Goal: Task Accomplishment & Management: Complete application form

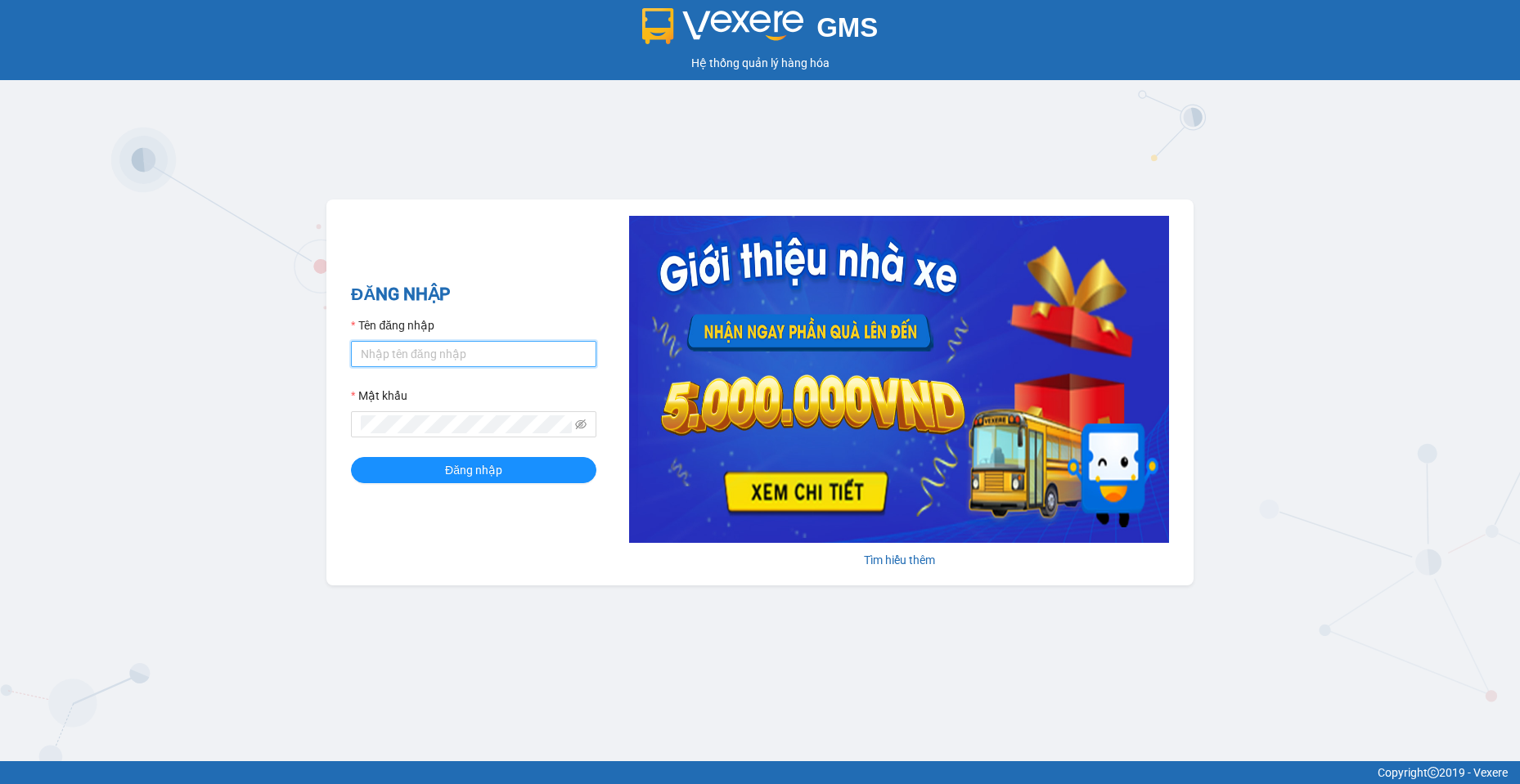
click at [526, 357] on input "Tên đăng nhập" at bounding box center [474, 354] width 246 height 26
type input "camtu.namhailimo"
click at [351, 457] on button "Đăng nhập" at bounding box center [474, 470] width 246 height 26
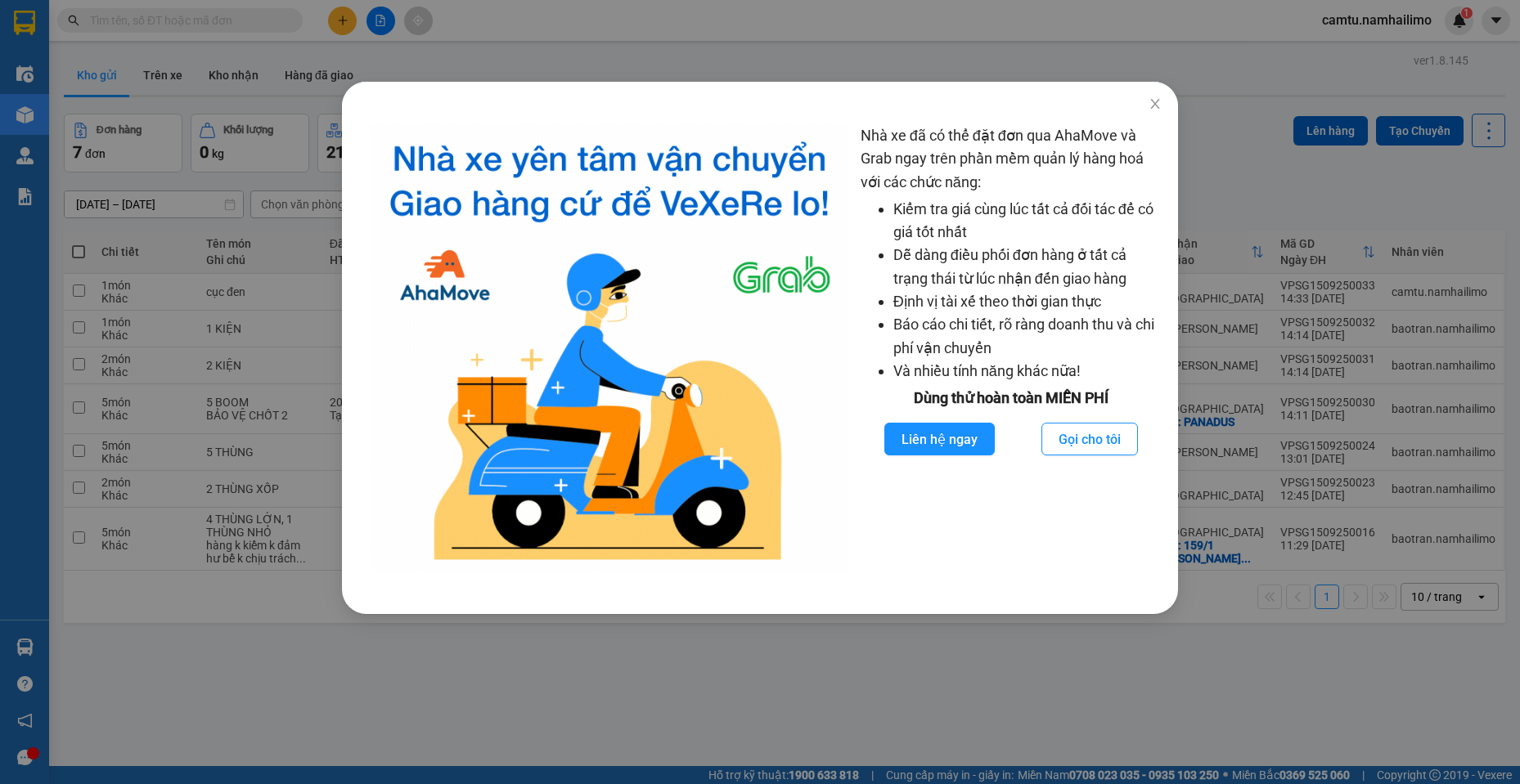
drag, startPoint x: 845, startPoint y: 675, endPoint x: 877, endPoint y: 584, distance: 96.5
click at [845, 672] on div "Nhà xe đã có thể đặt đơn qua AhaMove và Grab ngay trên phần mềm quản lý hàng ho…" at bounding box center [760, 392] width 1520 height 784
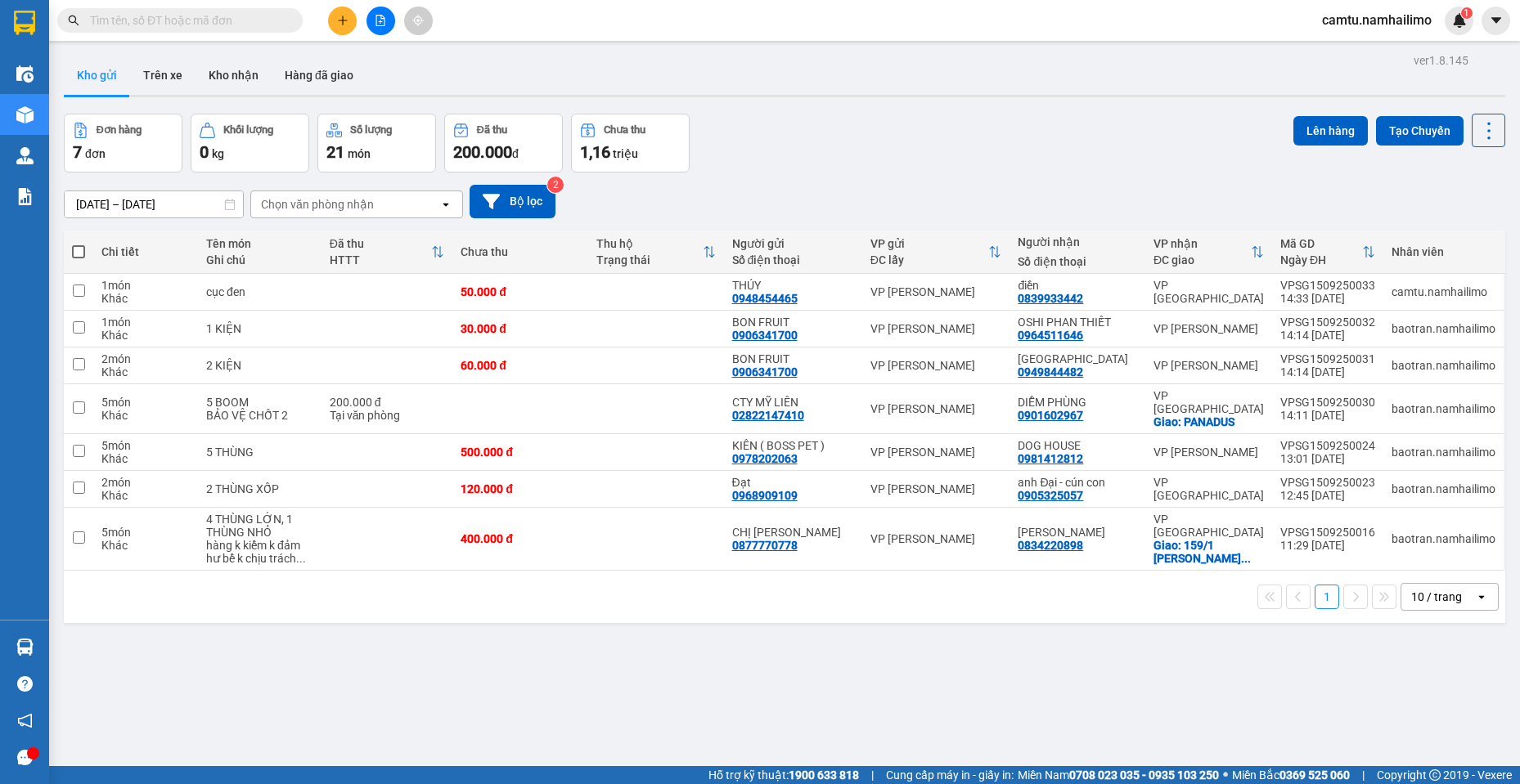
click at [328, 14] on div at bounding box center [381, 21] width 123 height 29
click at [333, 22] on button at bounding box center [343, 21] width 29 height 29
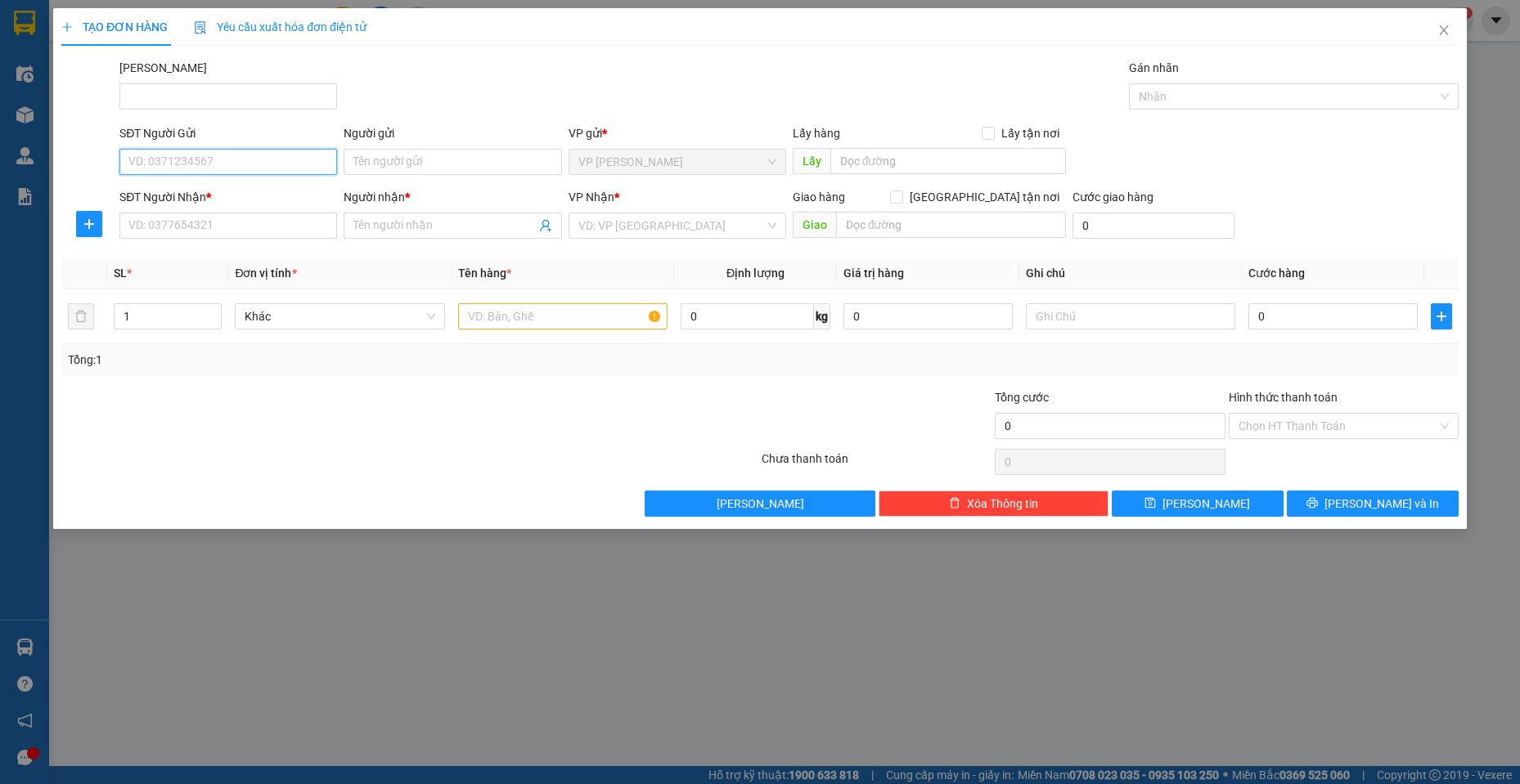
click at [288, 160] on input "SĐT Người Gửi" at bounding box center [227, 161] width 218 height 26
type input "0378790269"
click at [404, 161] on input "Người gửi" at bounding box center [452, 161] width 218 height 26
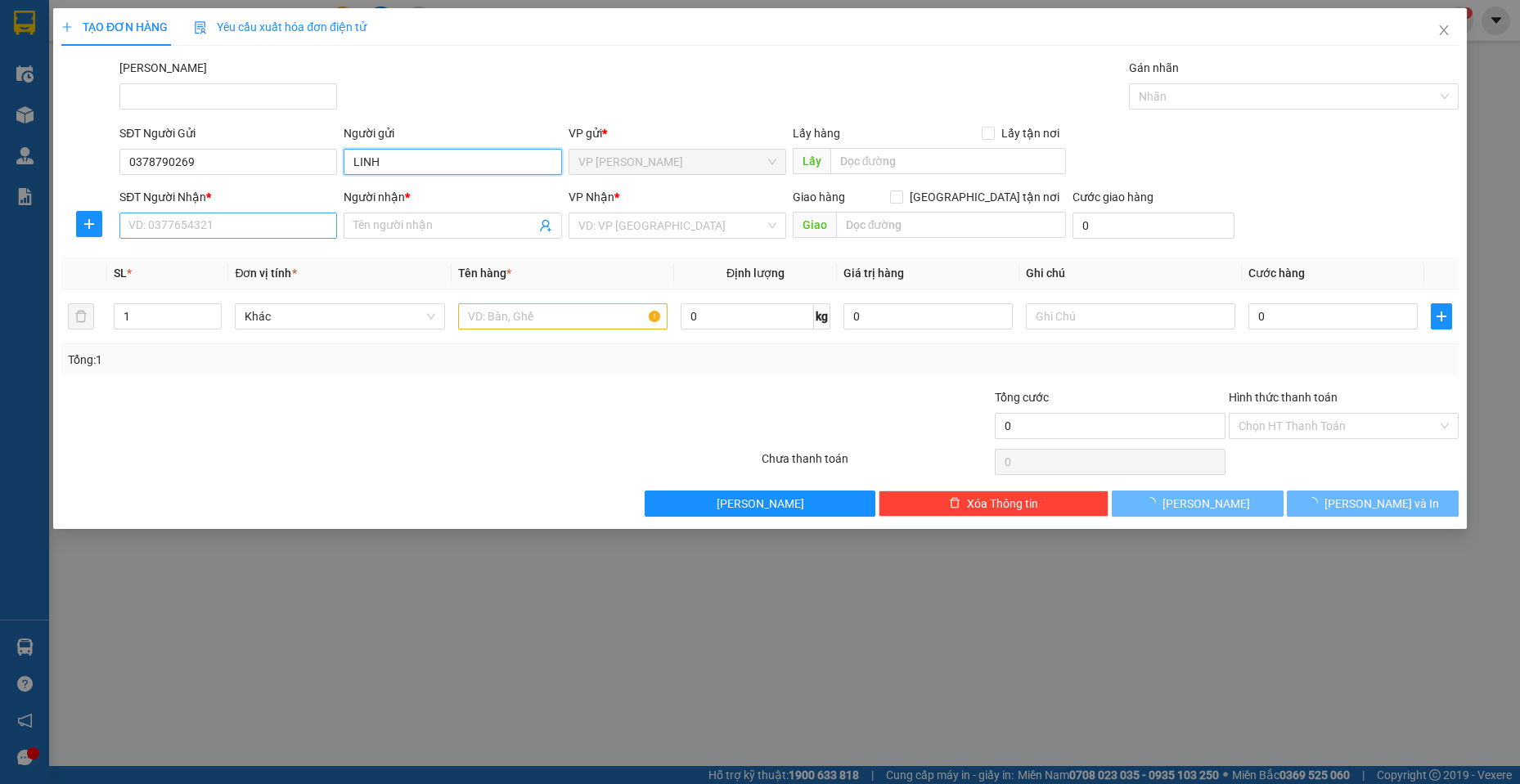
type input "LINH"
click at [310, 223] on input "SĐT Người Nhận *" at bounding box center [227, 226] width 218 height 26
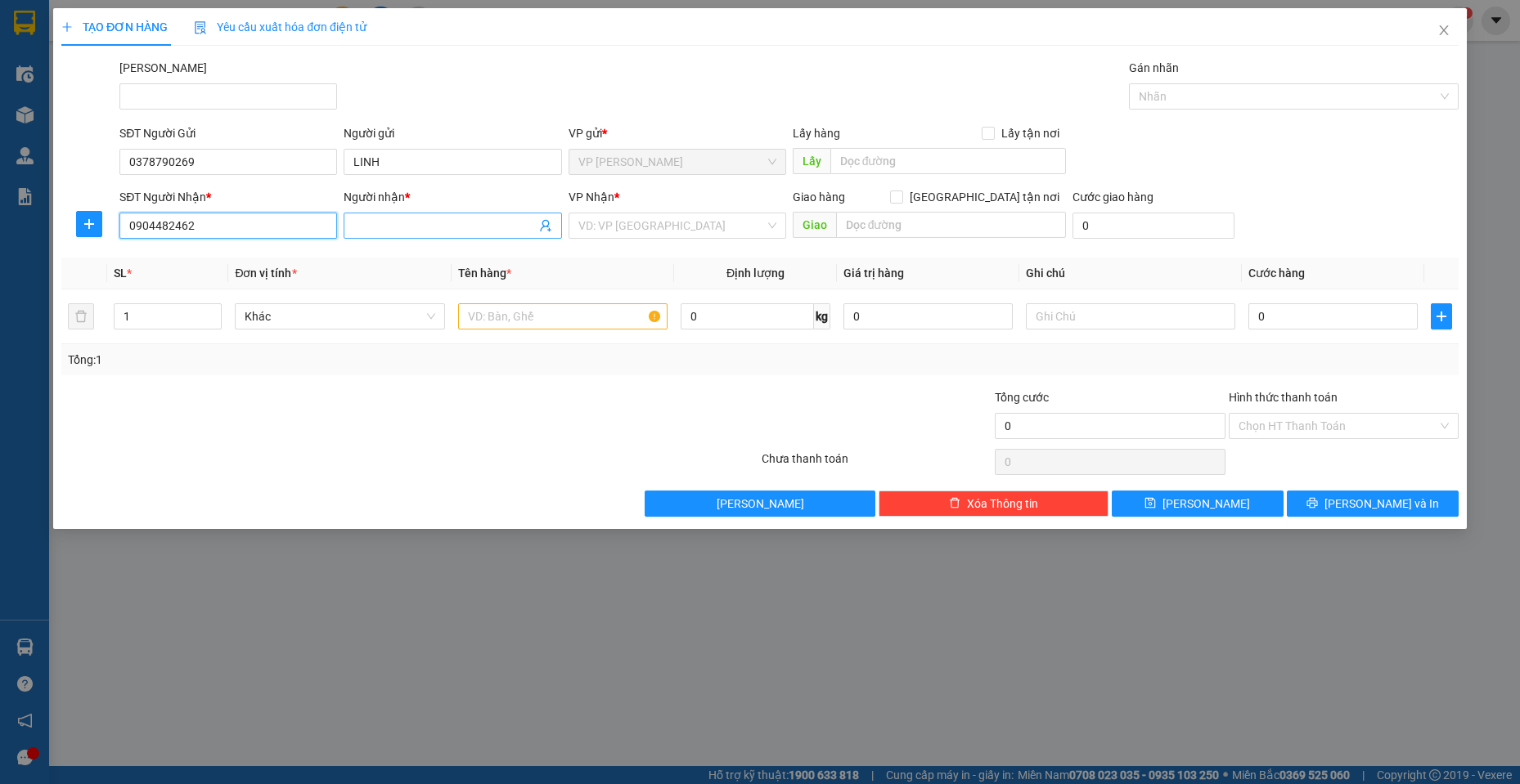
type input "0904482462"
click at [431, 230] on input "Người nhận *" at bounding box center [444, 226] width 181 height 18
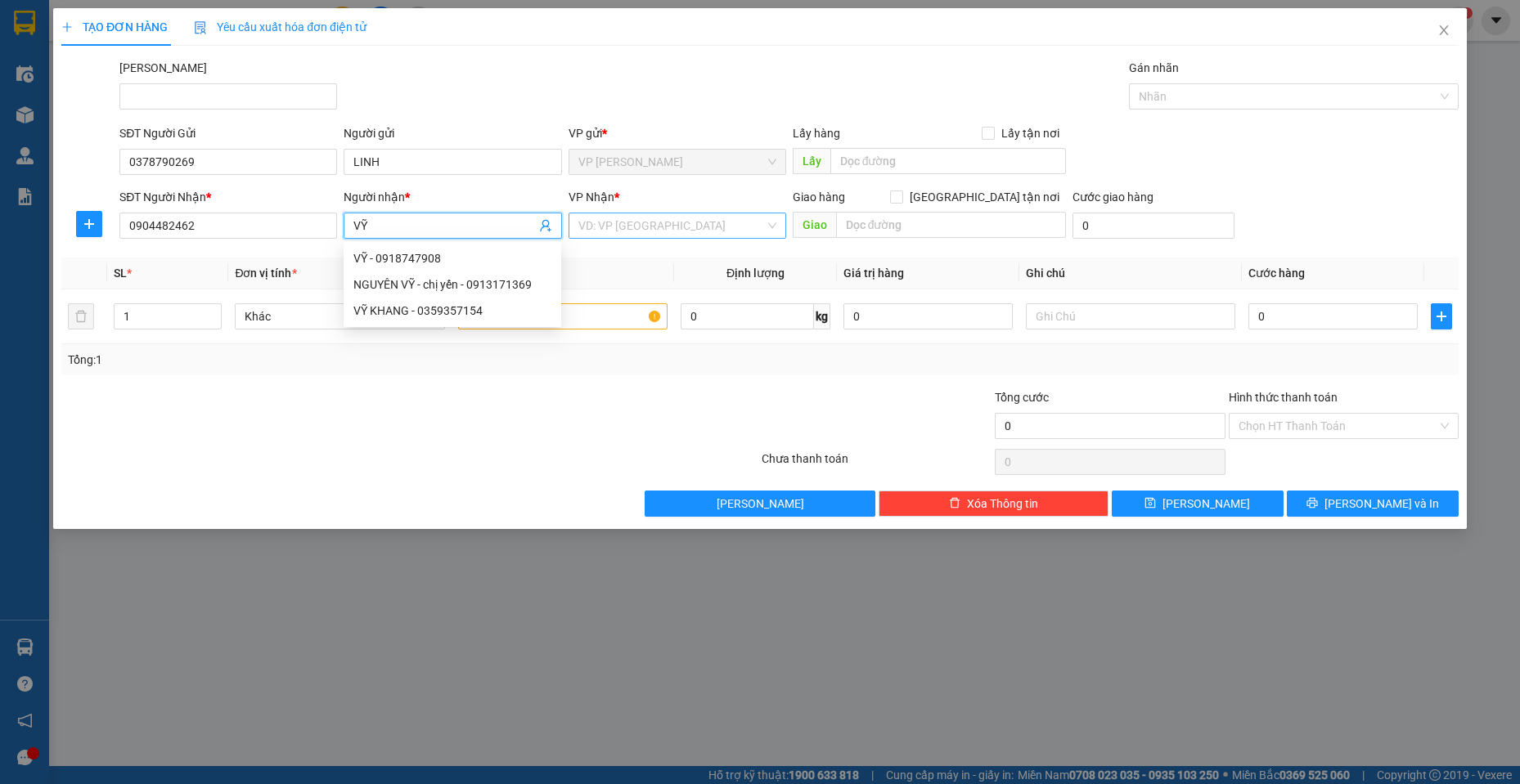
type input "VỸ"
click at [628, 221] on input "search" at bounding box center [672, 226] width 187 height 24
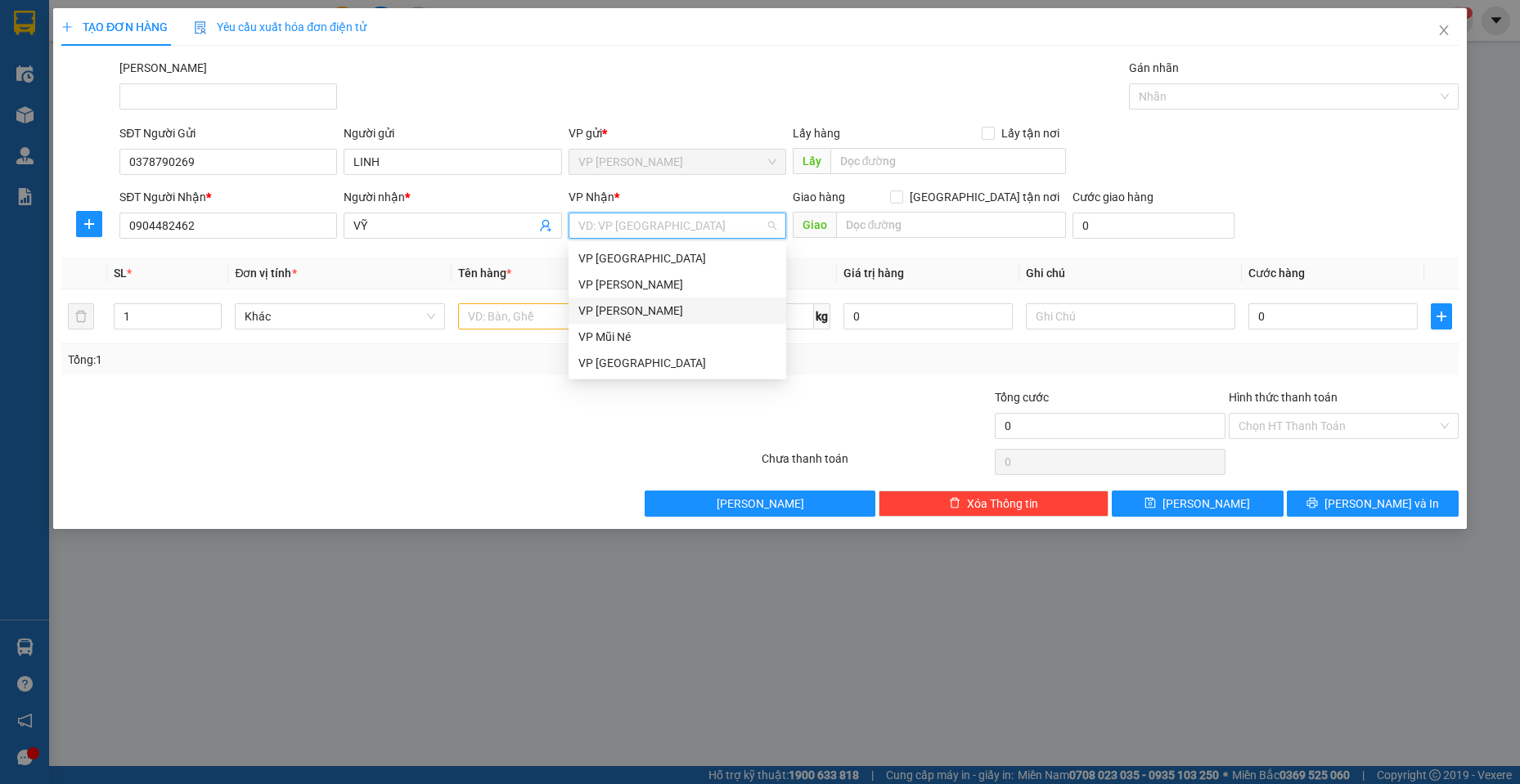
click at [631, 303] on div "VP [PERSON_NAME]" at bounding box center [677, 311] width 198 height 18
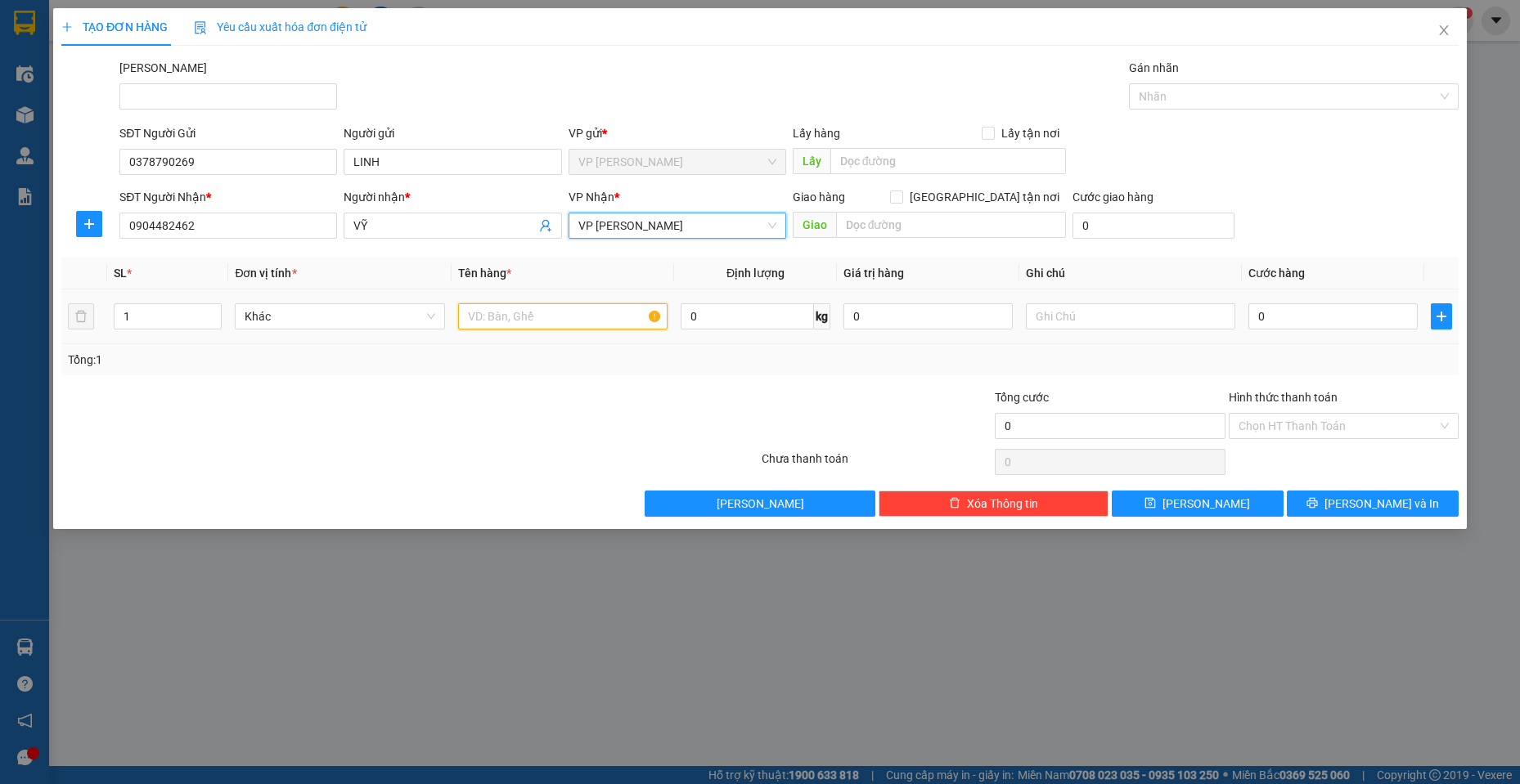
click at [494, 321] on input "text" at bounding box center [563, 316] width 210 height 26
type input "1 BÁO TRẮNG NHỎ"
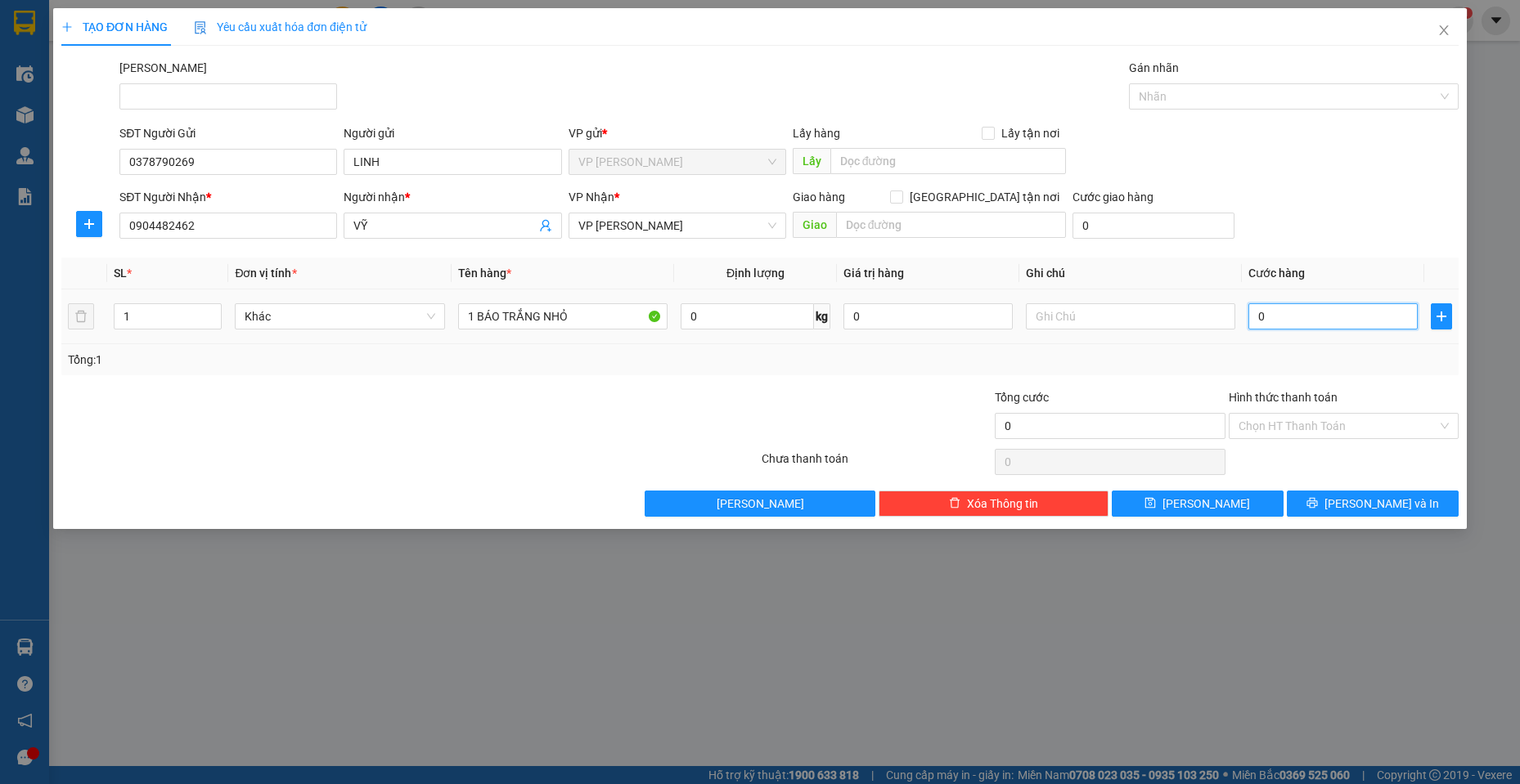
click at [1295, 321] on input "0" at bounding box center [1333, 316] width 170 height 26
type input "2"
type input "20"
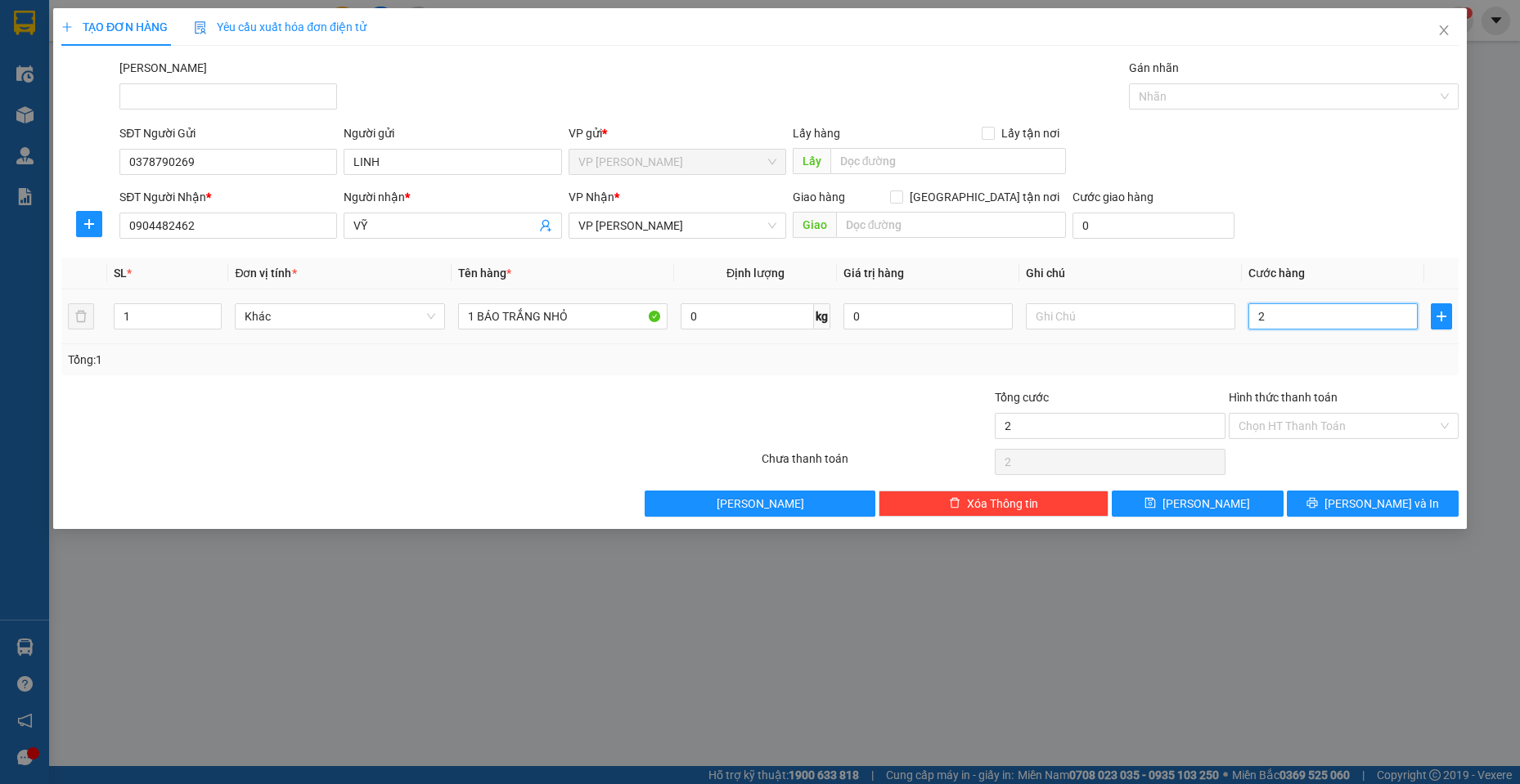
type input "20"
type input "20.000"
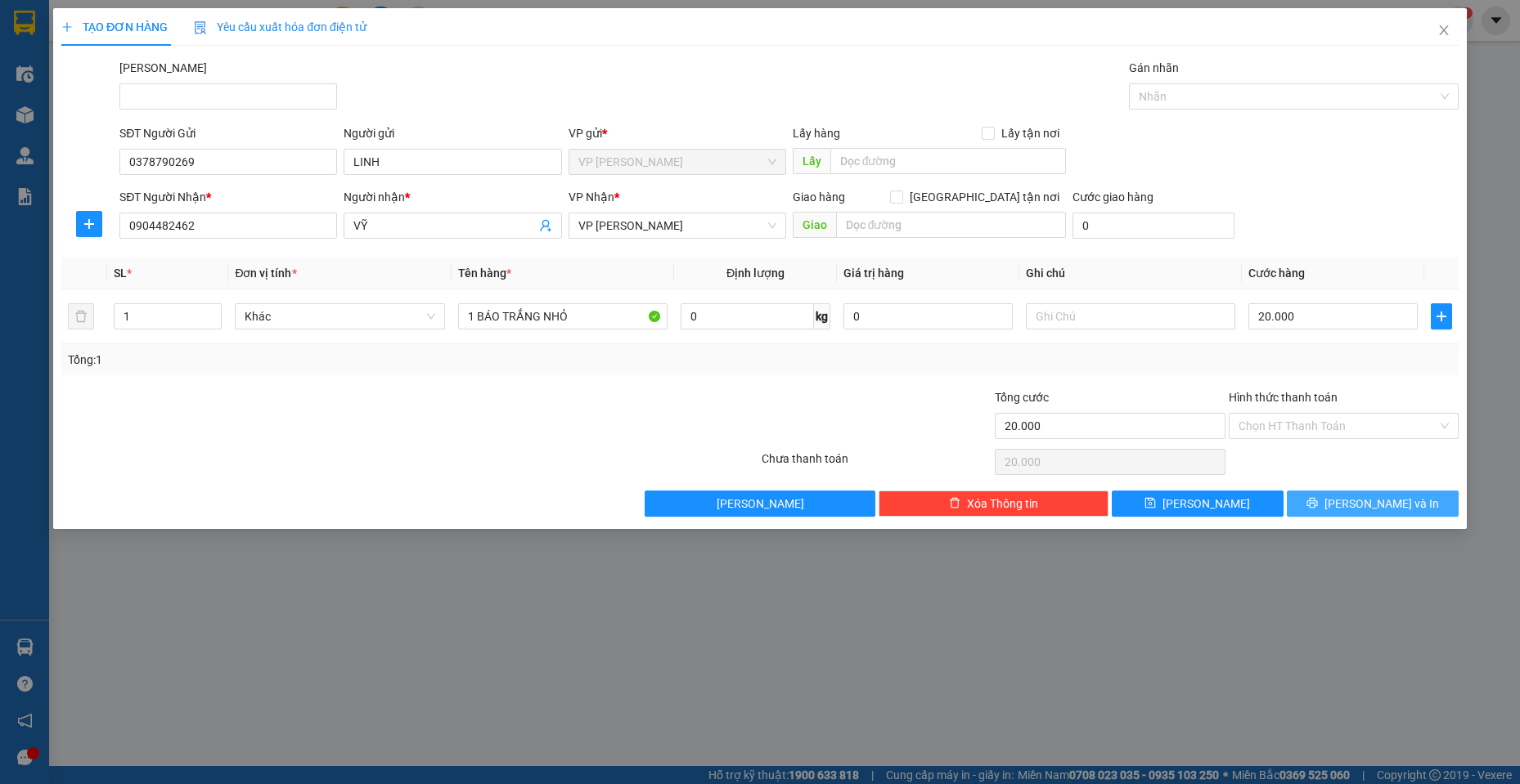
click at [1379, 510] on span "[PERSON_NAME] và In" at bounding box center [1382, 503] width 115 height 18
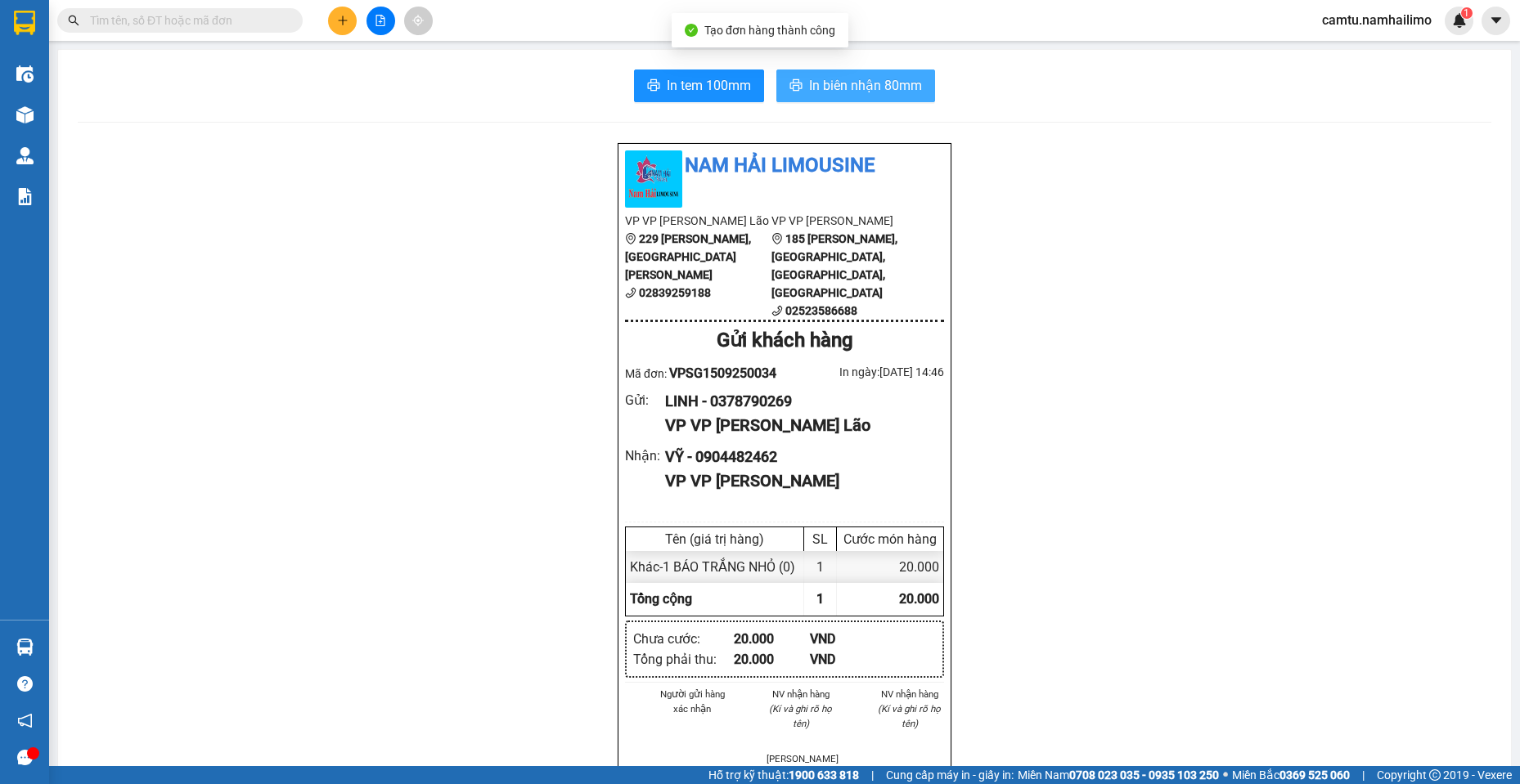
click at [871, 90] on span "In biên nhận 80mm" at bounding box center [866, 85] width 113 height 21
click at [161, 27] on input "text" at bounding box center [187, 21] width 193 height 18
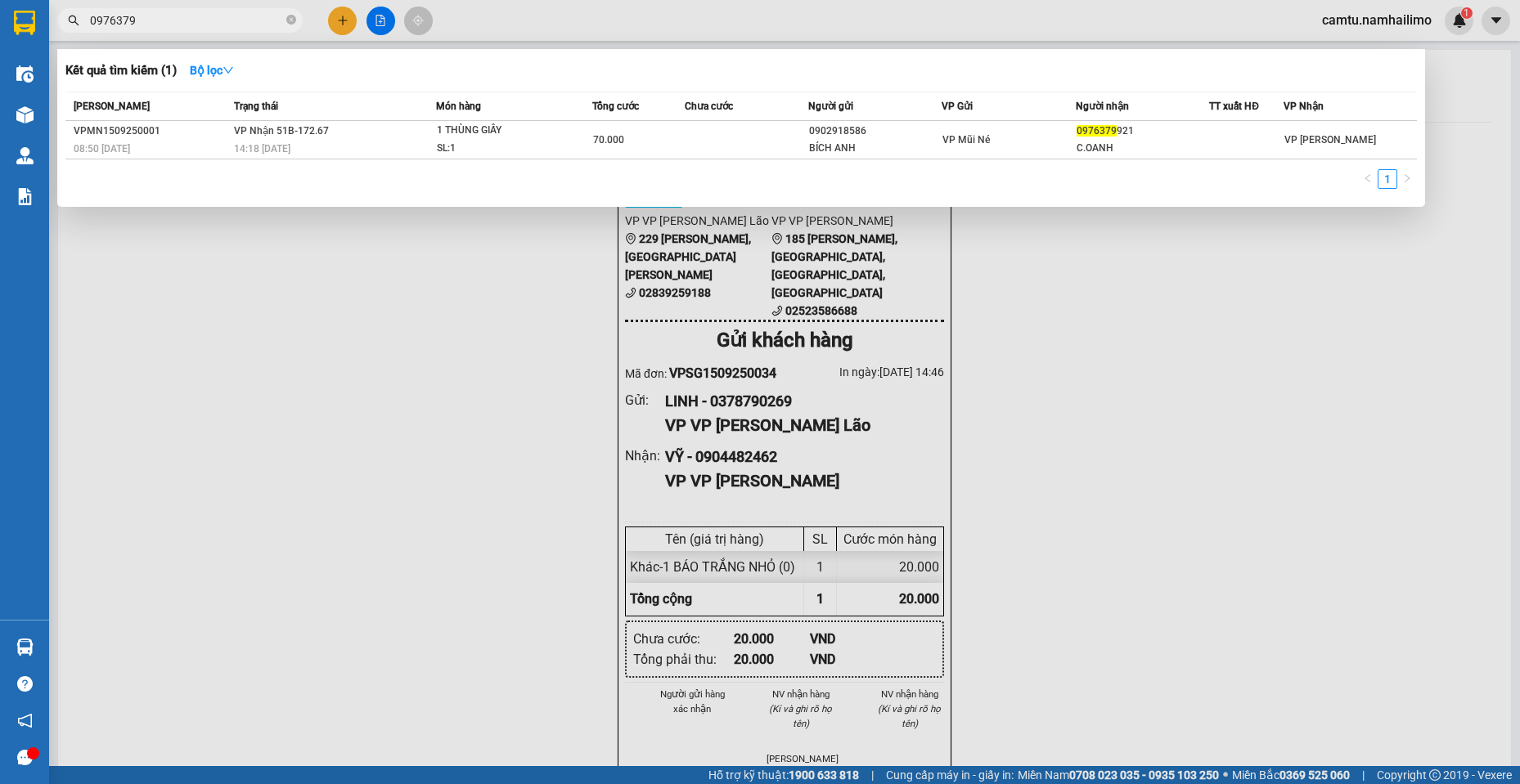
type input "0976379"
click at [804, 118] on th "Chưa cước" at bounding box center [746, 106] width 124 height 29
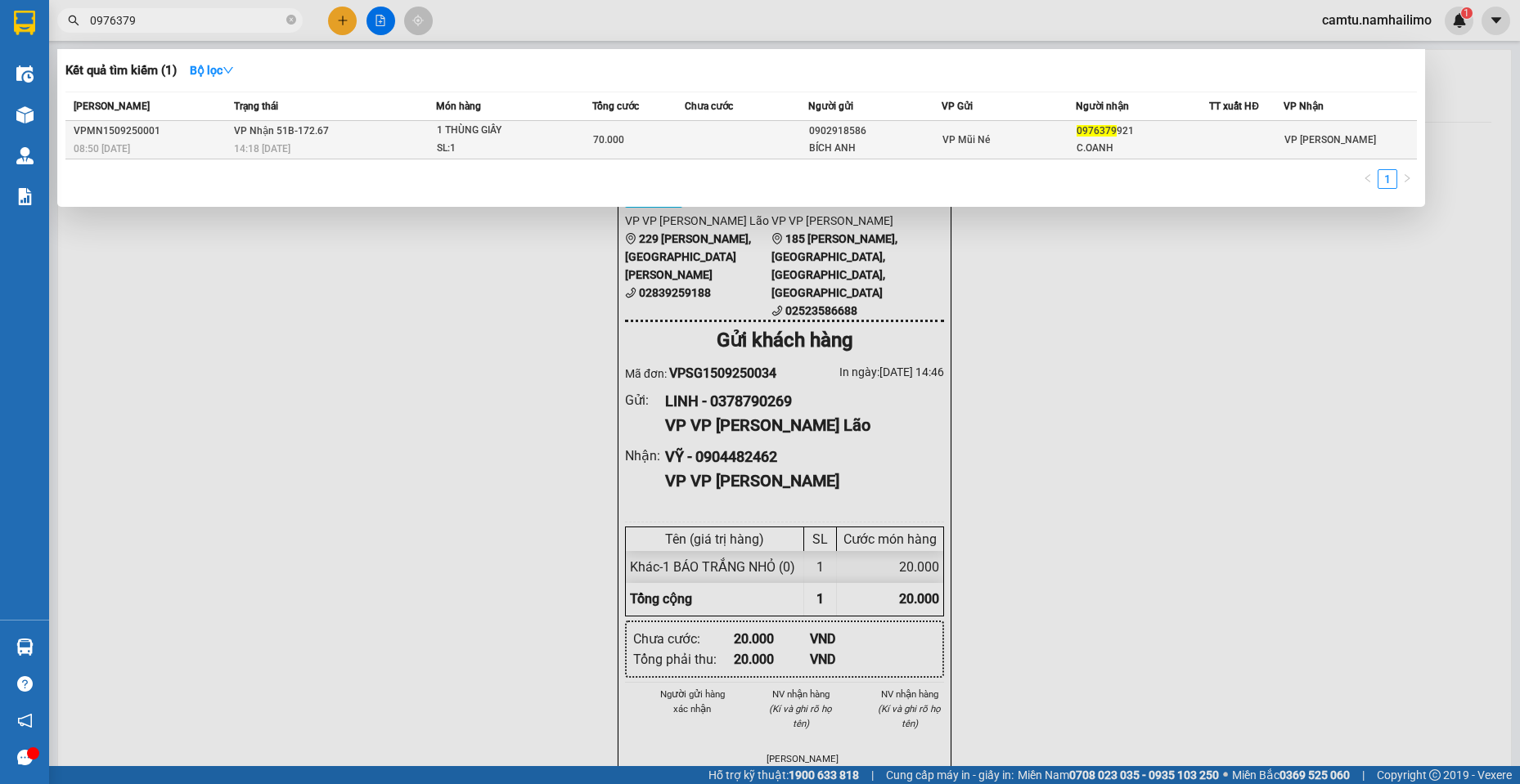
click at [1203, 148] on div "C.OANH" at bounding box center [1143, 148] width 132 height 17
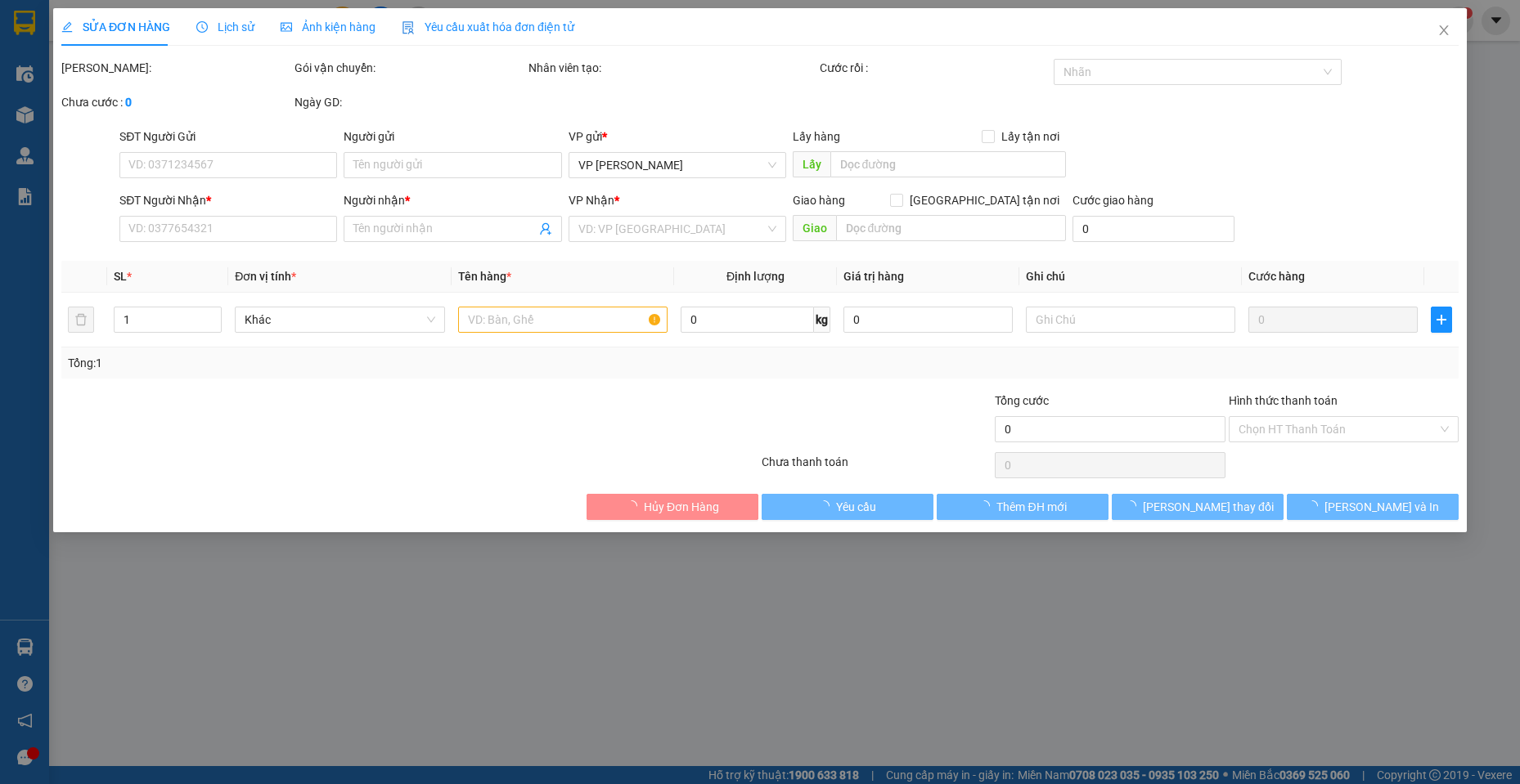
type input "0902918586"
type input "BÍCH ANH"
type input "0976379921"
type input "C.OANH"
type input "70.000"
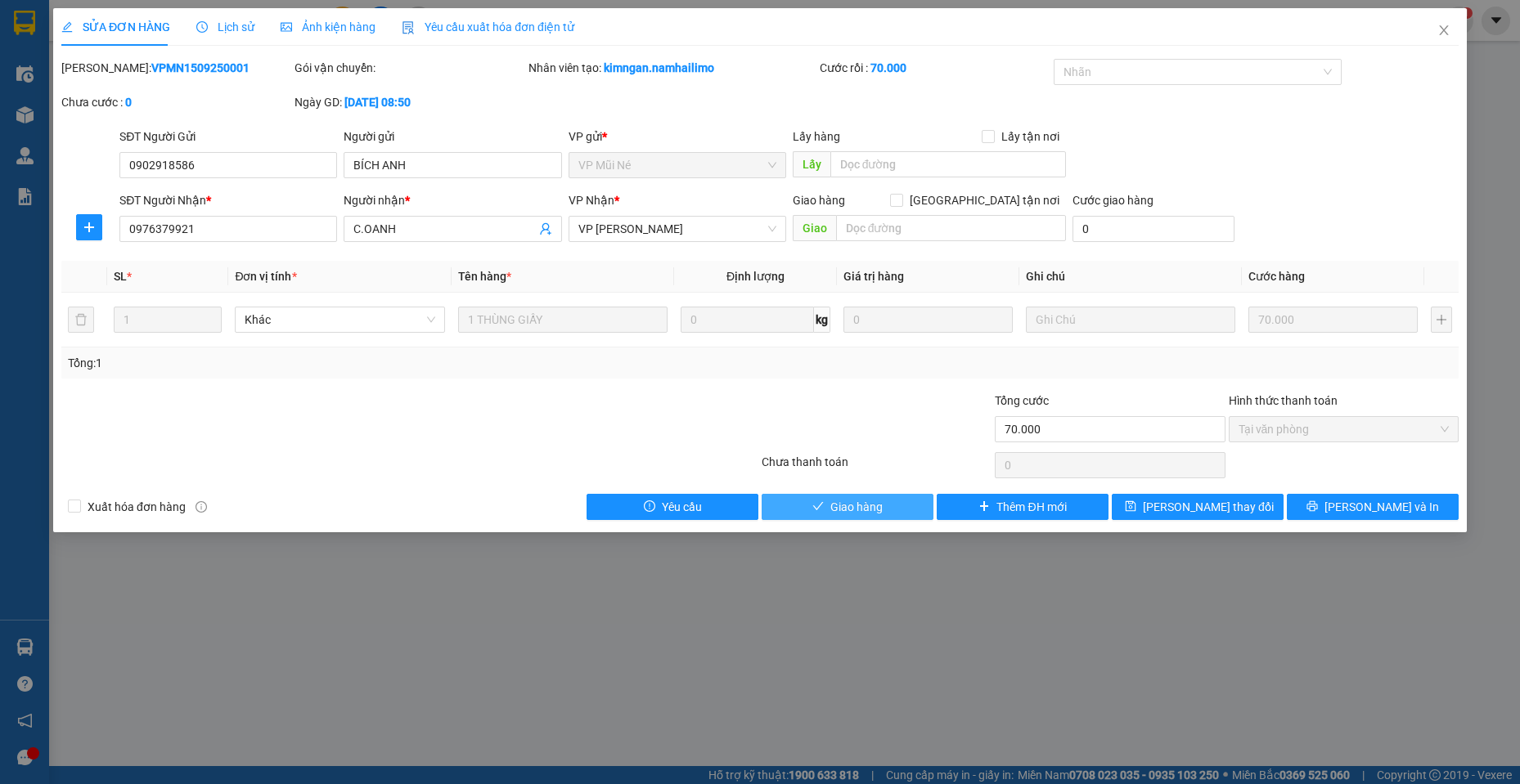
click at [876, 503] on span "Giao hàng" at bounding box center [857, 507] width 52 height 18
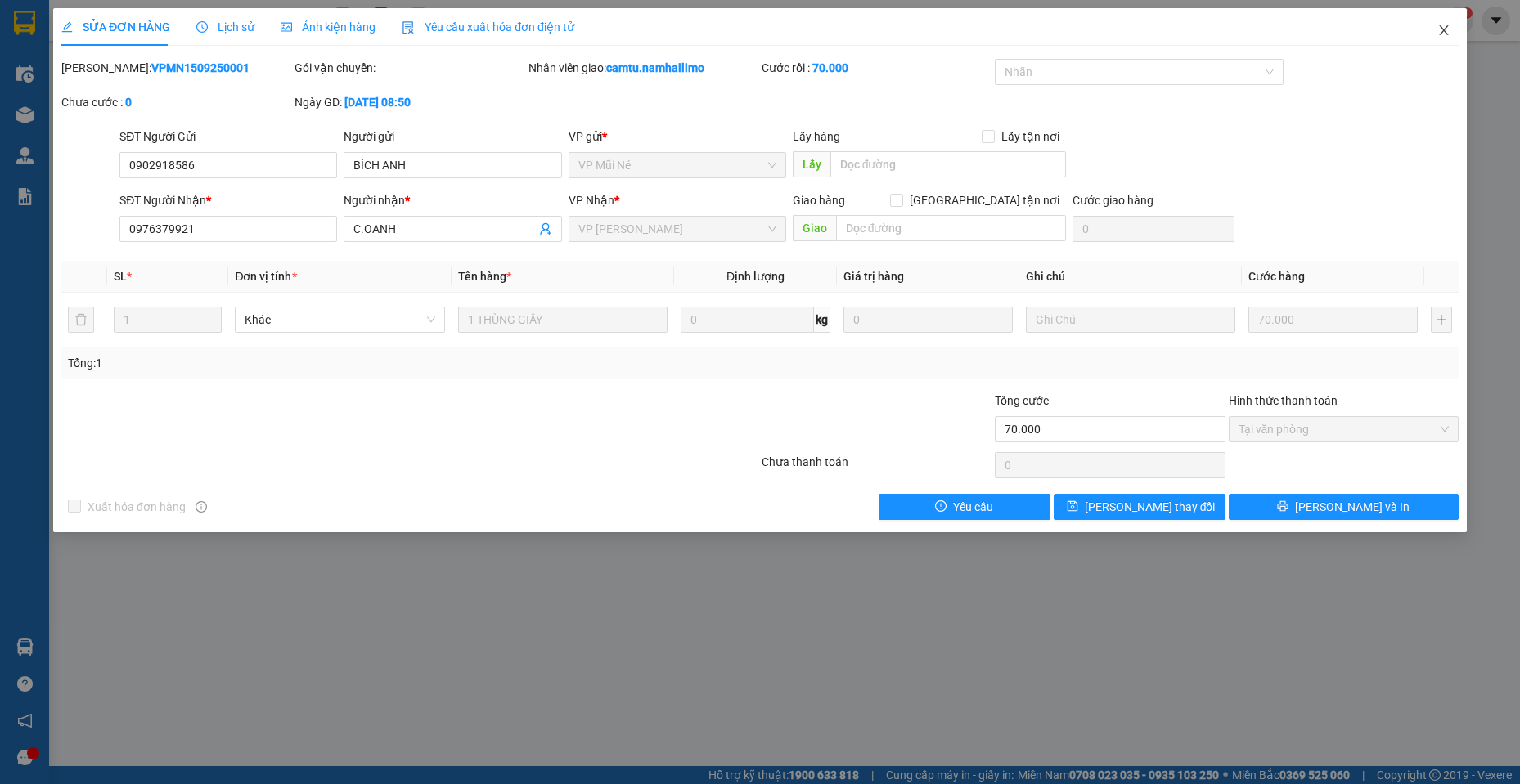
click at [1442, 36] on icon "close" at bounding box center [1444, 30] width 14 height 14
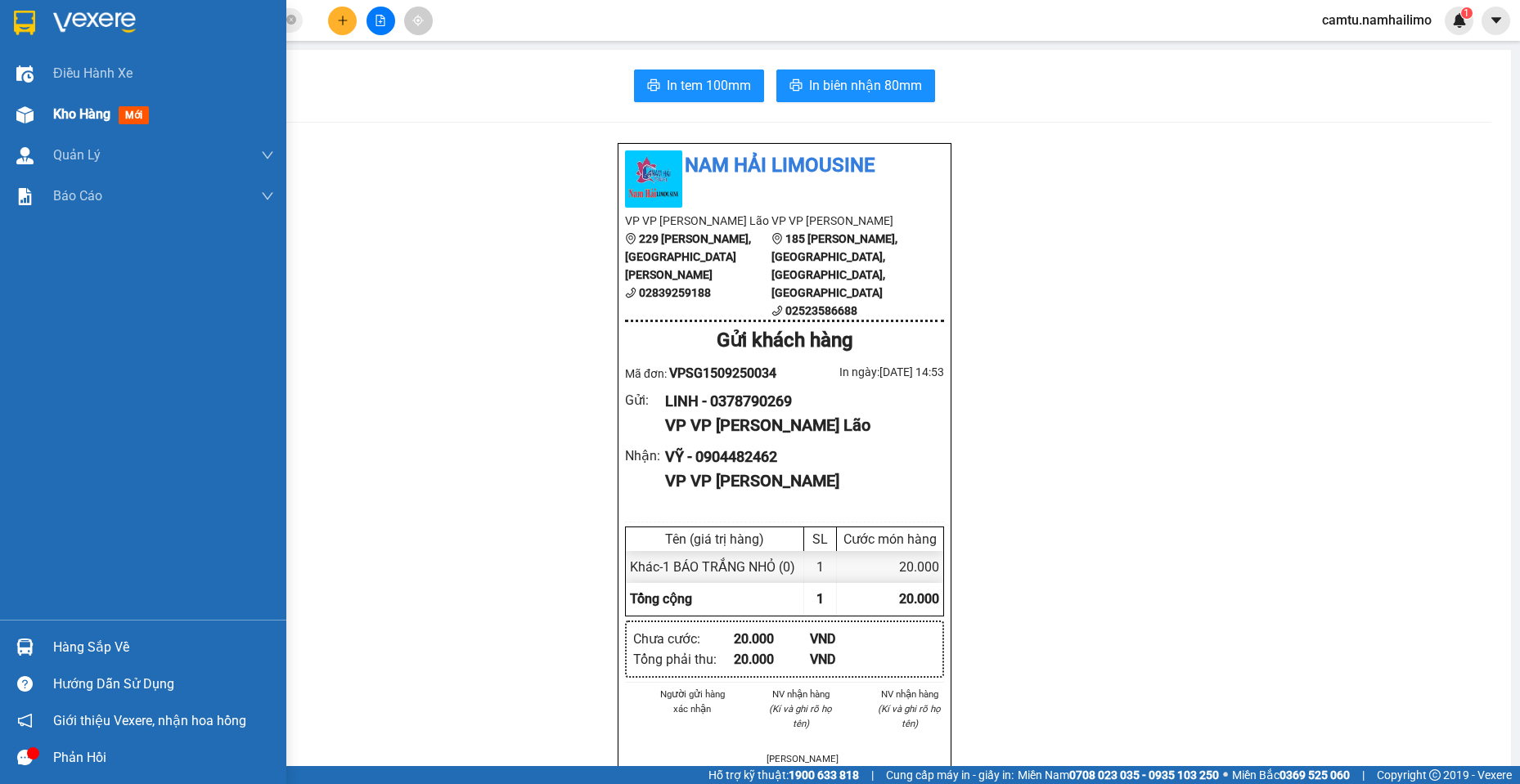
click at [33, 116] on div at bounding box center [25, 115] width 29 height 29
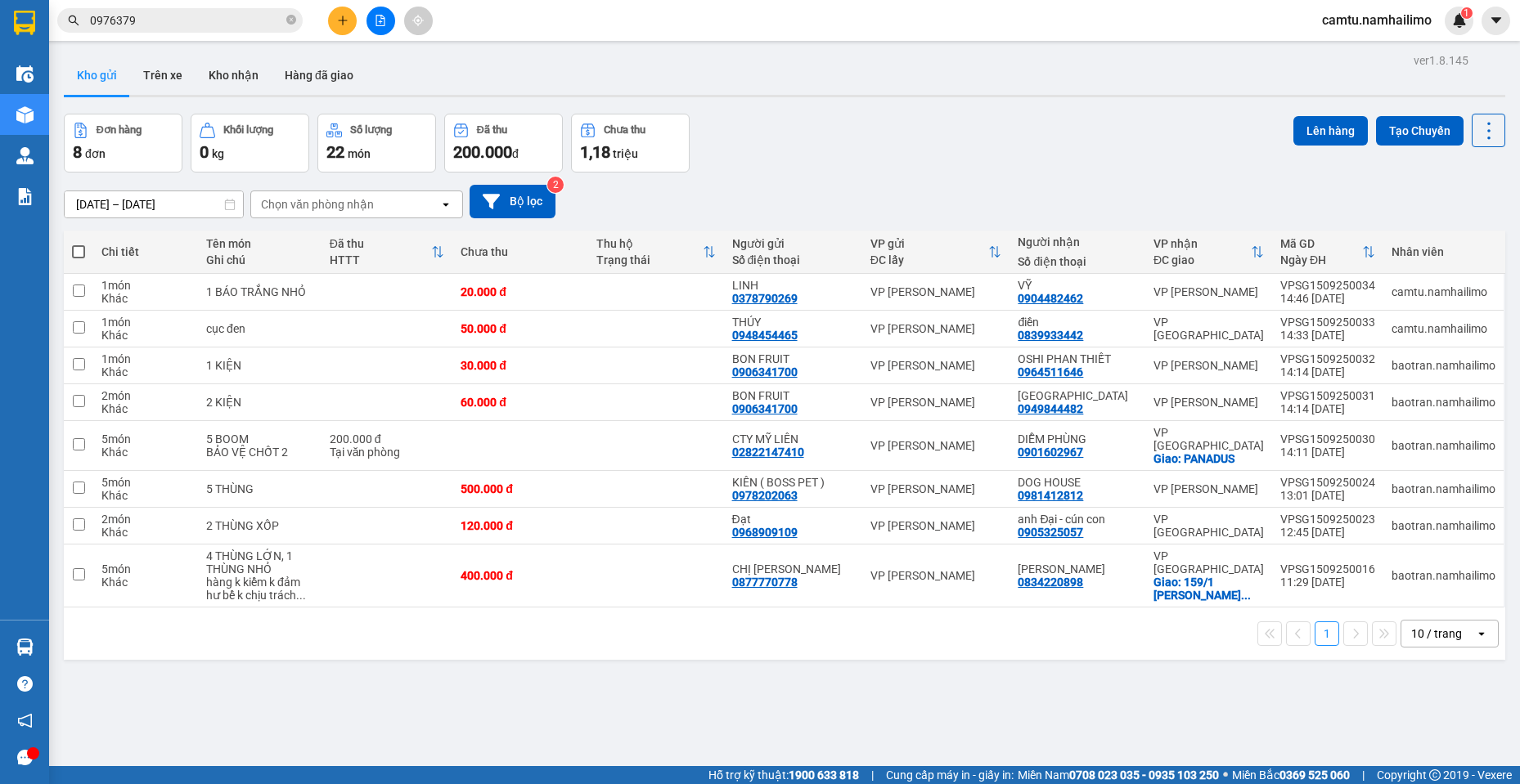
click at [115, 66] on button "Kho gửi" at bounding box center [97, 76] width 66 height 40
click at [351, 23] on button at bounding box center [343, 21] width 29 height 29
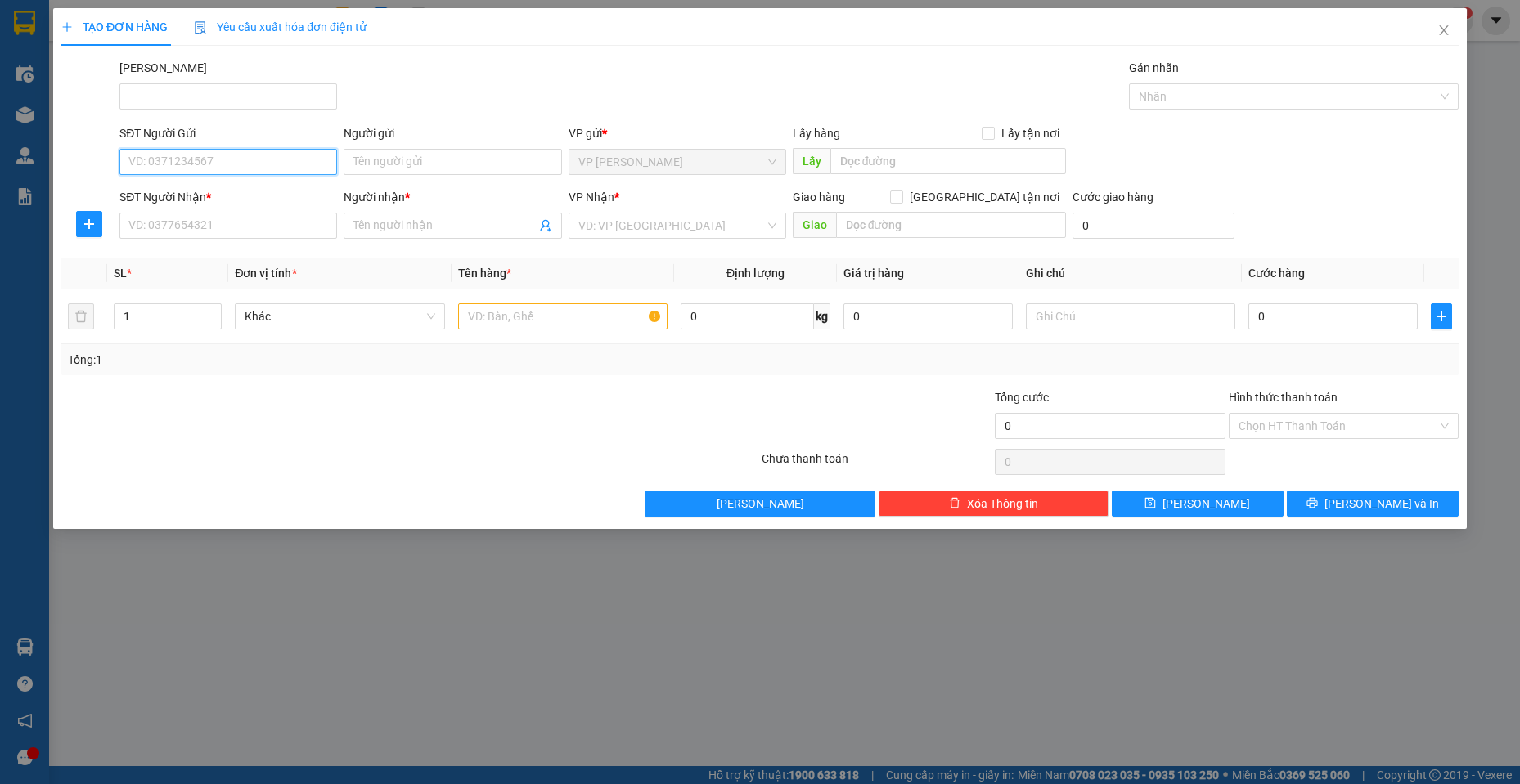
click at [278, 171] on input "SĐT Người Gửi" at bounding box center [227, 161] width 218 height 26
type input "0765183776"
click at [232, 192] on div "0765183776 - NHI" at bounding box center [227, 195] width 198 height 18
type input "NHI"
type input "0972316101"
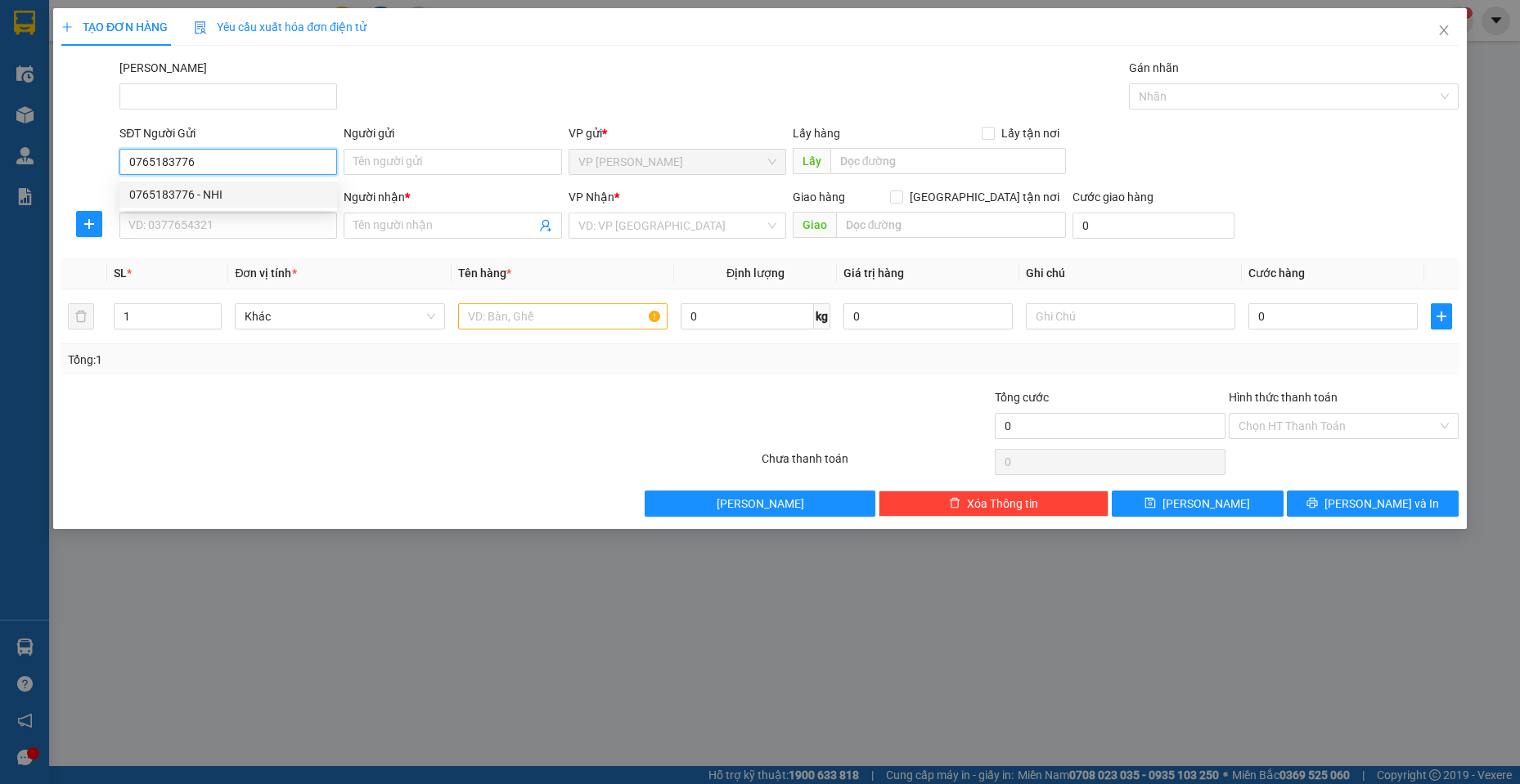
type input "thắng - LAN"
type input "93 [PERSON_NAME]"
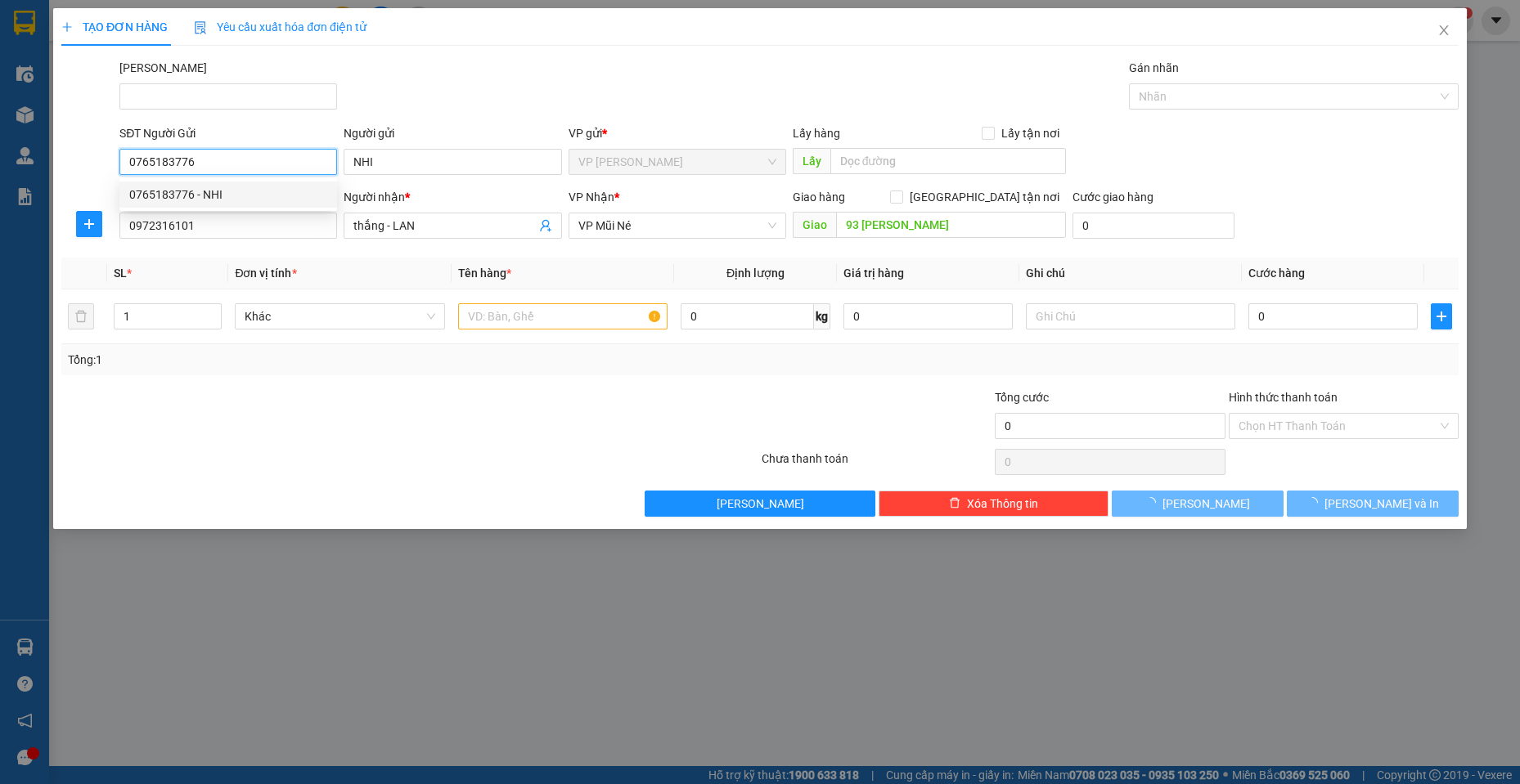
type input "30.000"
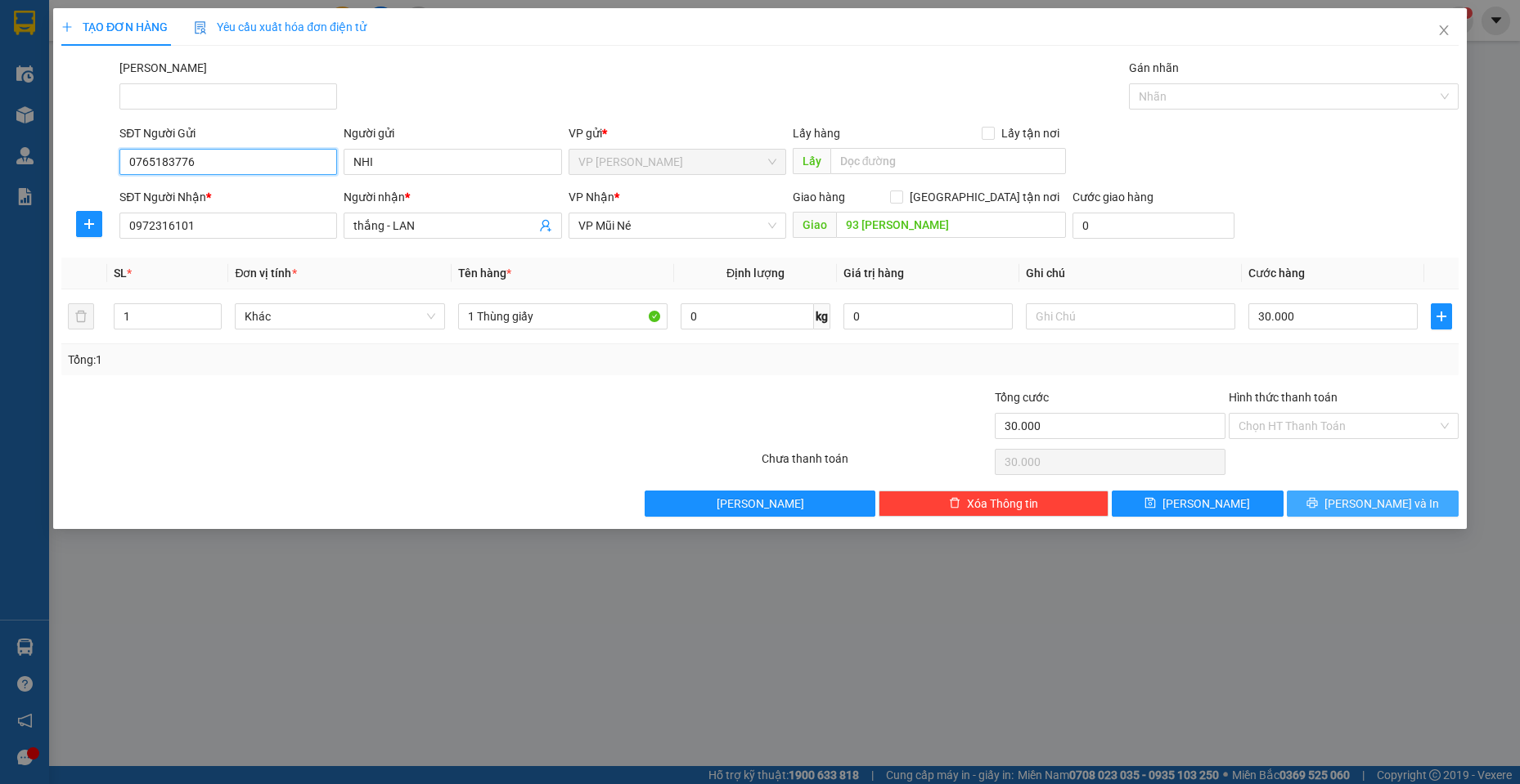
type input "0765183776"
click at [1386, 494] on span "[PERSON_NAME] và In" at bounding box center [1382, 503] width 115 height 18
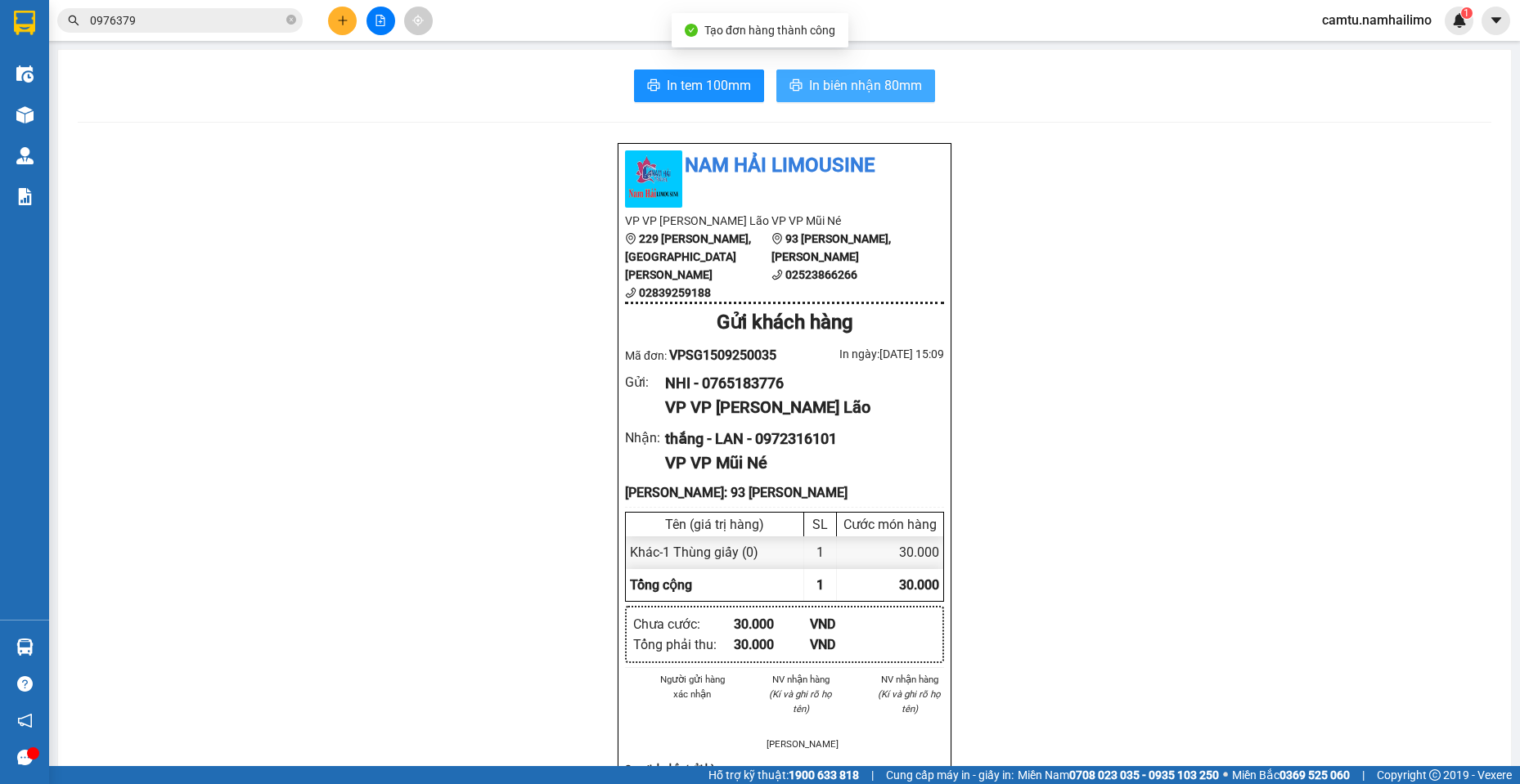
click at [854, 85] on span "In biên nhận 80mm" at bounding box center [866, 85] width 113 height 21
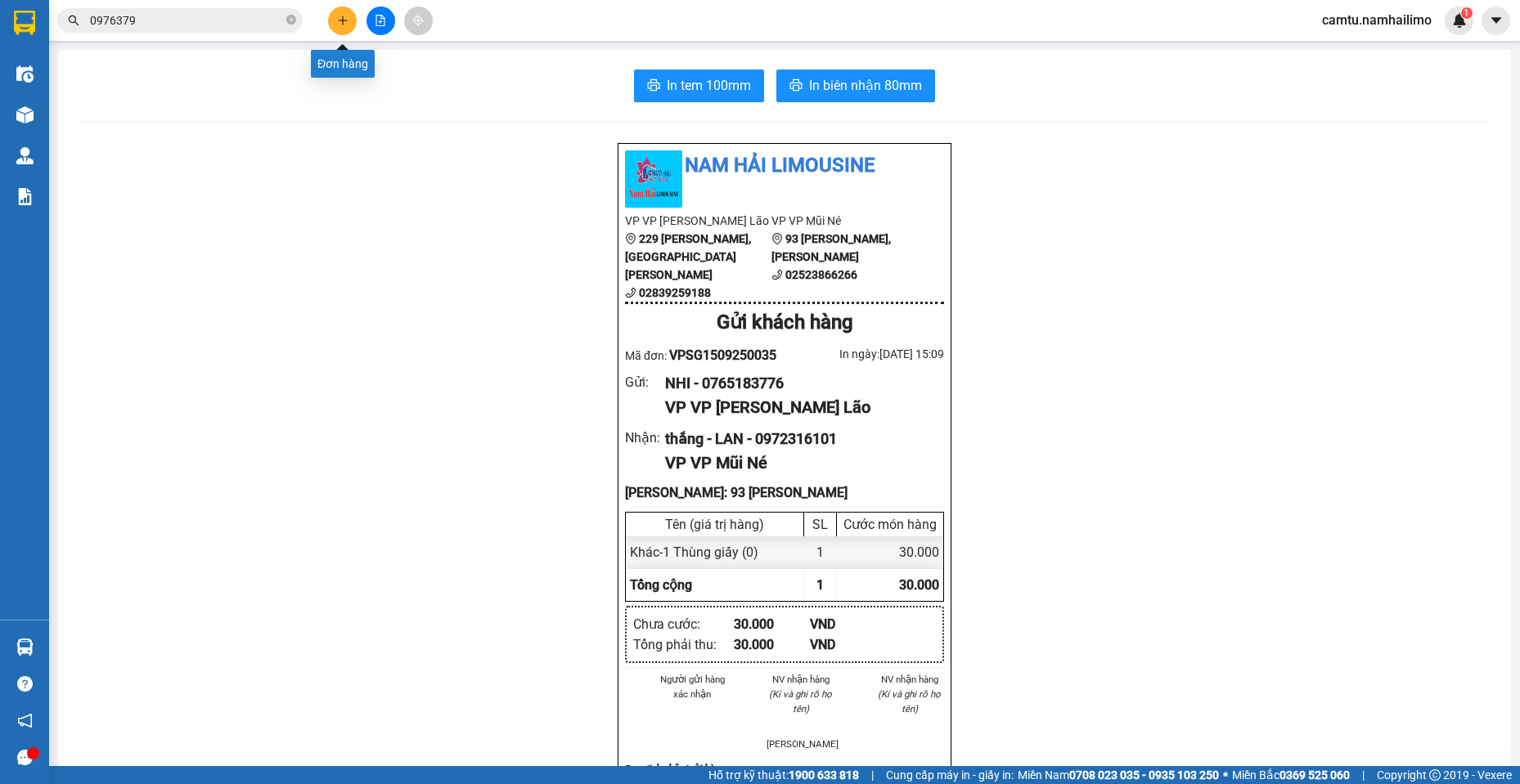
click at [335, 22] on button at bounding box center [343, 21] width 29 height 29
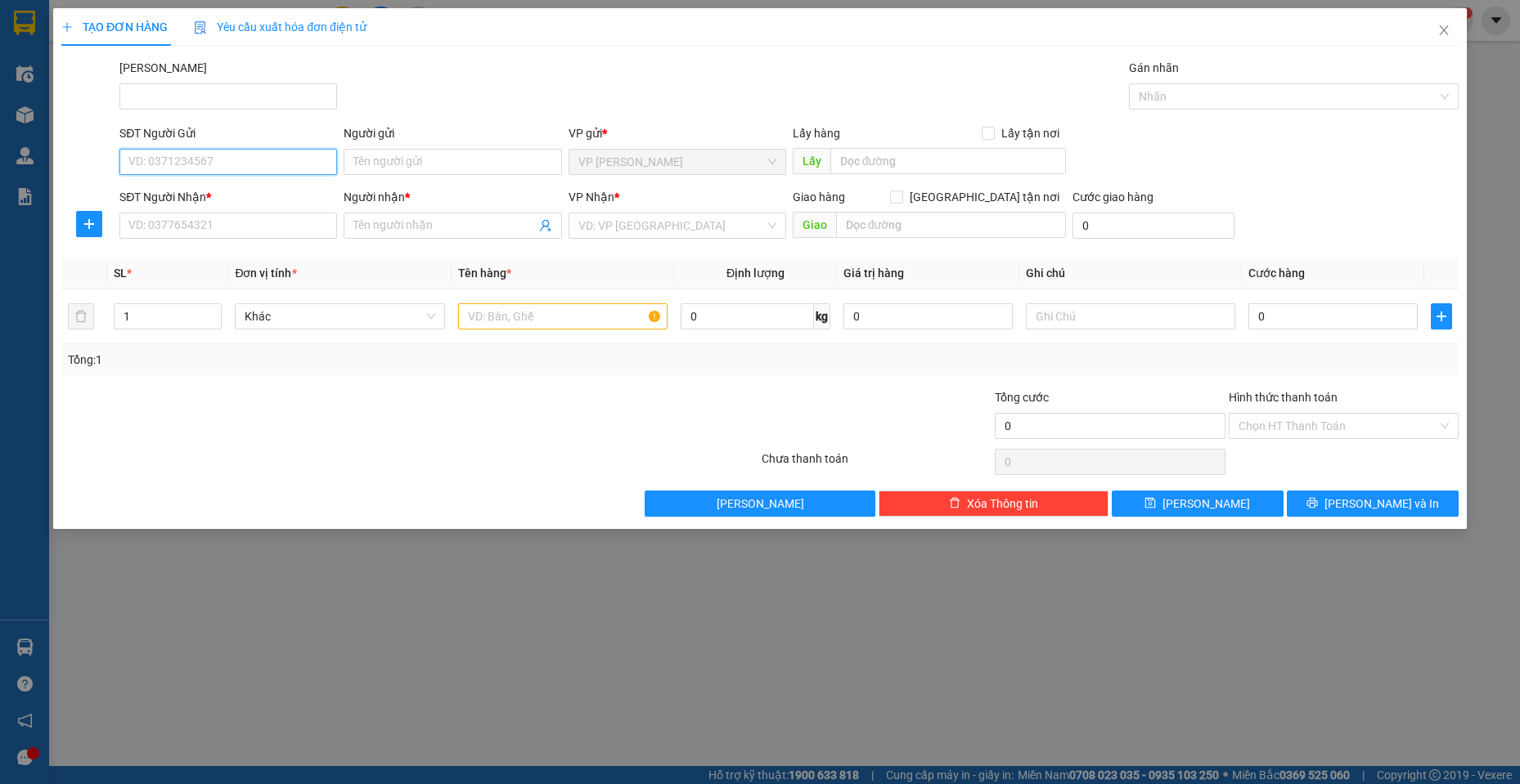
click at [218, 161] on input "SĐT Người Gửi" at bounding box center [227, 161] width 218 height 26
type input "0888789033"
click at [221, 197] on div "0888789033 - [PERSON_NAME]" at bounding box center [227, 195] width 198 height 18
type input "[PERSON_NAME]"
type input "0913186669"
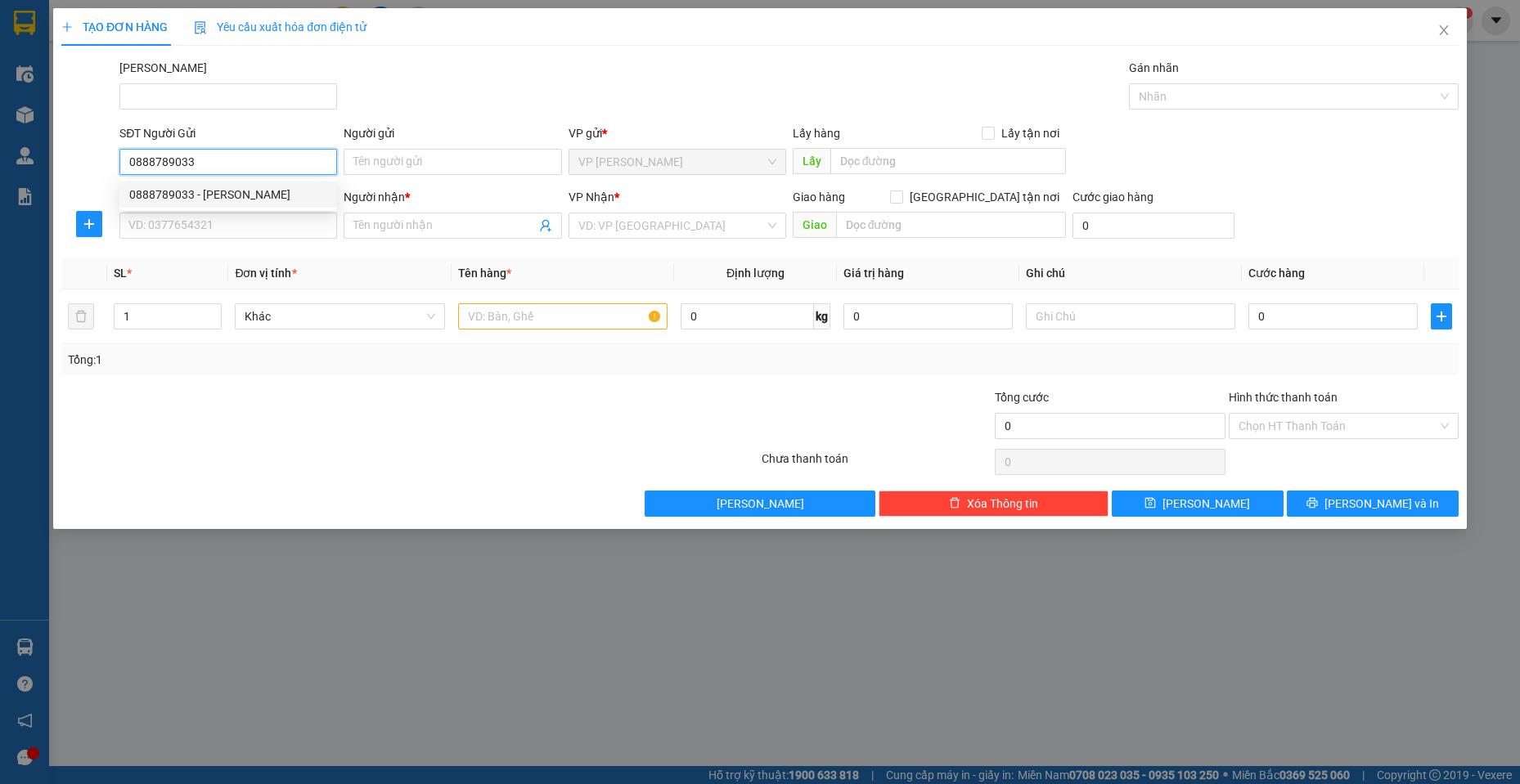
type input "Tuyến"
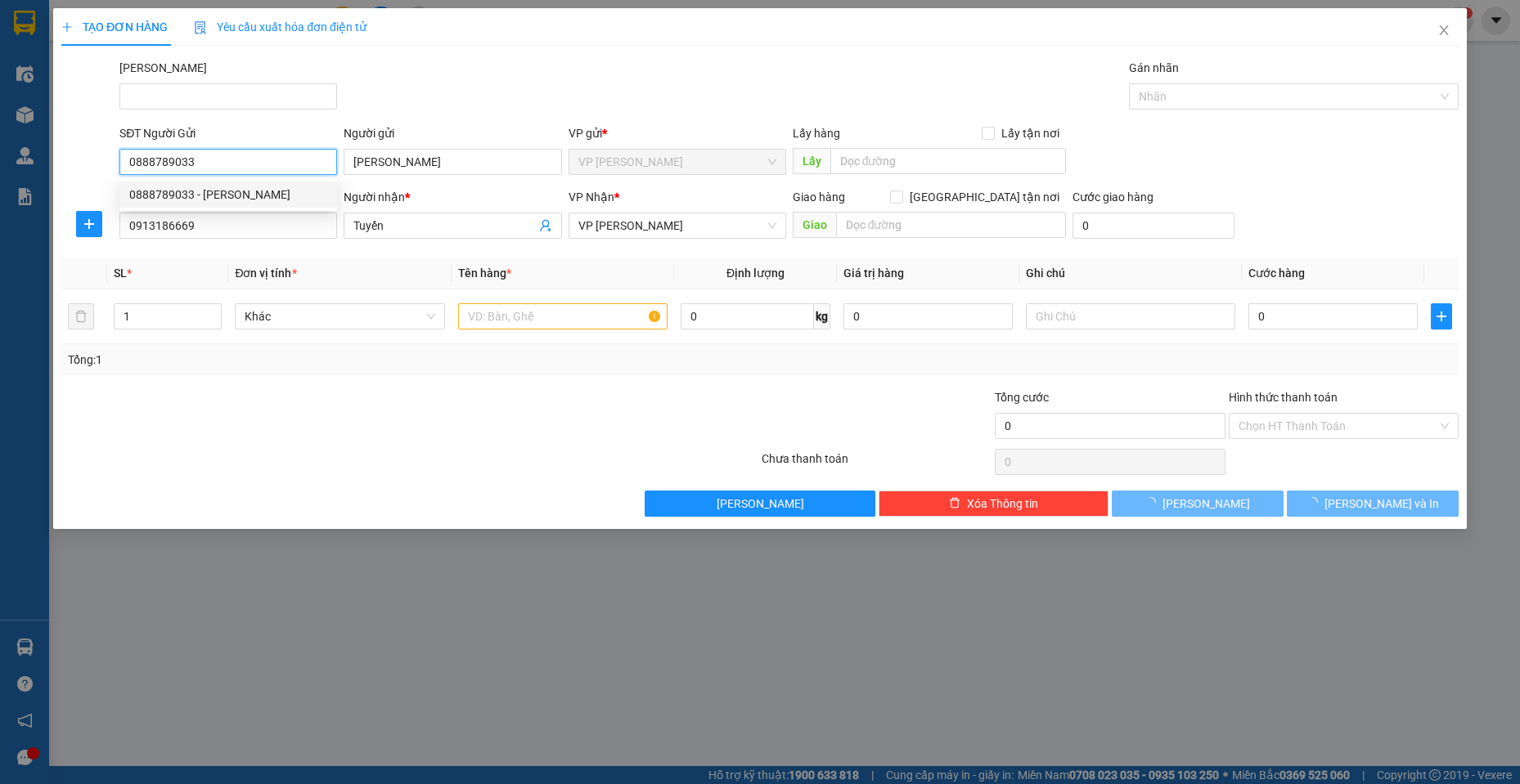
type input "20.000"
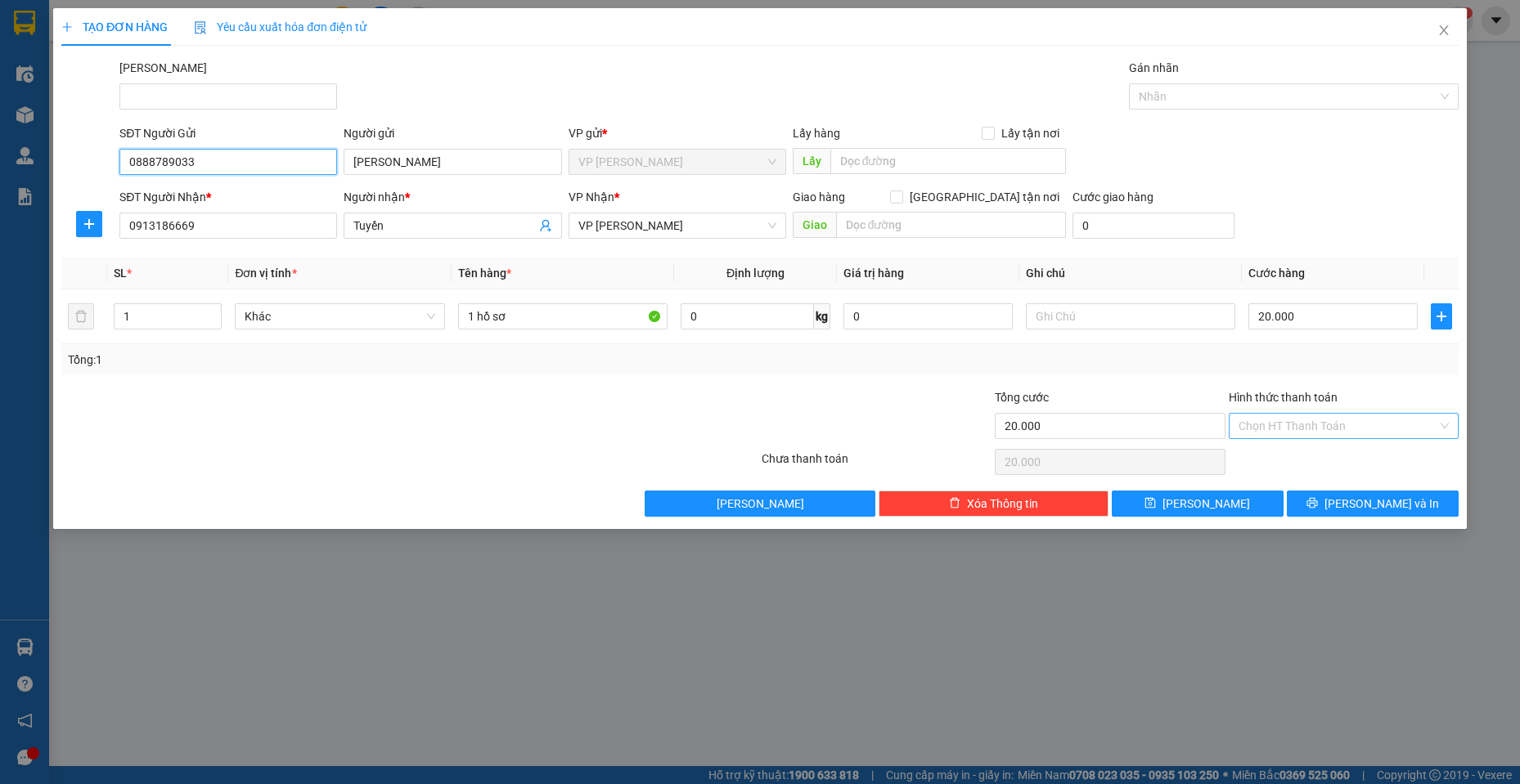
type input "0888789033"
click at [1336, 426] on input "Hình thức thanh toán" at bounding box center [1339, 426] width 199 height 24
click at [1321, 457] on div "Tại văn phòng" at bounding box center [1344, 459] width 210 height 18
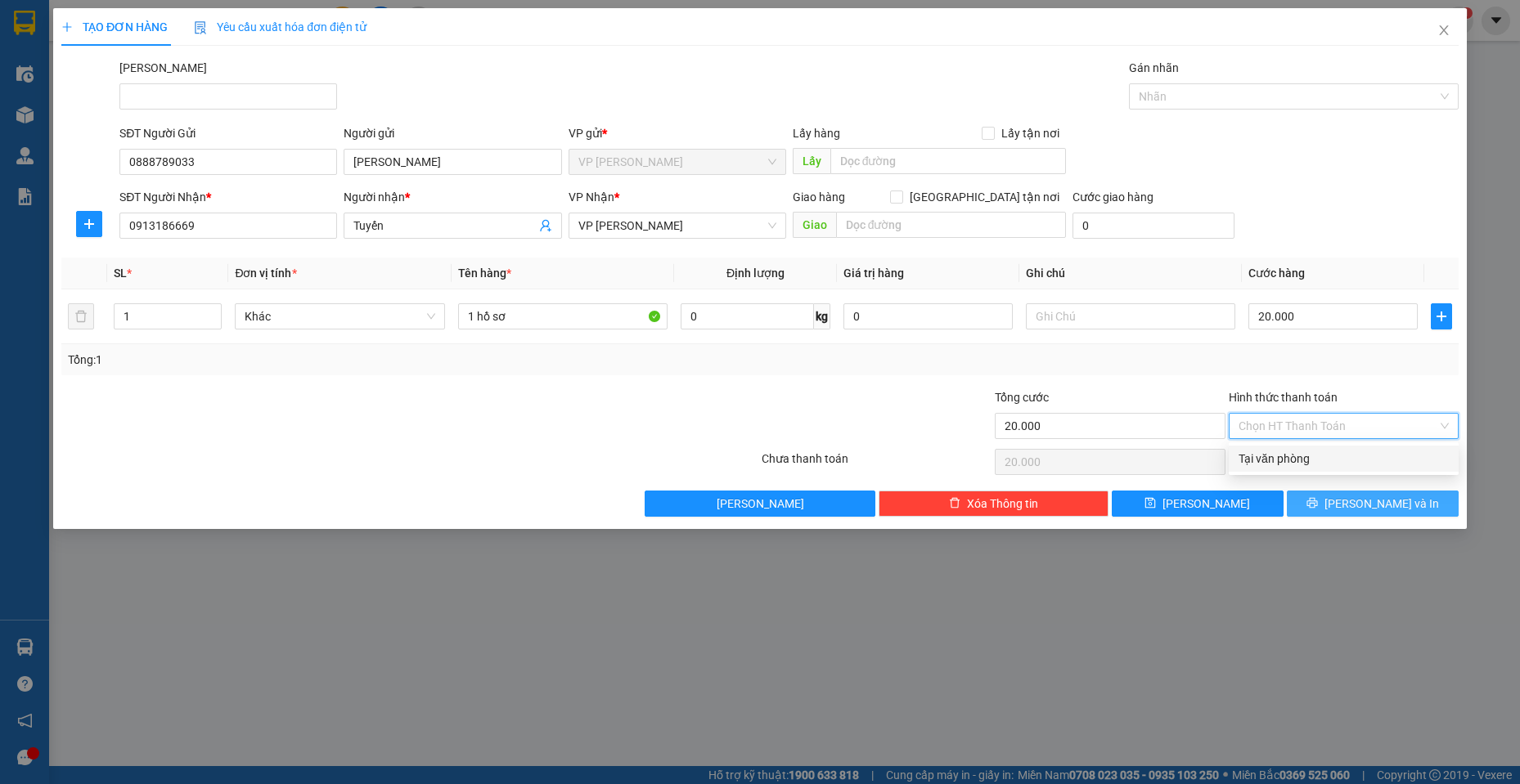
type input "0"
click at [1359, 510] on span "[PERSON_NAME] và In" at bounding box center [1382, 503] width 115 height 18
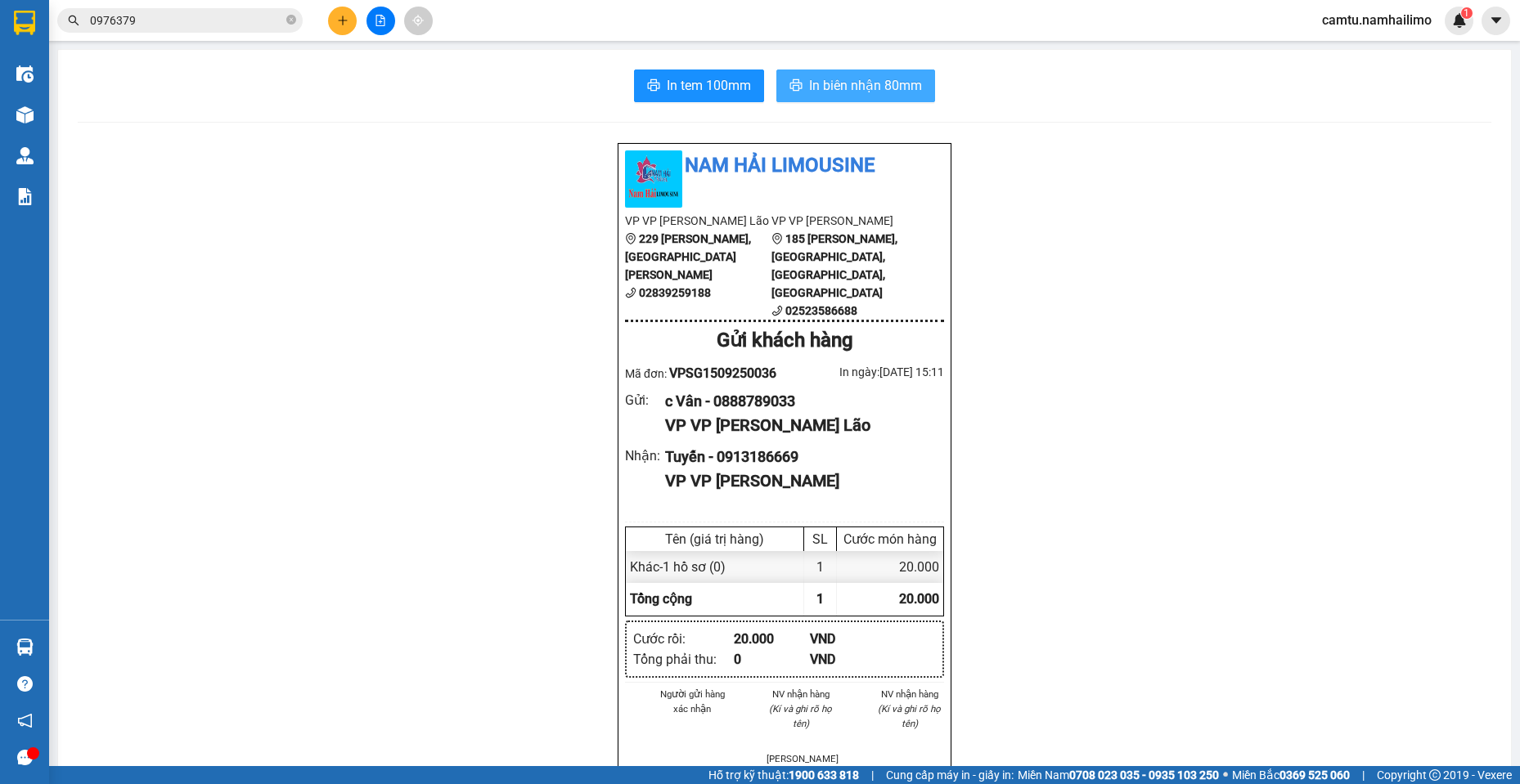
click at [828, 77] on span "In biên nhận 80mm" at bounding box center [866, 85] width 113 height 21
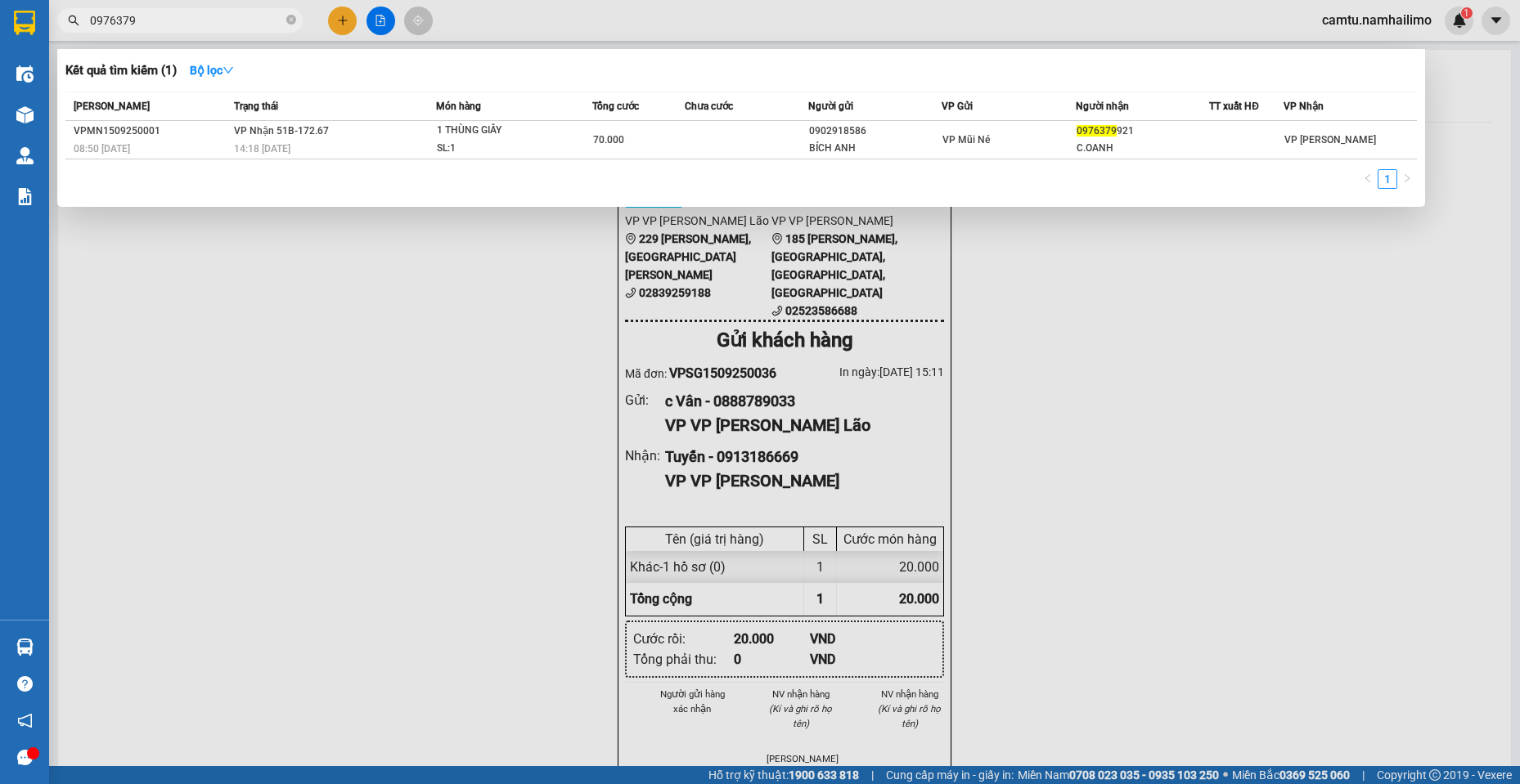
click at [164, 20] on input "0976379" at bounding box center [187, 21] width 193 height 18
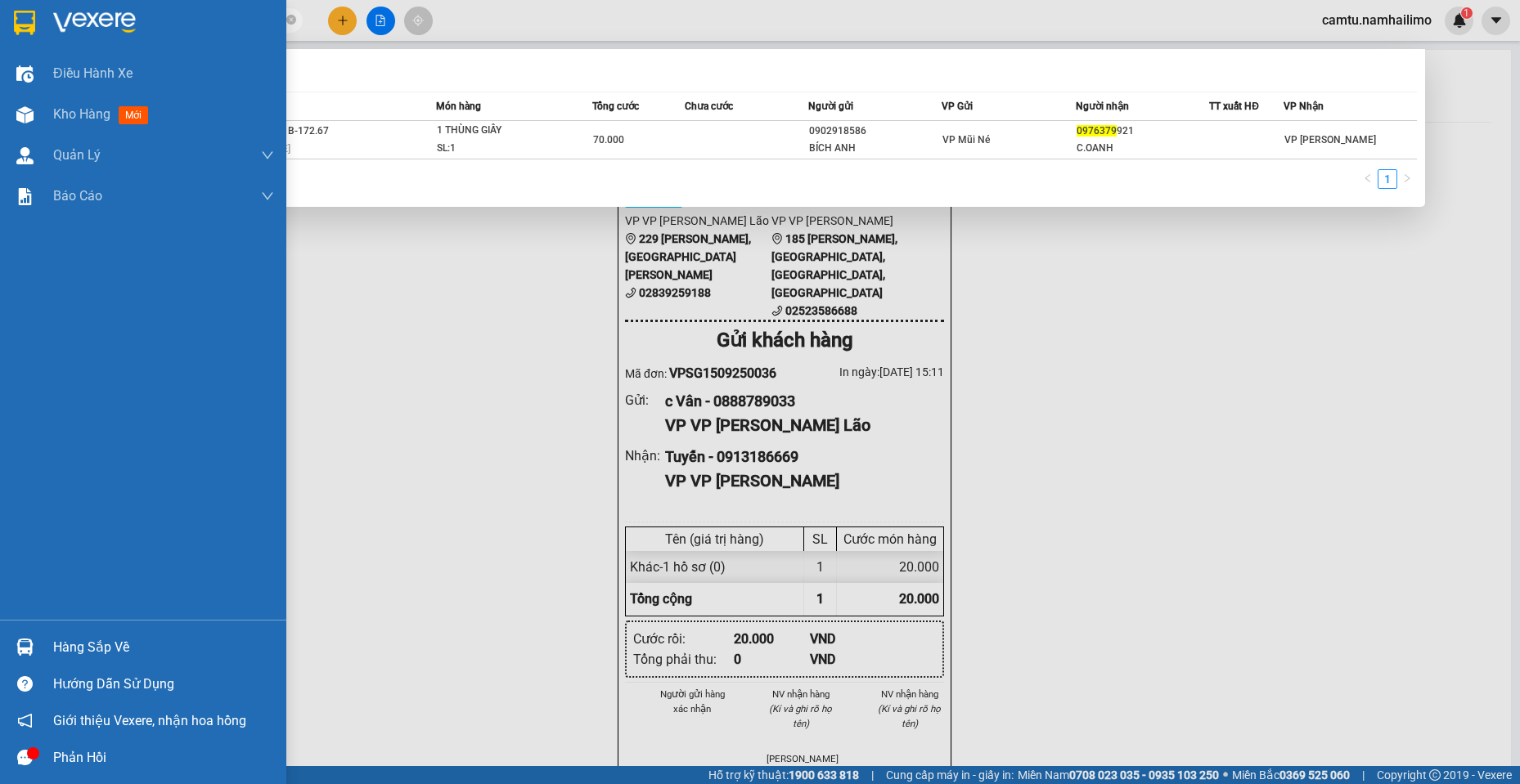
drag, startPoint x: 150, startPoint y: 22, endPoint x: 21, endPoint y: 40, distance: 130.2
click at [21, 40] on section "Kết quả tìm kiếm ( 1 ) Bộ lọc Mã ĐH Trạng thái Món hàng Tổng cước Chưa cước Ngư…" at bounding box center [760, 392] width 1520 height 784
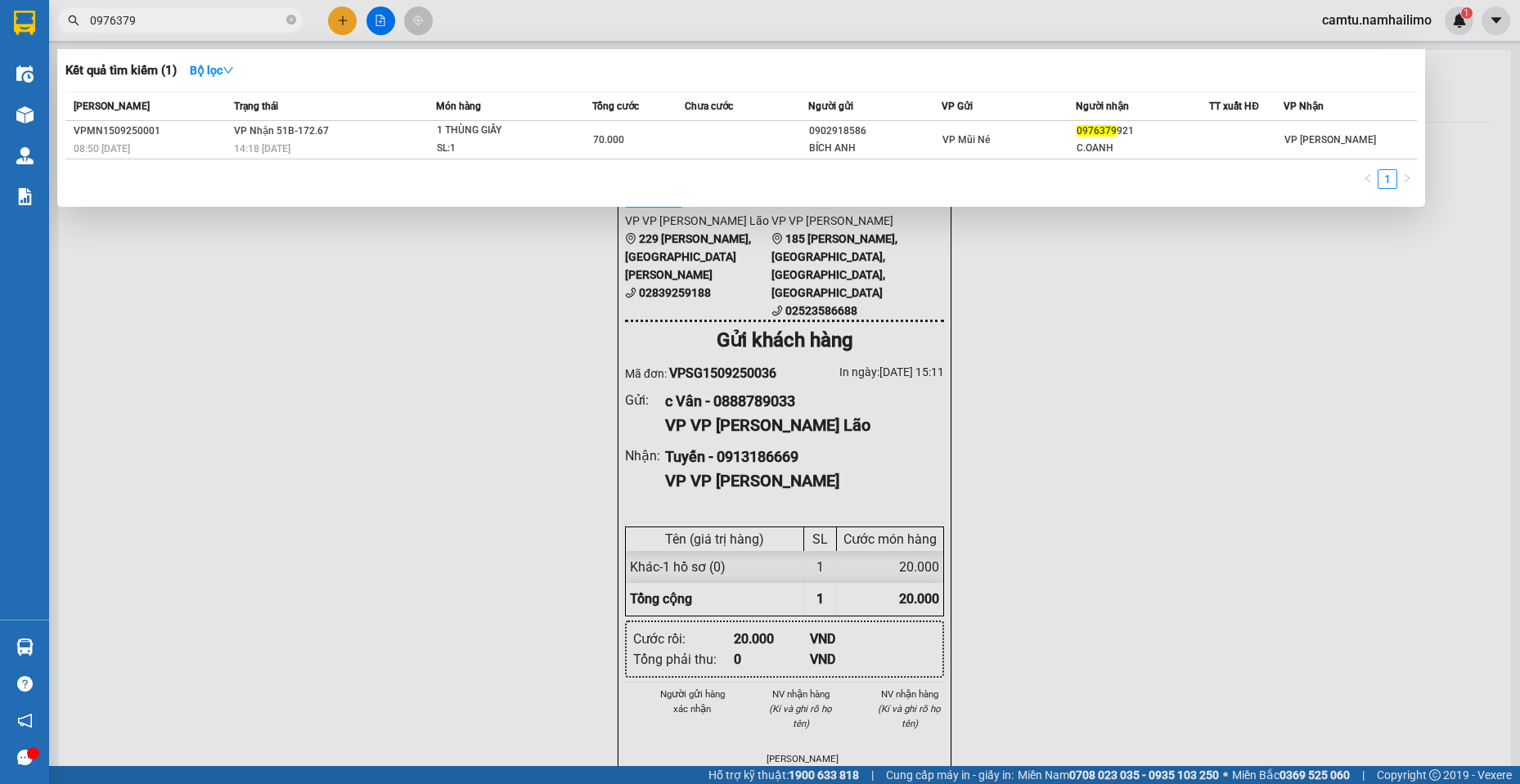
paste input "64149335"
type input "0964149335"
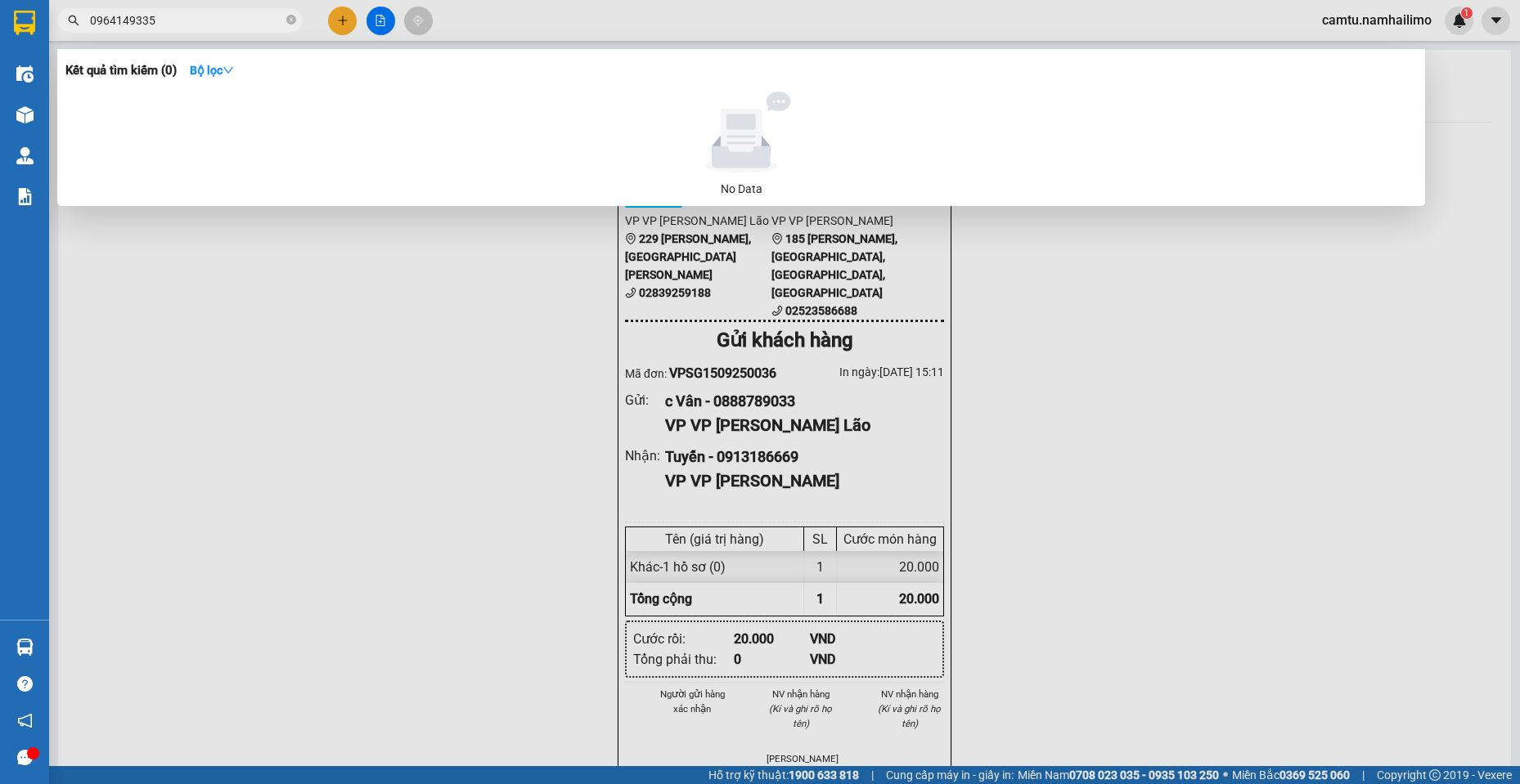
drag, startPoint x: 162, startPoint y: 26, endPoint x: 92, endPoint y: 24, distance: 70.0
click at [92, 24] on input "0964149335" at bounding box center [187, 21] width 193 height 18
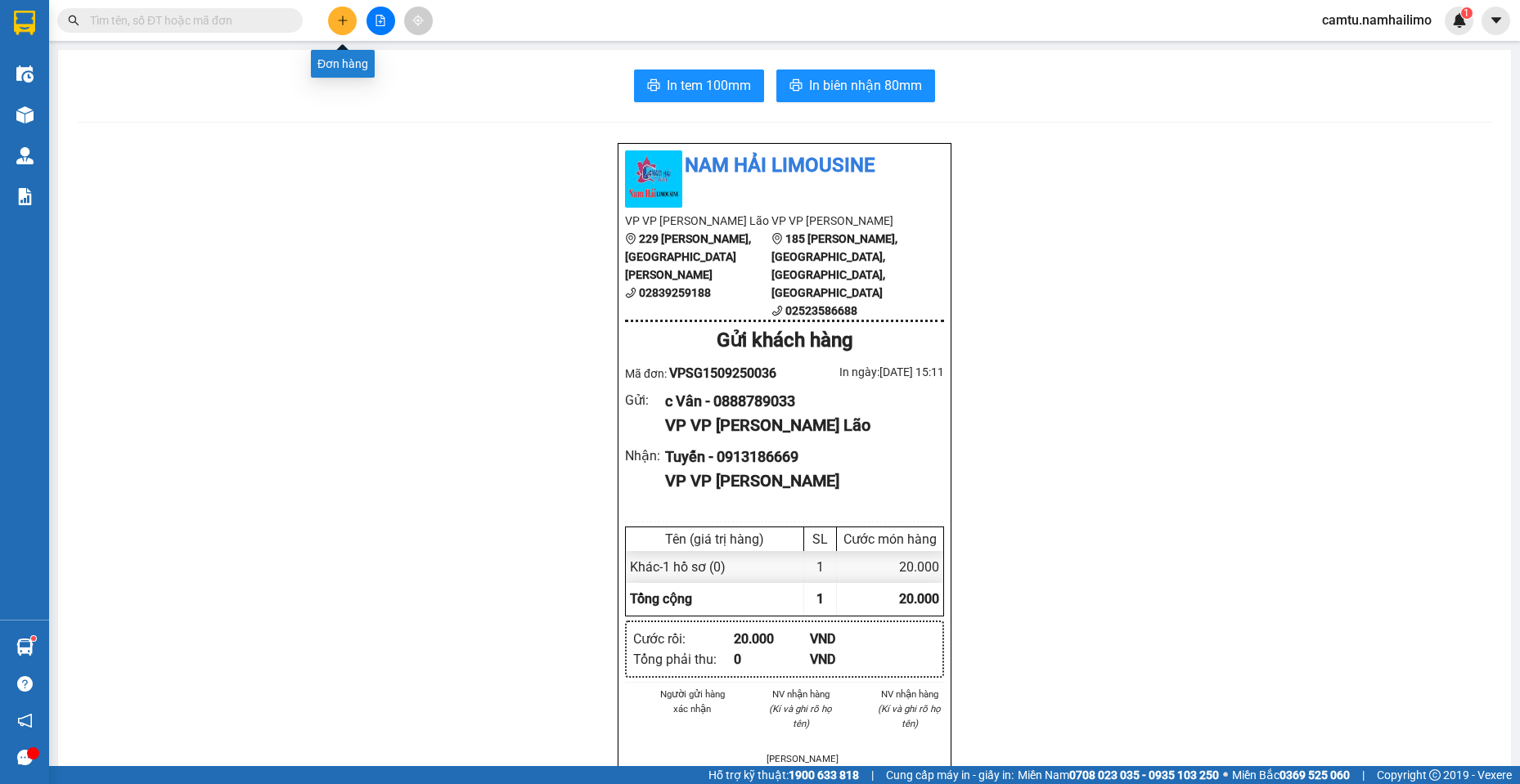
click at [338, 20] on icon "plus" at bounding box center [343, 20] width 12 height 12
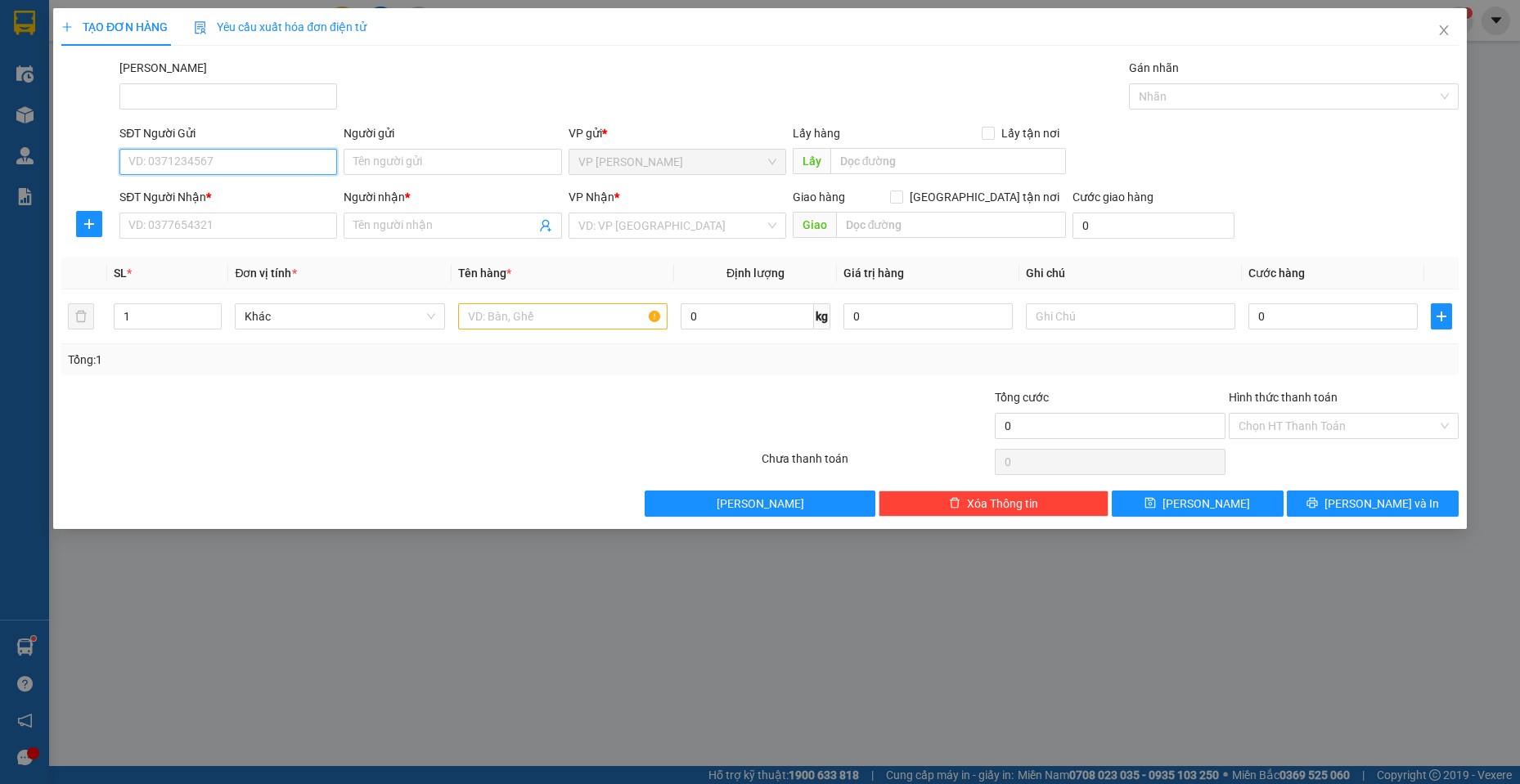
click at [243, 149] on input "SĐT Người Gửi" at bounding box center [227, 161] width 218 height 26
click at [246, 147] on div "SĐT Người Gửi" at bounding box center [227, 136] width 218 height 24
click at [236, 156] on input "076333" at bounding box center [227, 161] width 218 height 26
click at [144, 162] on input "076333" at bounding box center [227, 161] width 218 height 26
click at [193, 167] on input "0766333" at bounding box center [227, 161] width 218 height 26
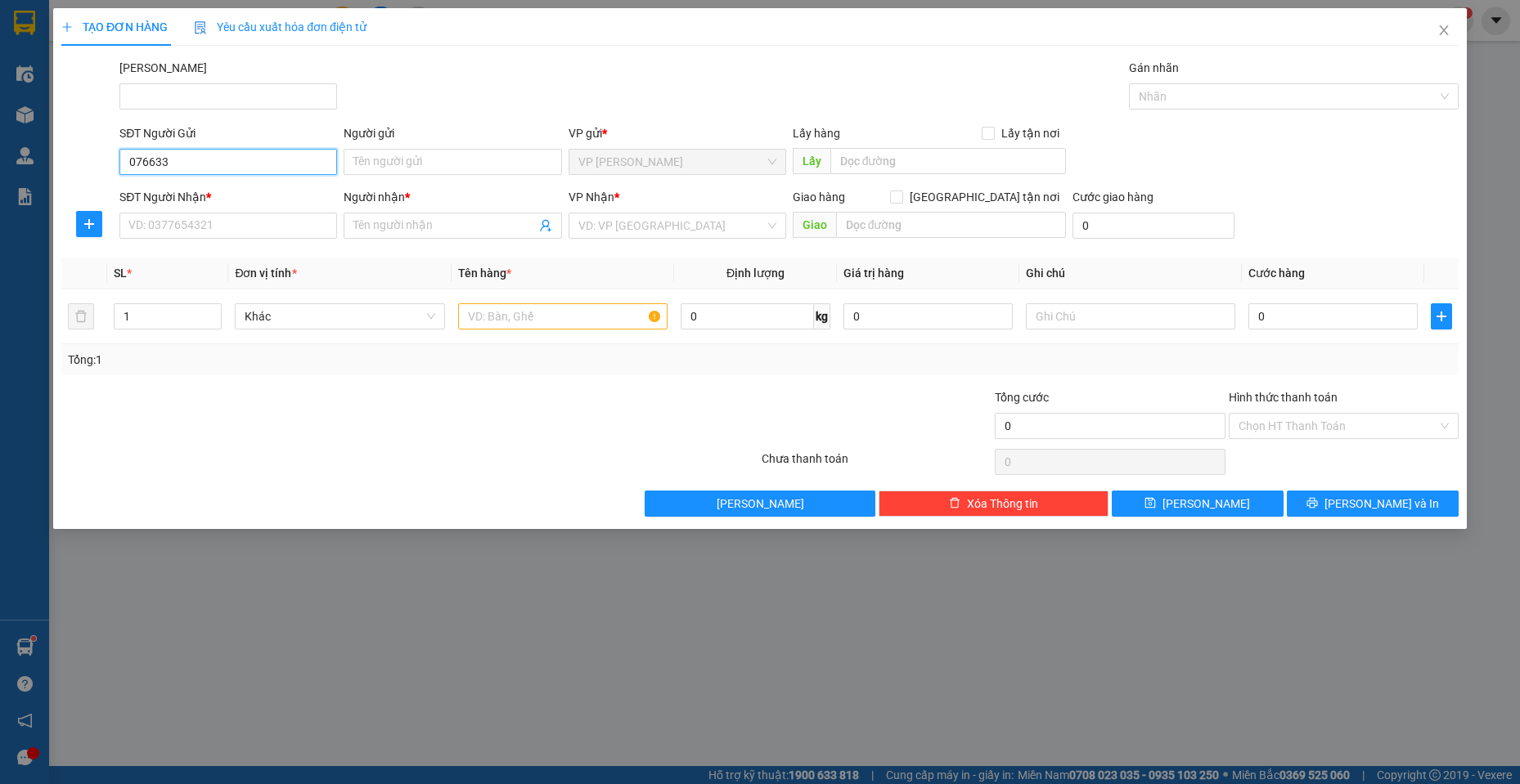
click at [194, 167] on input "076633" at bounding box center [227, 161] width 218 height 26
type input "0766332509"
click at [383, 174] on input "Người gửi" at bounding box center [452, 161] width 218 height 26
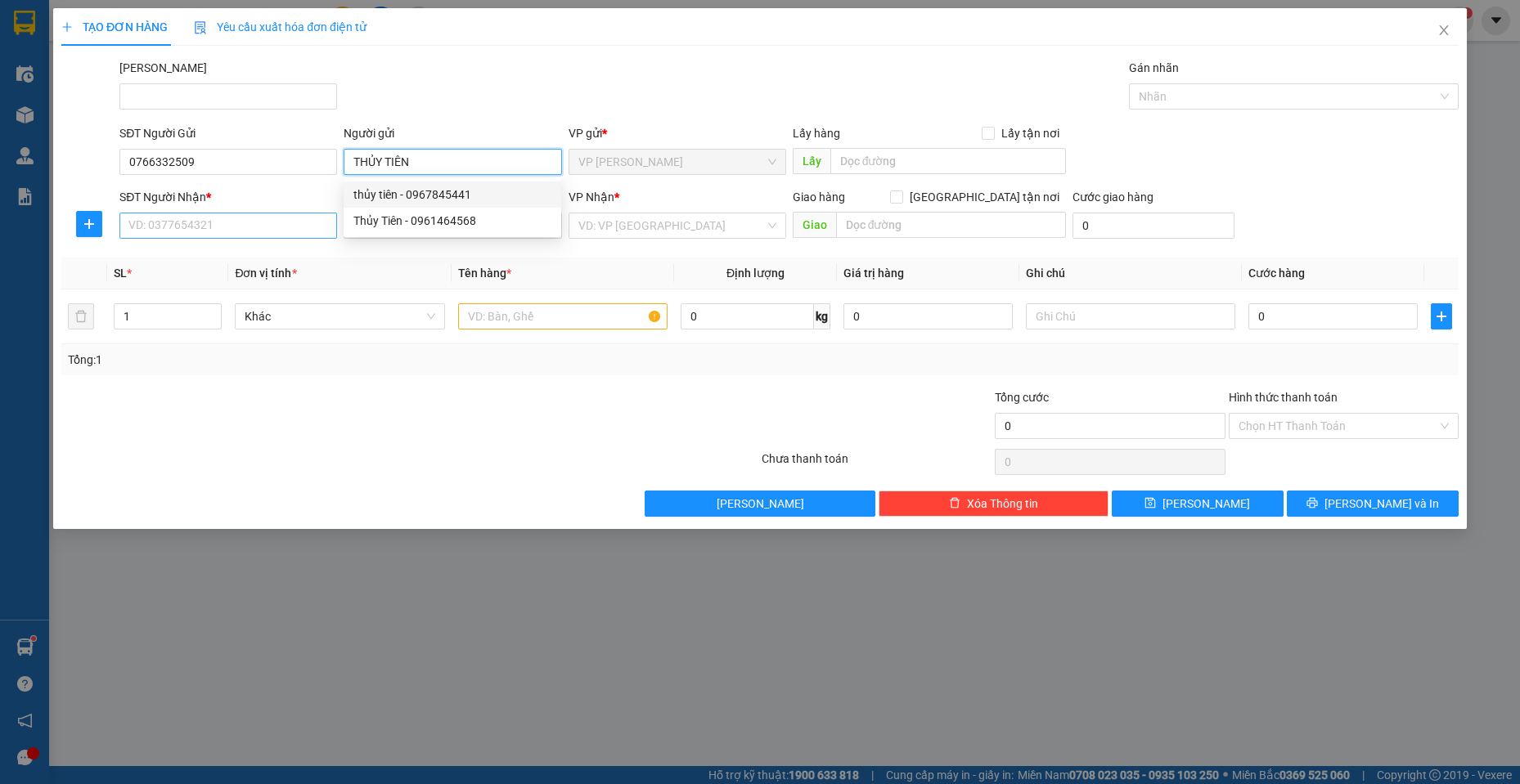
type input "THỦY TIÊN"
click at [189, 229] on input "SĐT Người Nhận *" at bounding box center [227, 226] width 218 height 26
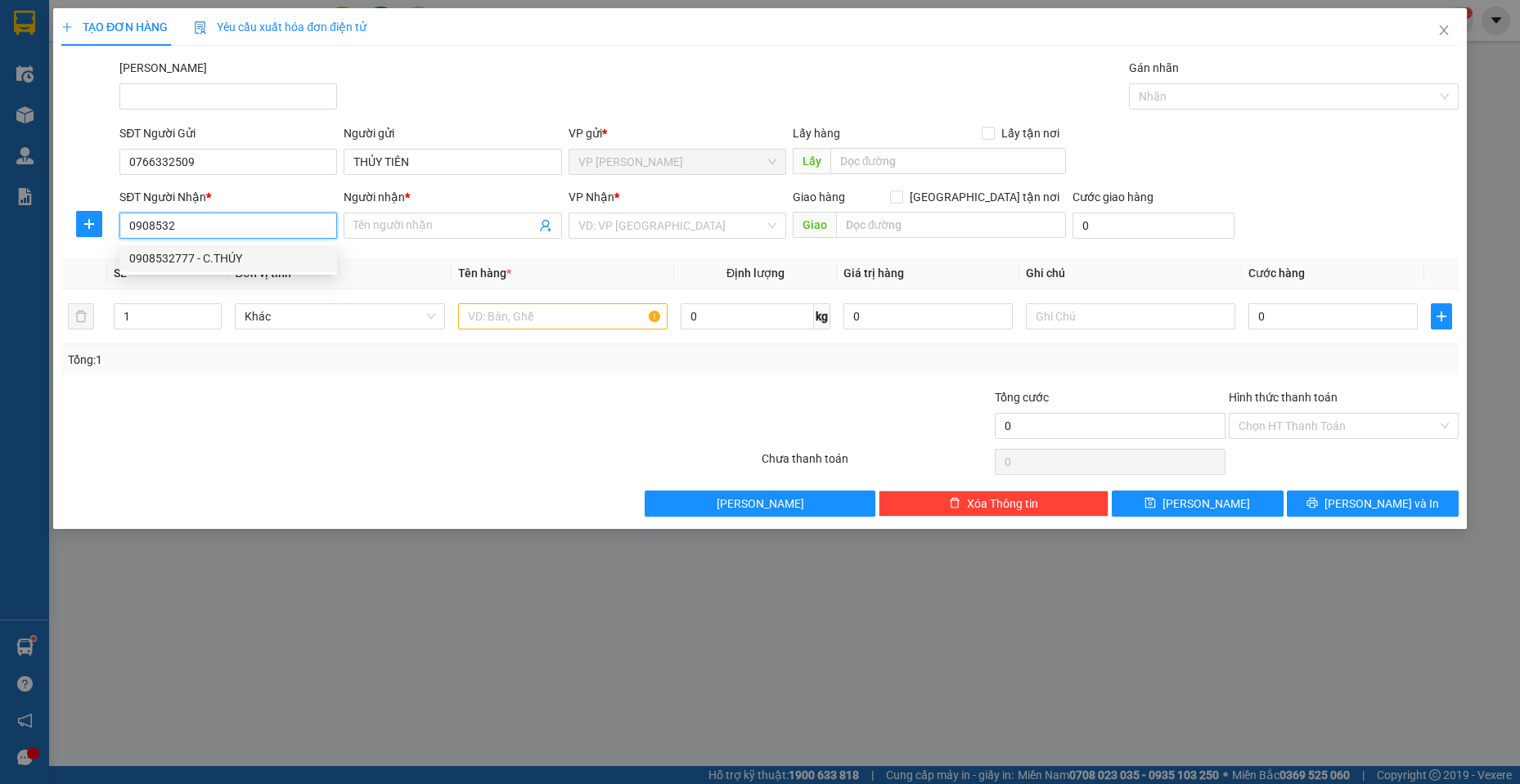
click at [215, 252] on div "0908532777 - C.THÚY" at bounding box center [227, 259] width 198 height 18
type input "0908532777"
type input "C.THÚY"
type input "70.000"
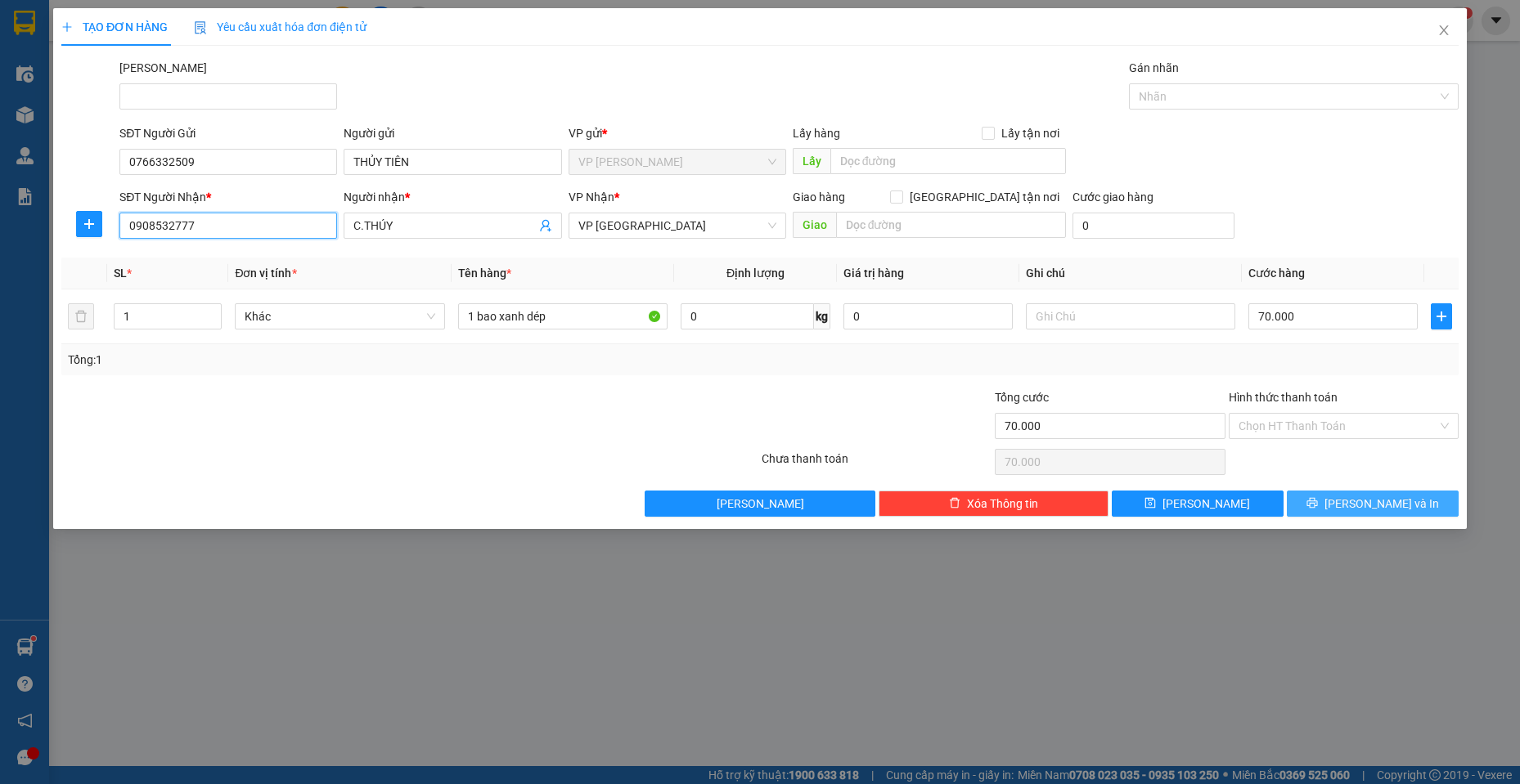
type input "0908532777"
click at [1370, 500] on span "[PERSON_NAME] và In" at bounding box center [1382, 503] width 115 height 18
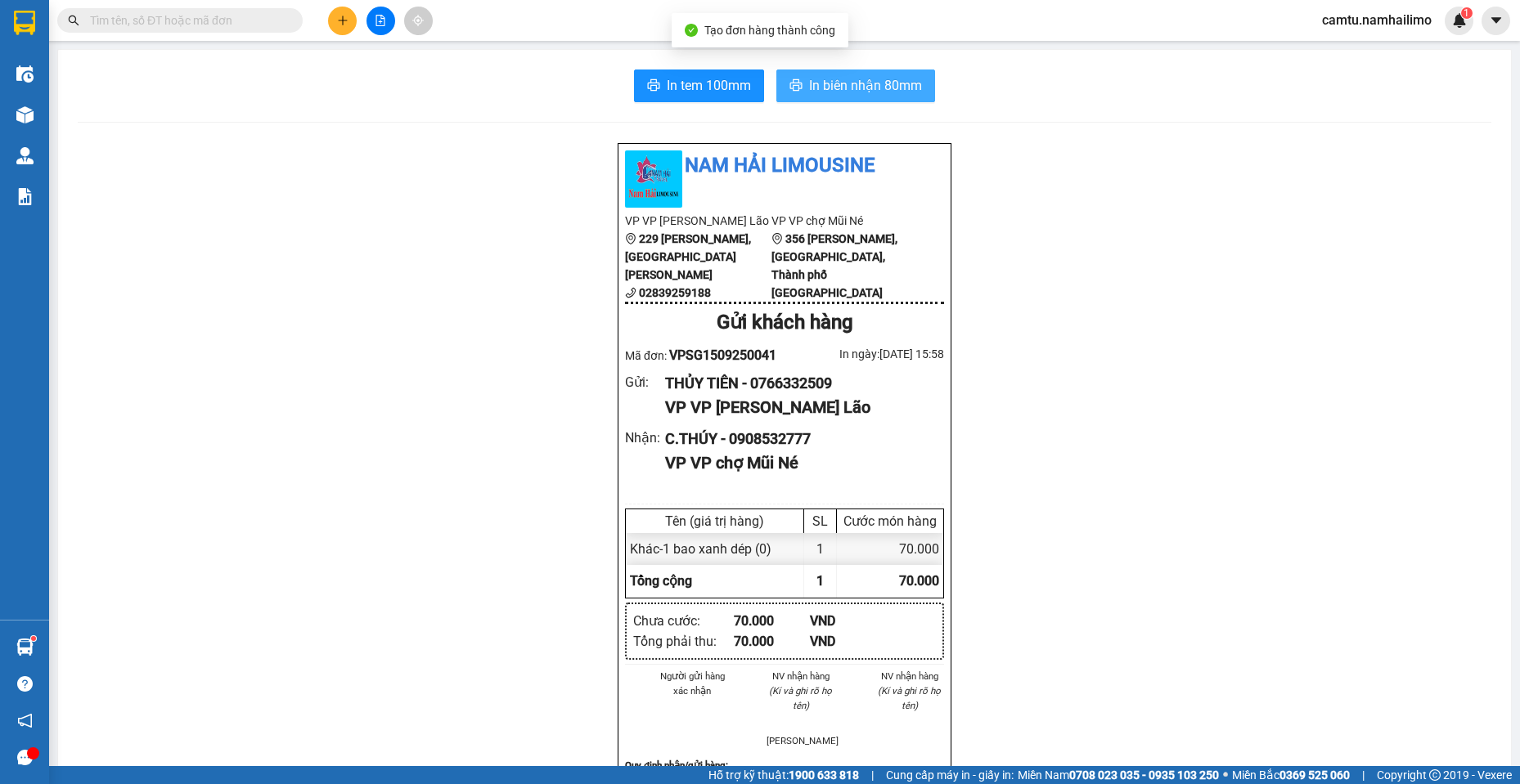
click at [837, 91] on span "In biên nhận 80mm" at bounding box center [866, 85] width 113 height 21
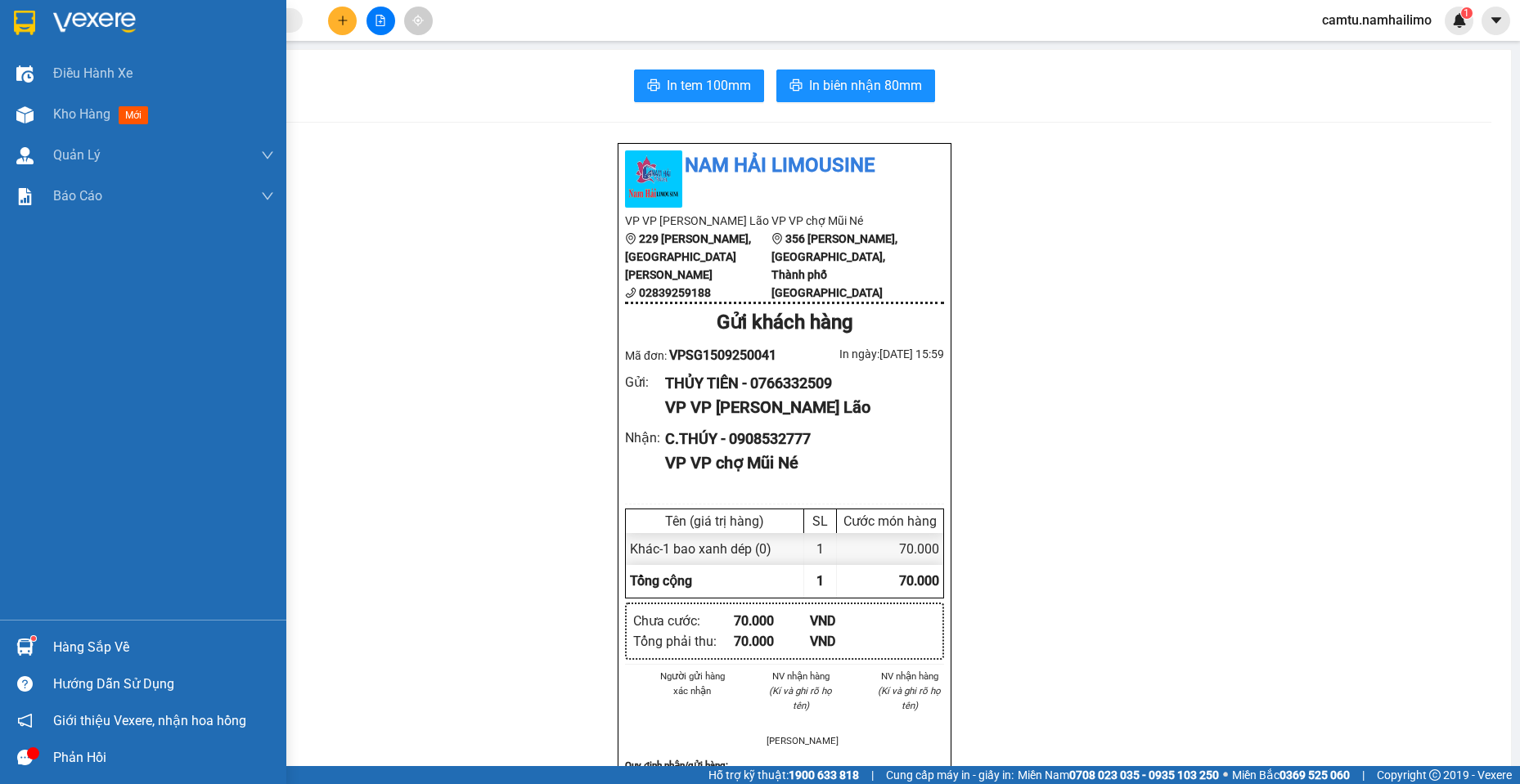
drag, startPoint x: 75, startPoint y: 113, endPoint x: 487, endPoint y: 503, distance: 567.3
click at [92, 135] on div "Điều hành xe Kho hàng mới Quản [PERSON_NAME] lý chuyến Quản lý khách hàng Quản …" at bounding box center [143, 337] width 286 height 567
click at [65, 122] on span "Kho hàng" at bounding box center [81, 114] width 57 height 15
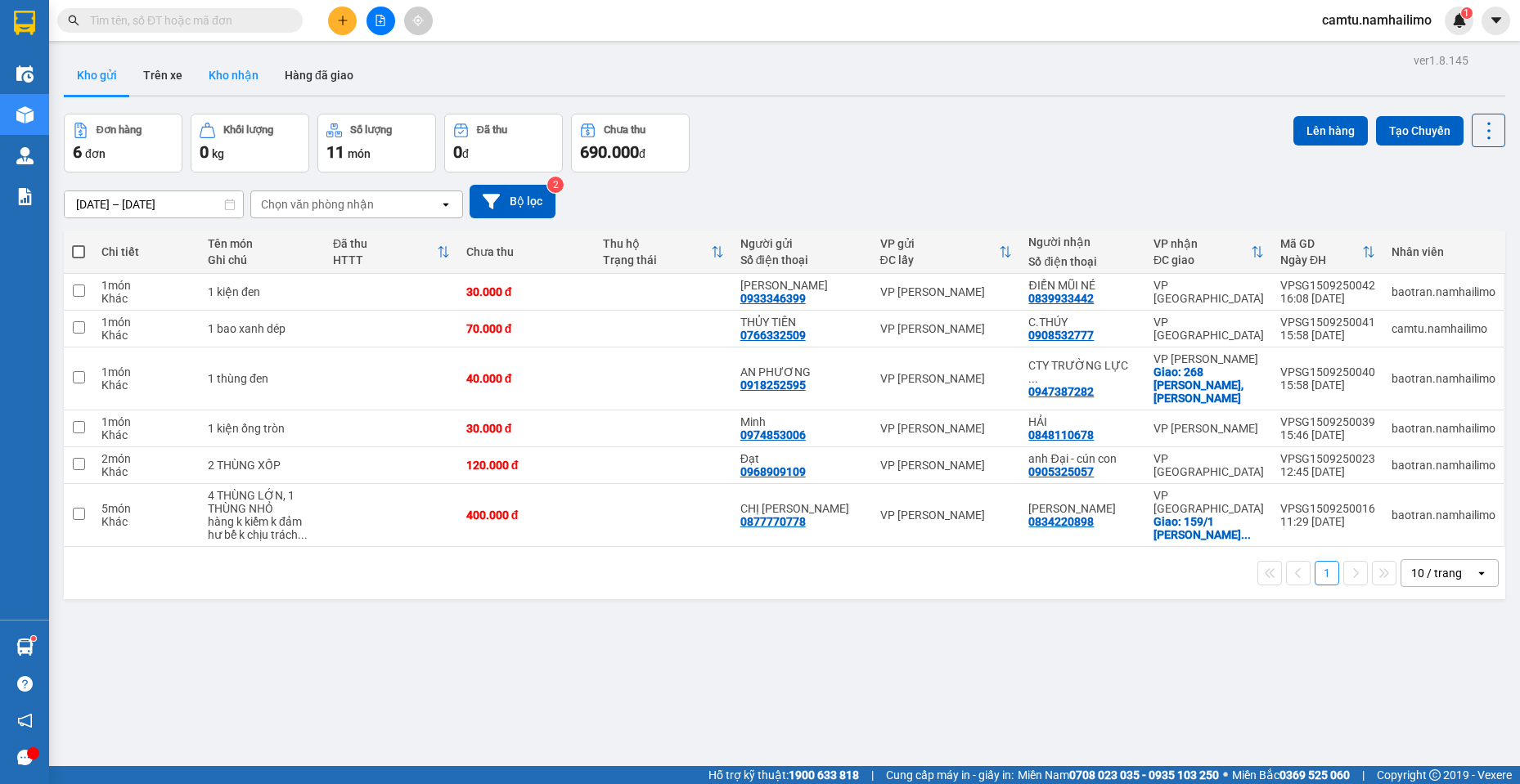
click at [241, 72] on button "Kho nhận" at bounding box center [234, 76] width 76 height 40
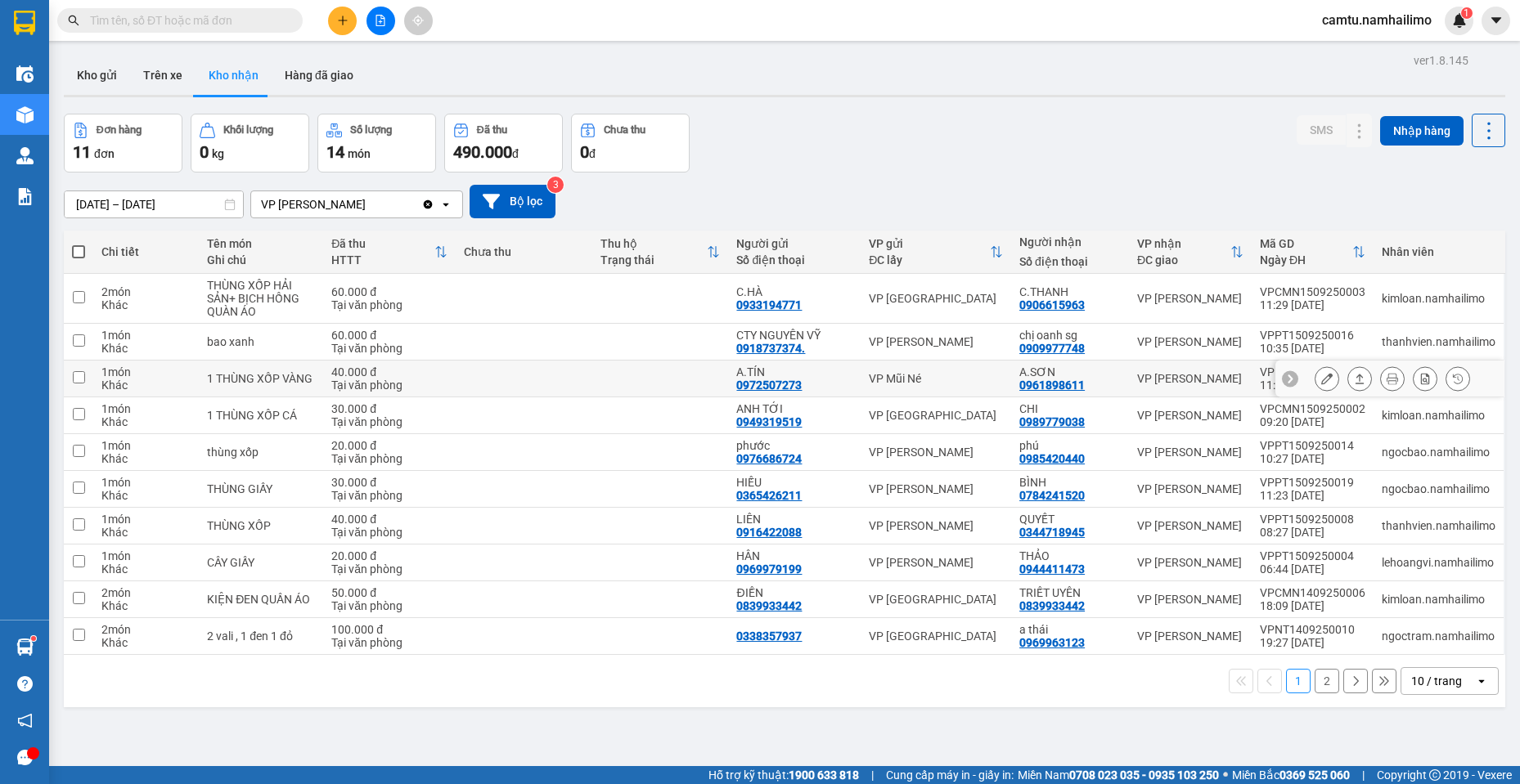
click at [1321, 375] on icon at bounding box center [1327, 378] width 12 height 12
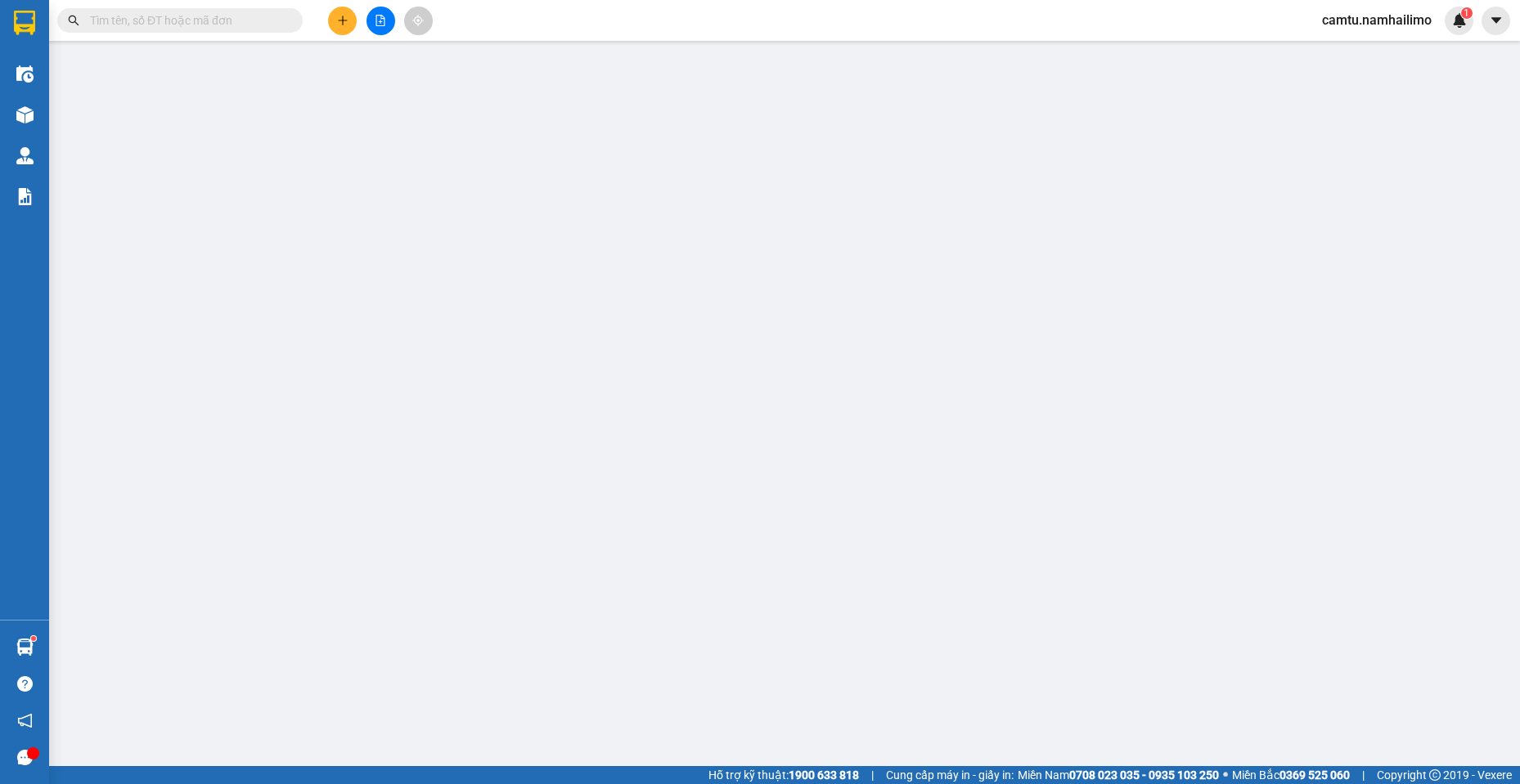
type input "0972507273"
type input "A.TÍN"
type input "0961898611"
type input "A.SƠN"
type input "40.000"
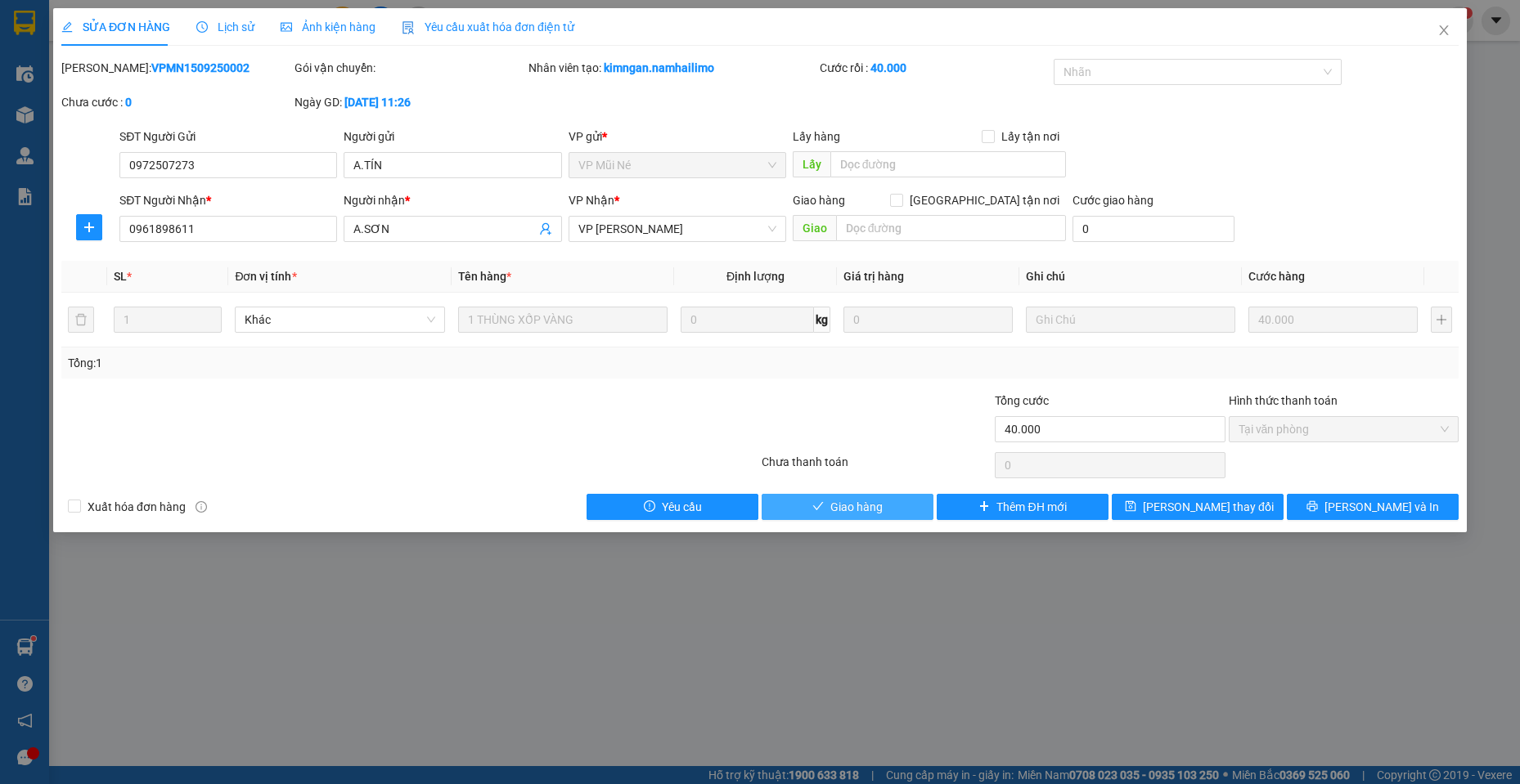
click at [821, 515] on button "Giao hàng" at bounding box center [848, 507] width 171 height 26
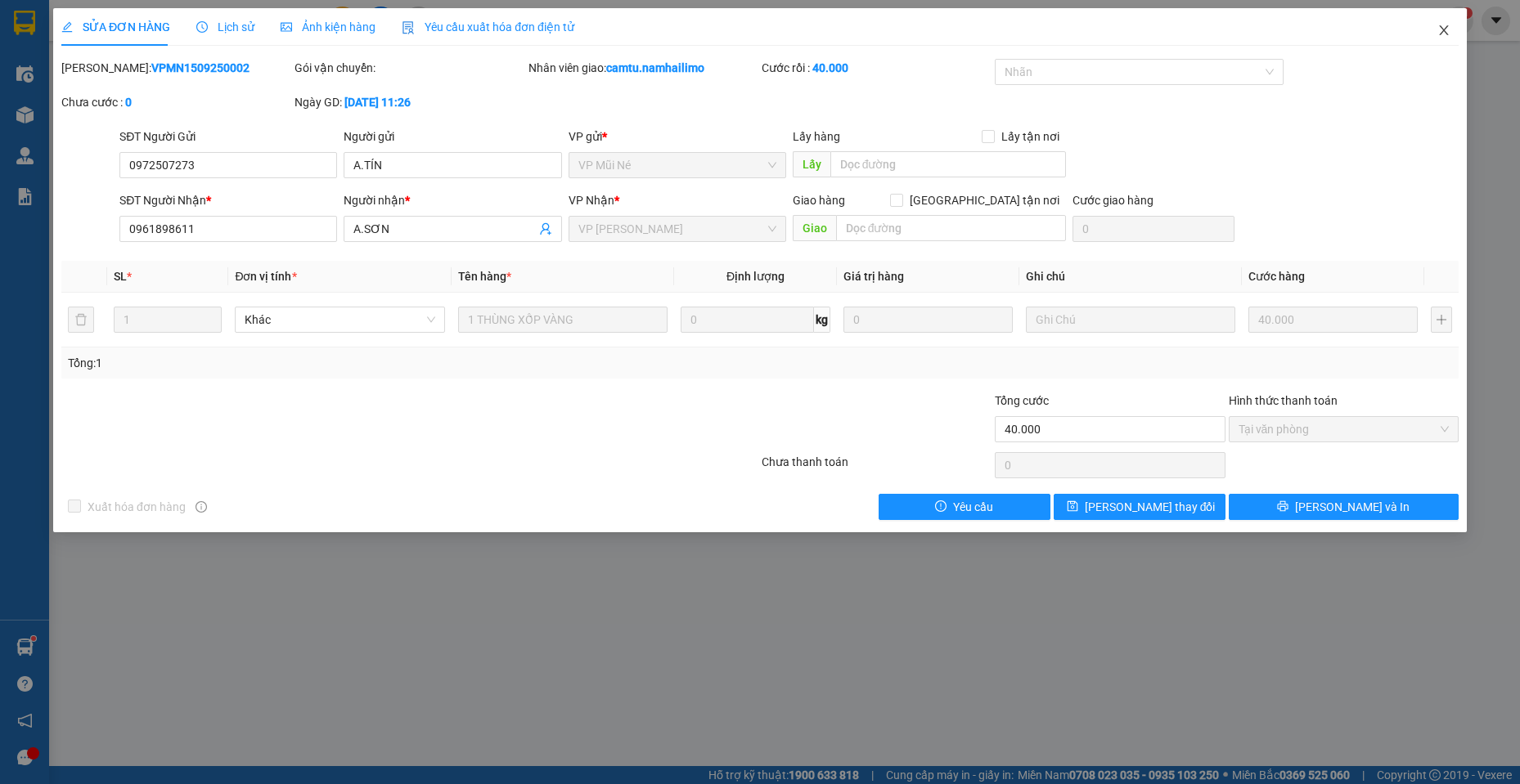
click at [1449, 32] on icon "close" at bounding box center [1444, 30] width 14 height 14
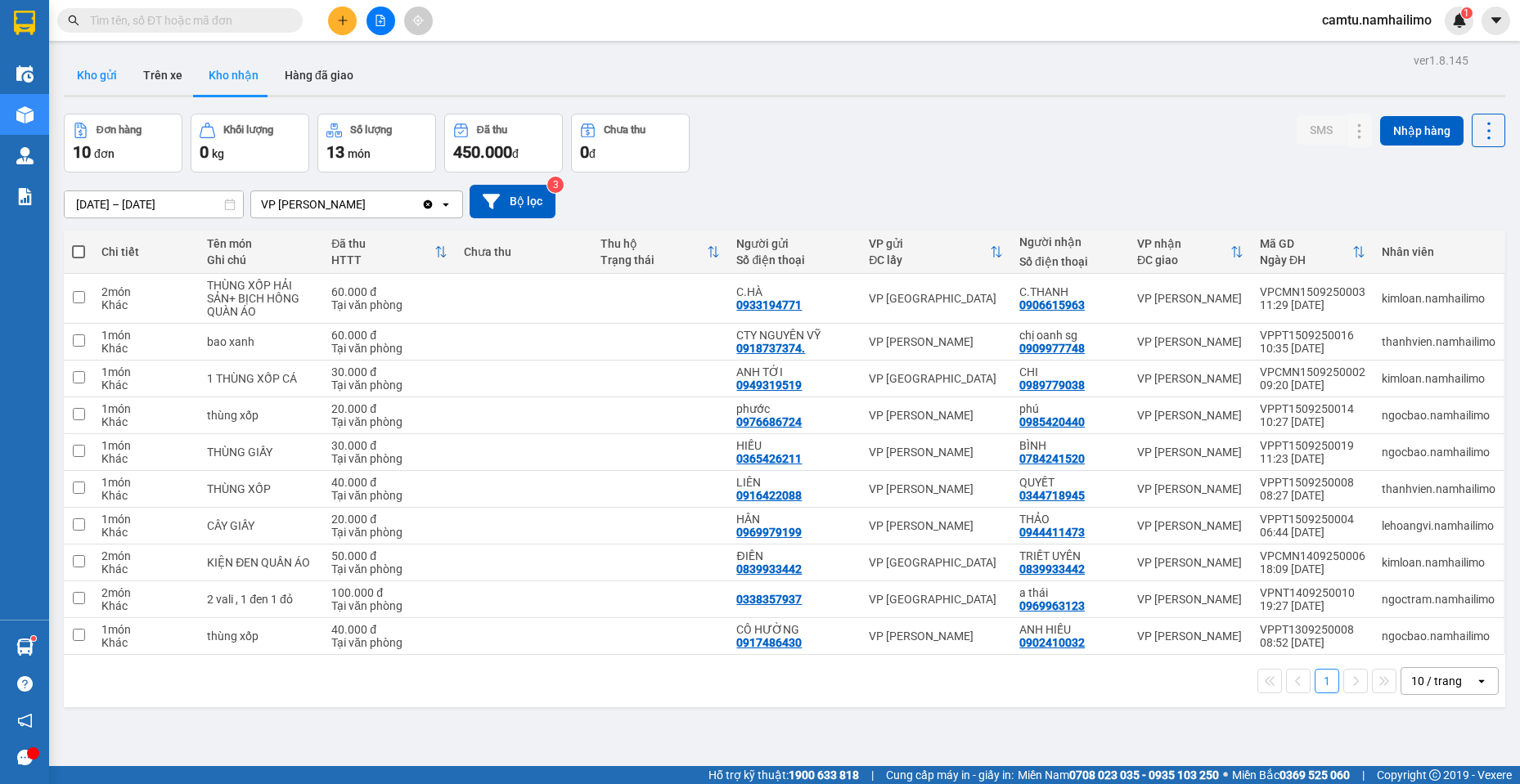
click at [109, 74] on button "Kho gửi" at bounding box center [97, 76] width 66 height 40
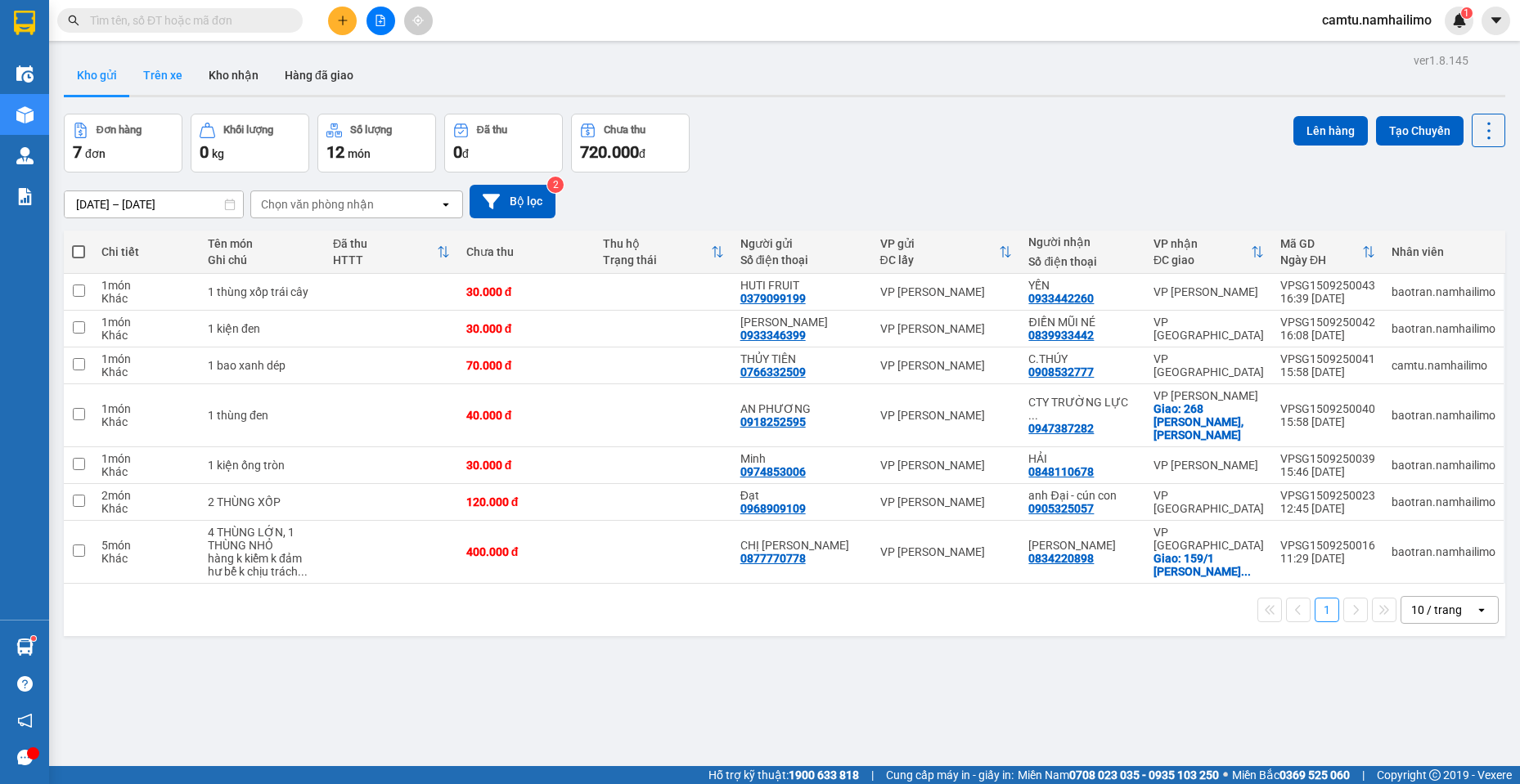
click at [171, 76] on button "Trên xe" at bounding box center [162, 76] width 66 height 40
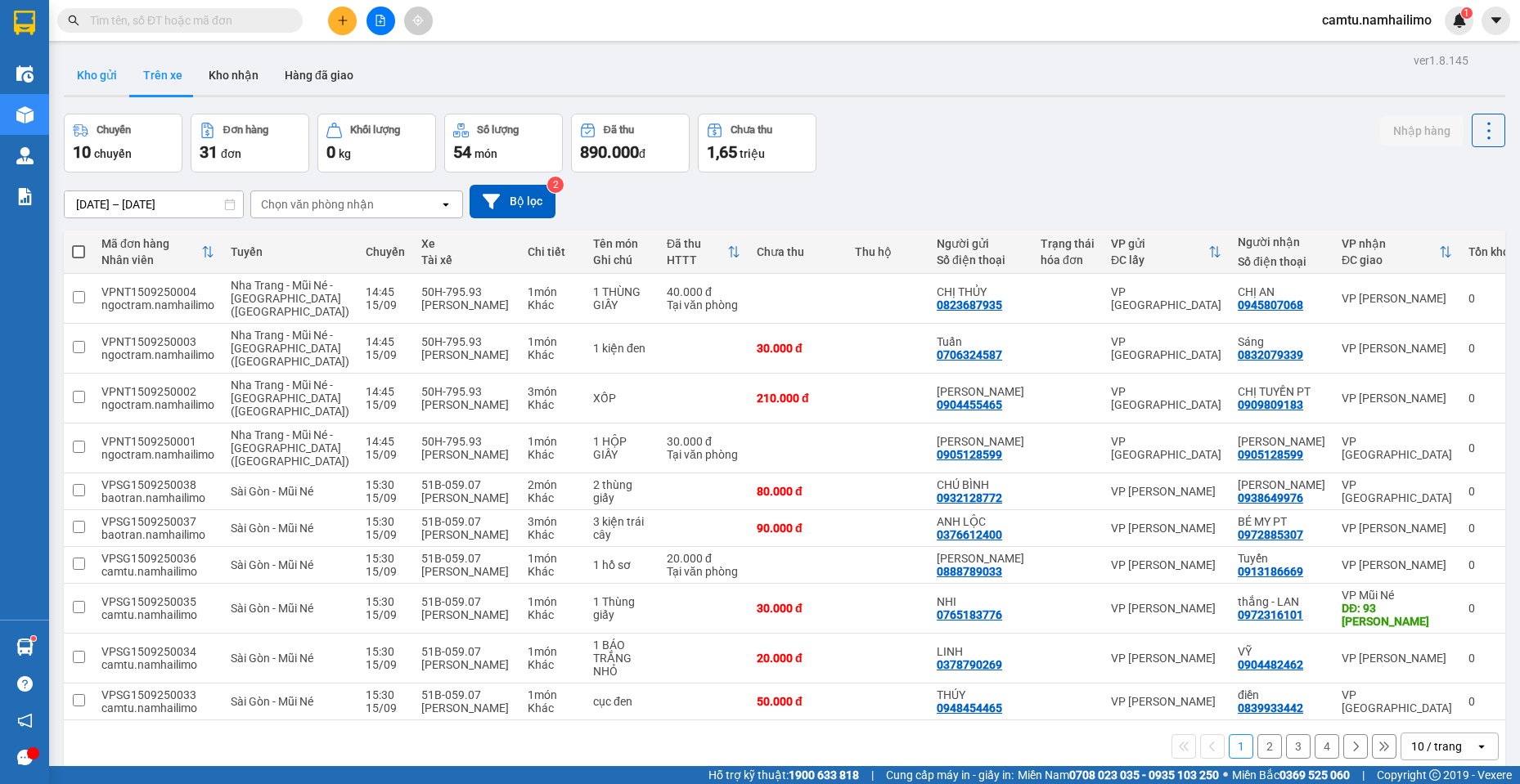
click at [101, 75] on button "Kho gửi" at bounding box center [97, 76] width 66 height 40
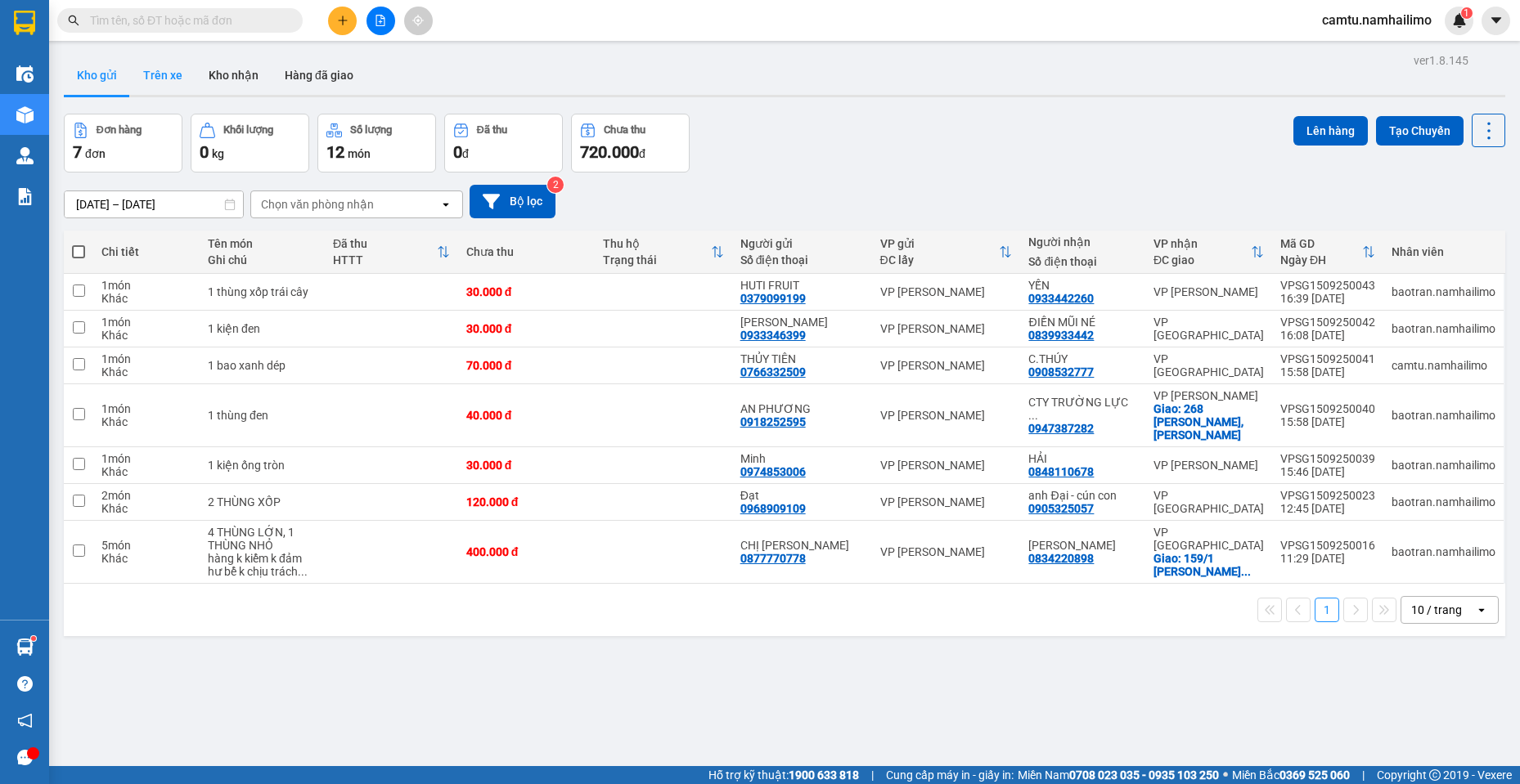
click at [177, 69] on button "Trên xe" at bounding box center [162, 76] width 66 height 40
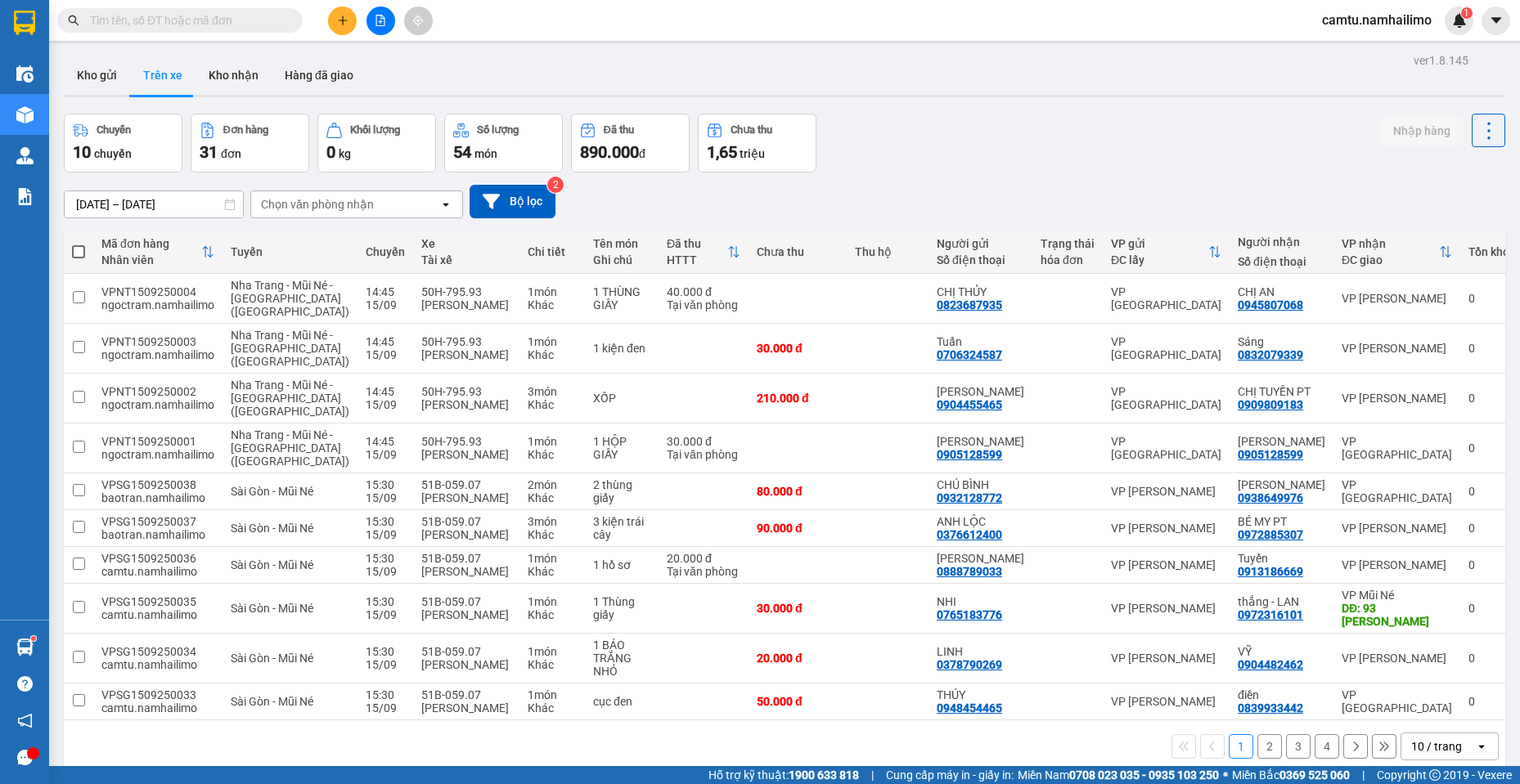
drag, startPoint x: 100, startPoint y: 70, endPoint x: 509, endPoint y: 223, distance: 436.7
click at [109, 76] on button "Kho gửi" at bounding box center [97, 76] width 66 height 40
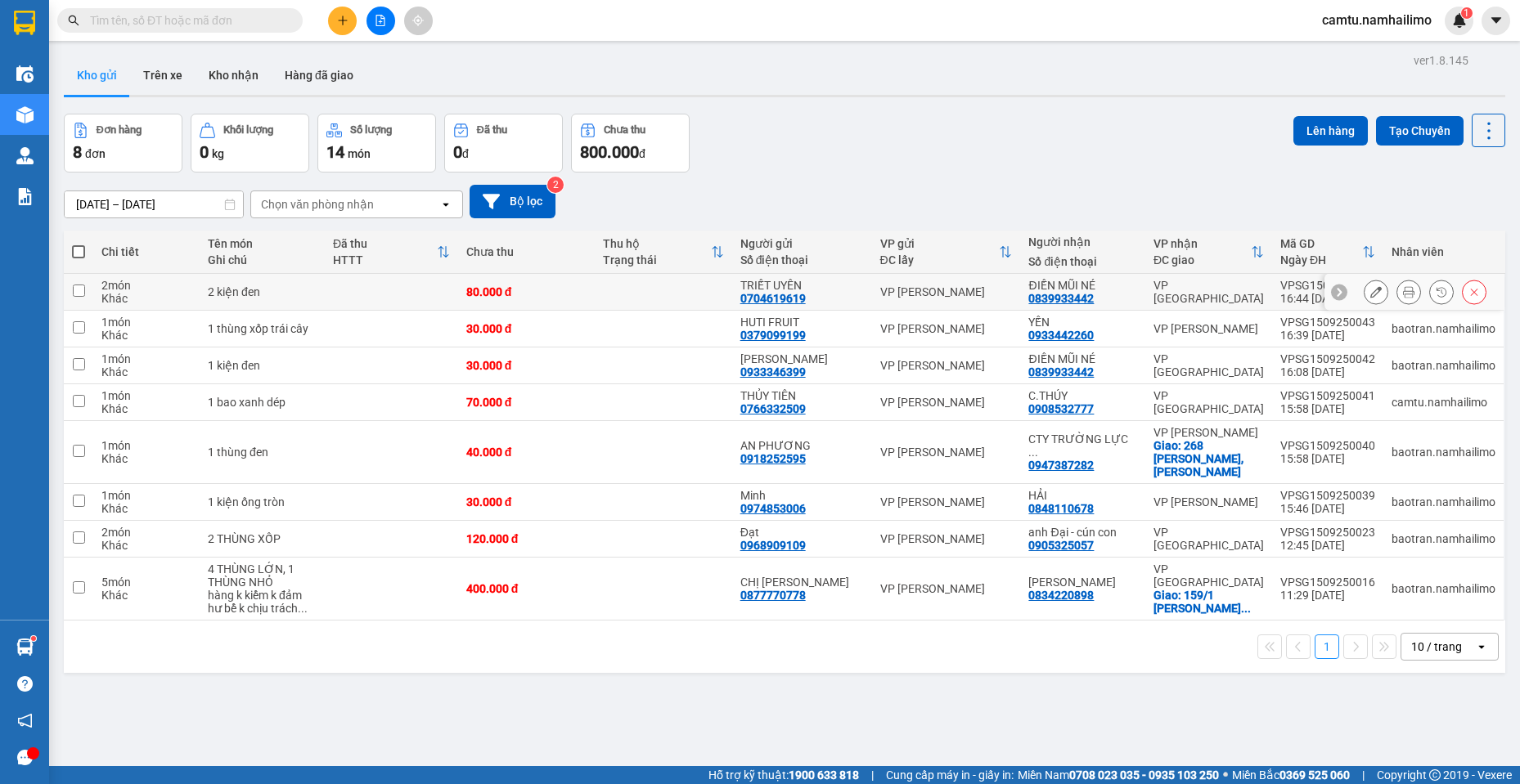
click at [1371, 292] on icon at bounding box center [1376, 291] width 12 height 12
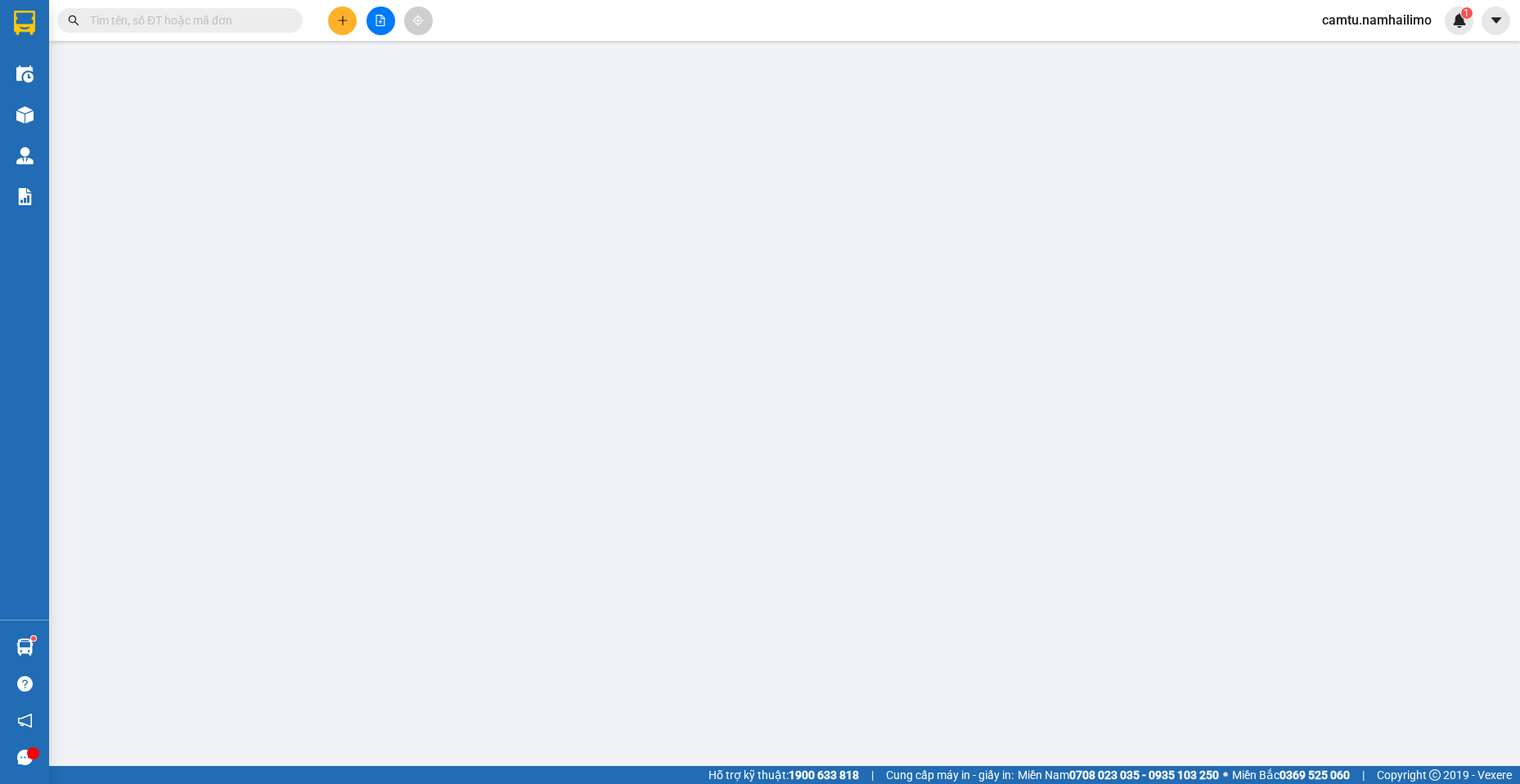
type input "0704619619"
type input "TRIẾT UYÊN"
type input "0839933442"
type input "ĐIỀN MŨI NÉ"
type input "80.000"
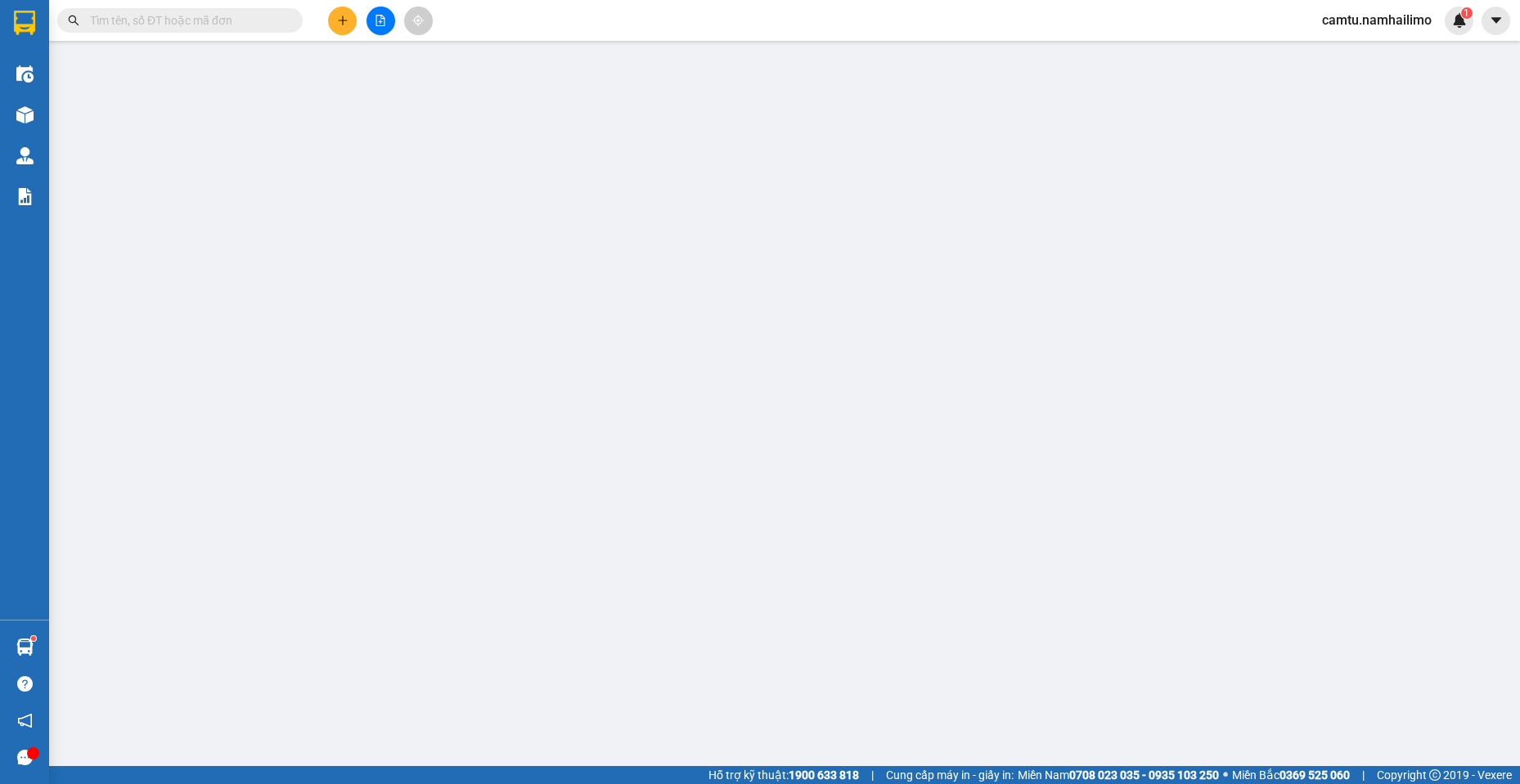
type input "80.000"
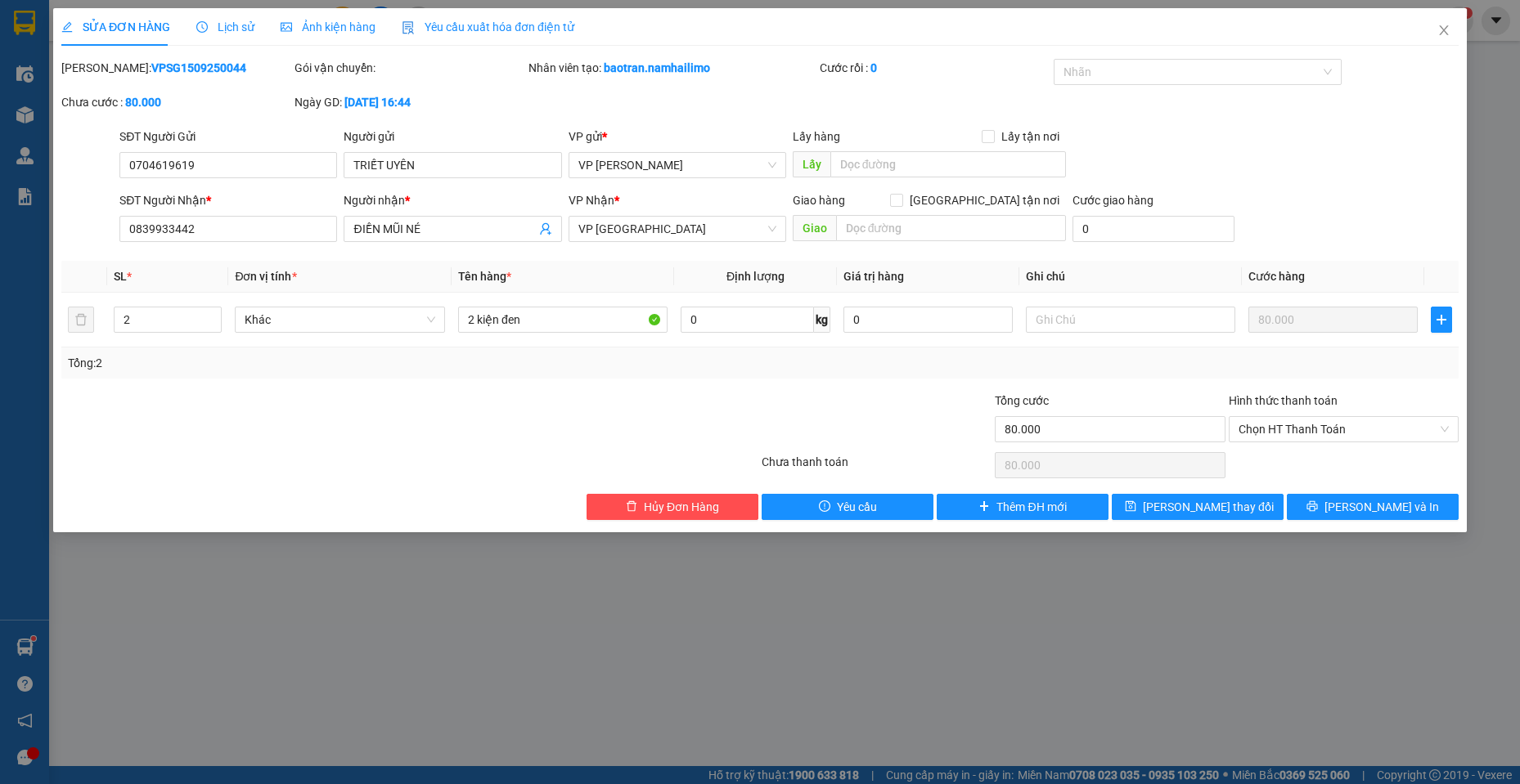
drag, startPoint x: 101, startPoint y: 67, endPoint x: 201, endPoint y: 64, distance: 100.0
click at [201, 64] on div "[PERSON_NAME]: VPSG1509250044" at bounding box center [176, 68] width 230 height 18
click at [857, 630] on div "SỬA ĐƠN HÀNG Lịch sử Ảnh kiện hàng Yêu cầu xuất hóa đơn điện tử Total Paid Fee …" at bounding box center [760, 392] width 1520 height 784
click at [1440, 23] on span "Close" at bounding box center [1444, 31] width 46 height 46
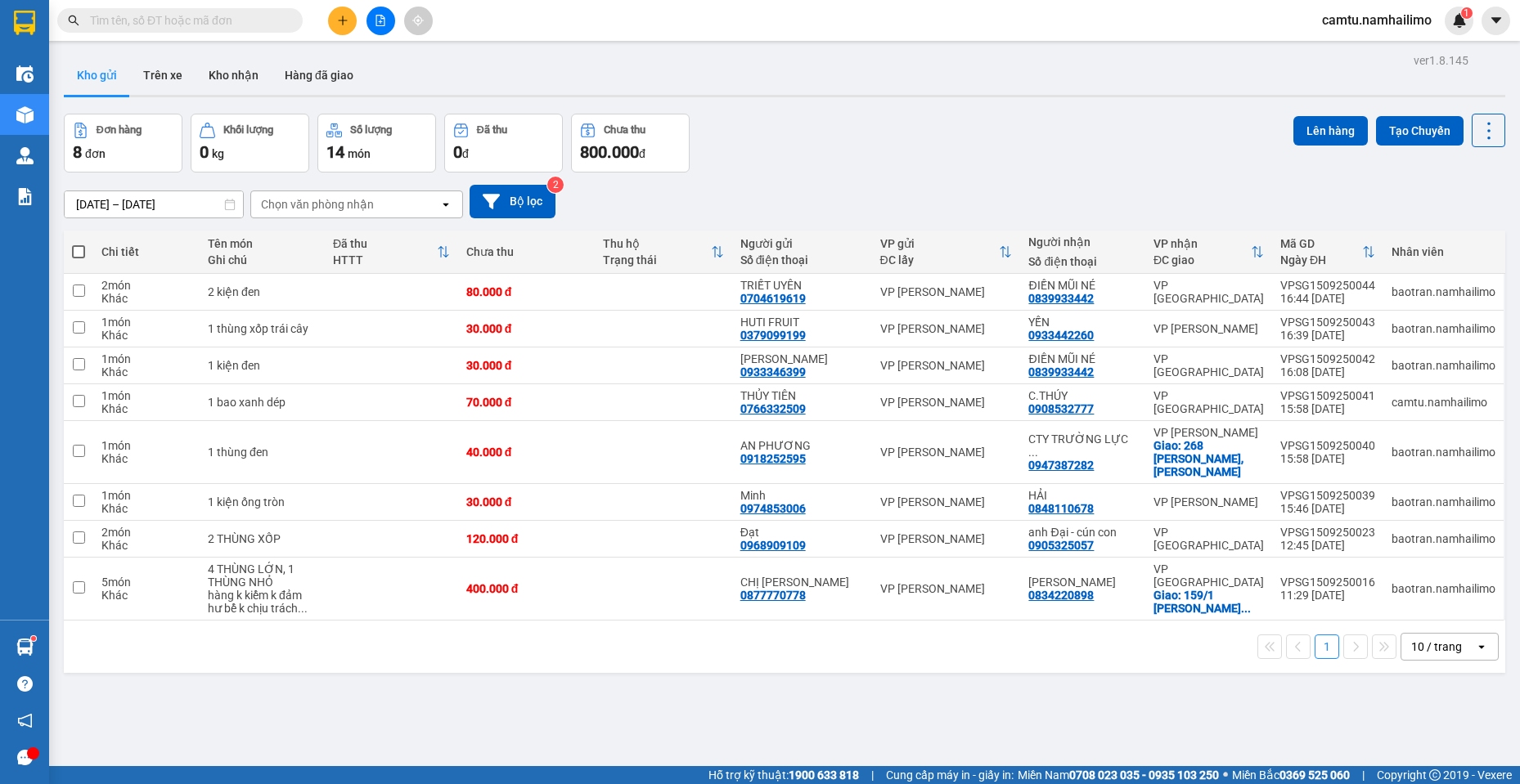
drag, startPoint x: 215, startPoint y: 73, endPoint x: 468, endPoint y: 223, distance: 294.1
click at [219, 73] on button "Kho nhận" at bounding box center [234, 76] width 76 height 40
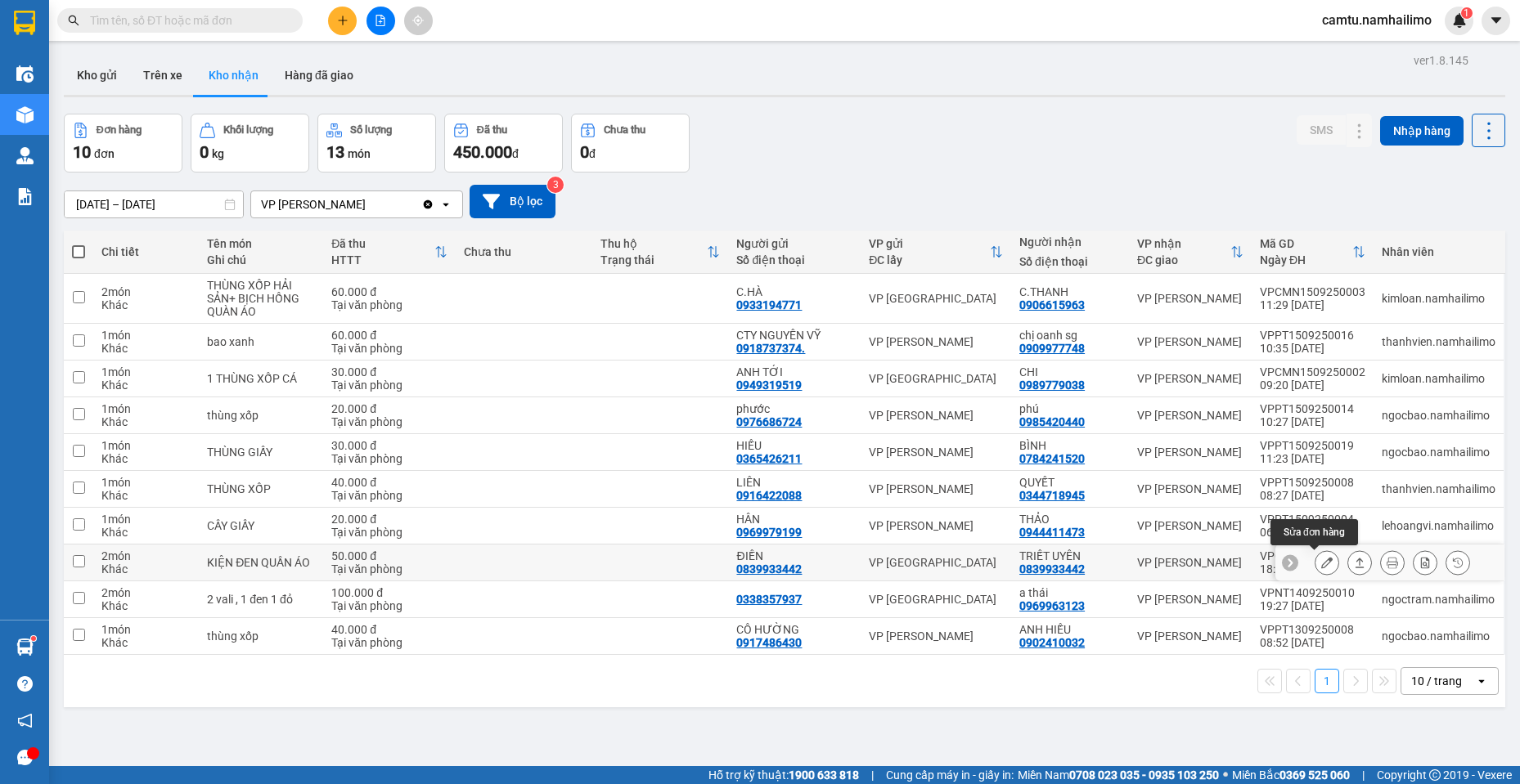
click at [1321, 567] on button at bounding box center [1327, 563] width 23 height 29
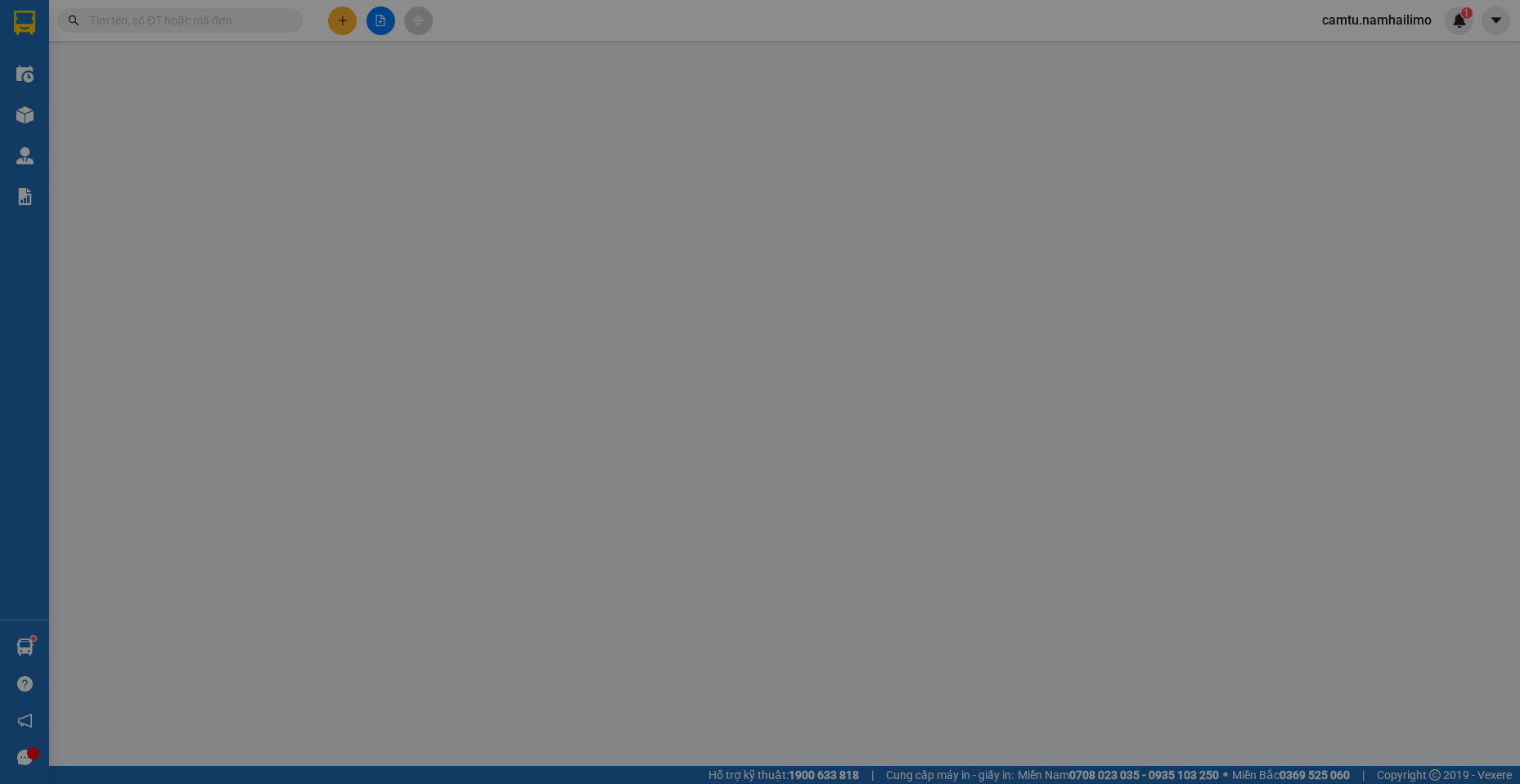
type input "0839933442"
type input "ĐIỀN"
type input "0839933442"
type input "TRIẾT UYÊN"
type input "50.000"
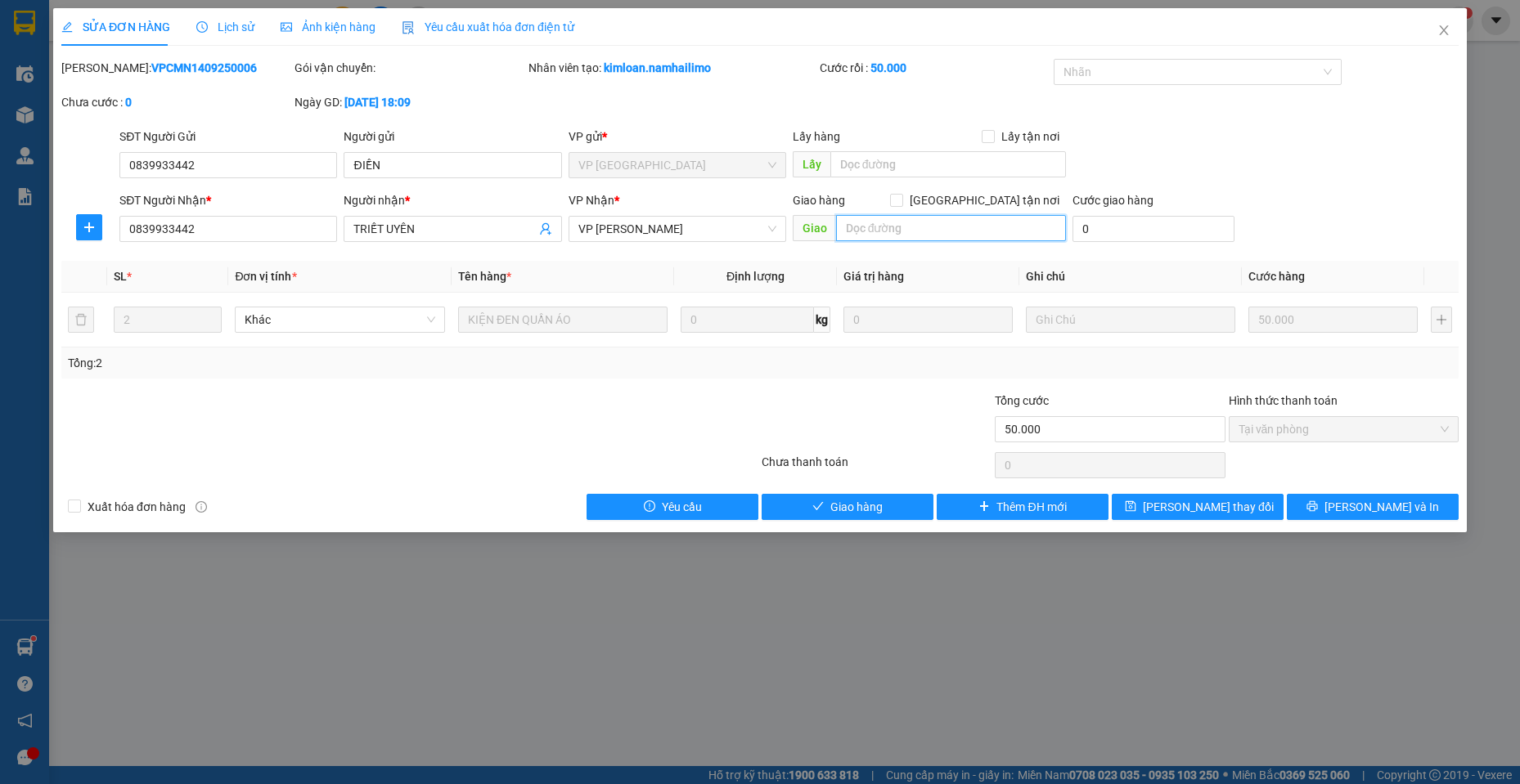
click at [890, 230] on input "text" at bounding box center [952, 227] width 231 height 26
paste input "VPSG1509250044"
click at [843, 229] on input "VPSG1509250044" at bounding box center [952, 227] width 231 height 26
type input "GIAO MÃ VPSG1509250044"
click at [892, 517] on button "[PERSON_NAME] và Giao hàng" at bounding box center [848, 507] width 171 height 26
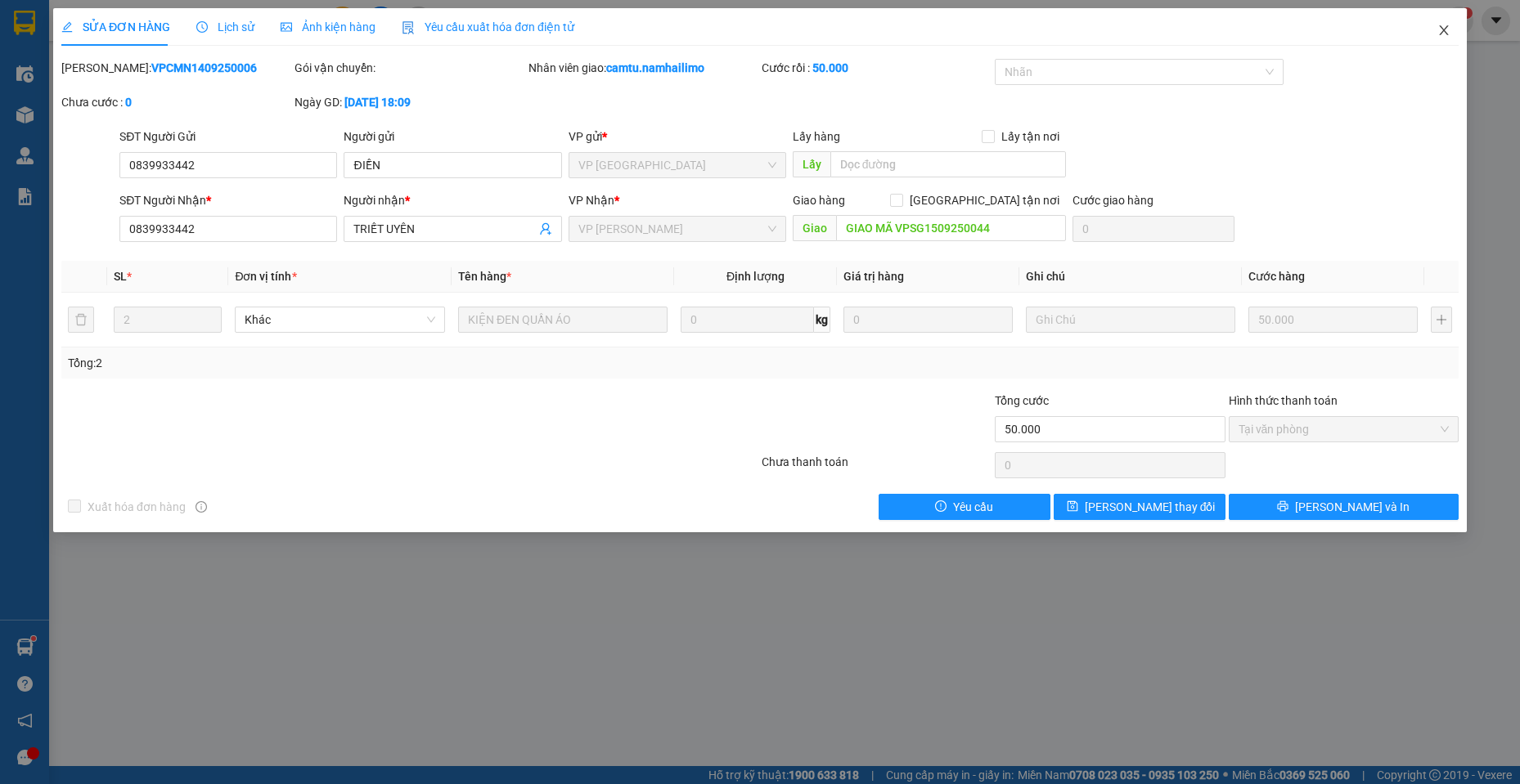
click at [1443, 25] on icon "close" at bounding box center [1444, 30] width 14 height 14
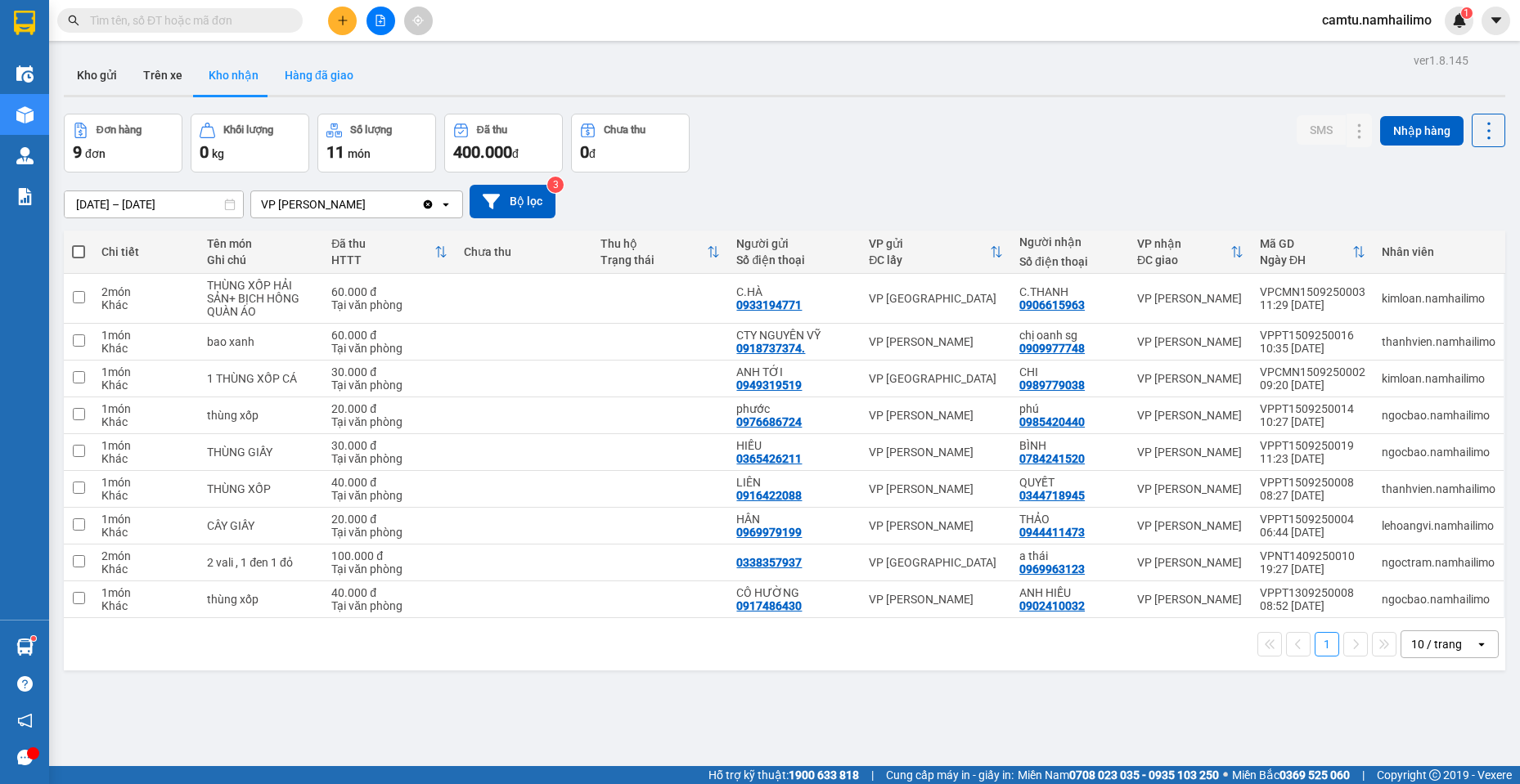
click at [330, 69] on button "Hàng đã giao" at bounding box center [319, 76] width 95 height 40
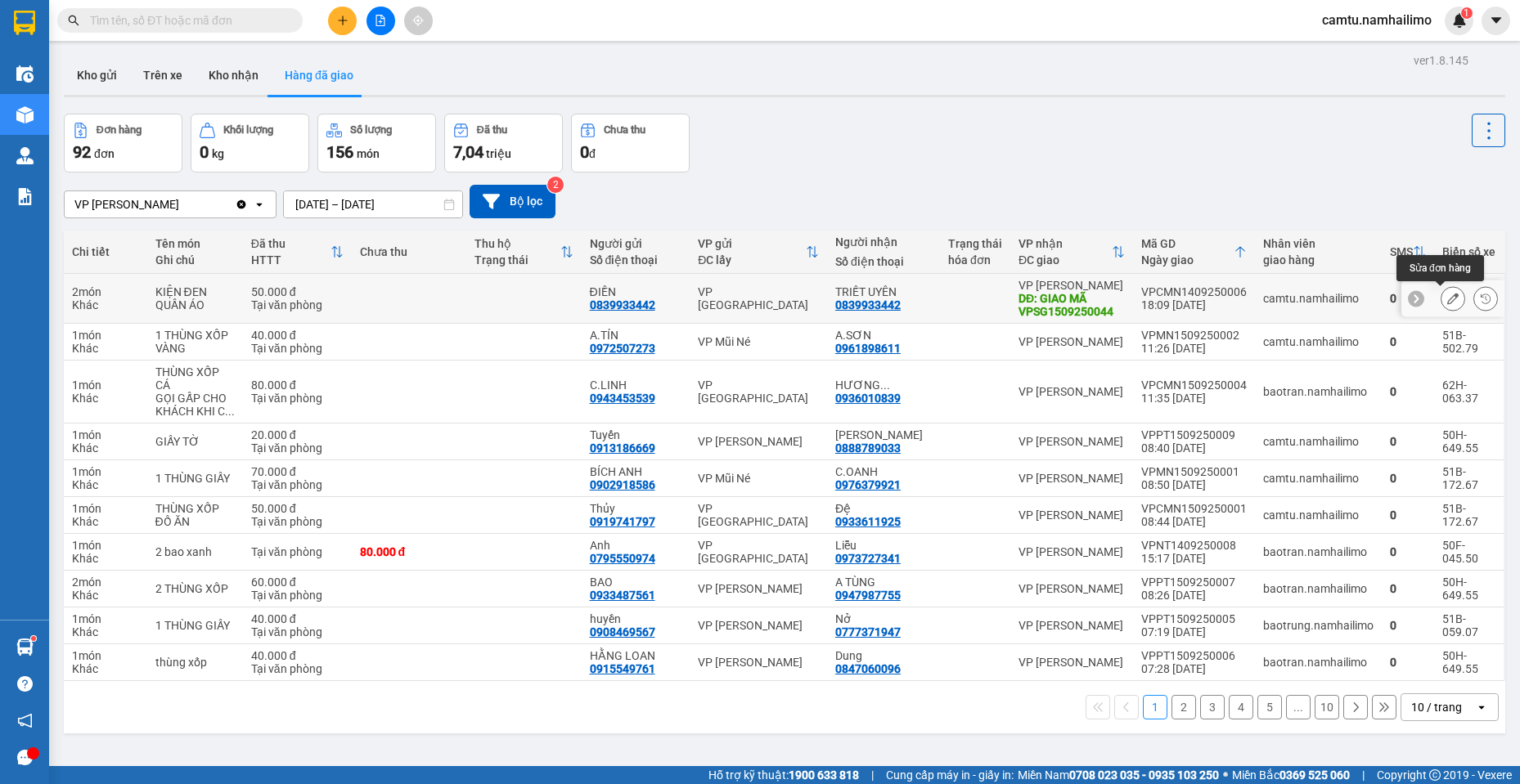
click at [1448, 301] on icon at bounding box center [1453, 299] width 12 height 12
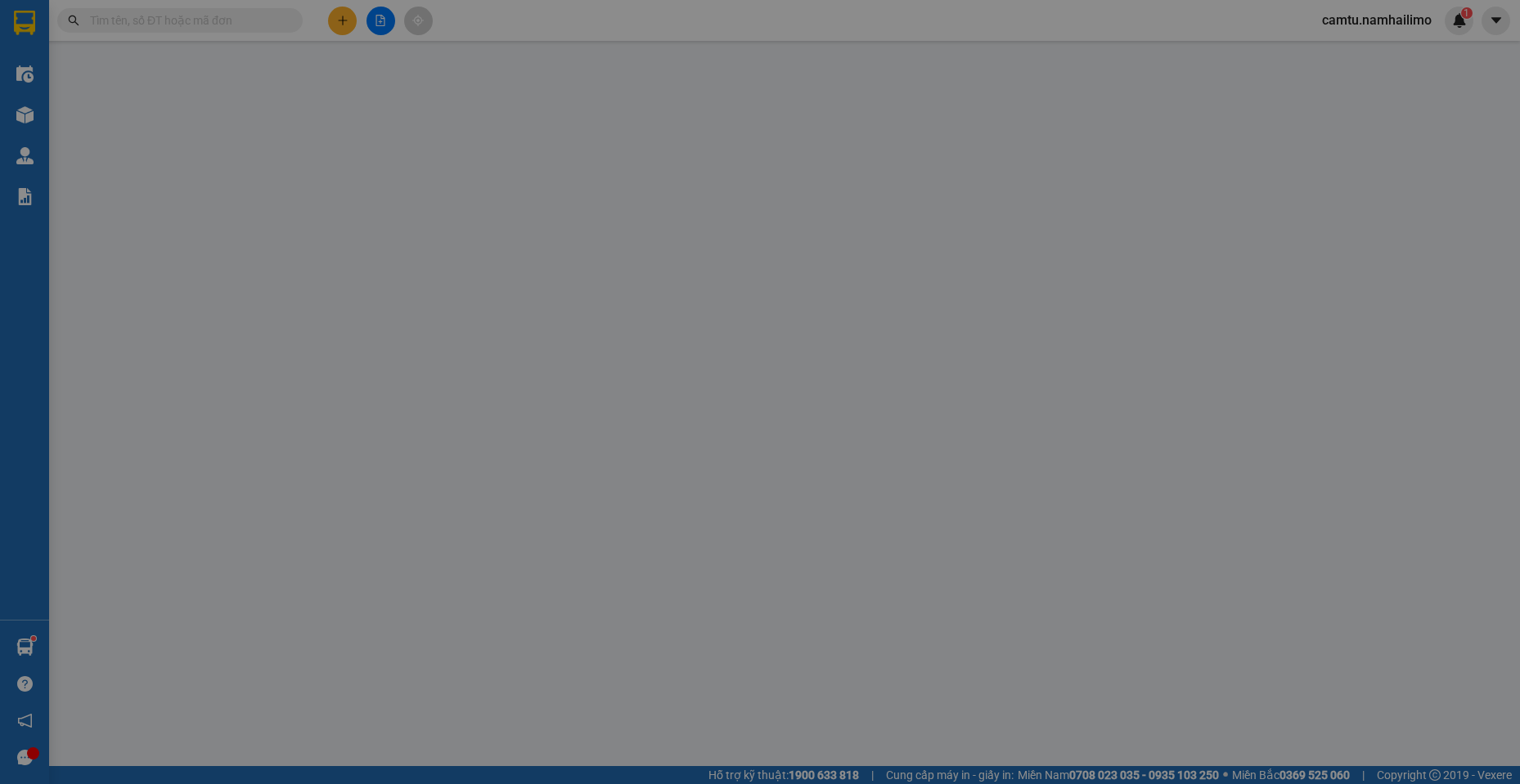
type input "0839933442"
type input "ĐIỀN"
type input "0839933442"
type input "TRIẾT UYÊN"
type input "GIAO MÃ VPSG1509250044"
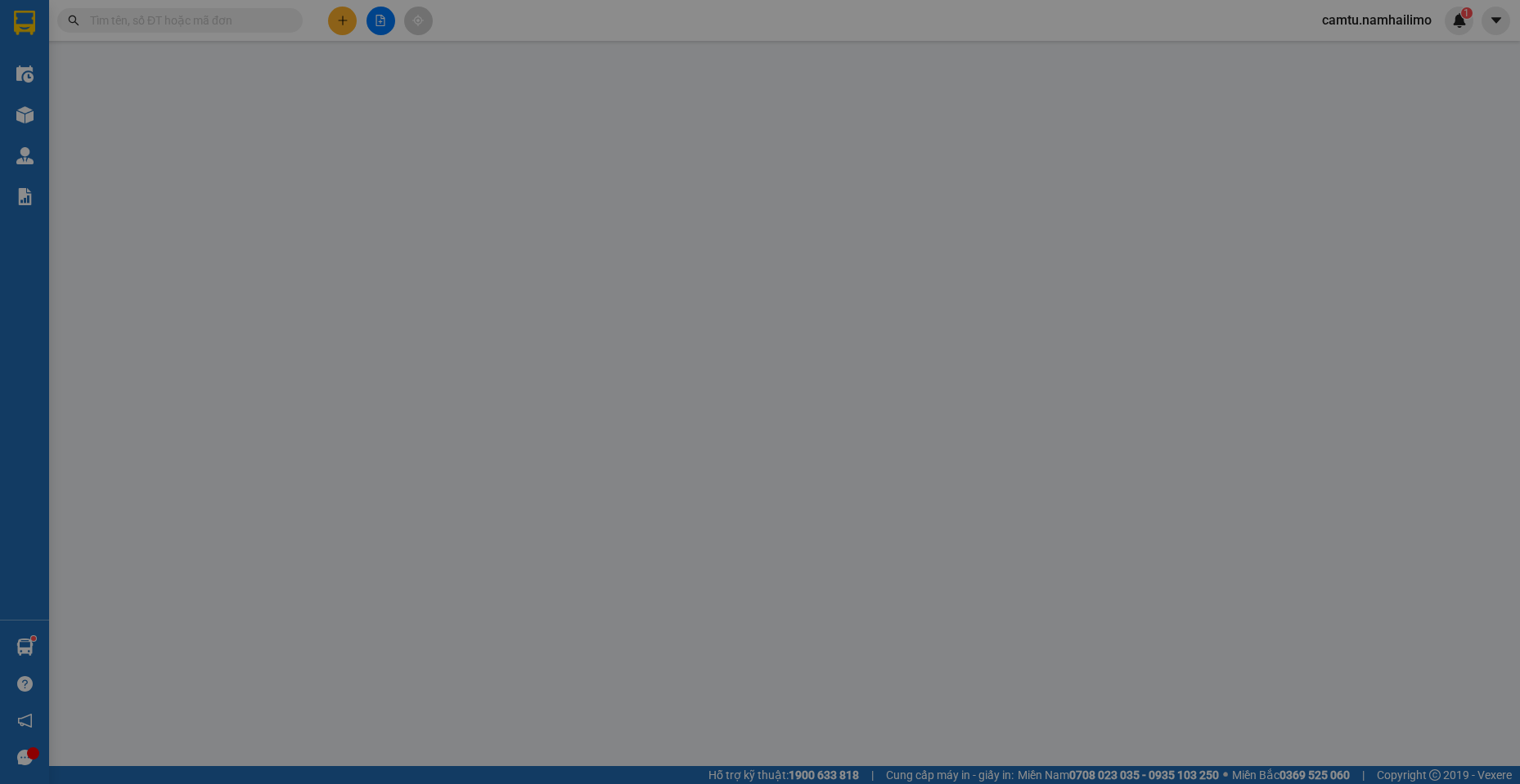
type input "50.000"
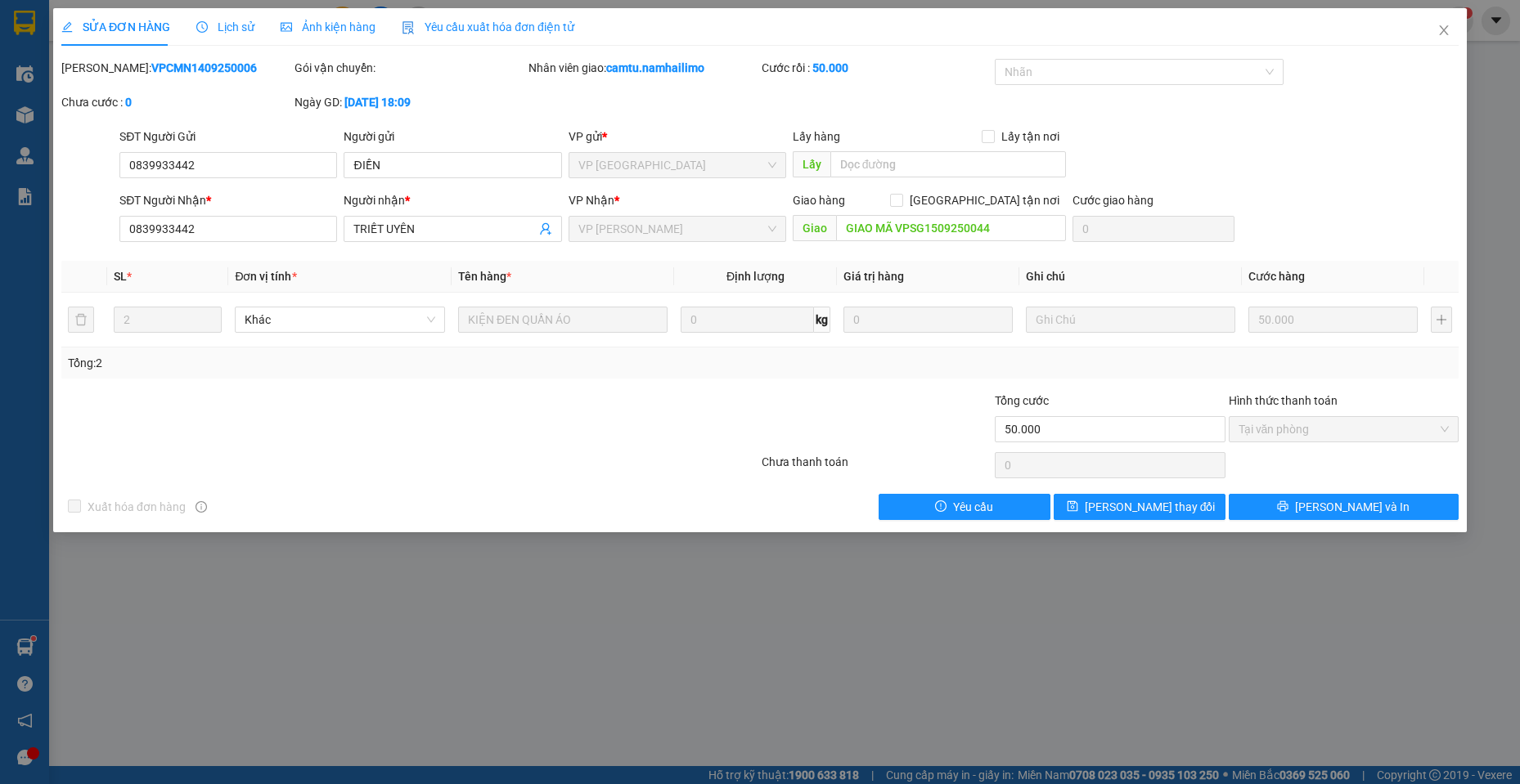
drag, startPoint x: 100, startPoint y: 68, endPoint x: 209, endPoint y: 69, distance: 109.0
click at [209, 69] on b "VPCMN1409250006" at bounding box center [204, 68] width 106 height 14
click at [1441, 39] on span "Close" at bounding box center [1444, 31] width 46 height 46
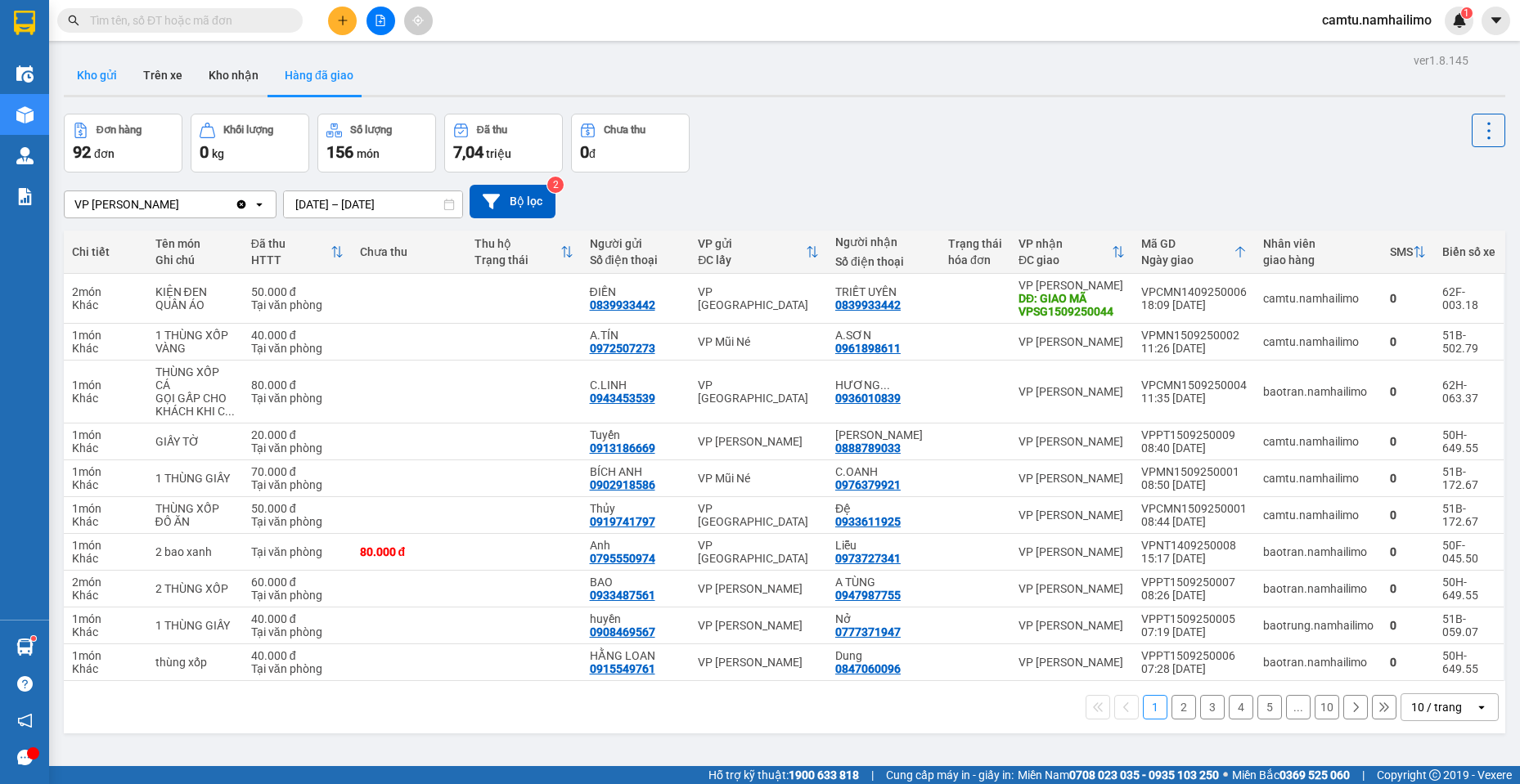
click at [114, 70] on button "Kho gửi" at bounding box center [97, 76] width 66 height 40
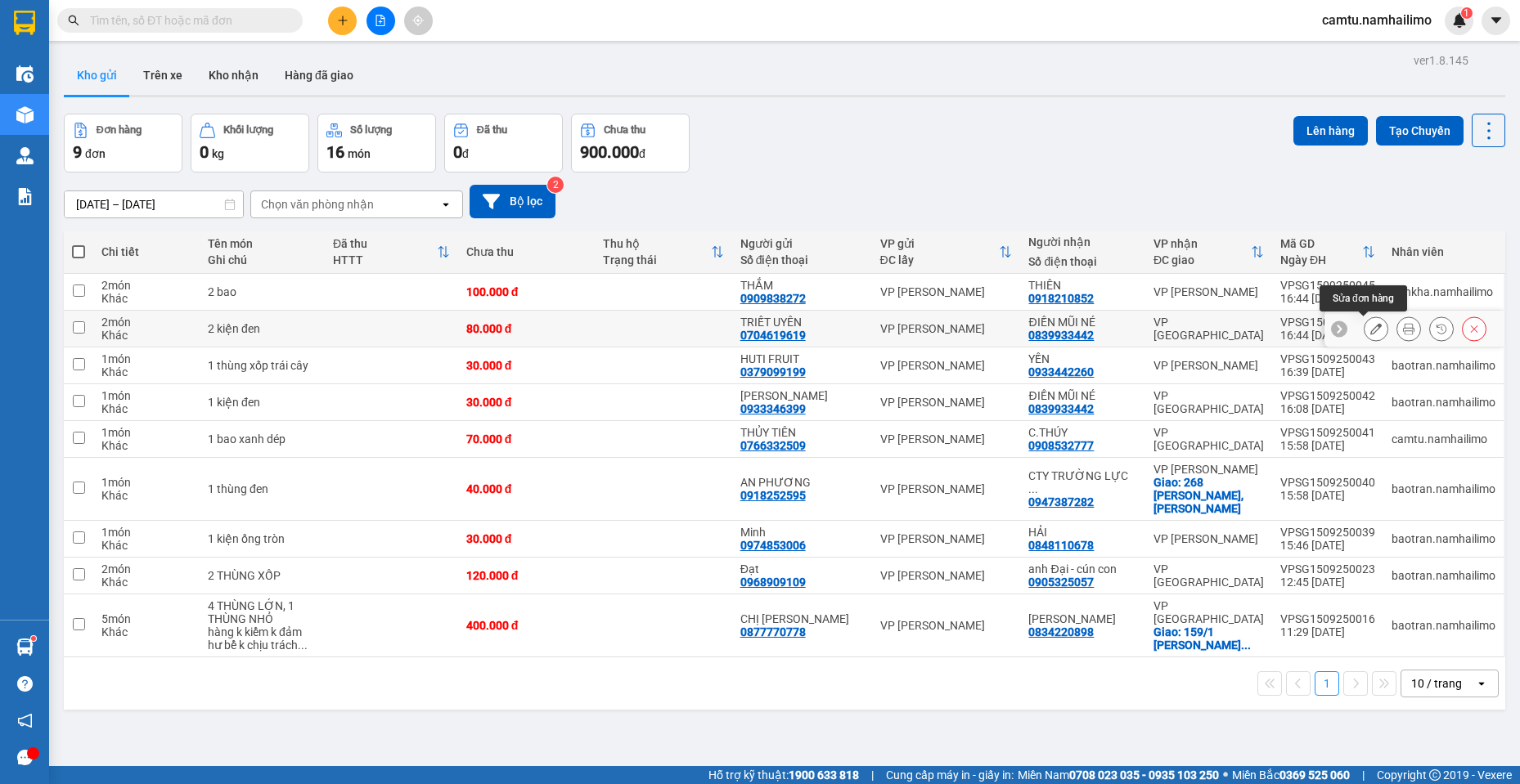
click at [1365, 322] on button at bounding box center [1376, 329] width 23 height 29
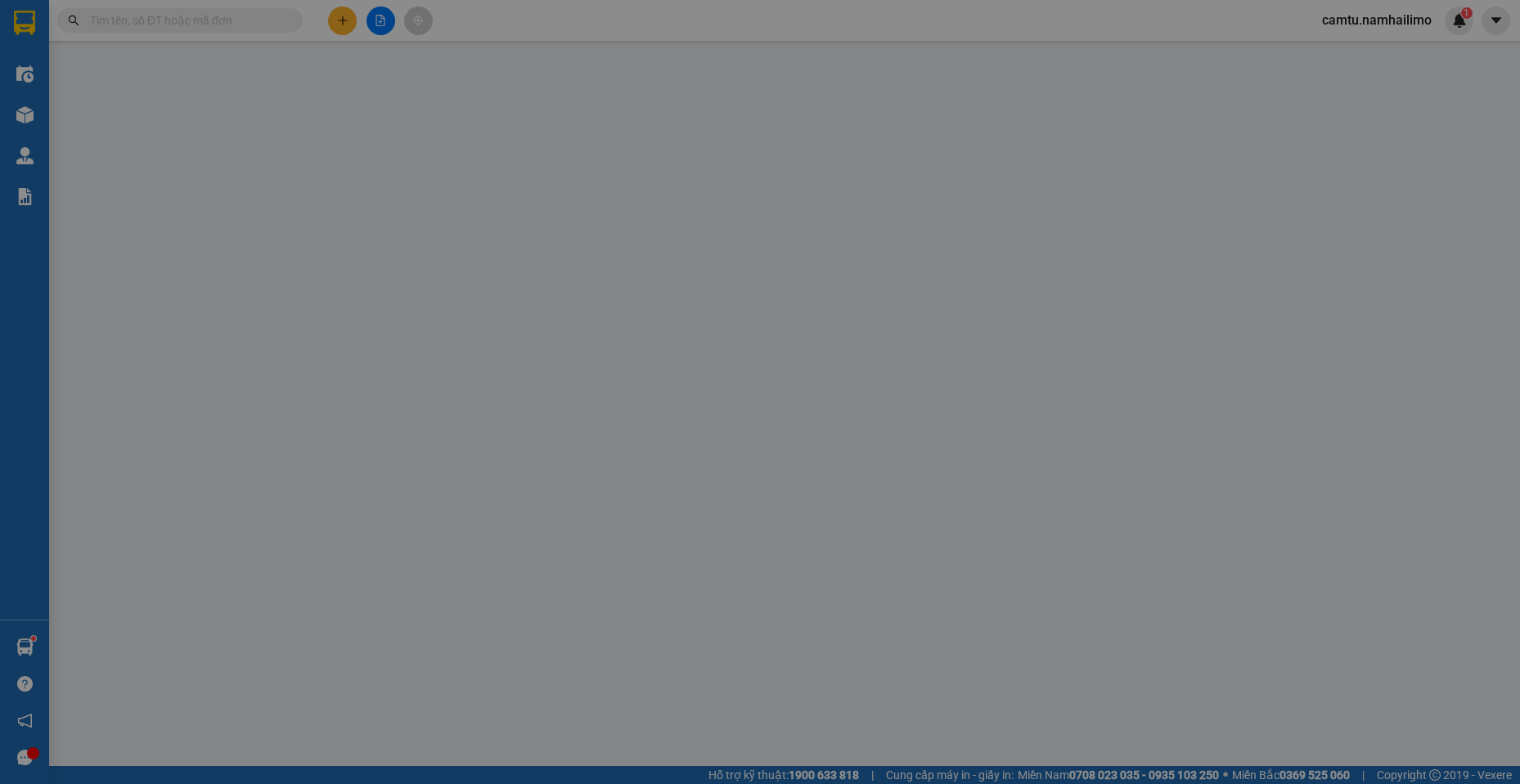
type input "0704619619"
type input "TRIẾT UYÊN"
type input "0839933442"
type input "ĐIỀN MŨI NÉ"
type input "80.000"
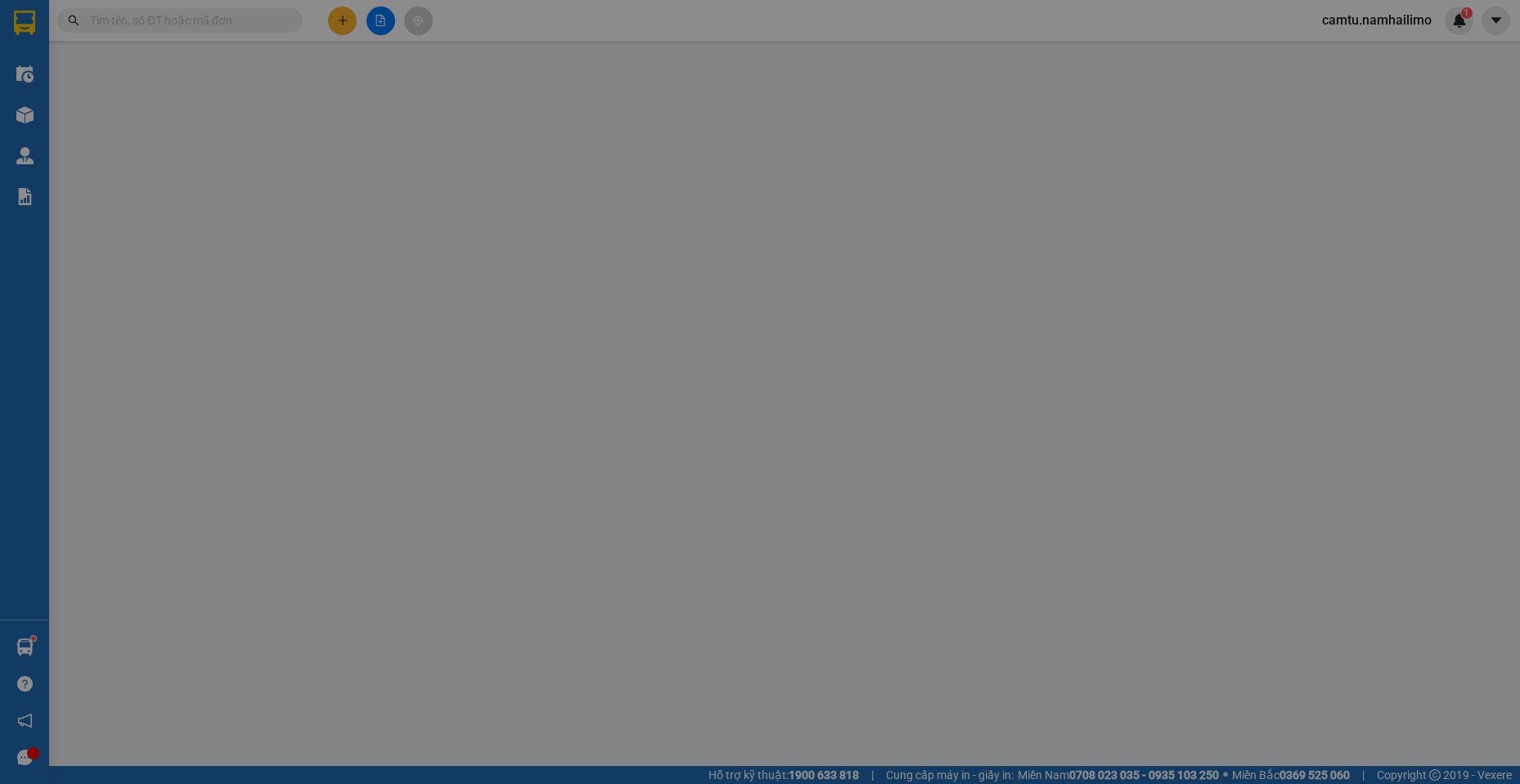
type input "80.000"
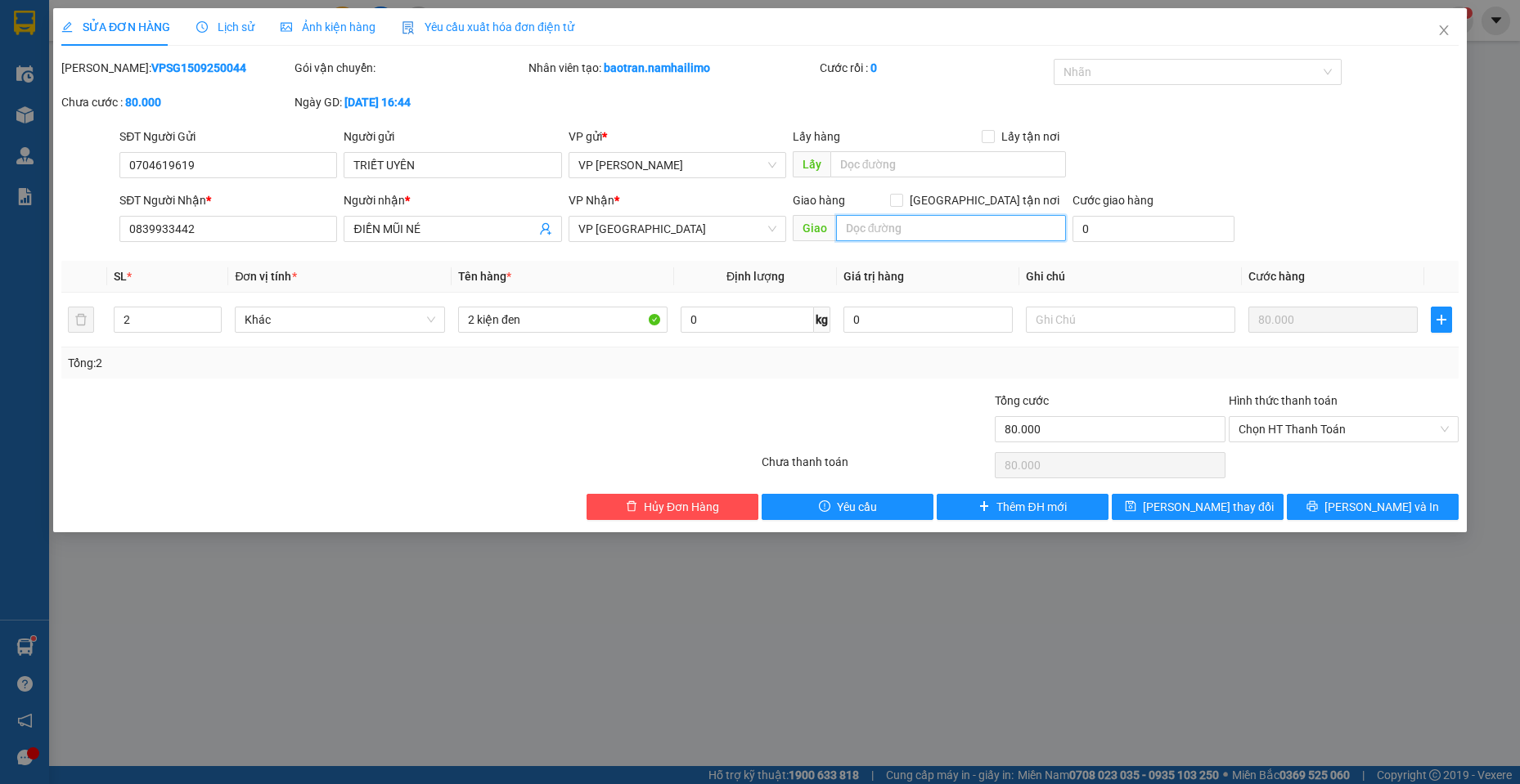
click at [854, 232] on input "text" at bounding box center [952, 227] width 231 height 26
click at [1055, 310] on input "text" at bounding box center [1131, 319] width 210 height 26
paste input "VPCMN1409250006"
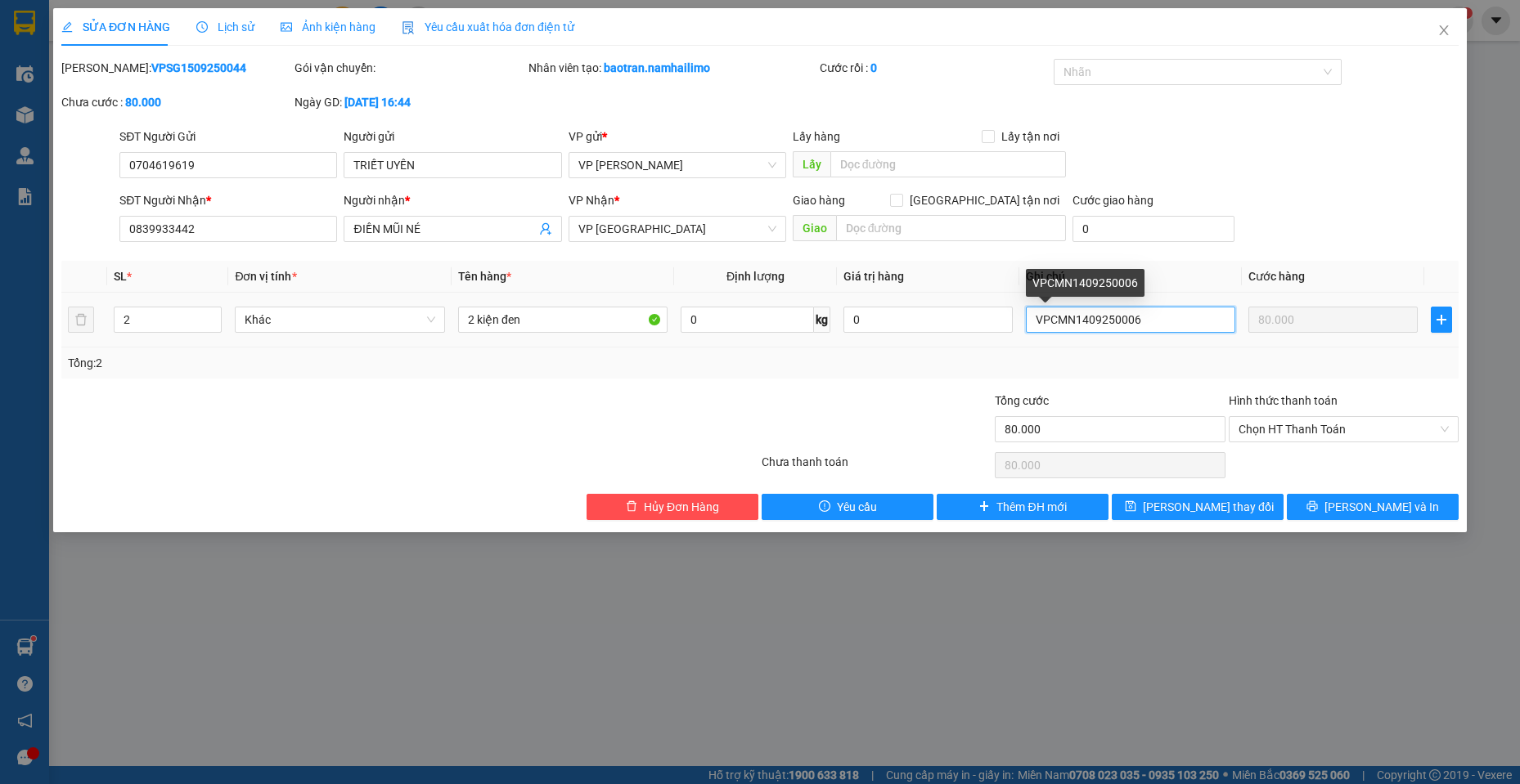
click at [1036, 328] on input "VPCMN1409250006" at bounding box center [1131, 319] width 210 height 26
type input "ĐÃ GIAO VPCMN1409250006"
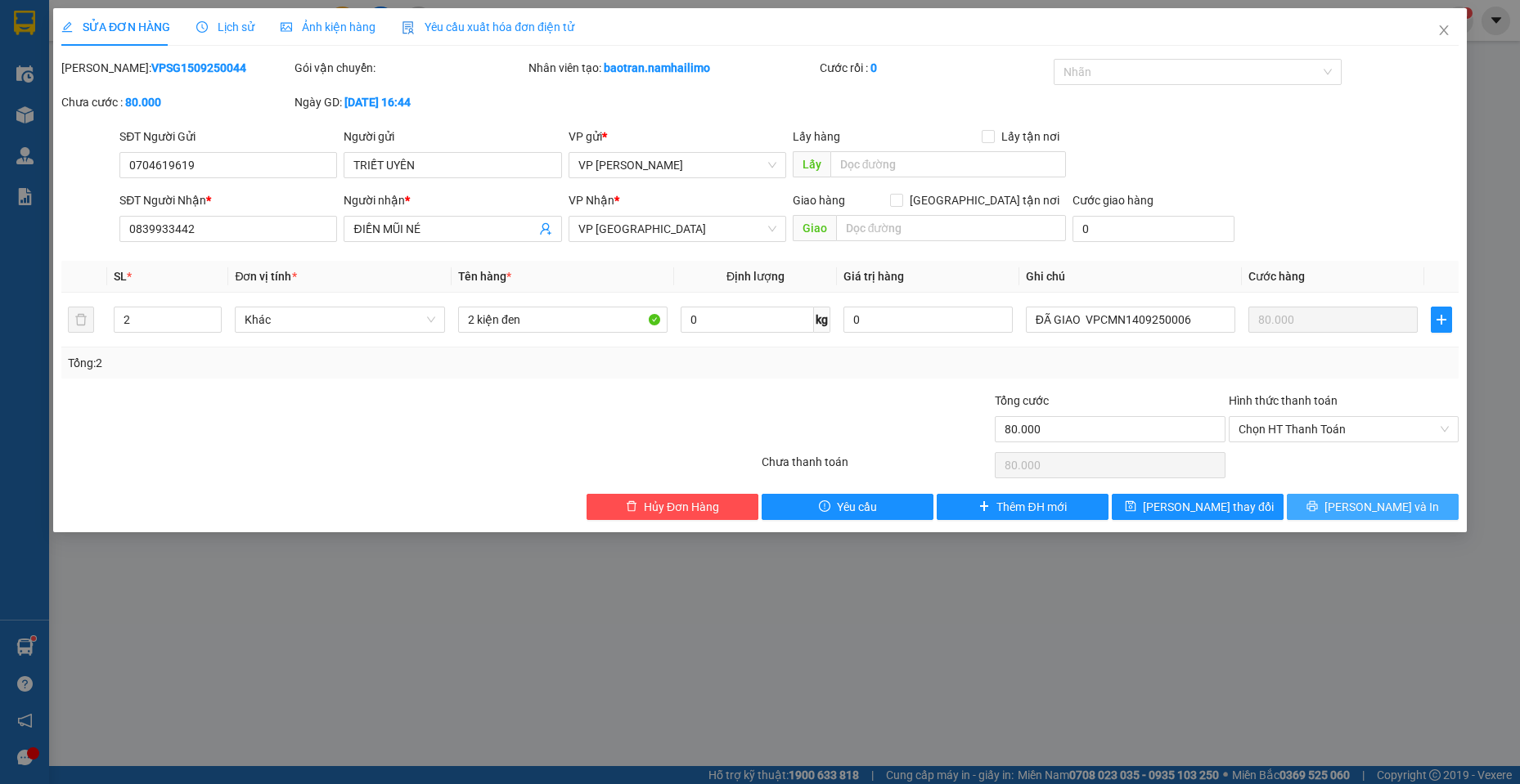
click at [1403, 502] on span "[PERSON_NAME] và In" at bounding box center [1382, 507] width 115 height 18
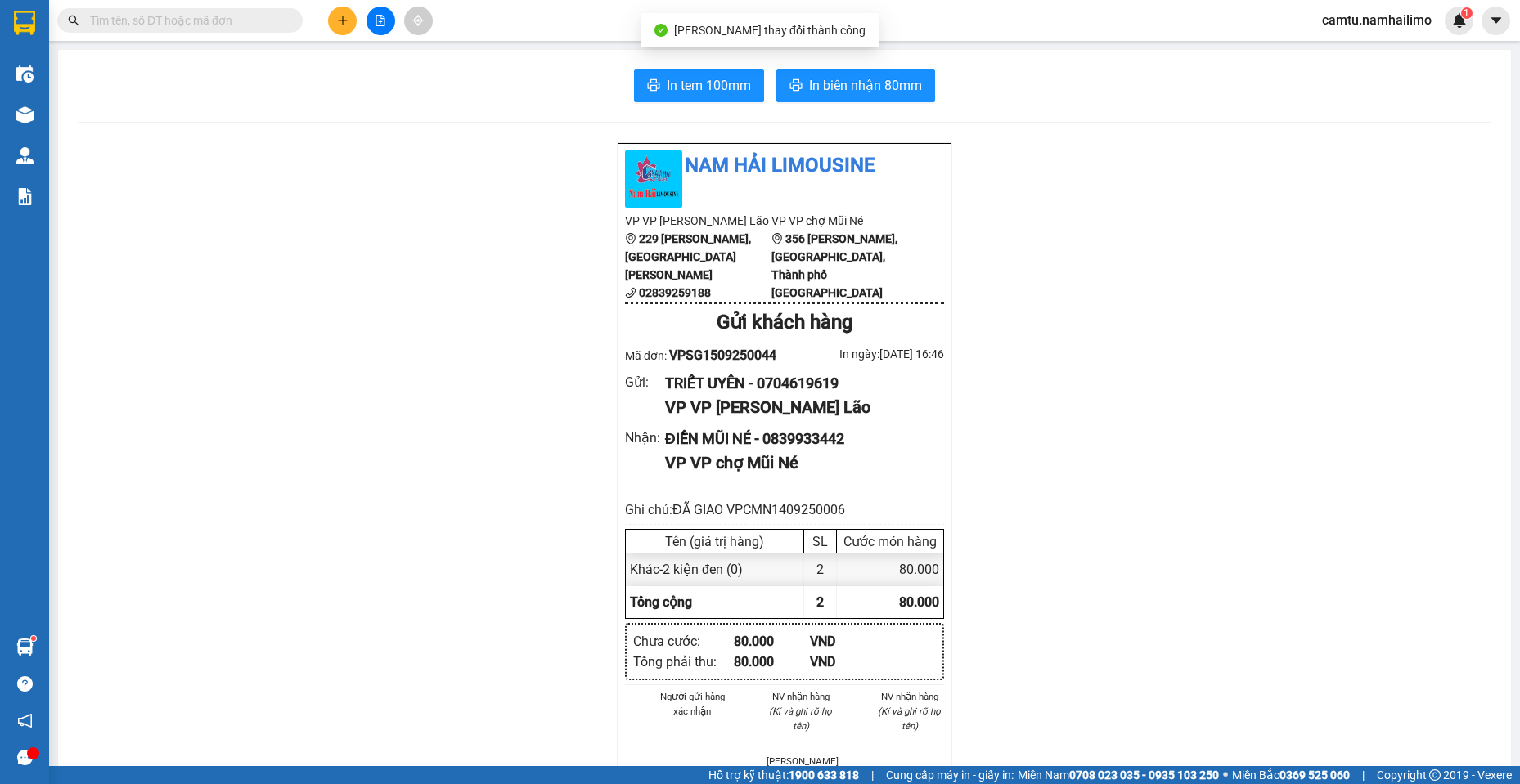
drag, startPoint x: 383, startPoint y: 300, endPoint x: 168, endPoint y: 213, distance: 231.9
click at [204, 31] on span at bounding box center [180, 20] width 246 height 24
click at [197, 14] on input "text" at bounding box center [187, 21] width 193 height 18
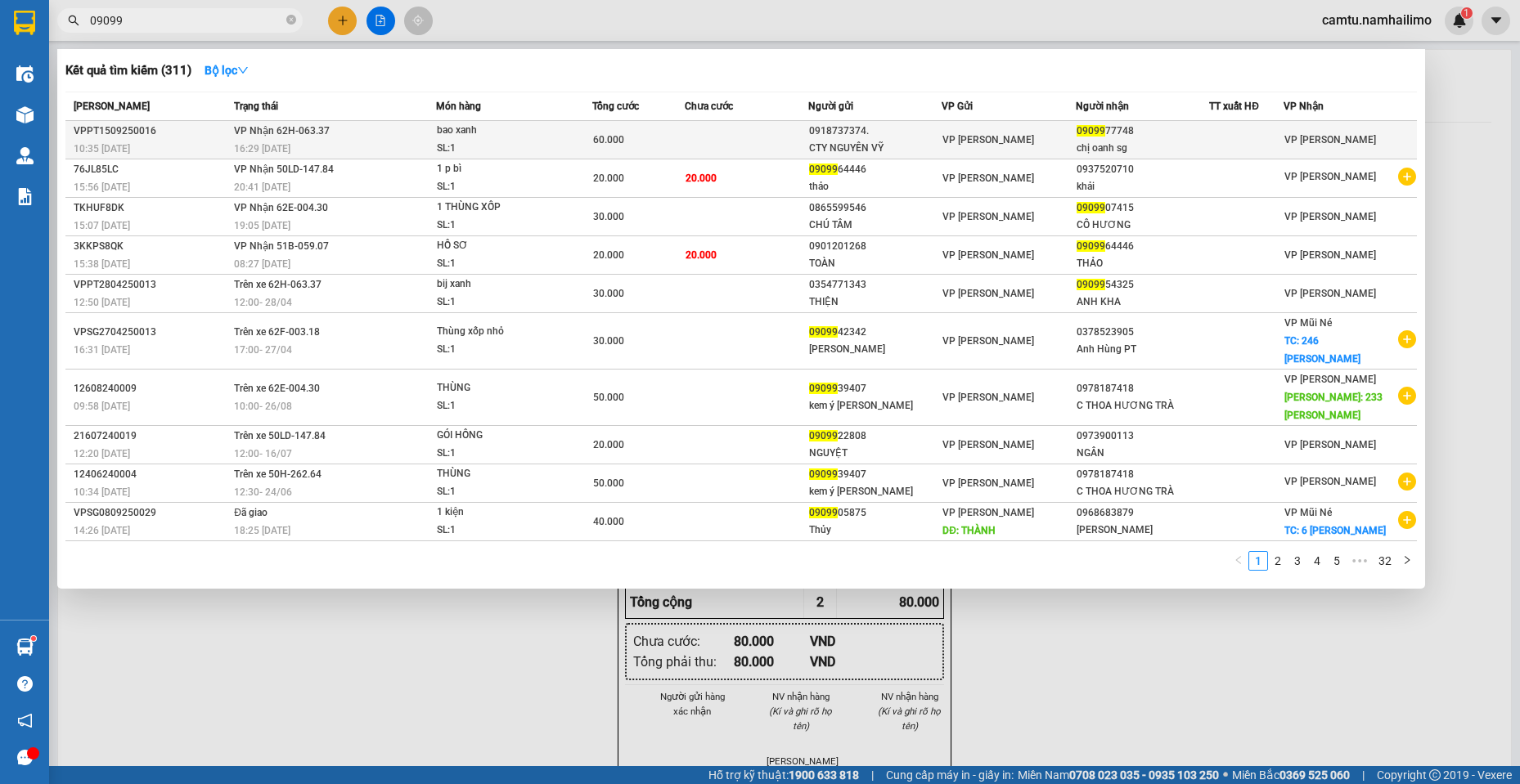
type input "09099"
click at [852, 134] on div "0918737374." at bounding box center [876, 131] width 132 height 17
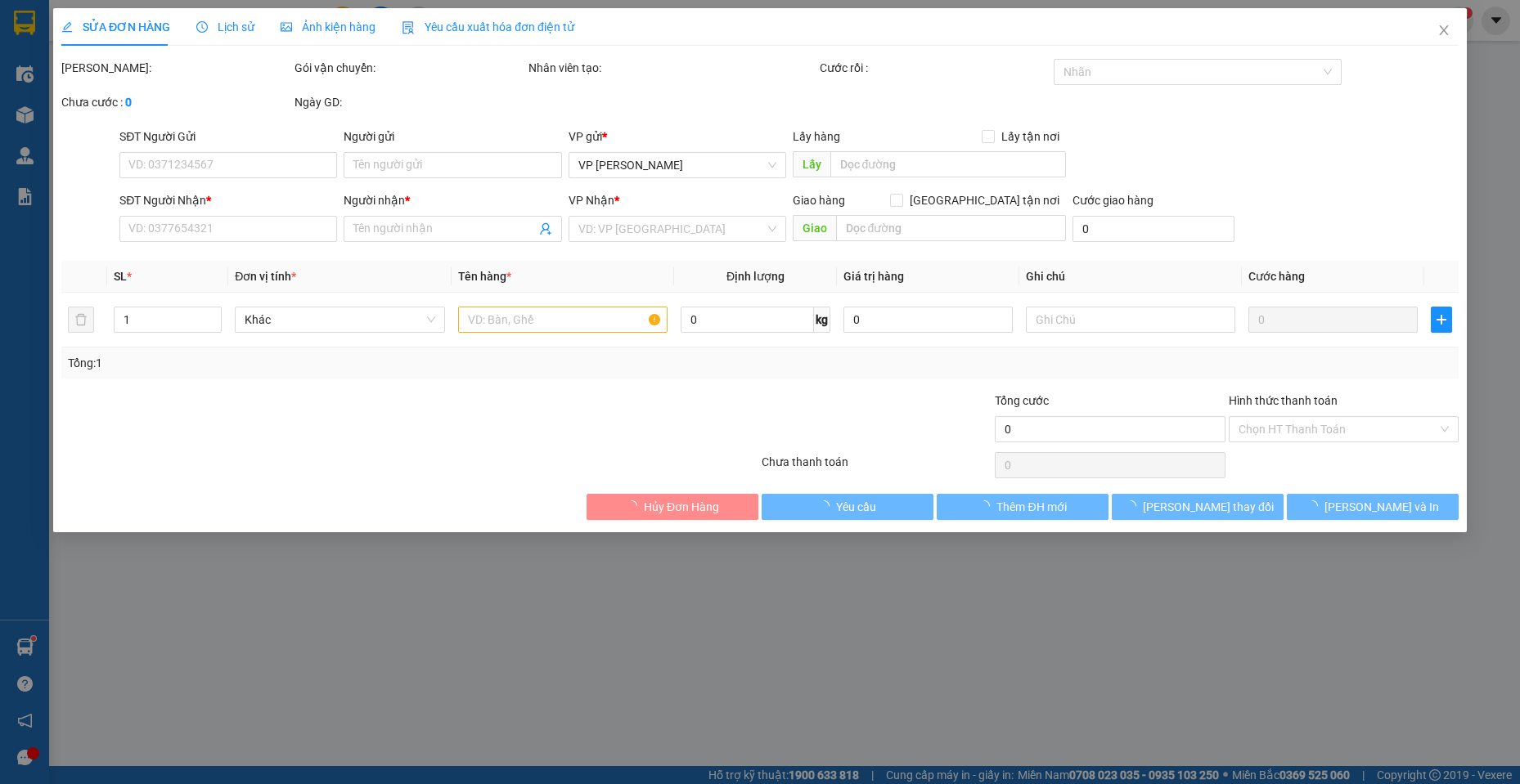
type input "0918737374."
type input "CTY NGUYÊN VỸ"
type input "0909977748"
type input "chị oanh sg"
type input "60.000"
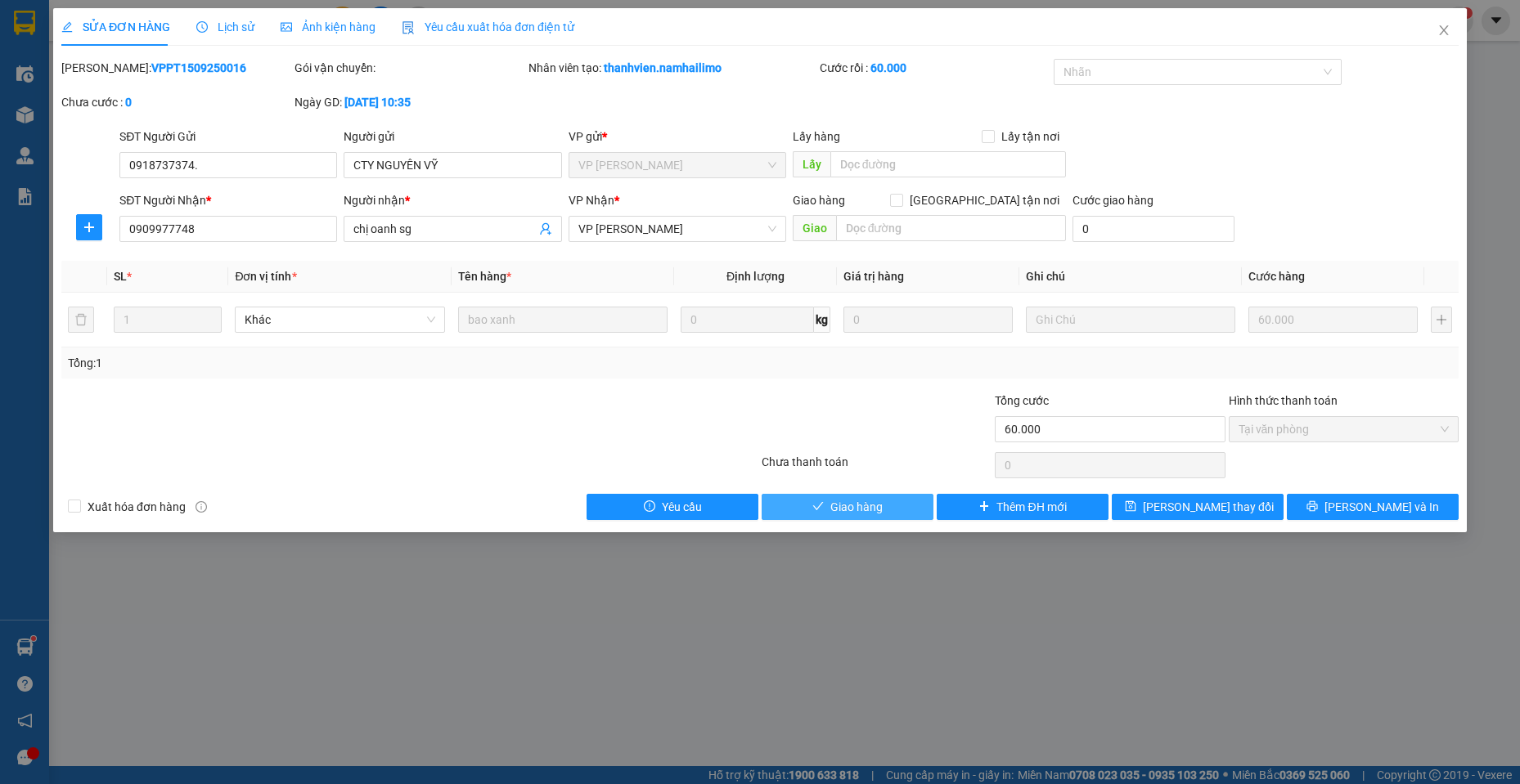
click at [882, 506] on span "Giao hàng" at bounding box center [857, 507] width 52 height 18
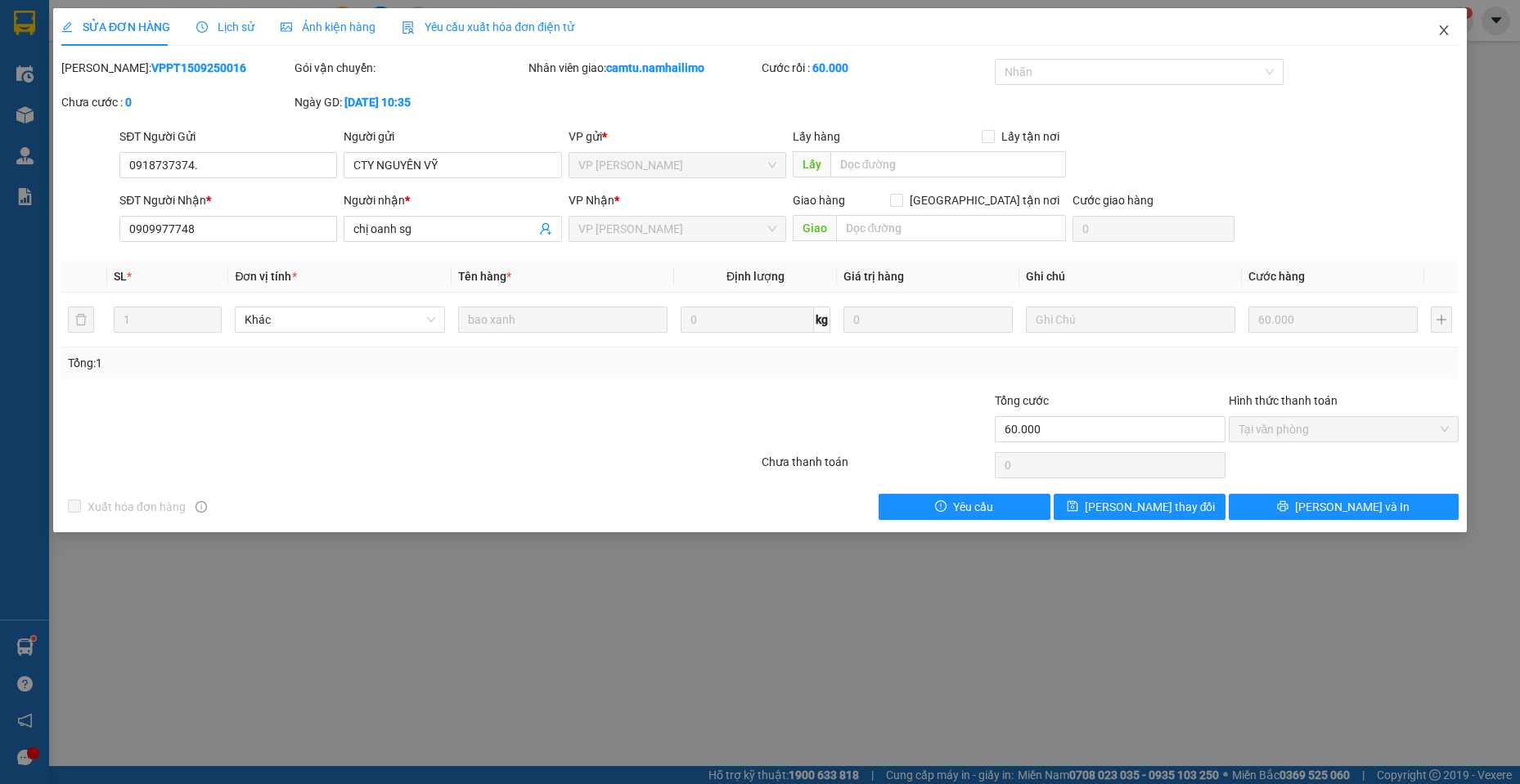
click at [1434, 30] on span "Close" at bounding box center [1444, 31] width 46 height 46
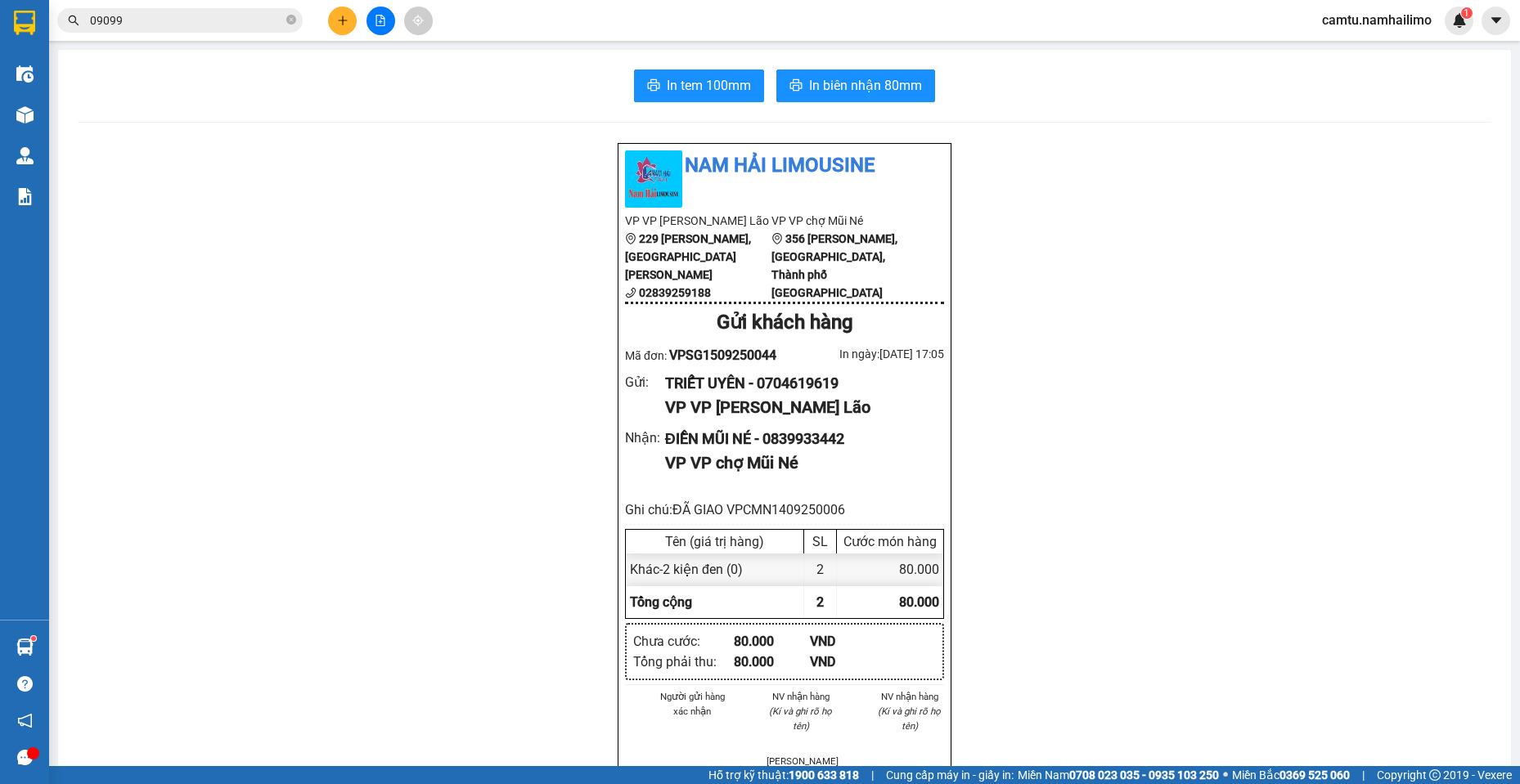
click at [346, 20] on icon "plus" at bounding box center [343, 20] width 12 height 12
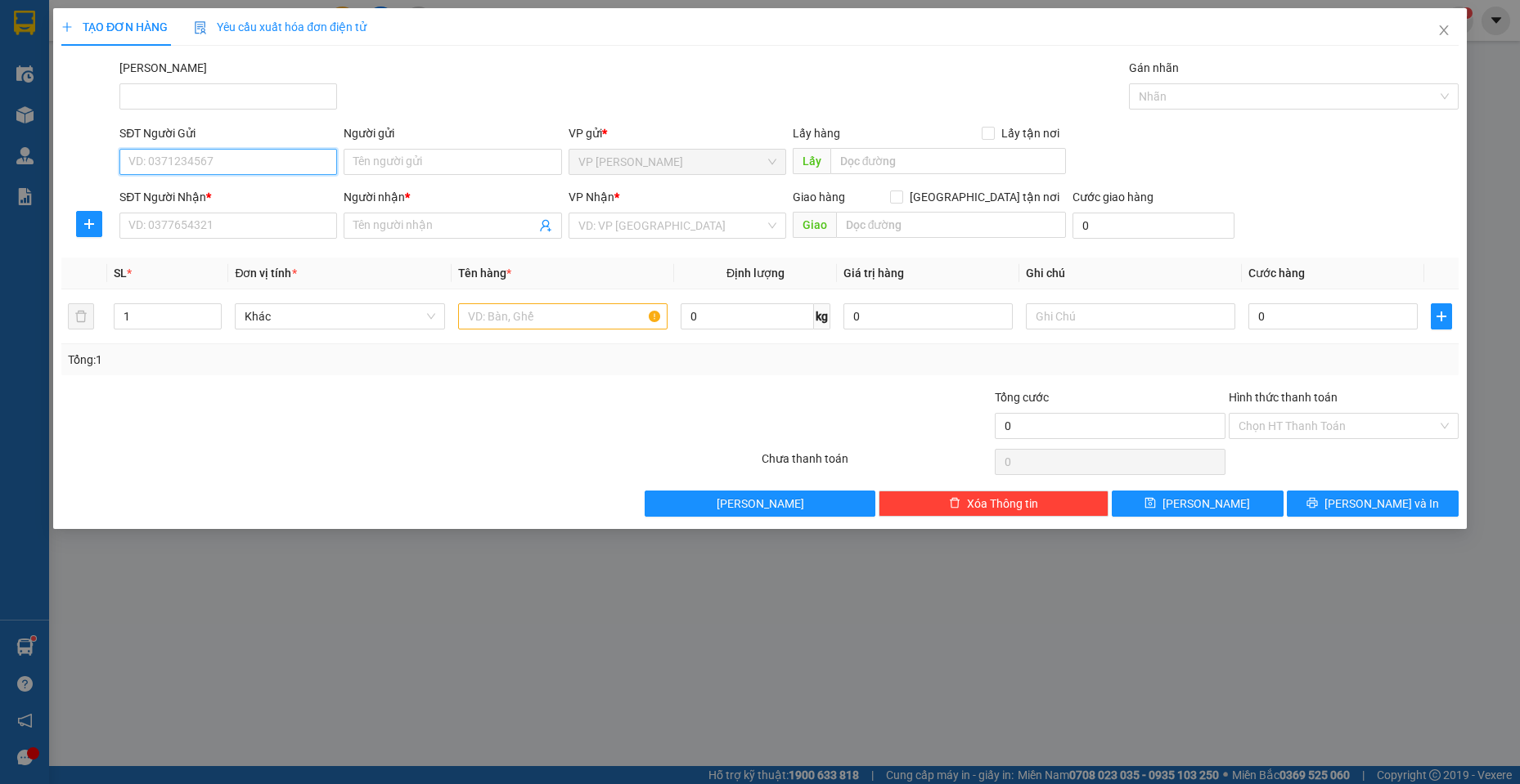
click at [215, 161] on input "SĐT Người Gửi" at bounding box center [227, 161] width 218 height 26
click at [242, 200] on div "0914111354 - a định" at bounding box center [227, 195] width 198 height 18
type input "0914111354"
type input "a định"
type input "0859063999"
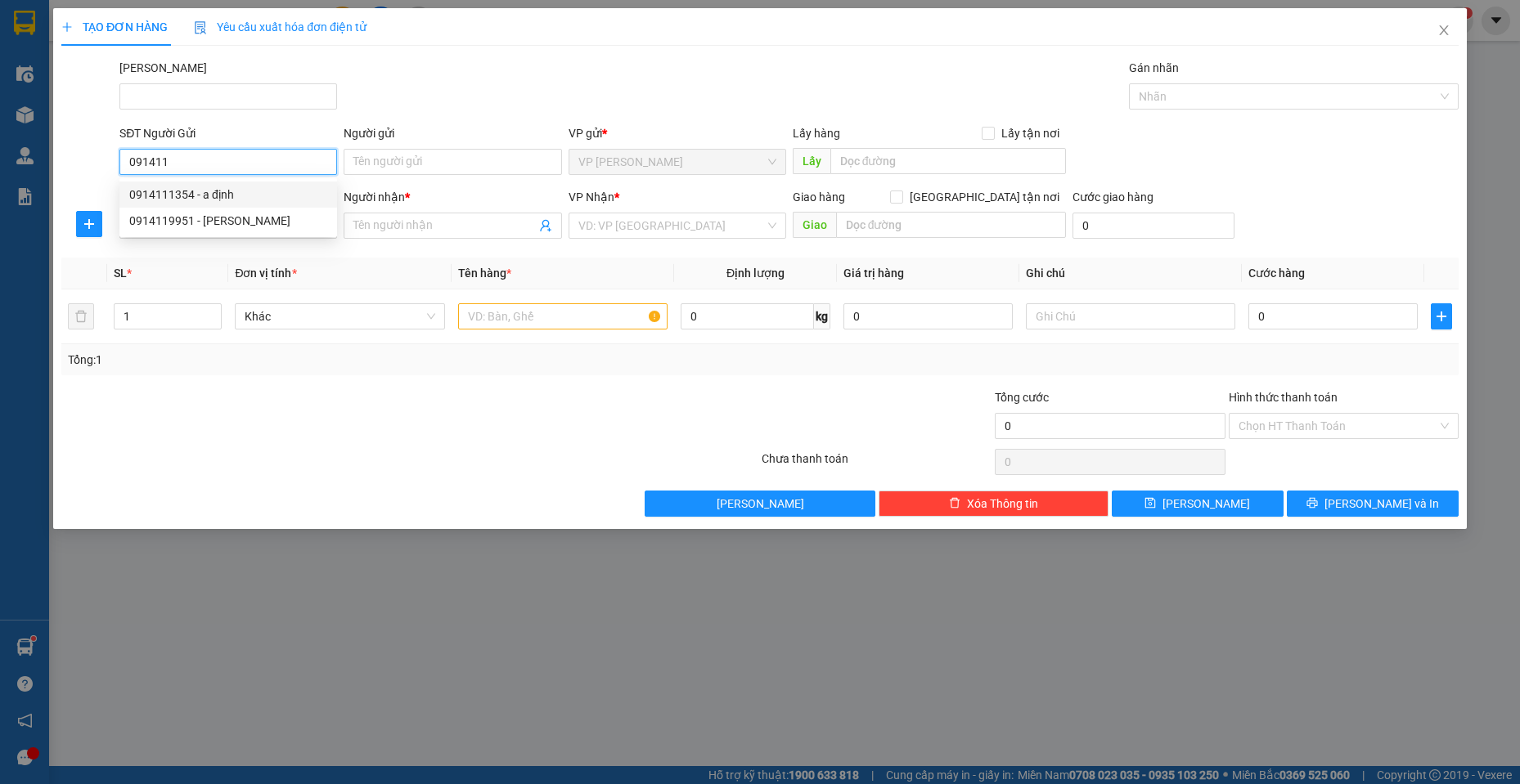
type input "NGỌC"
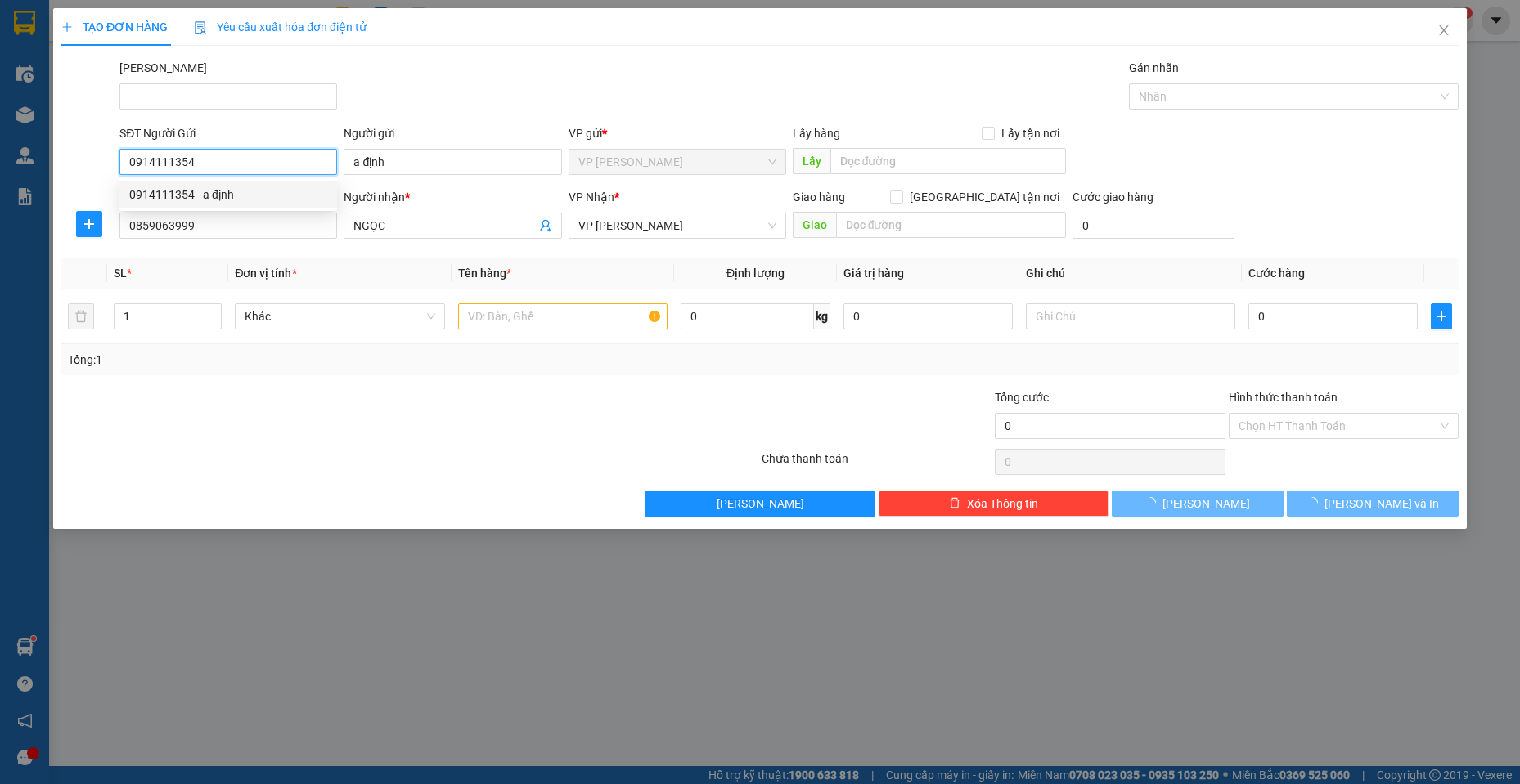
type input "20.000"
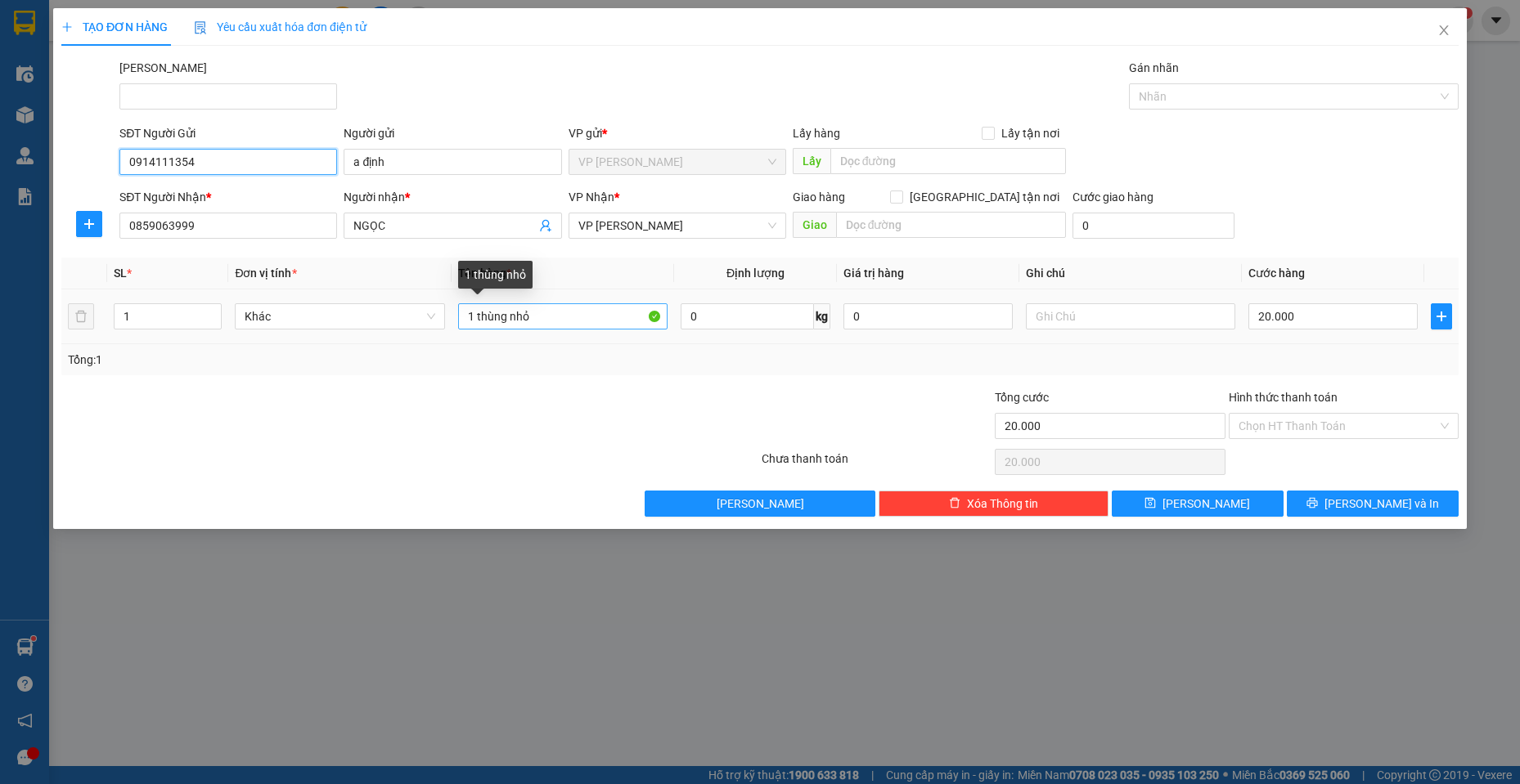
type input "0914111354"
drag, startPoint x: 540, startPoint y: 317, endPoint x: 478, endPoint y: 321, distance: 62.1
click at [478, 321] on input "1 thùng nhỏ" at bounding box center [563, 316] width 210 height 26
type input "1 BAO MÀU HỒNG NHỎ"
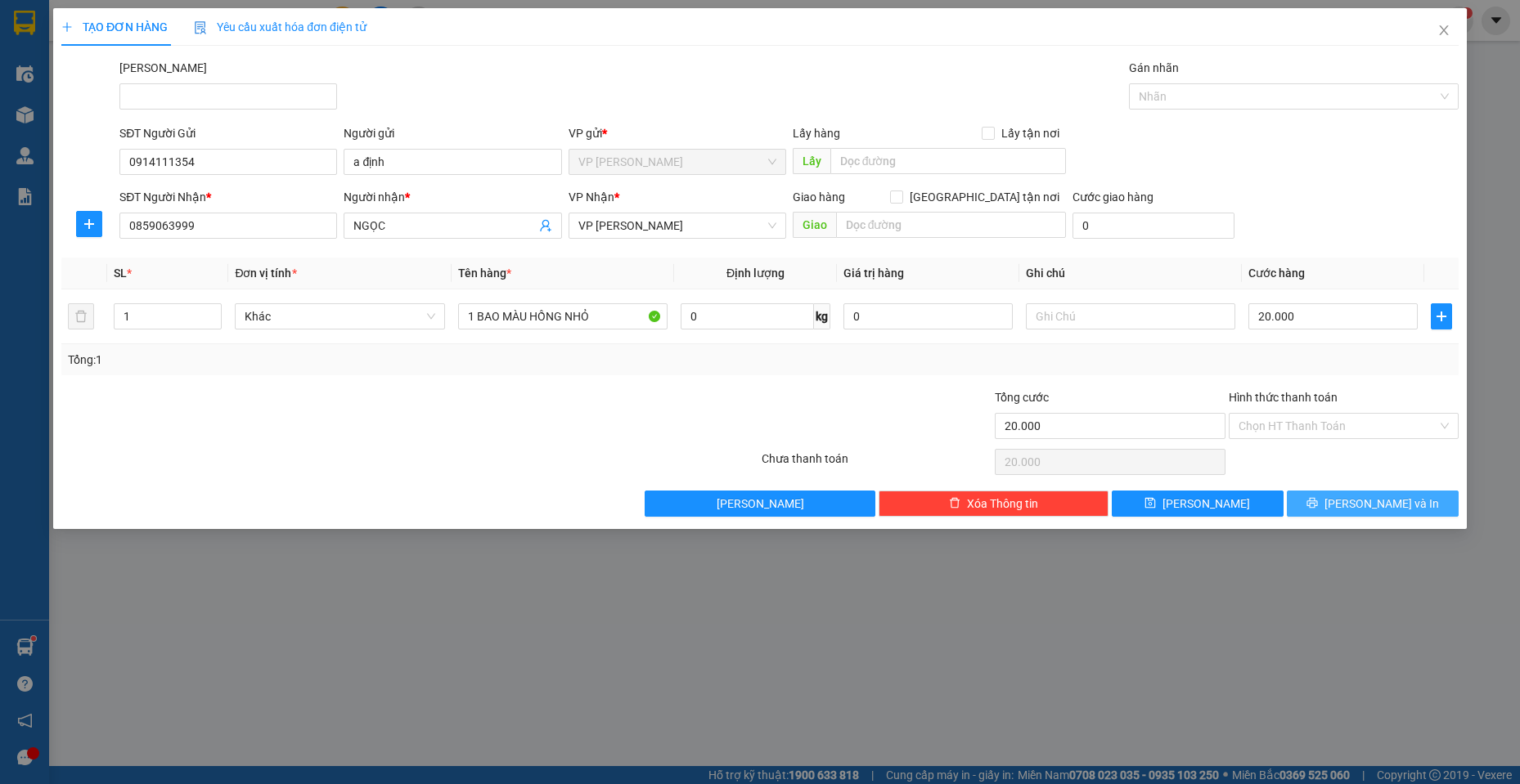
click at [1321, 496] on button "[PERSON_NAME] và In" at bounding box center [1373, 503] width 171 height 26
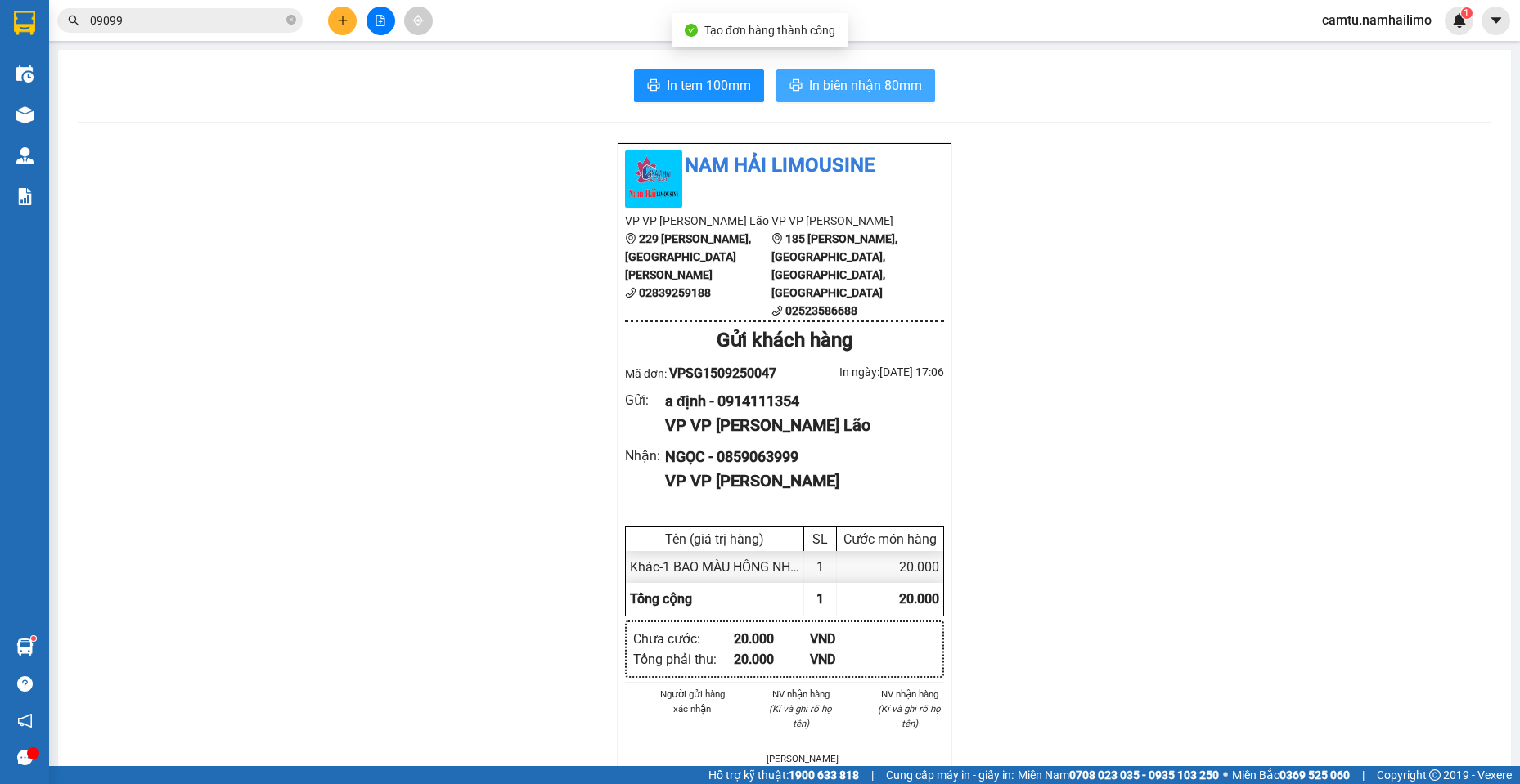
click at [872, 80] on span "In biên nhận 80mm" at bounding box center [866, 85] width 113 height 21
click at [137, 22] on input "09099" at bounding box center [187, 21] width 193 height 18
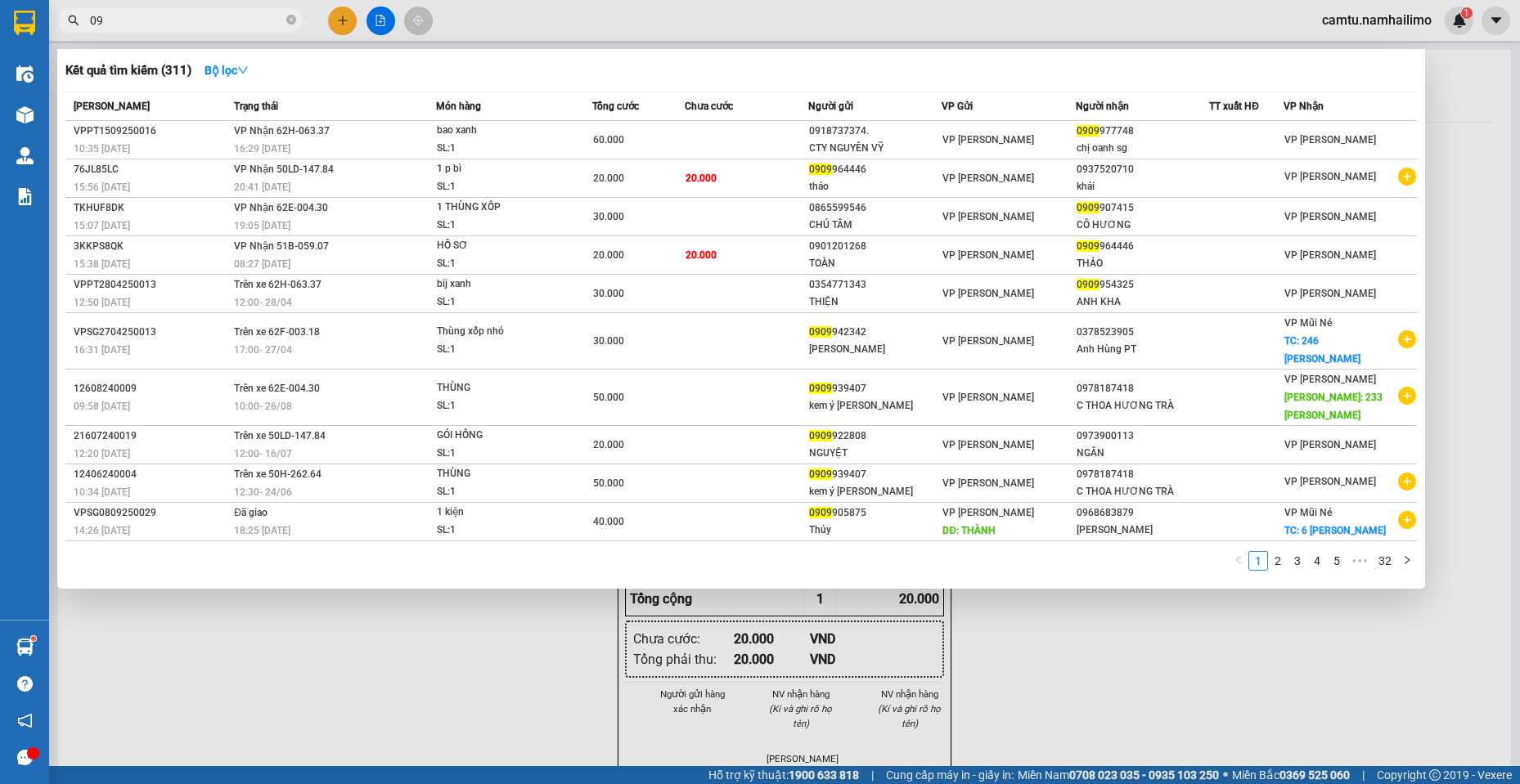
type input "0"
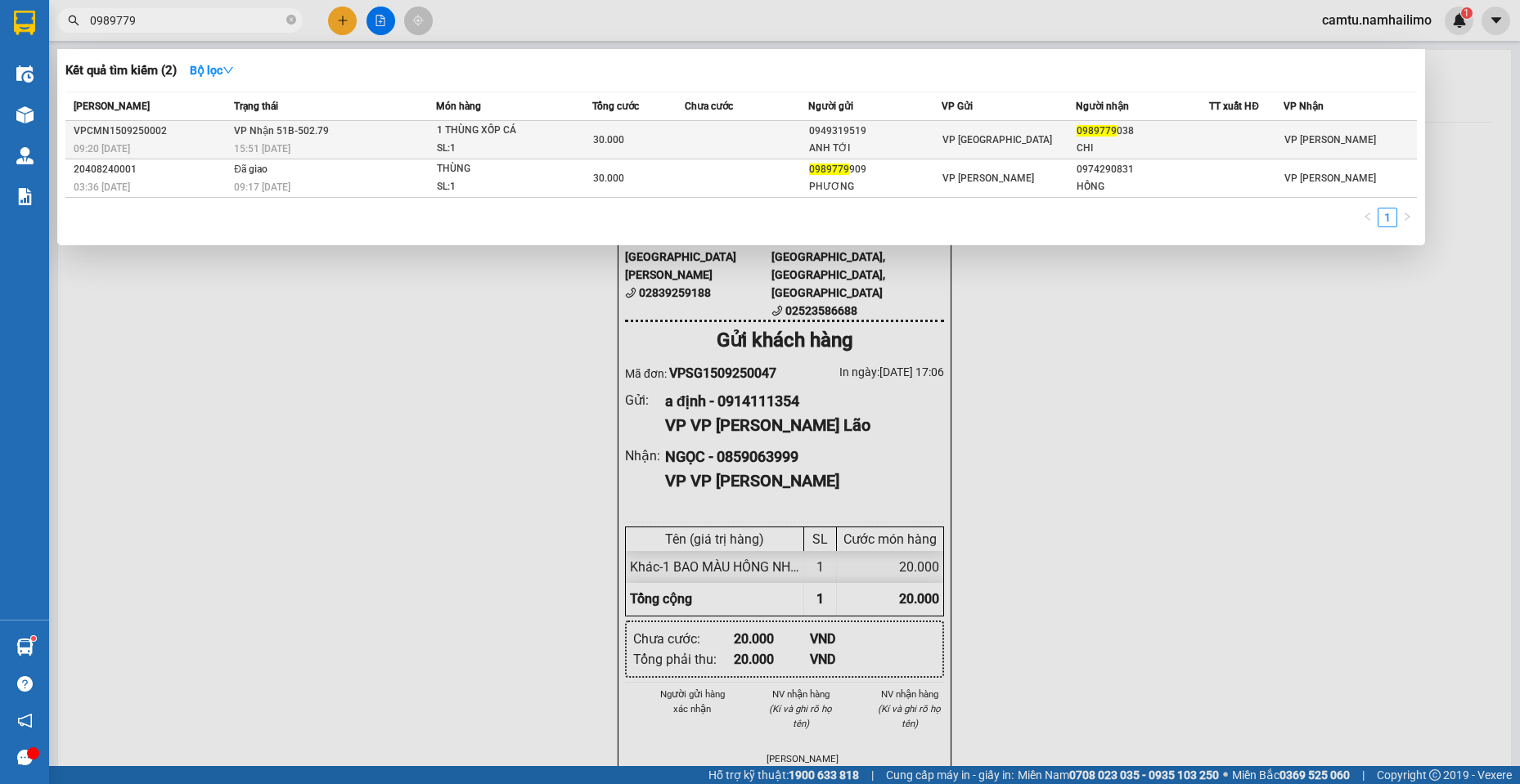
type input "0989779"
click at [626, 139] on div "30.000" at bounding box center [638, 140] width 91 height 18
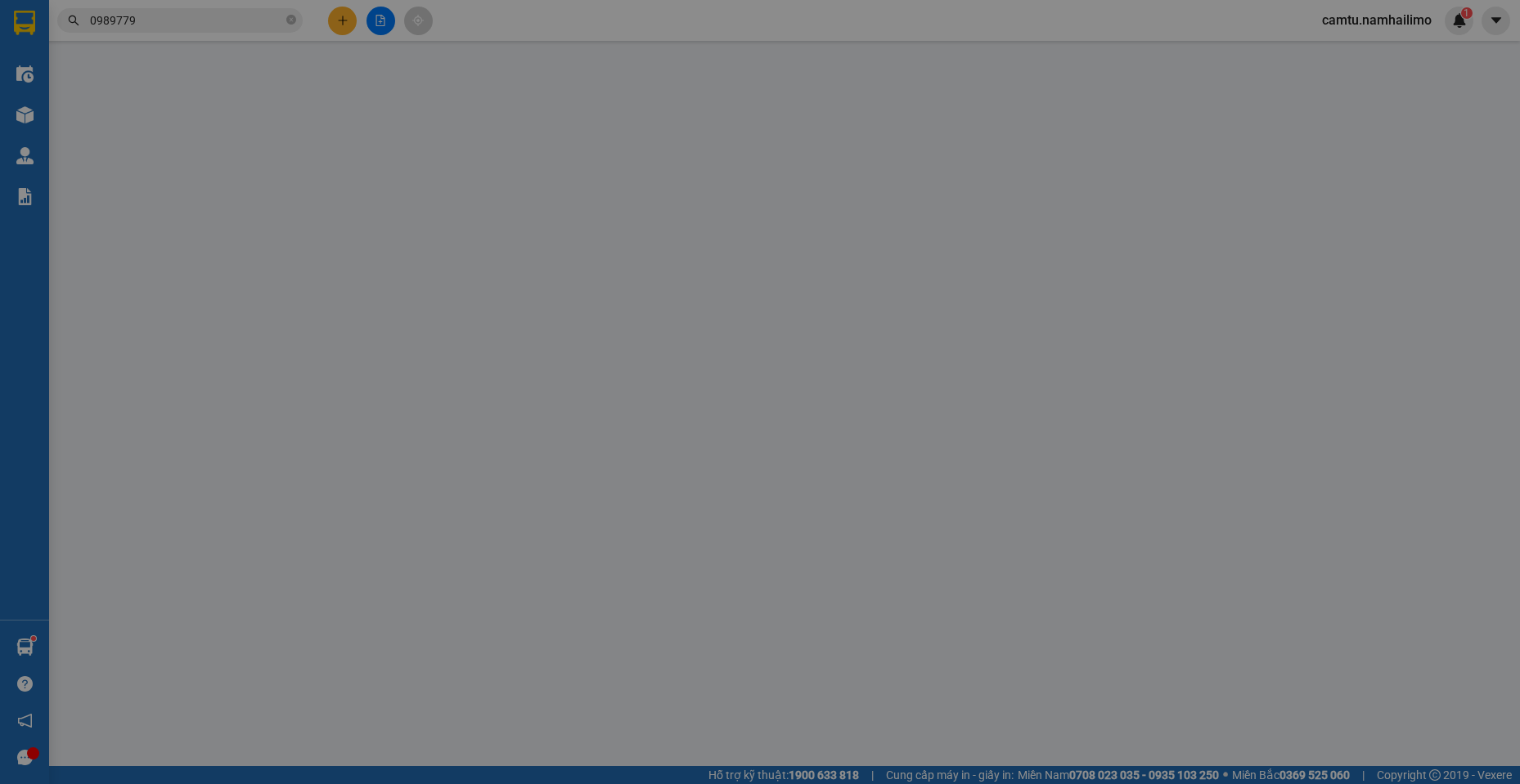
type input "0949319519"
type input "ANH TỚI"
type input "0989779038"
type input "CHI"
type input "30.000"
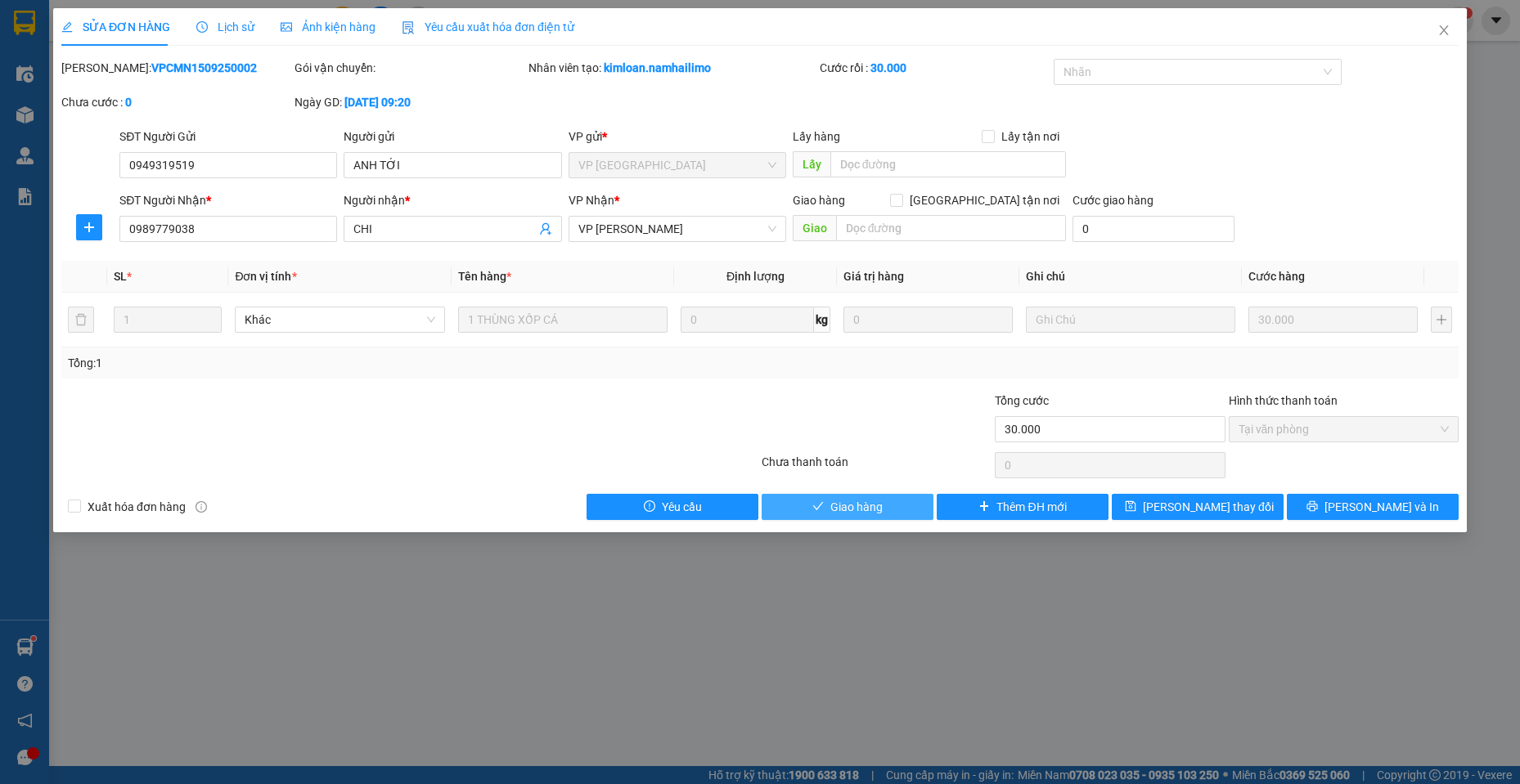
click at [885, 512] on button "Giao hàng" at bounding box center [848, 507] width 171 height 26
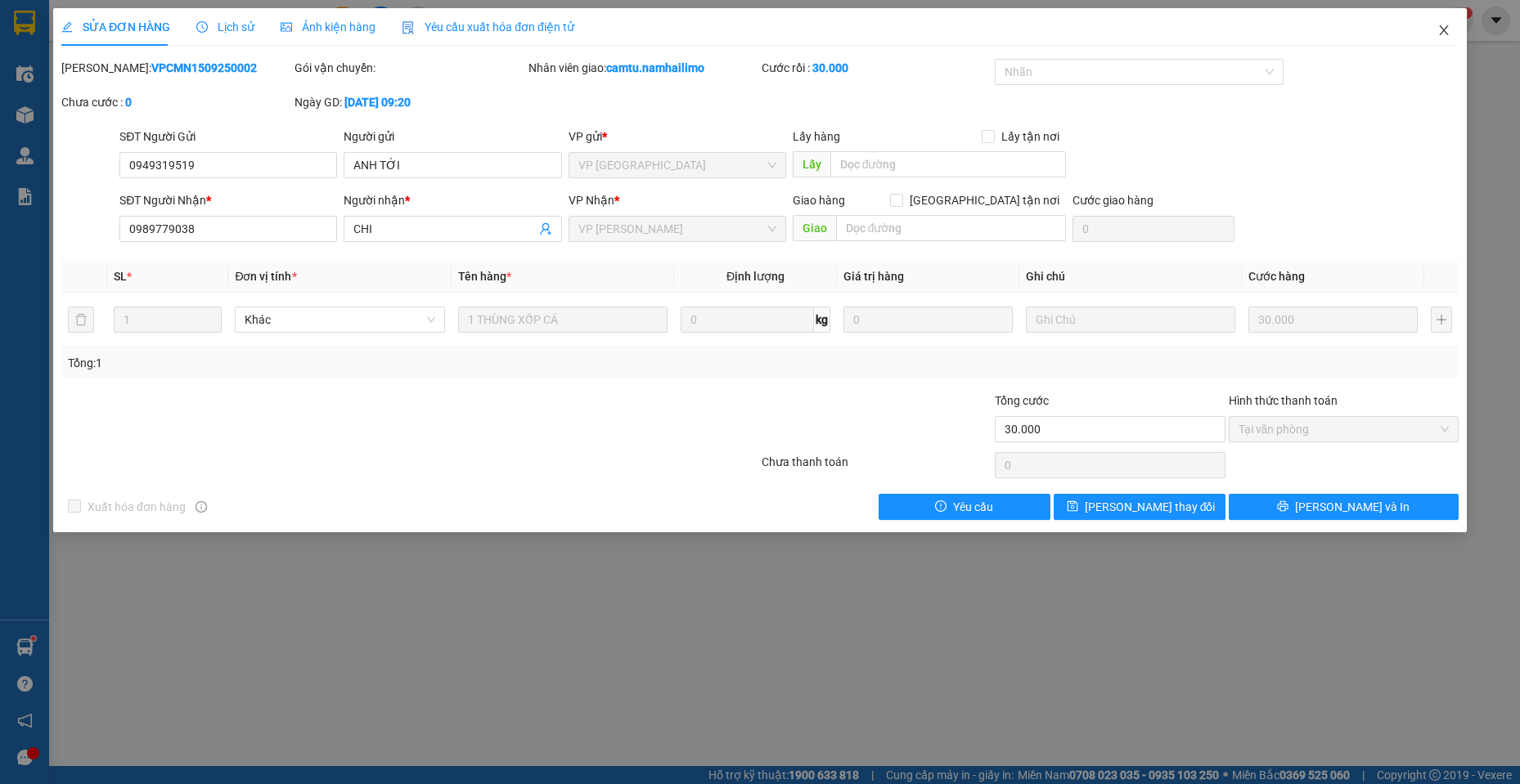
click at [1444, 32] on icon "close" at bounding box center [1444, 30] width 14 height 14
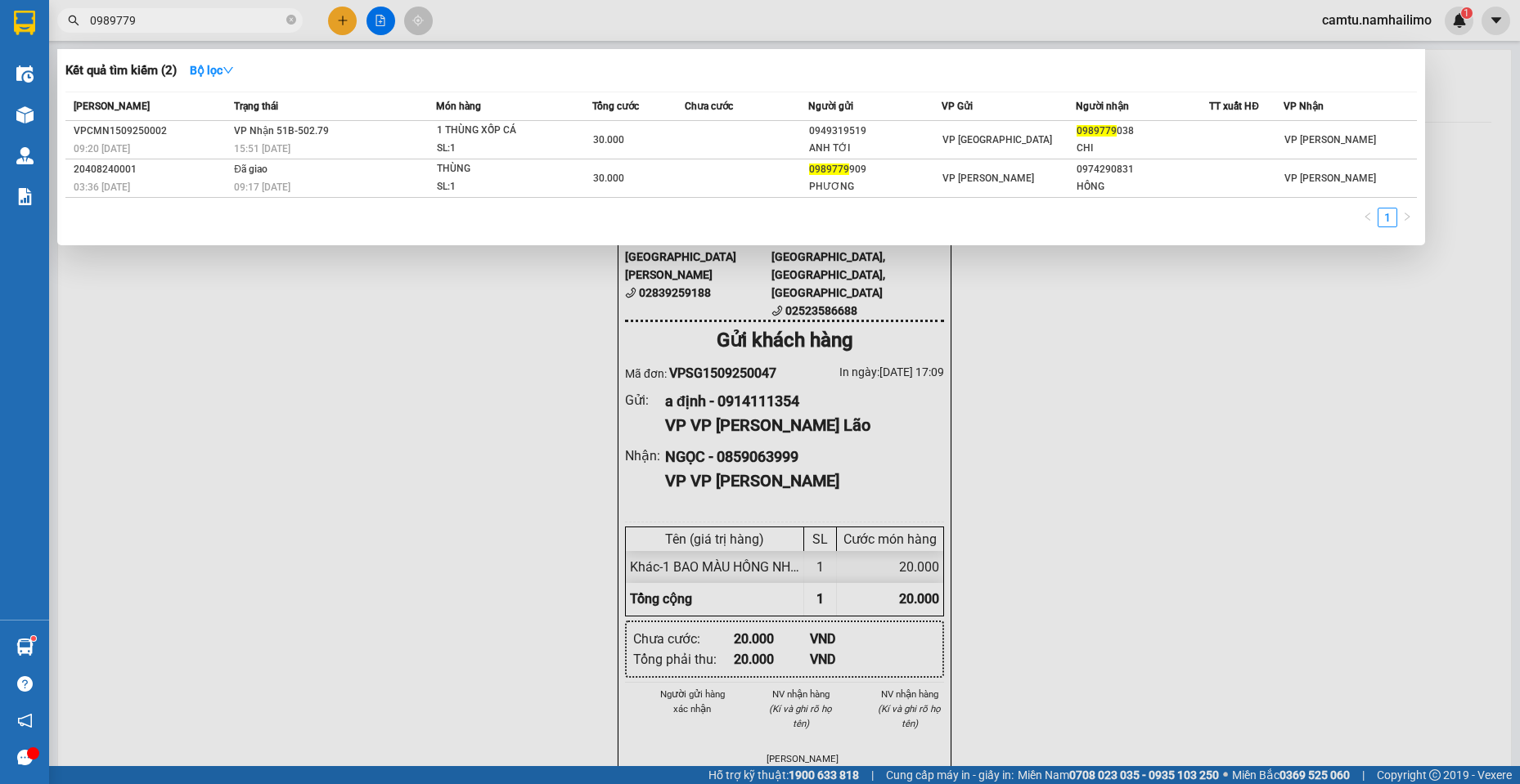
click at [164, 16] on input "0989779" at bounding box center [187, 21] width 193 height 18
drag, startPoint x: 164, startPoint y: 18, endPoint x: 40, endPoint y: 17, distance: 124.0
click at [40, 17] on section "Kết quả tìm kiếm ( 2 ) Bộ lọc Mã ĐH Trạng thái Món hàng Tổng cước Chưa cước Ngư…" at bounding box center [760, 392] width 1520 height 784
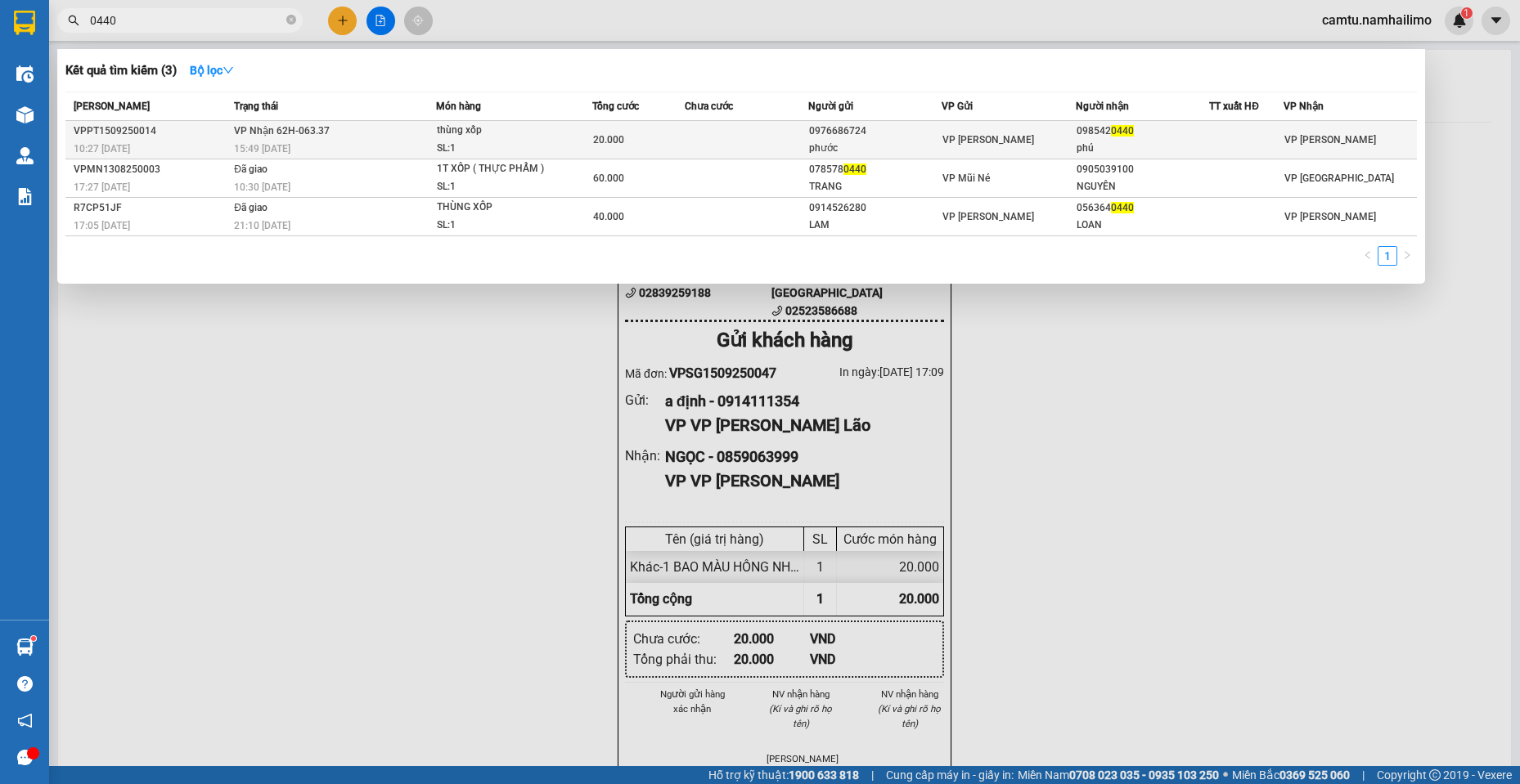
type input "0440"
click at [679, 141] on div "20.000" at bounding box center [638, 140] width 91 height 18
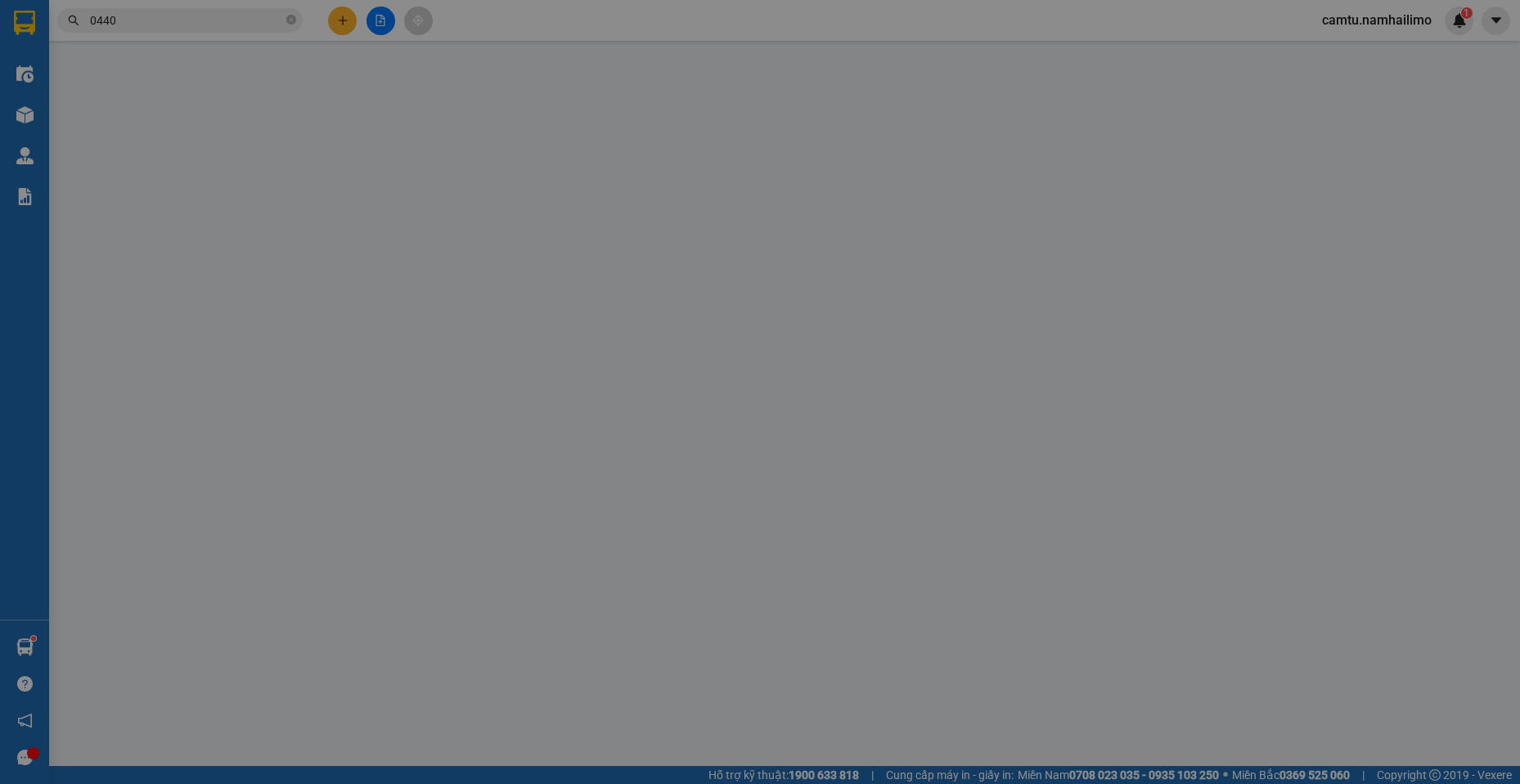
type input "0976686724"
type input "phước"
type input "0985420440"
type input "phú"
type input "20.000"
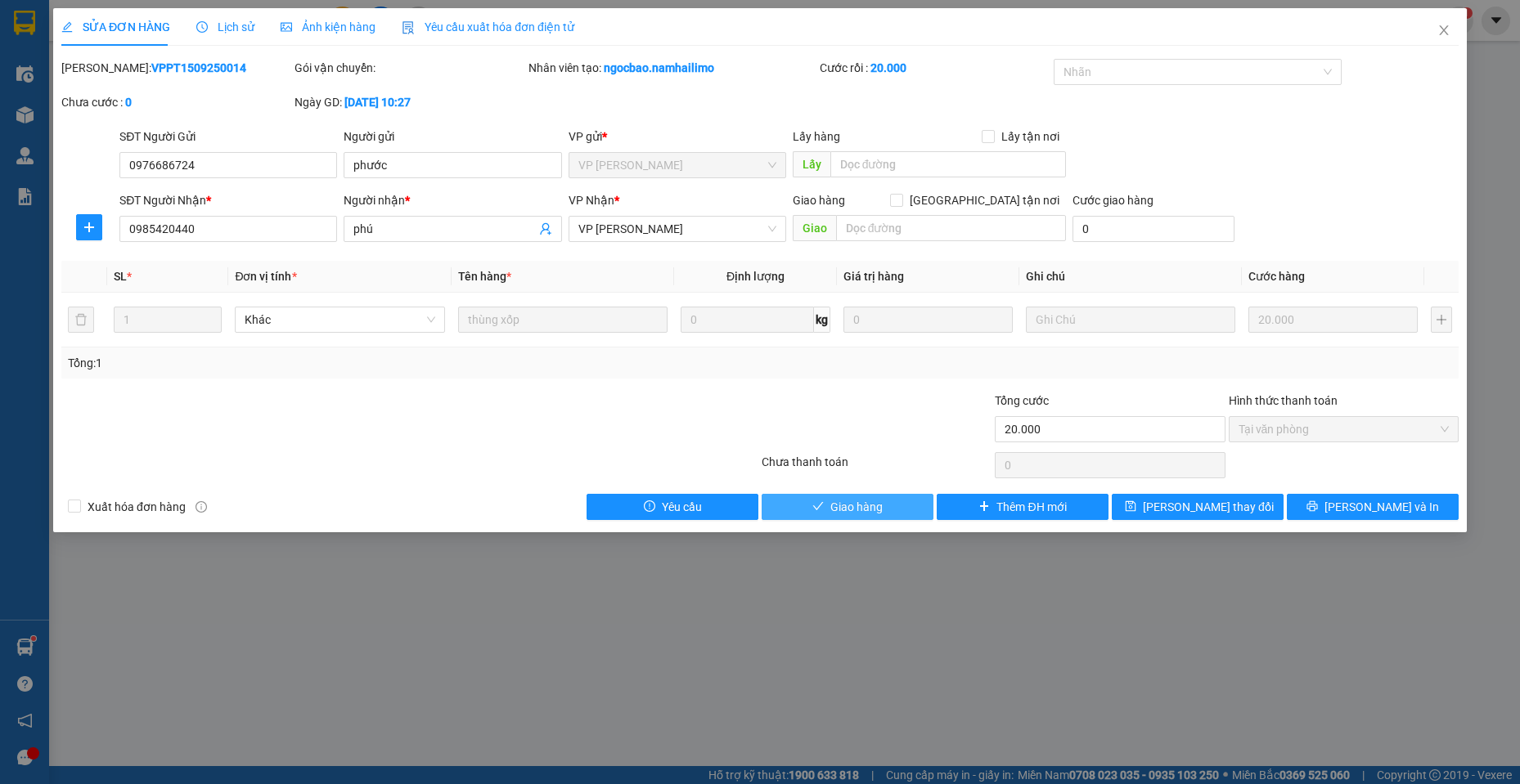
click at [845, 504] on span "Giao hàng" at bounding box center [857, 507] width 52 height 18
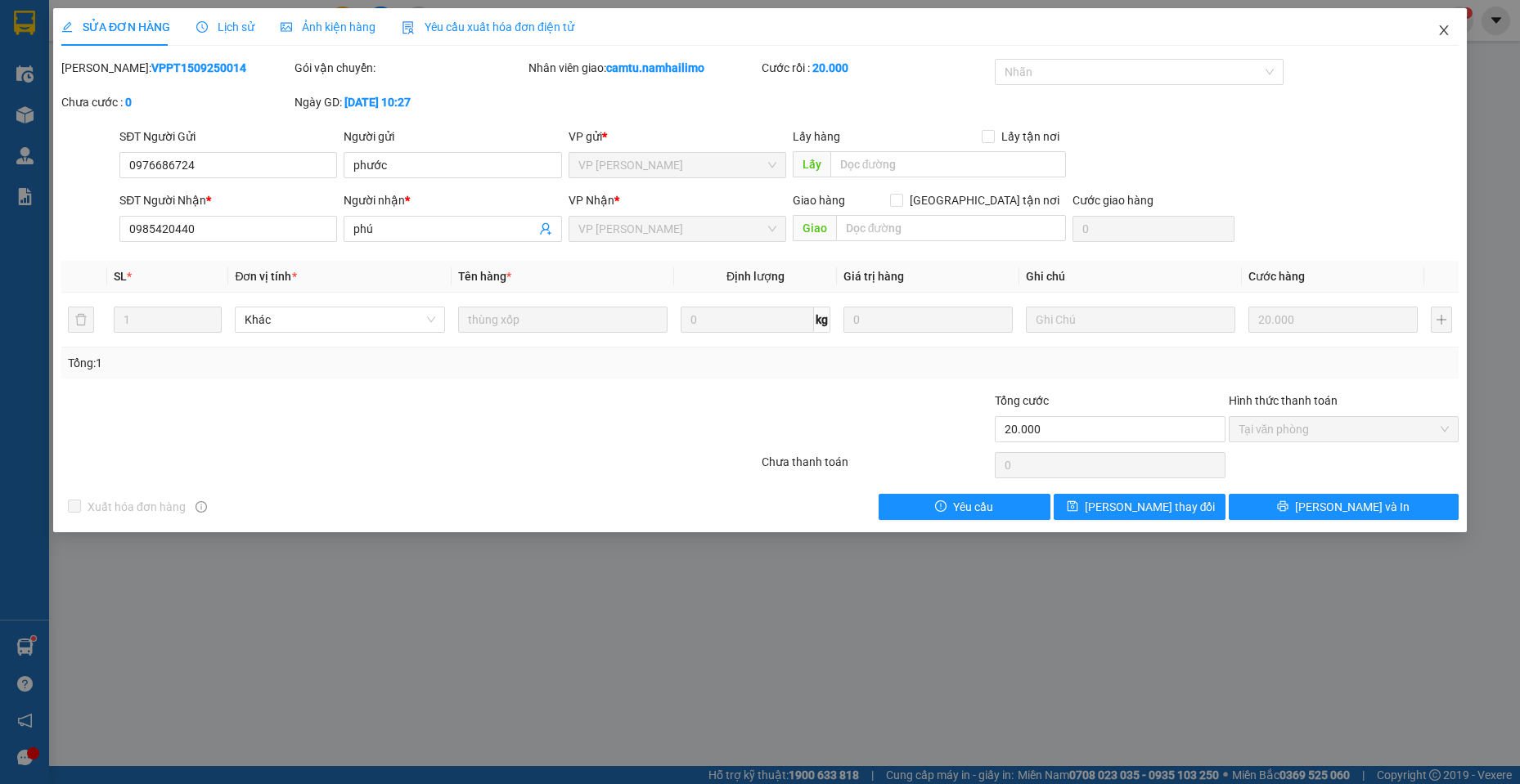
click at [1438, 30] on icon "close" at bounding box center [1444, 30] width 14 height 14
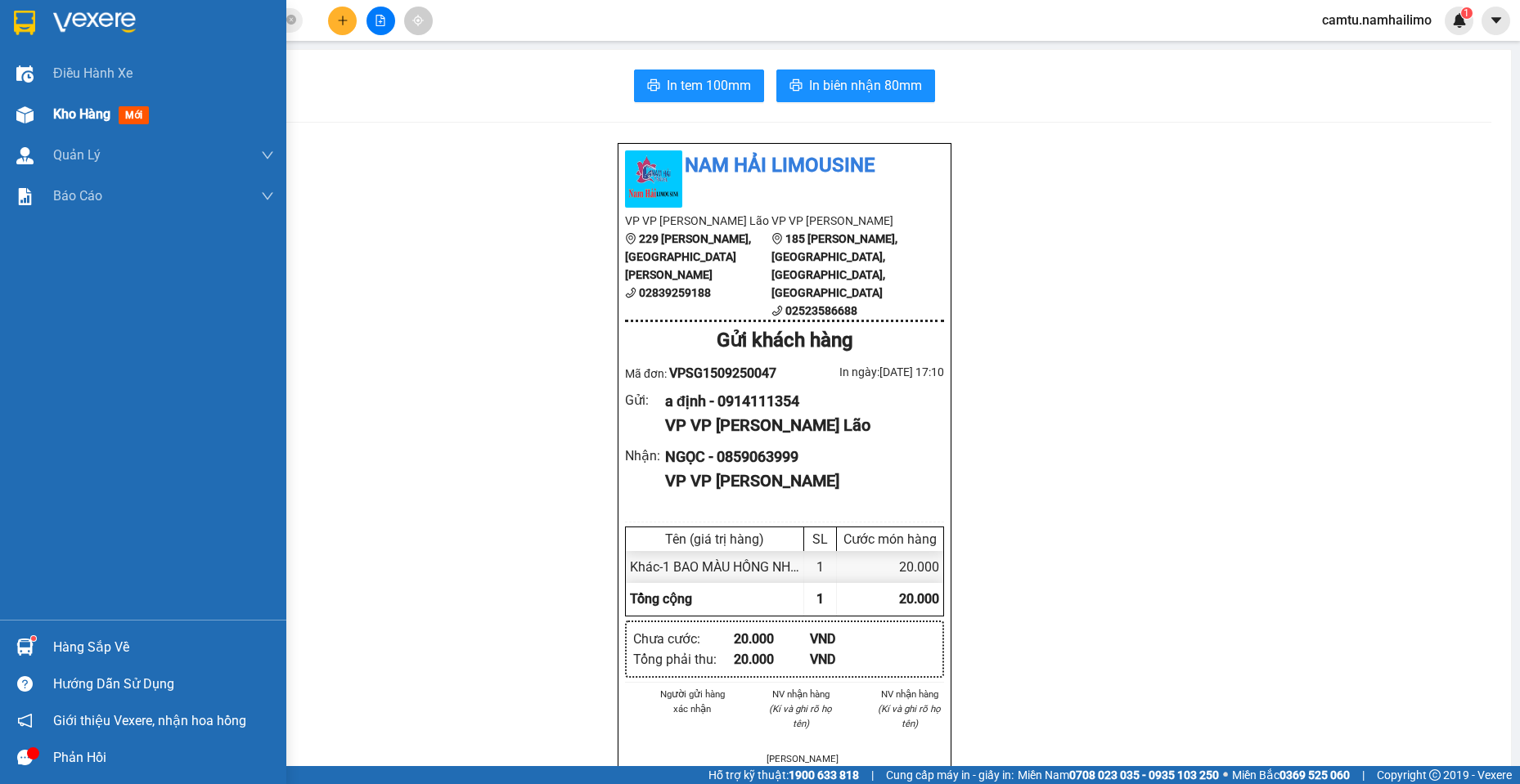
drag, startPoint x: 67, startPoint y: 113, endPoint x: 81, endPoint y: 115, distance: 14.1
click at [81, 115] on span "Kho hàng" at bounding box center [81, 114] width 57 height 15
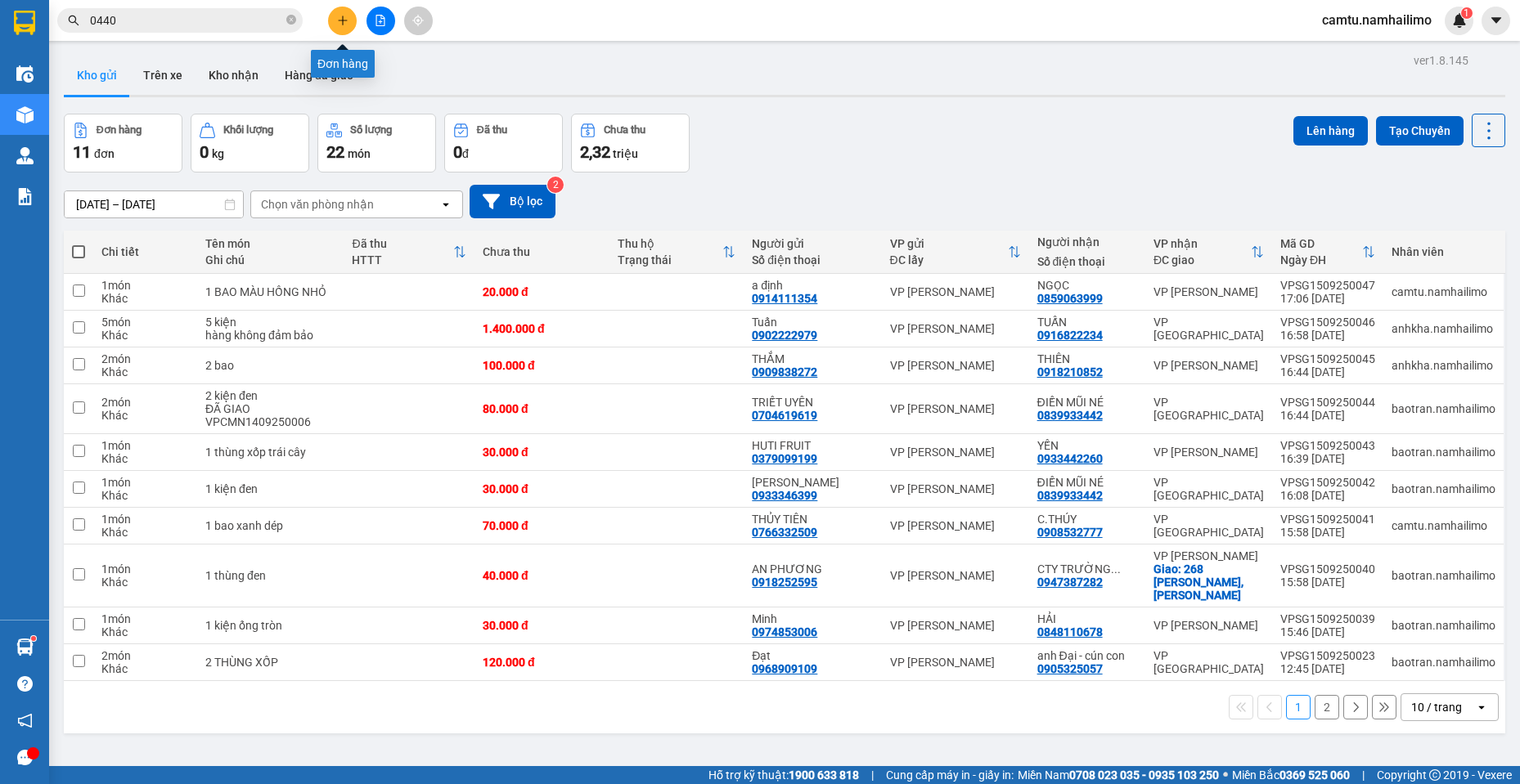
click at [338, 13] on button at bounding box center [343, 21] width 29 height 29
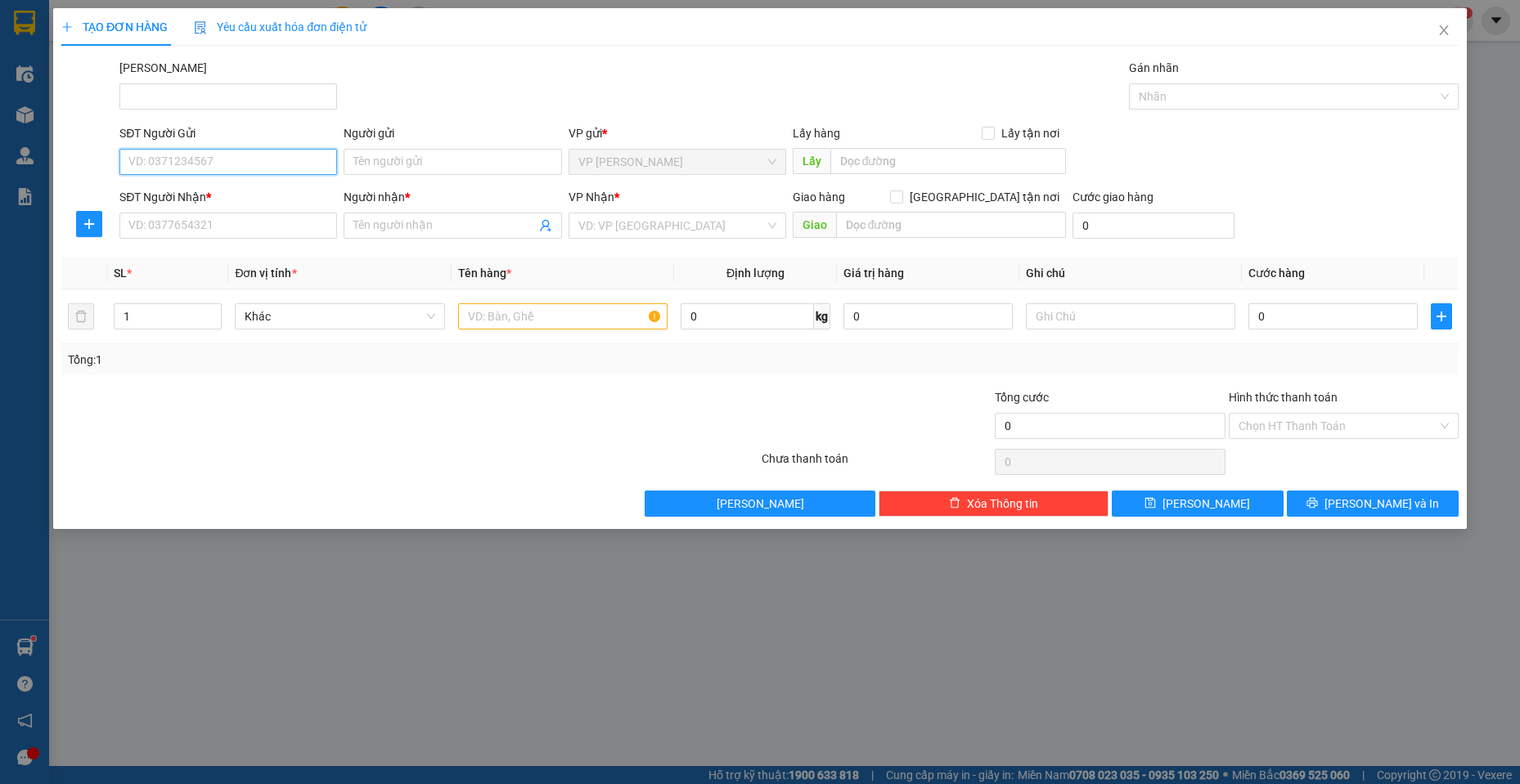
click at [184, 157] on input "SĐT Người Gửi" at bounding box center [227, 161] width 218 height 26
type input "0947398988"
click at [504, 148] on div "Người gửi" at bounding box center [452, 136] width 218 height 24
click at [513, 159] on input "Người gửi" at bounding box center [452, 161] width 218 height 26
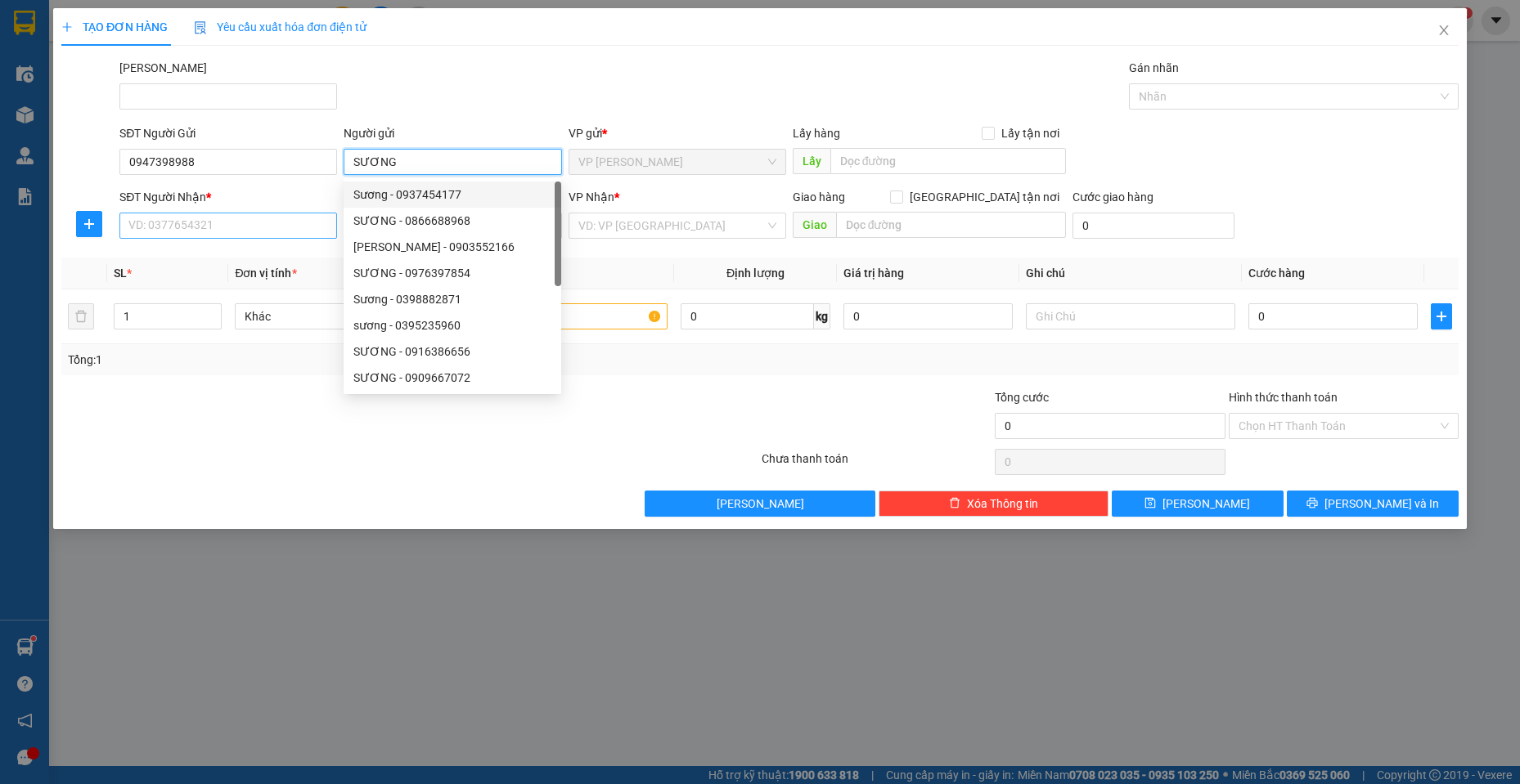
type input "SƯƠNG"
click at [290, 217] on input "SĐT Người Nhận *" at bounding box center [227, 226] width 218 height 26
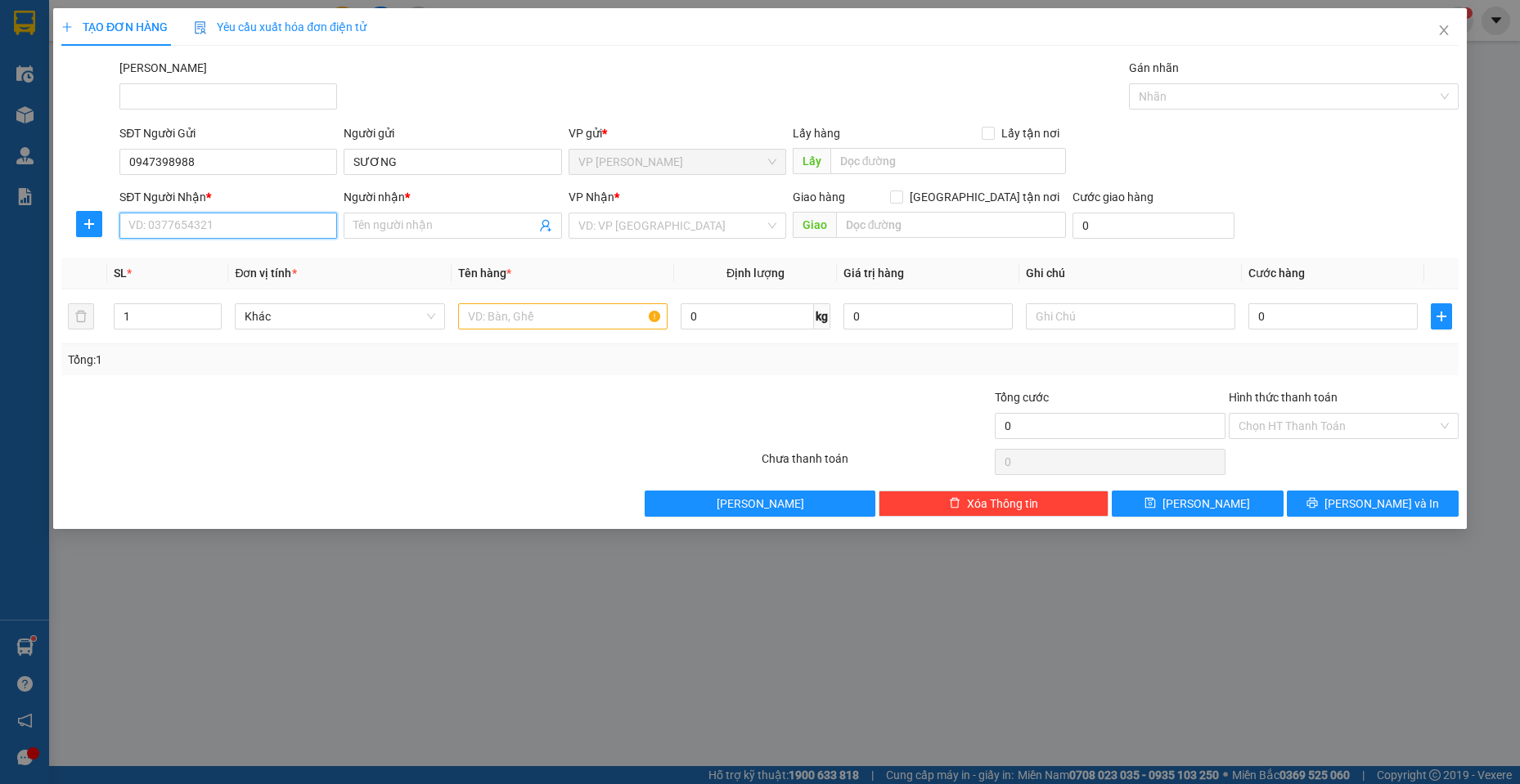
click at [296, 222] on input "SĐT Người Nhận *" at bounding box center [227, 226] width 218 height 26
click at [388, 217] on input "Người nhận *" at bounding box center [444, 226] width 181 height 18
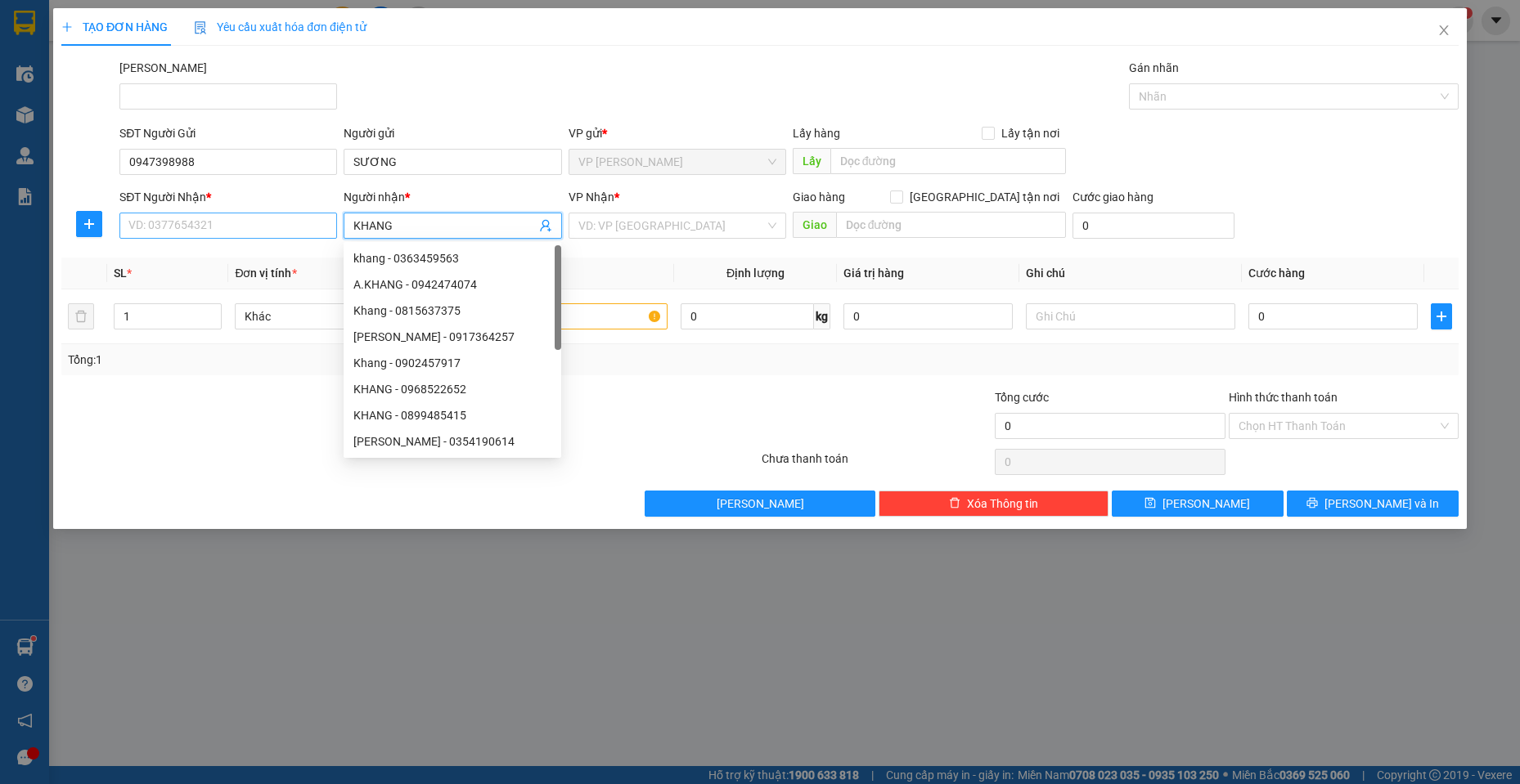
type input "KHANG"
click at [204, 238] on input "SĐT Người Nhận *" at bounding box center [227, 226] width 218 height 26
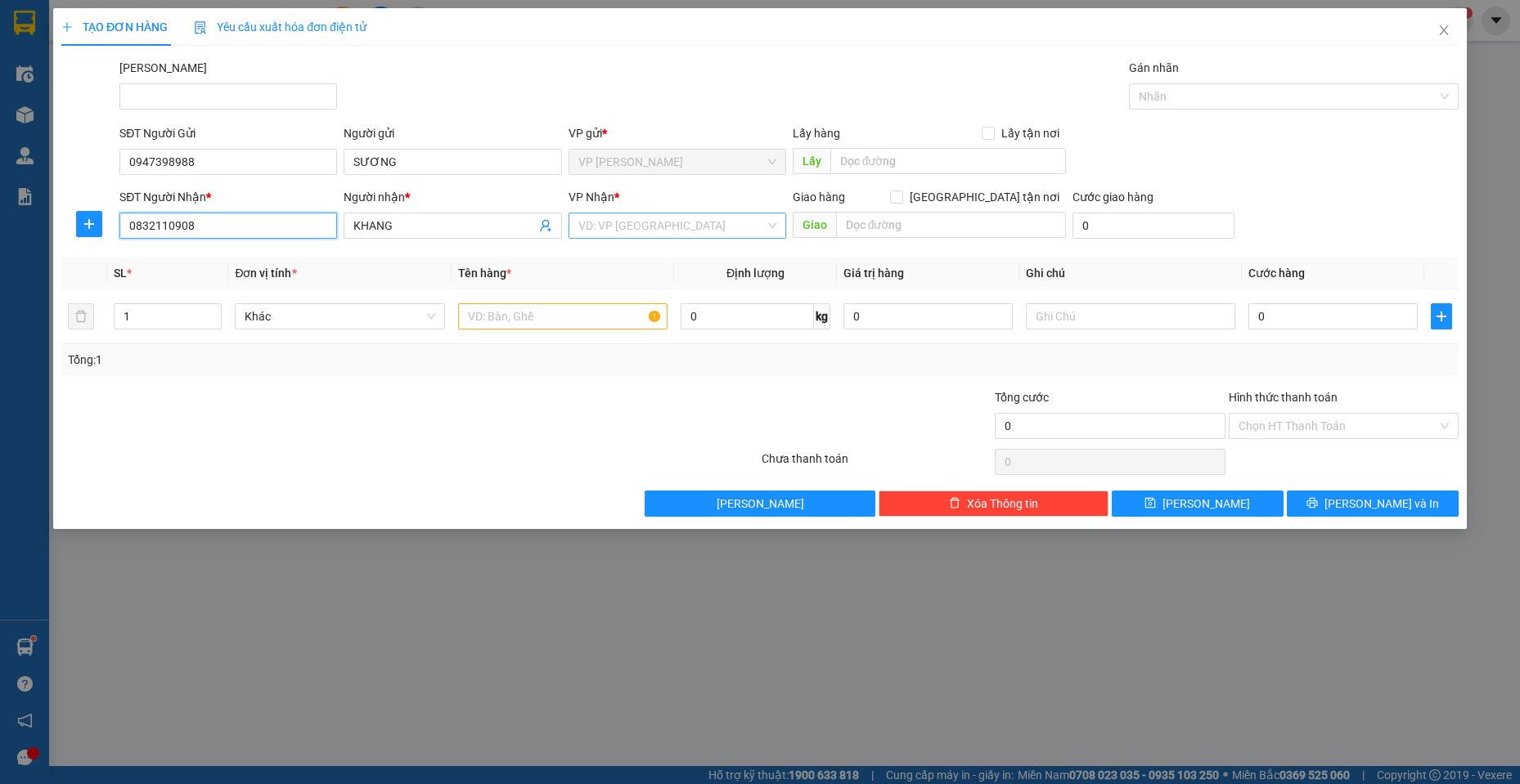
type input "0832110908"
click at [734, 232] on input "search" at bounding box center [672, 226] width 187 height 24
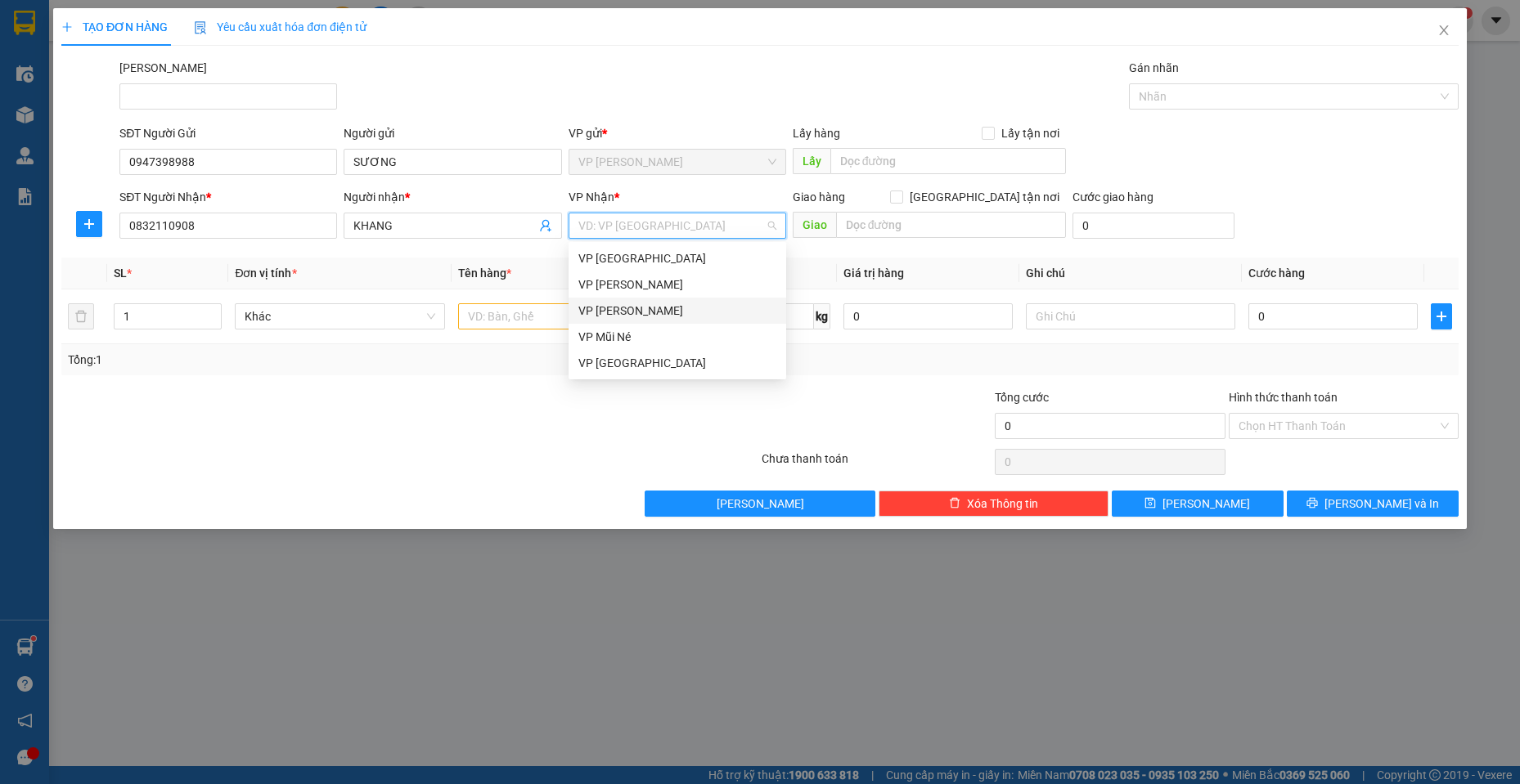
click at [710, 301] on div "VP [PERSON_NAME]" at bounding box center [677, 310] width 218 height 26
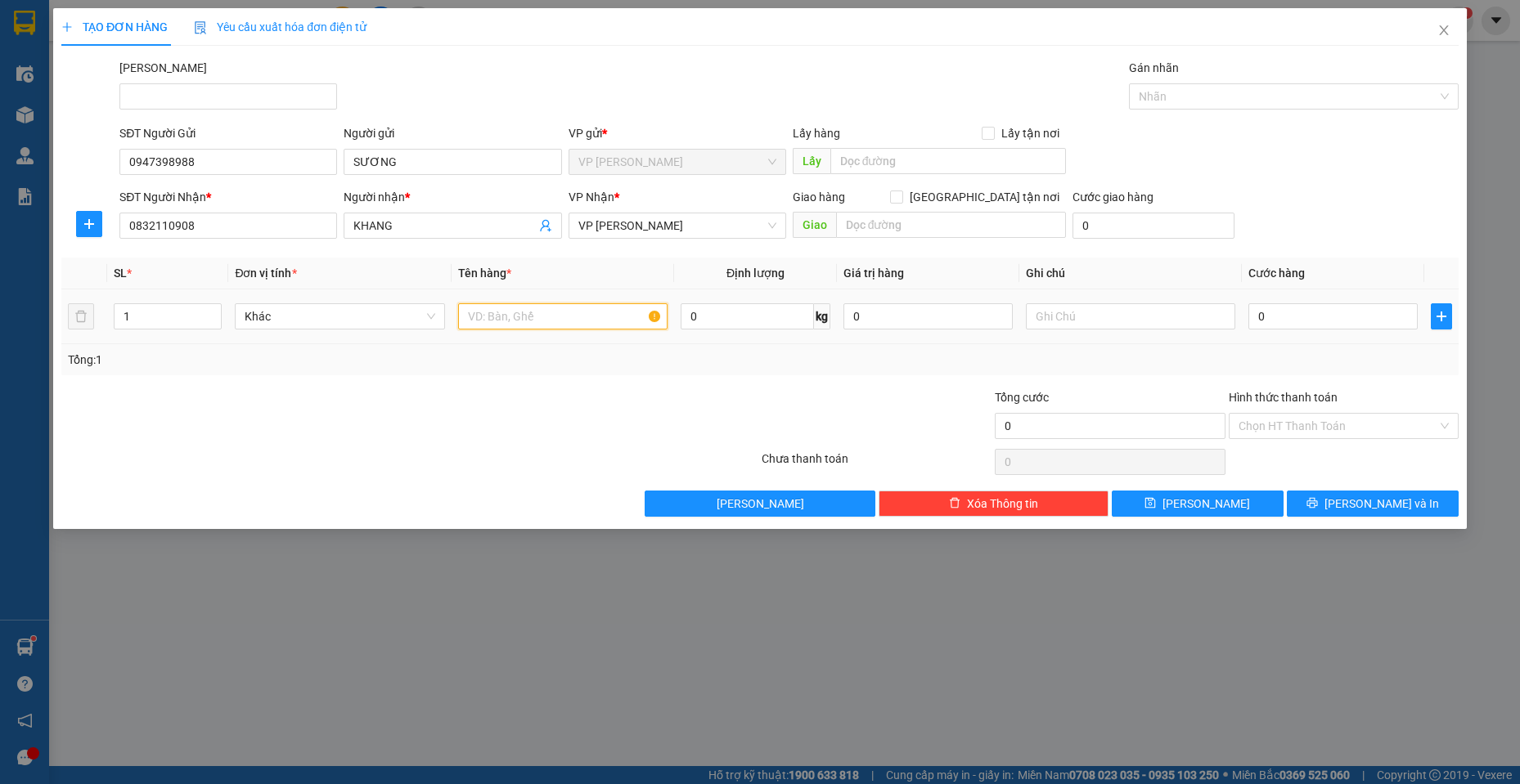
click at [605, 319] on input "text" at bounding box center [563, 316] width 210 height 26
type input "1 BÌA NHỰA HỒ SƠ"
click at [1366, 316] on input "0" at bounding box center [1333, 316] width 170 height 26
type input "2"
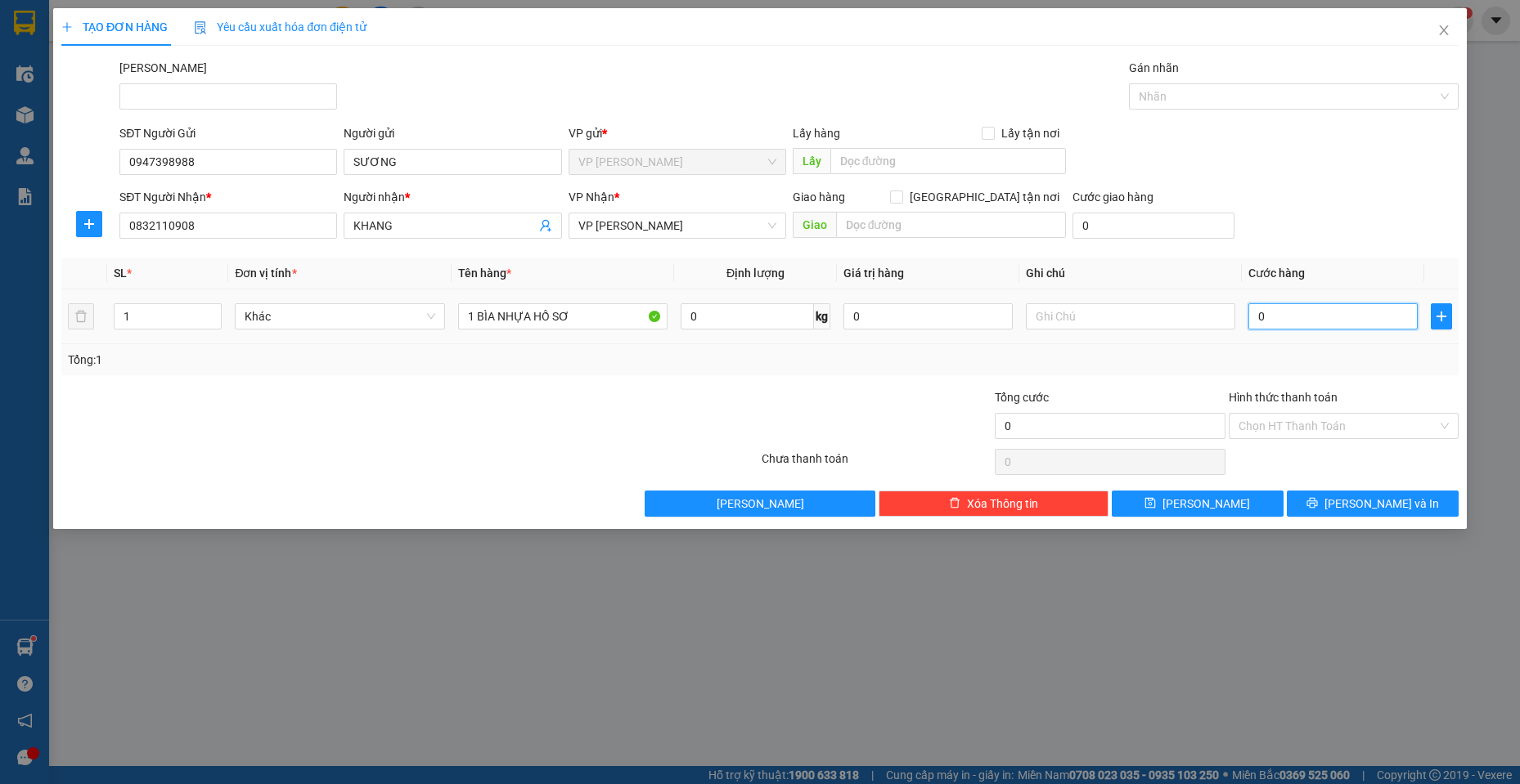
type input "2"
type input "20"
type input "20.000"
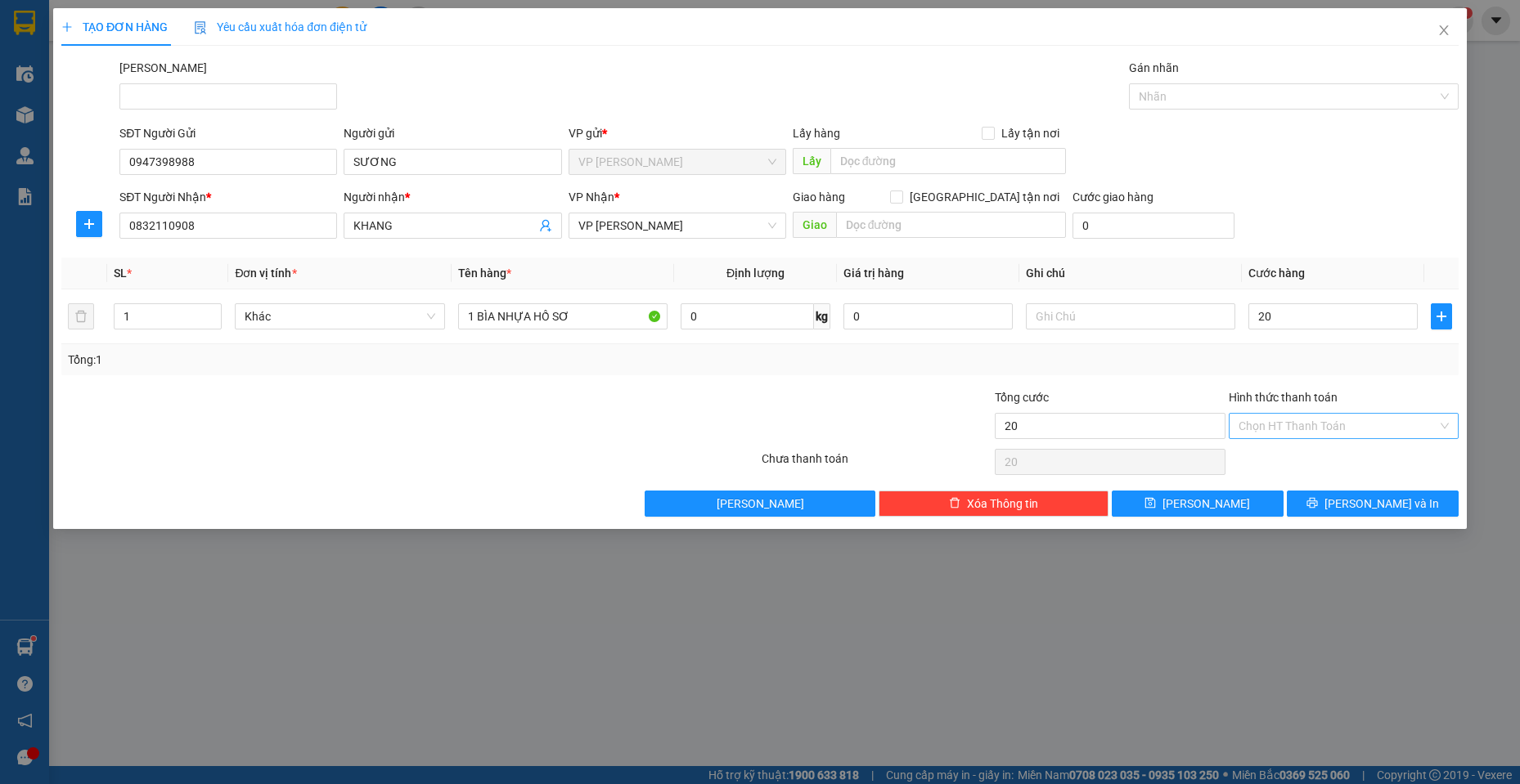
type input "20.000"
click at [1327, 433] on input "Hình thức thanh toán" at bounding box center [1339, 426] width 199 height 24
click at [1326, 455] on div "Tại văn phòng" at bounding box center [1344, 459] width 210 height 18
type input "0"
click at [1356, 501] on button "[PERSON_NAME] và In" at bounding box center [1373, 503] width 171 height 26
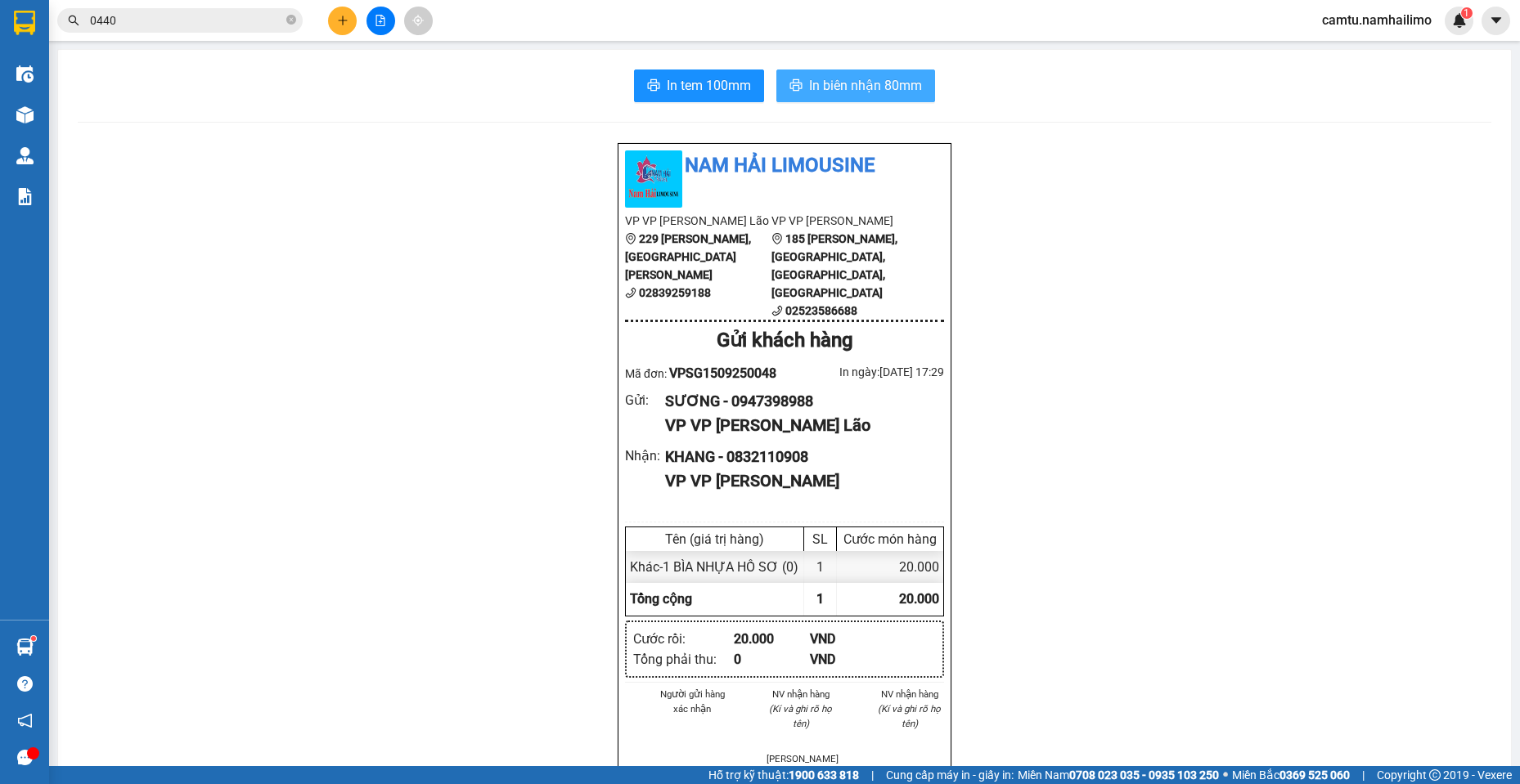
click at [813, 78] on span "In biên nhận 80mm" at bounding box center [866, 85] width 113 height 21
click at [339, 18] on icon "plus" at bounding box center [343, 20] width 12 height 12
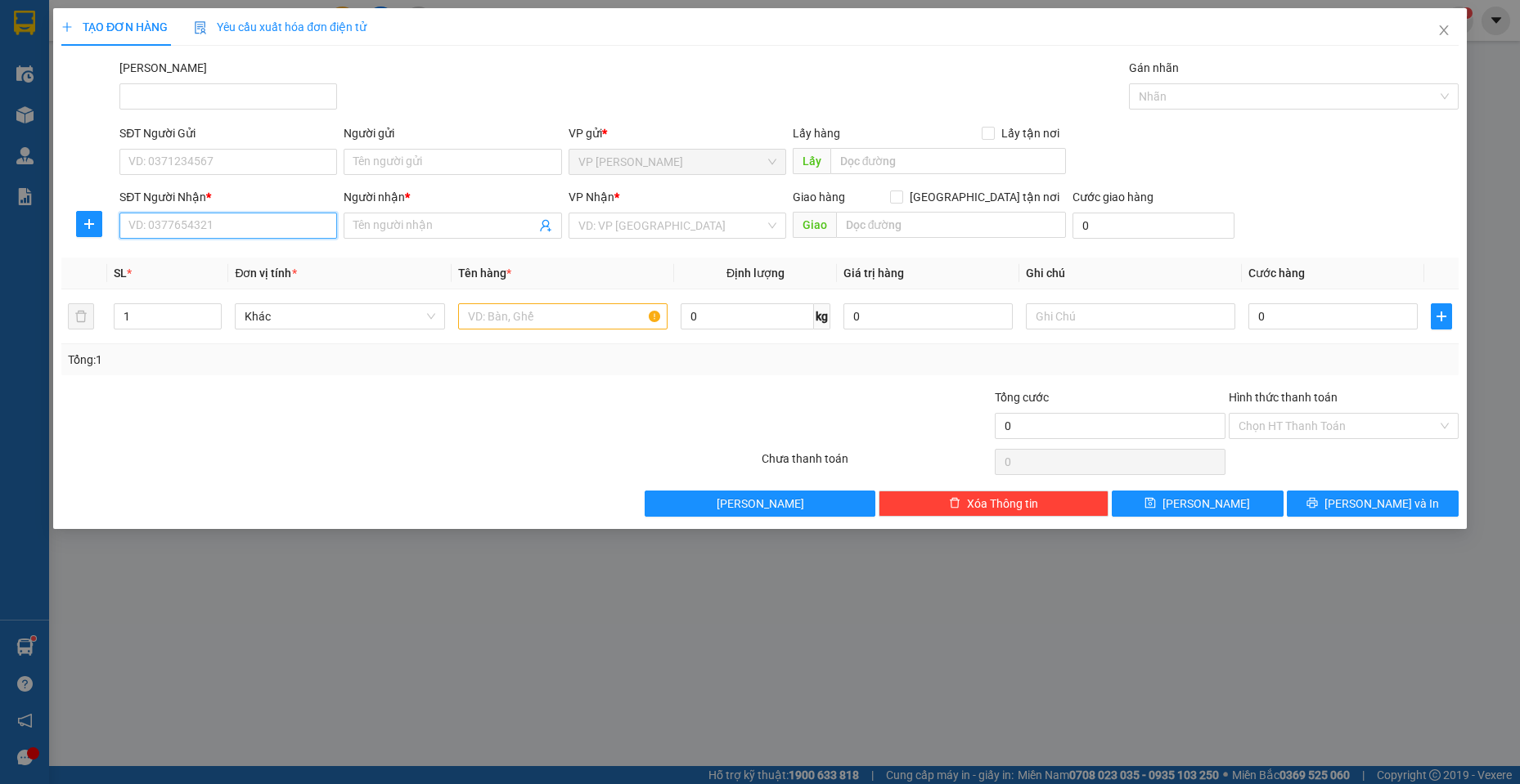
click at [210, 223] on input "SĐT Người Nhận *" at bounding box center [227, 226] width 218 height 26
type input "0918347744"
click at [207, 252] on div "0918347744 - ĐIỆP" at bounding box center [227, 259] width 198 height 18
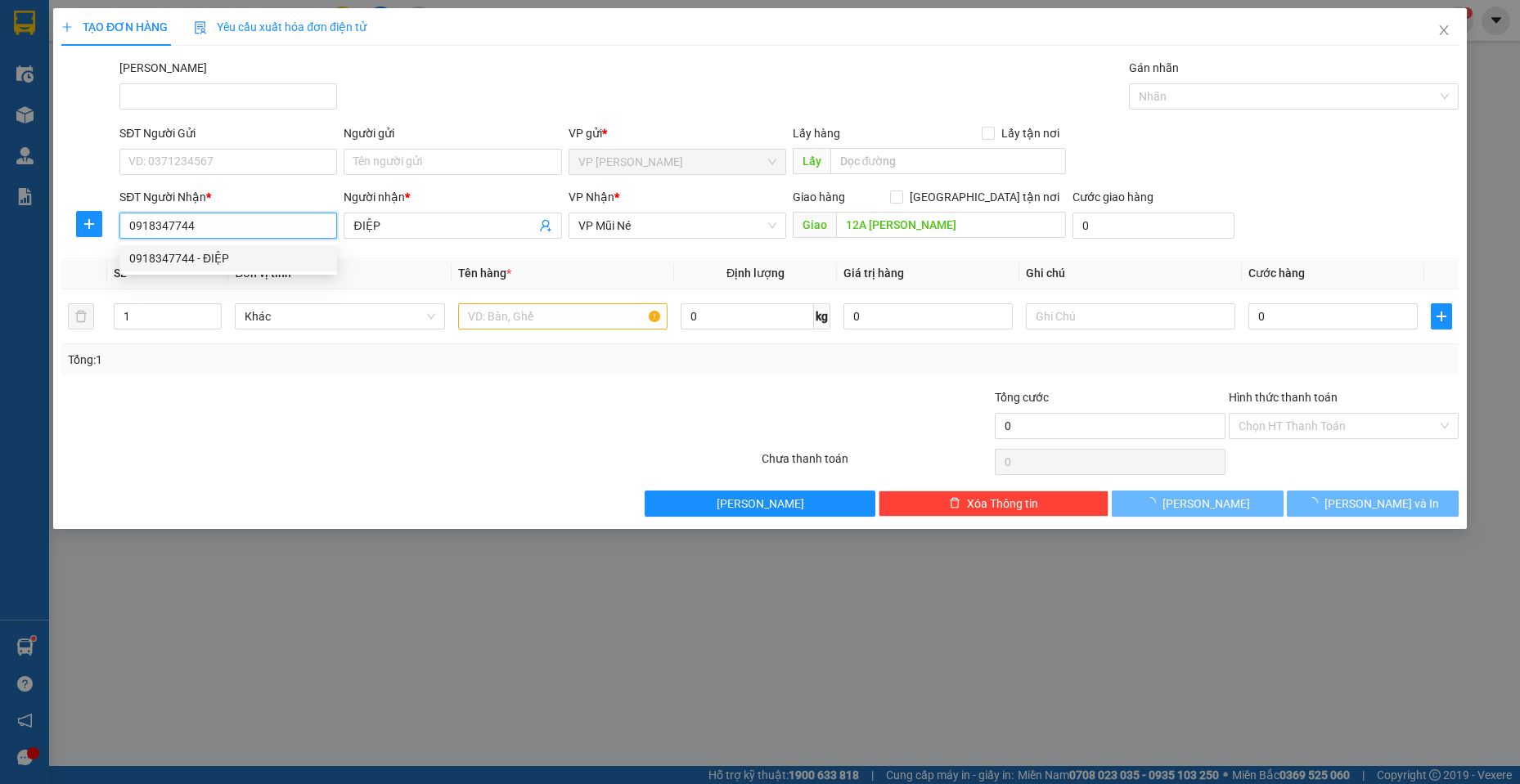
type input "ĐIỆP"
type input "12A [PERSON_NAME]"
type input "100.000"
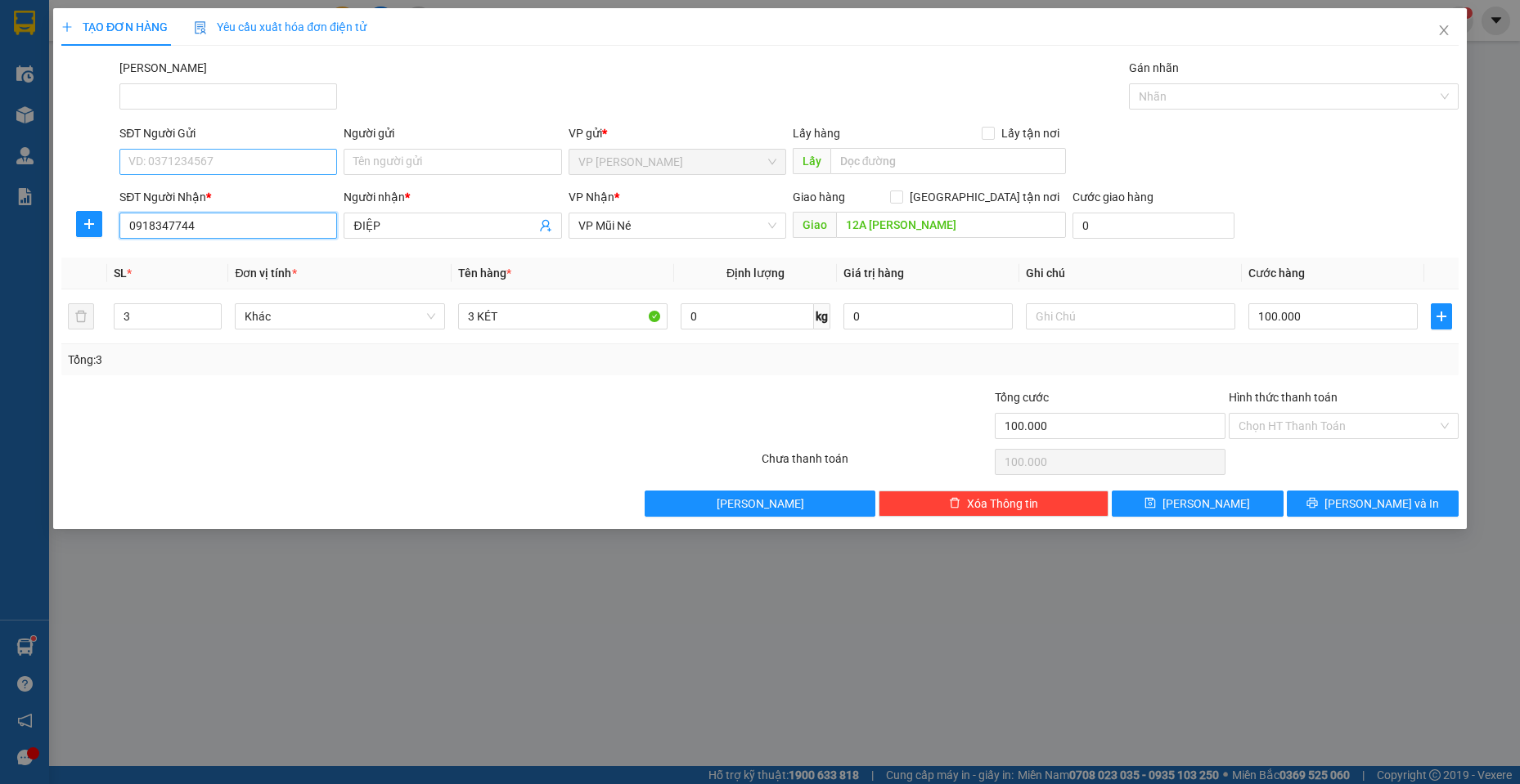
type input "0918347744"
click at [237, 165] on input "SĐT Người Gửi" at bounding box center [227, 161] width 218 height 26
type input "0937477435"
drag, startPoint x: 147, startPoint y: 319, endPoint x: 56, endPoint y: 322, distance: 91.0
click at [56, 322] on div "TẠO ĐƠN HÀNG Yêu cầu xuất hóa đơn điện tử Transit Pickup Surcharge Ids Transit …" at bounding box center [760, 268] width 1414 height 521
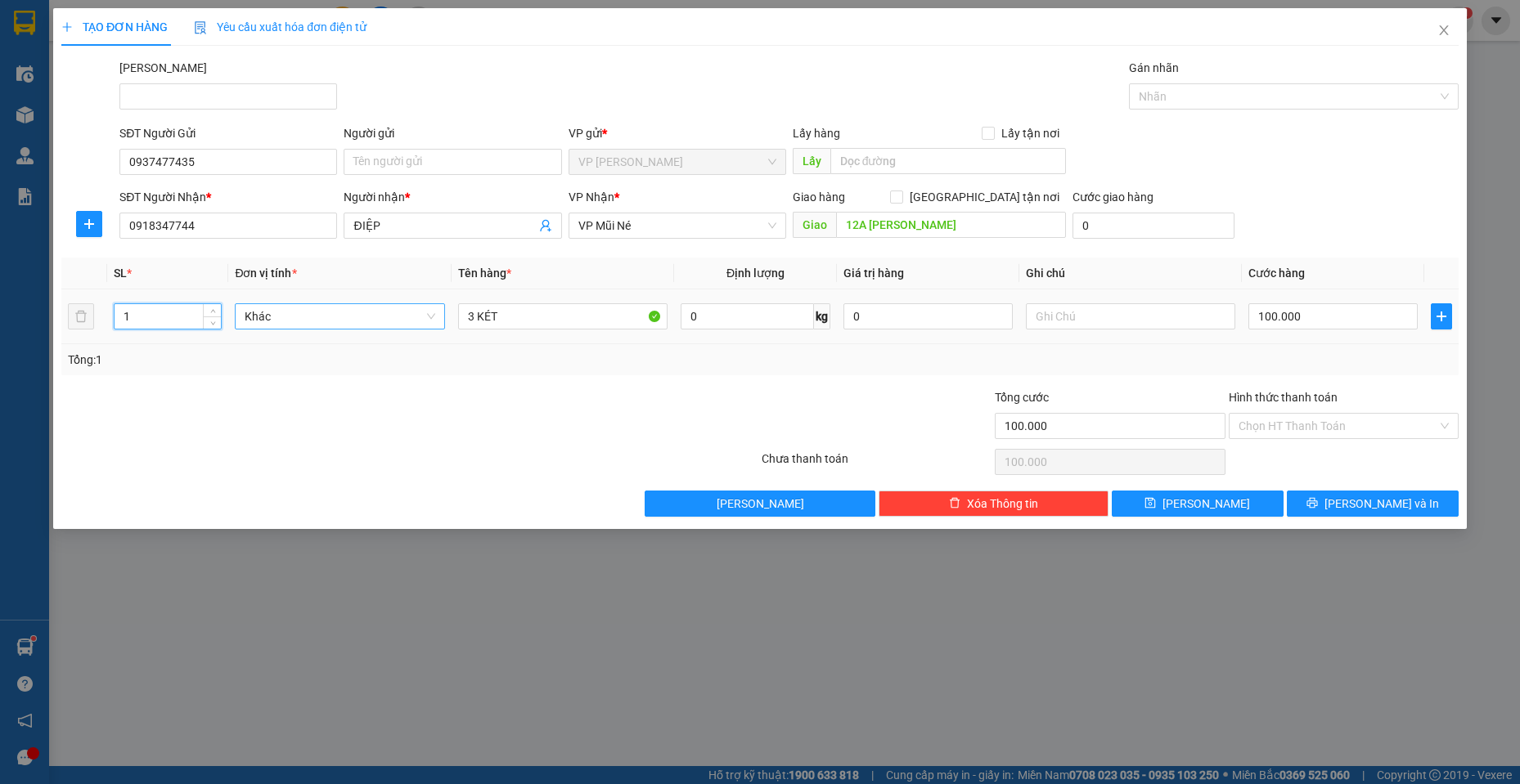
type input "1"
drag, startPoint x: 440, startPoint y: 303, endPoint x: 253, endPoint y: 256, distance: 192.8
click at [253, 256] on div "Transit Pickup Surcharge Ids Transit Deliver Surcharge Ids Transit Deliver Surc…" at bounding box center [760, 288] width 1397 height 458
type input "01 TH GIẤY"
click at [1358, 324] on input "100.000" at bounding box center [1333, 316] width 170 height 26
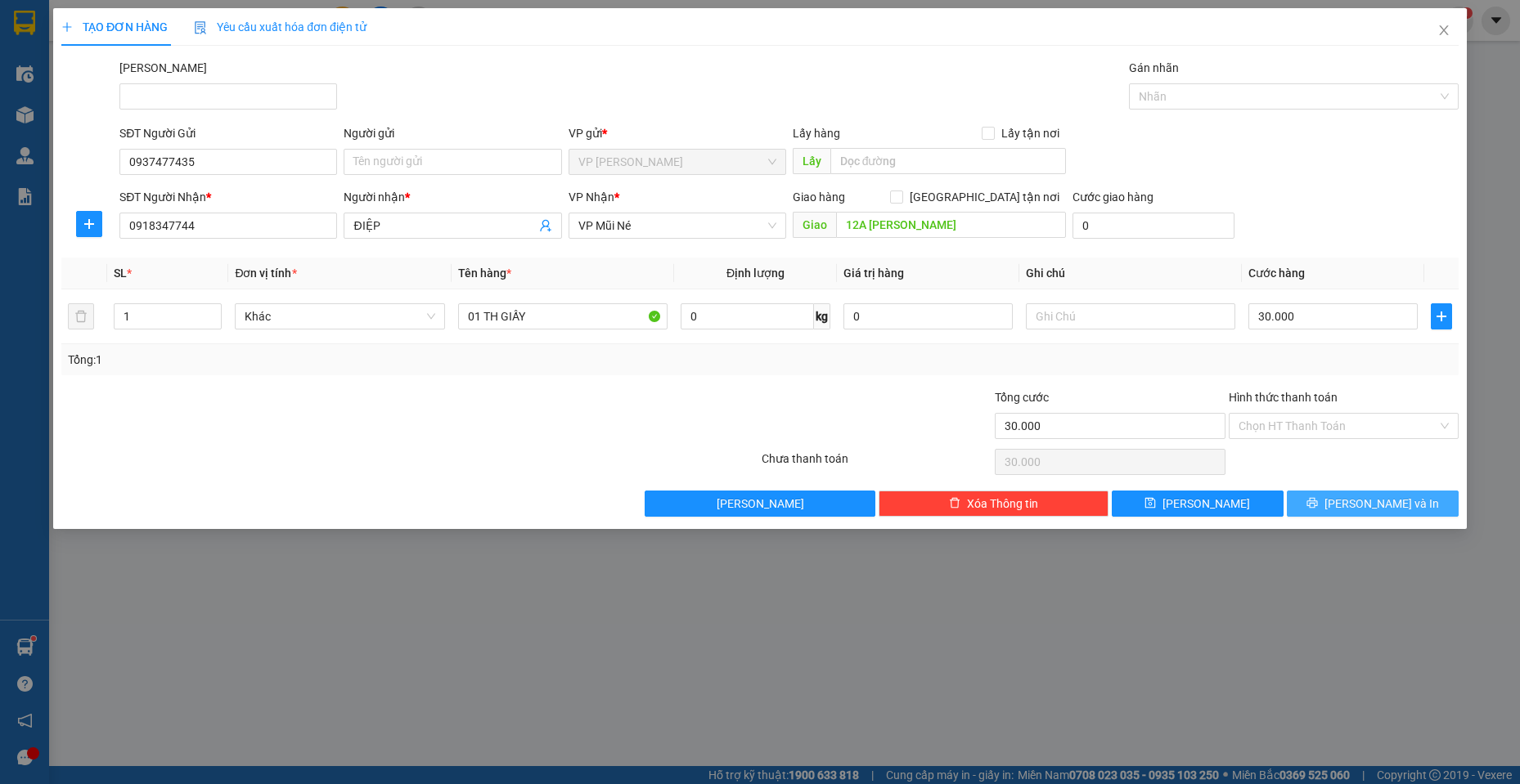
click at [1386, 498] on span "[PERSON_NAME] và In" at bounding box center [1382, 503] width 115 height 18
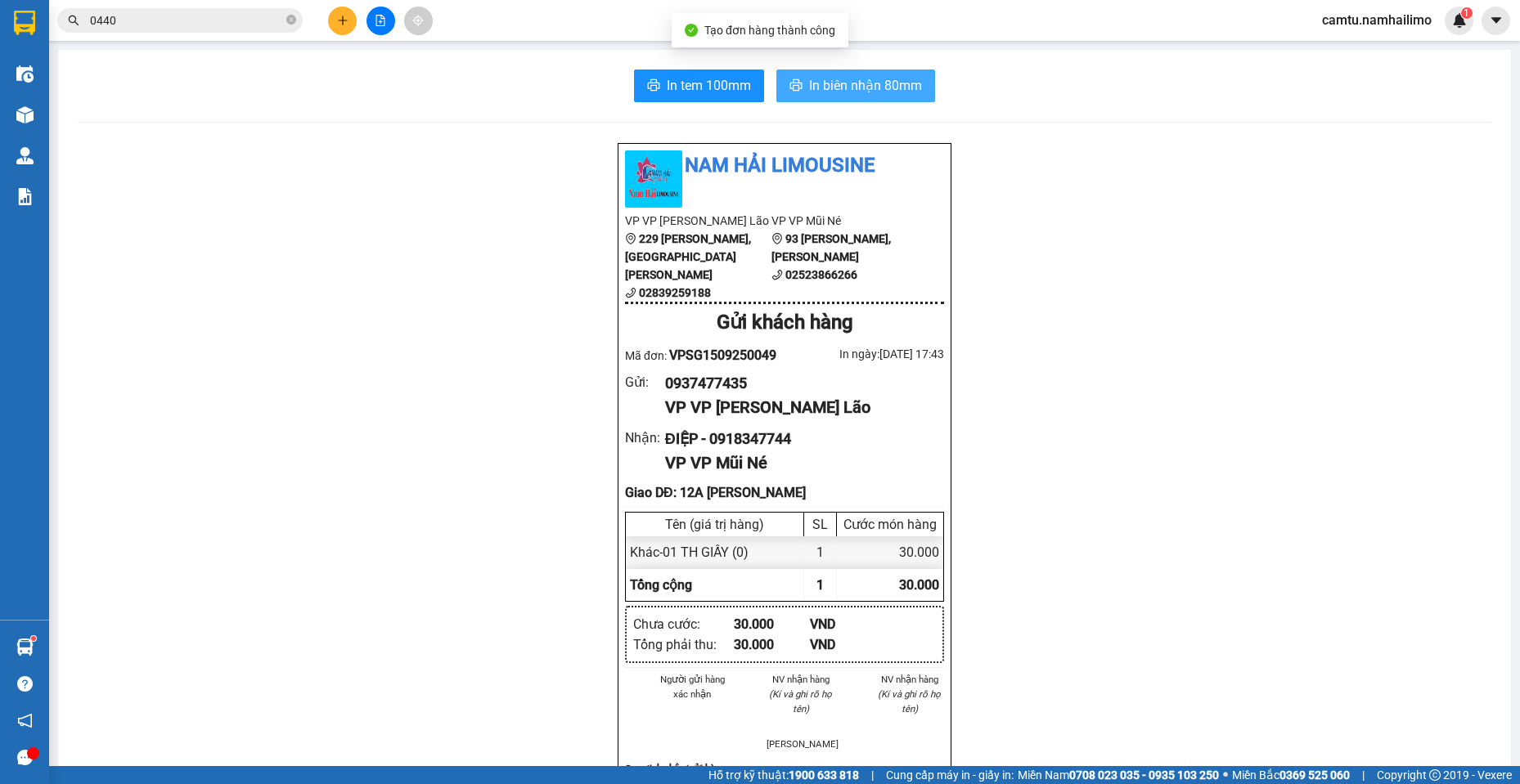
click at [878, 92] on span "In biên nhận 80mm" at bounding box center [866, 85] width 113 height 21
click at [346, 16] on icon "plus" at bounding box center [343, 20] width 12 height 12
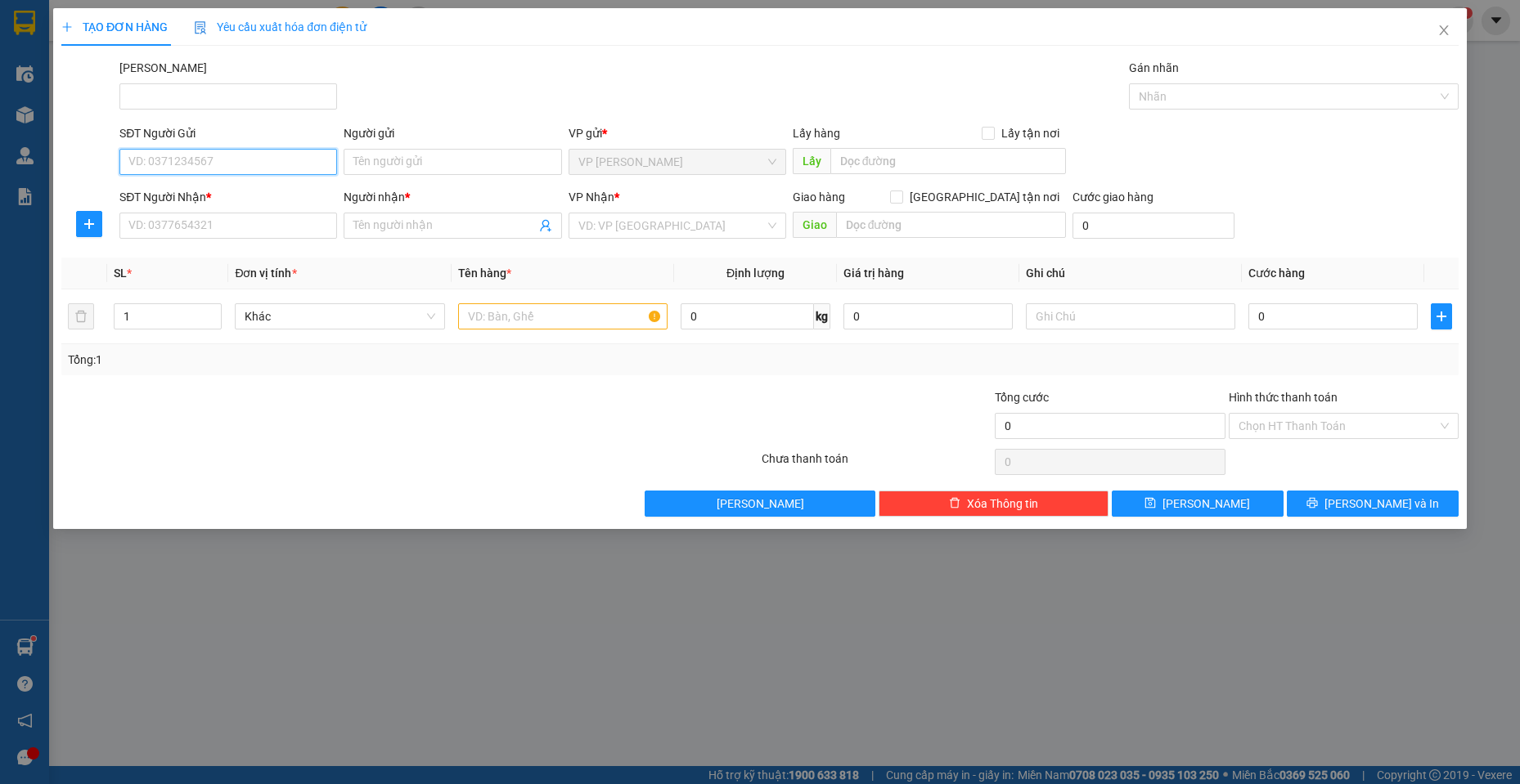
click at [148, 171] on input "SĐT Người Gửi" at bounding box center [227, 161] width 218 height 26
click at [189, 190] on div "0785337878 - HOÀNG" at bounding box center [227, 195] width 198 height 18
type input "0785337878"
type input "HOÀNG"
type input "0919959994"
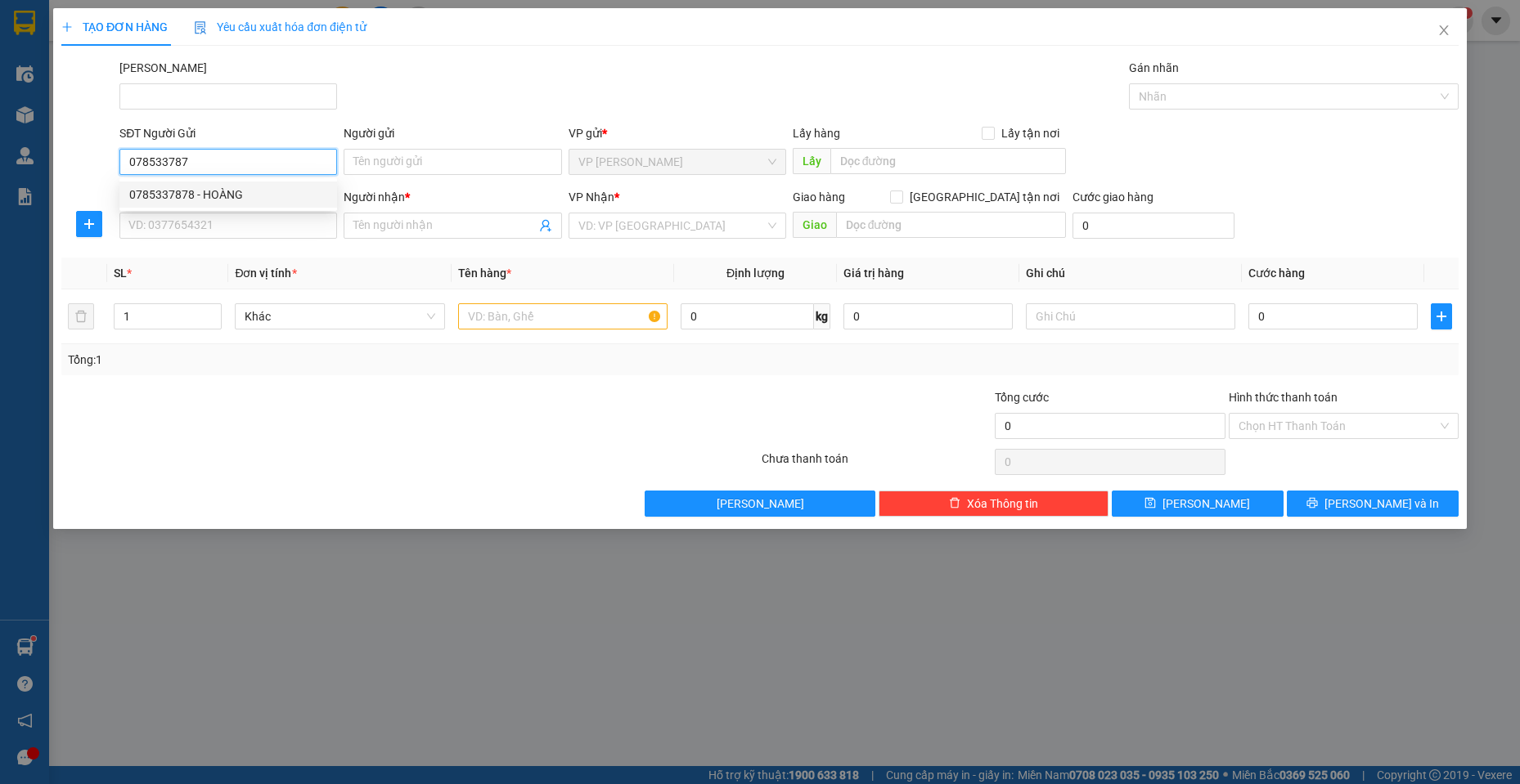
type input "thuận"
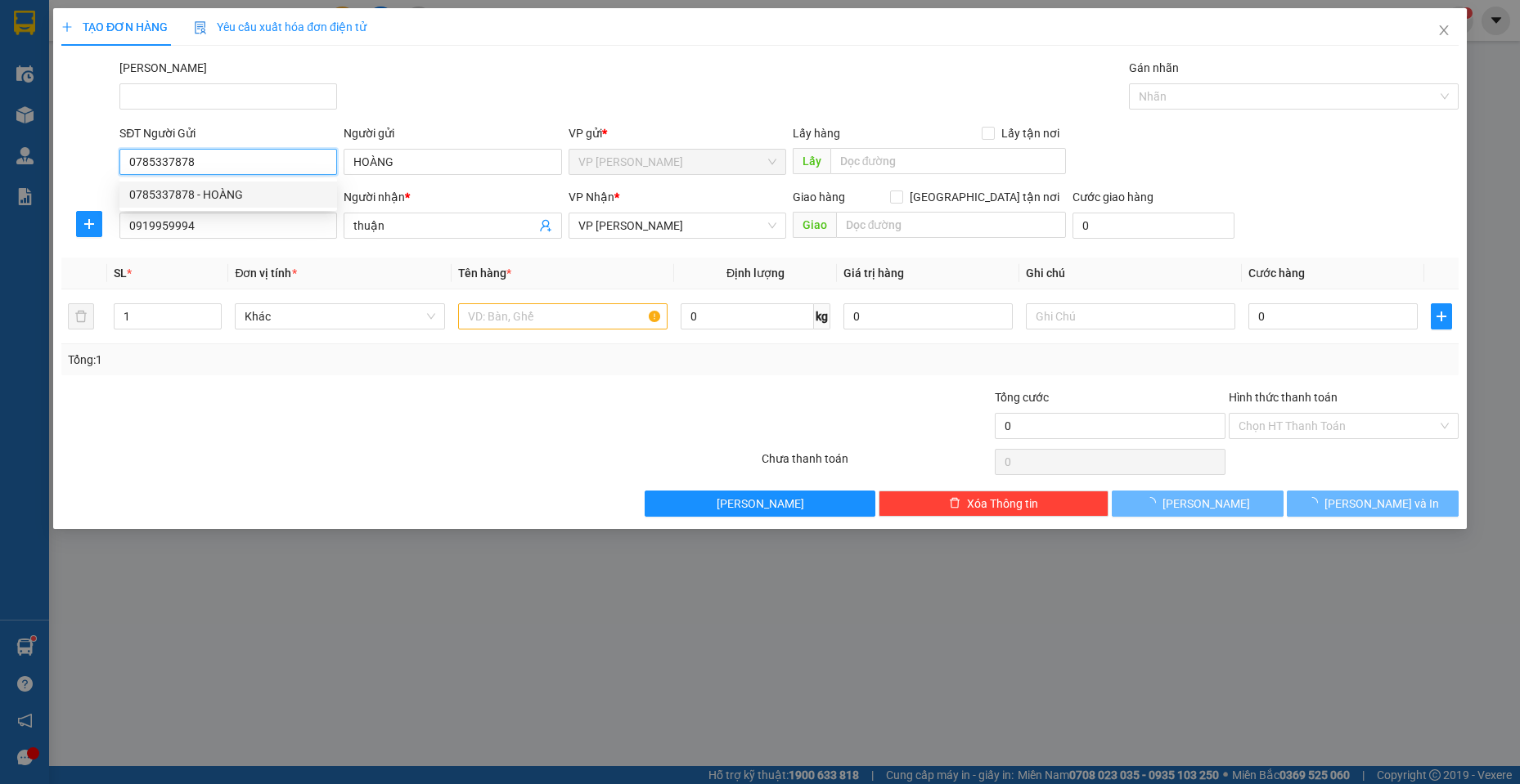
type input "30.000"
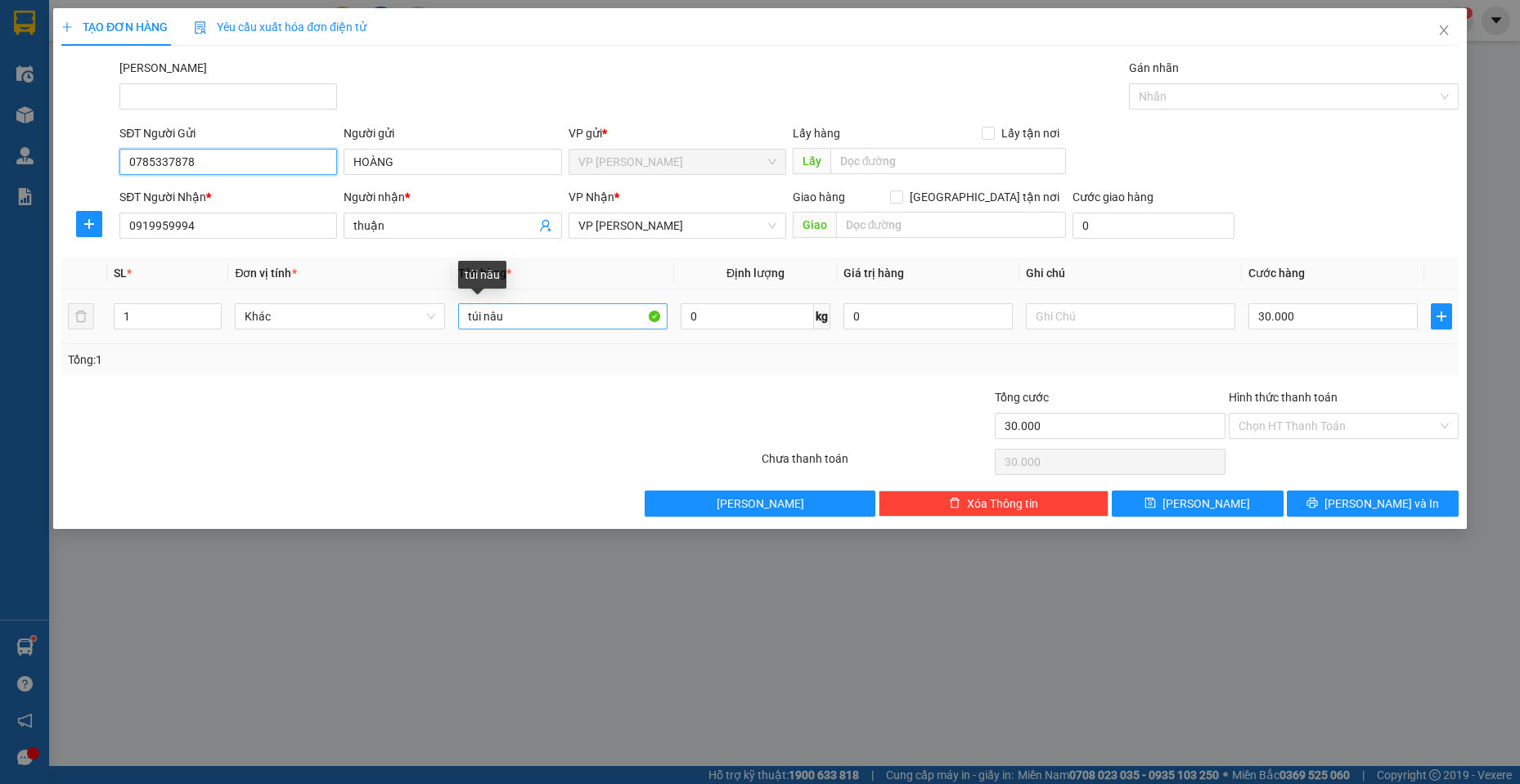
type input "0785337878"
drag, startPoint x: 486, startPoint y: 328, endPoint x: 532, endPoint y: 326, distance: 46.0
click at [532, 326] on input "túi nâu" at bounding box center [563, 316] width 210 height 26
type input "túi GIẤY"
click at [1306, 310] on input "30.000" at bounding box center [1333, 316] width 170 height 26
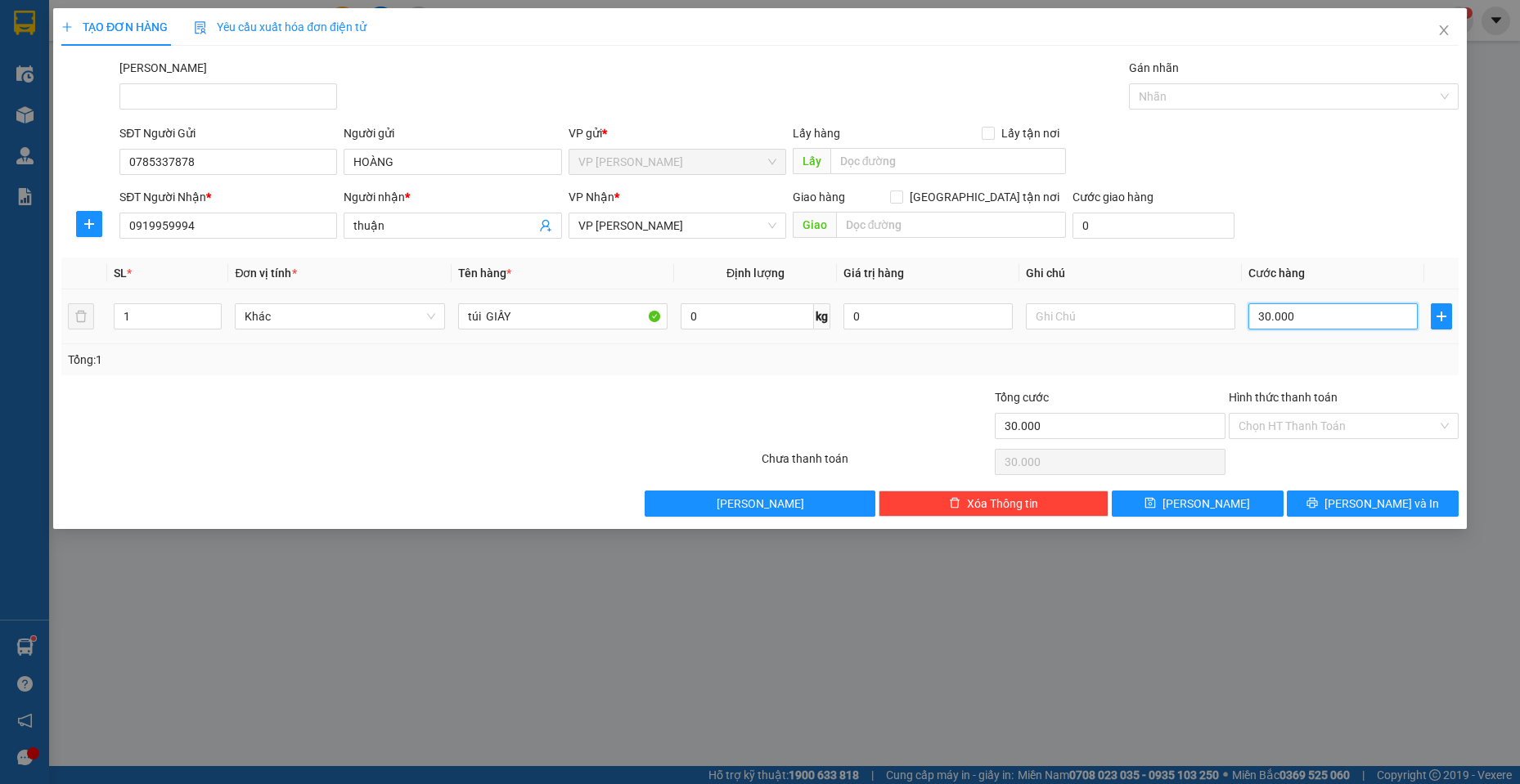
type input "2"
type input "20"
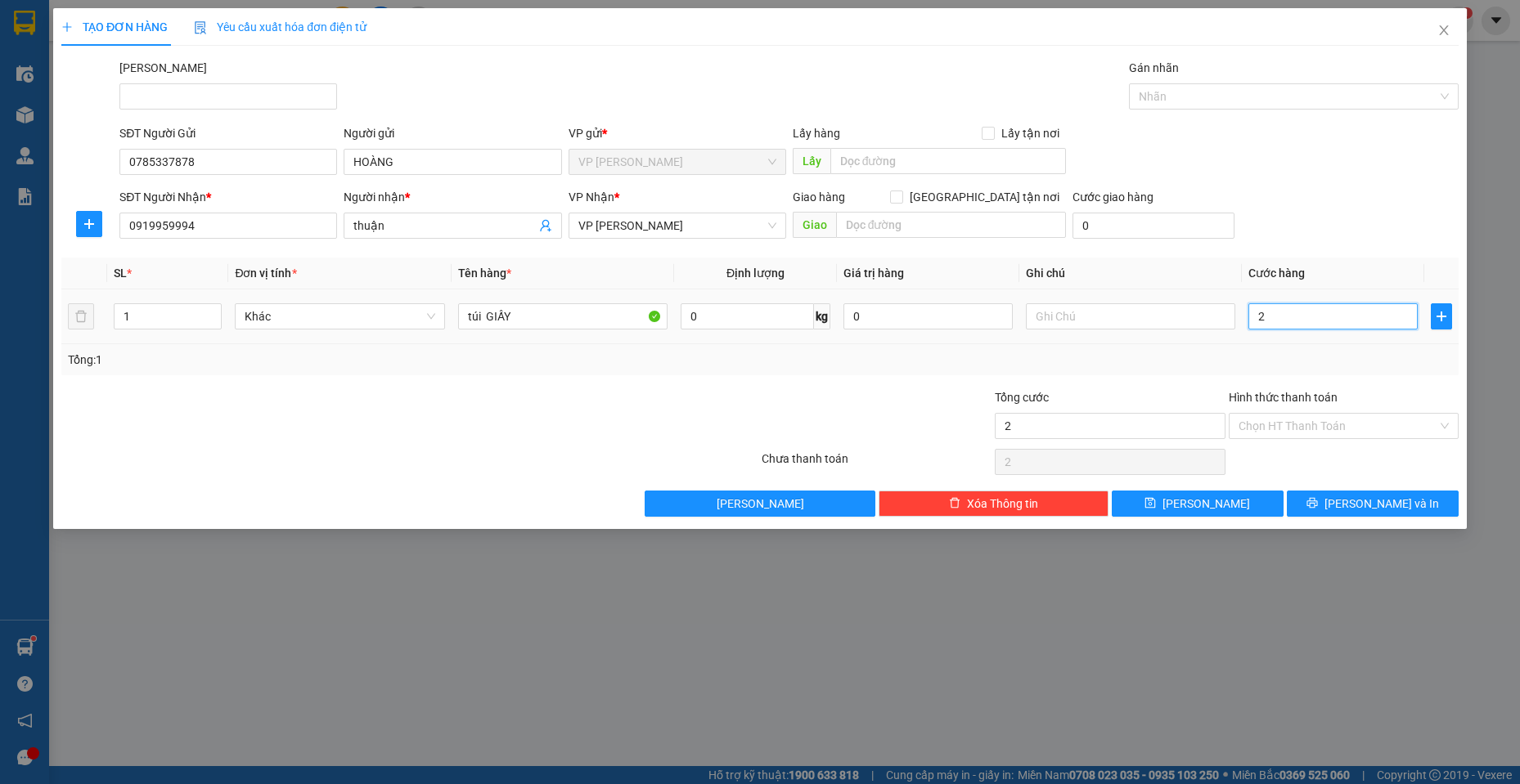
type input "20"
click at [1373, 508] on span "[PERSON_NAME] và In" at bounding box center [1382, 503] width 115 height 18
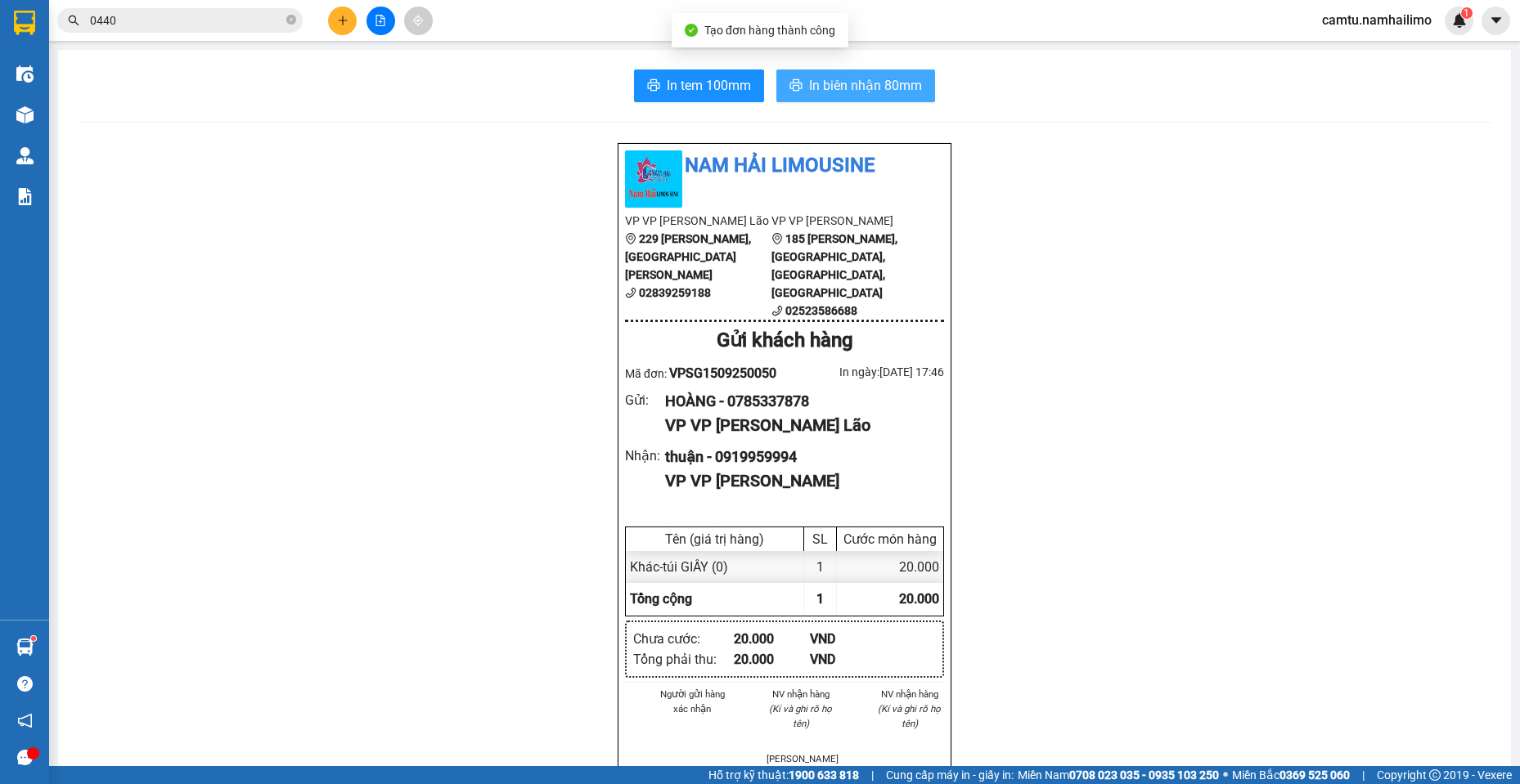
click at [830, 91] on span "In biên nhận 80mm" at bounding box center [866, 85] width 113 height 21
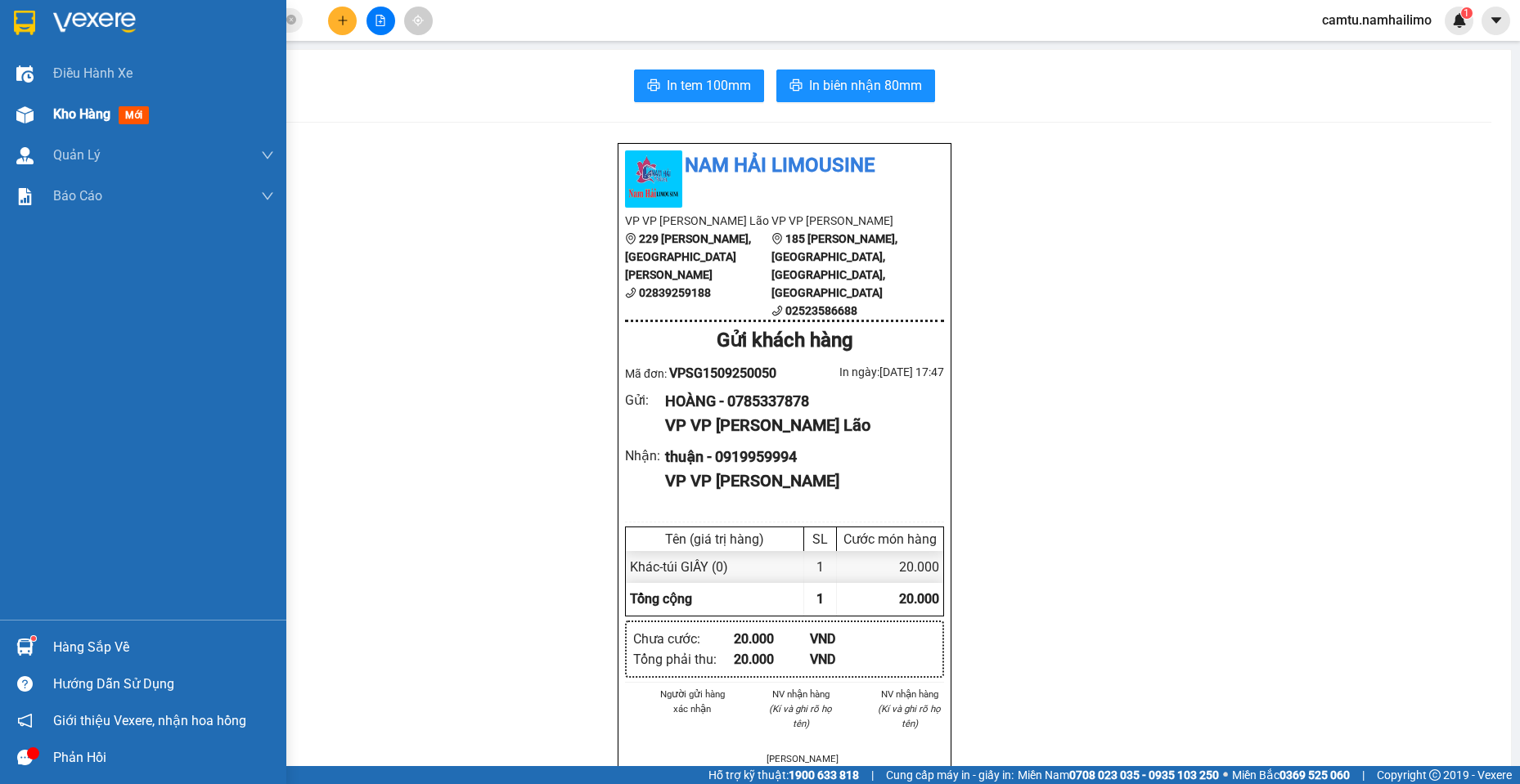
click at [40, 121] on div "Kho hàng mới" at bounding box center [143, 114] width 286 height 41
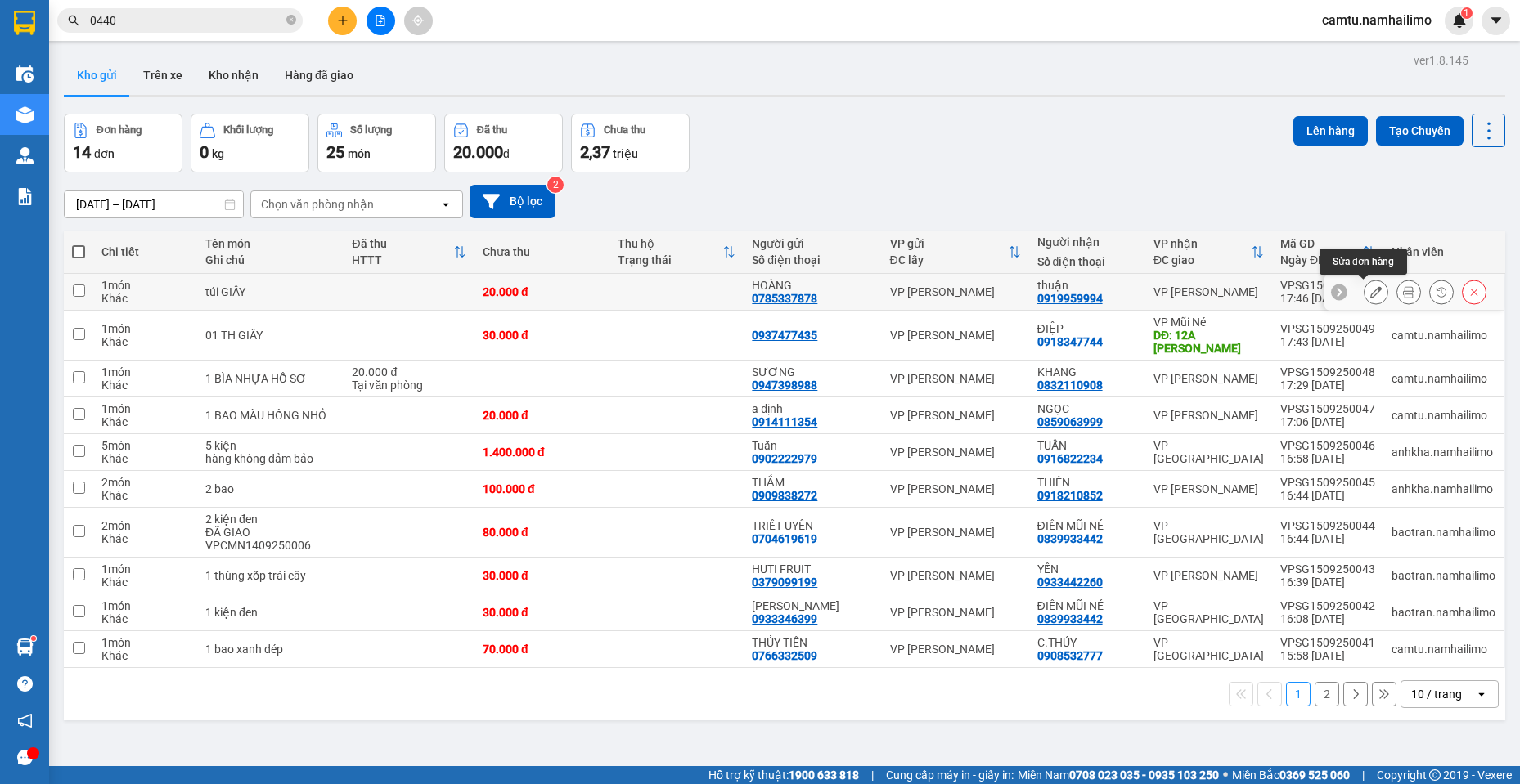
click at [1371, 291] on icon at bounding box center [1376, 291] width 12 height 12
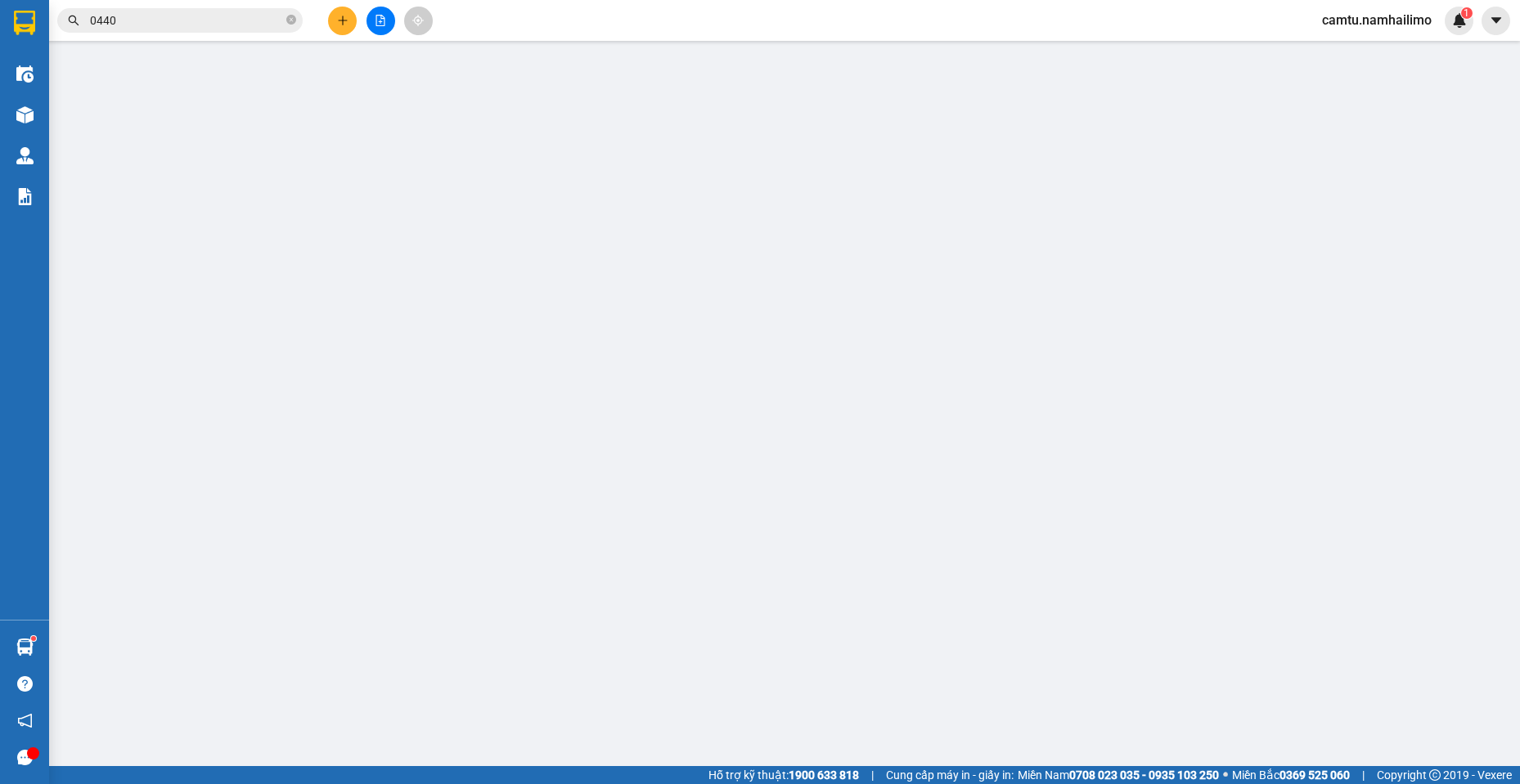
type input "0785337878"
type input "HOÀNG"
type input "0919959994"
type input "thuận"
type input "20.000"
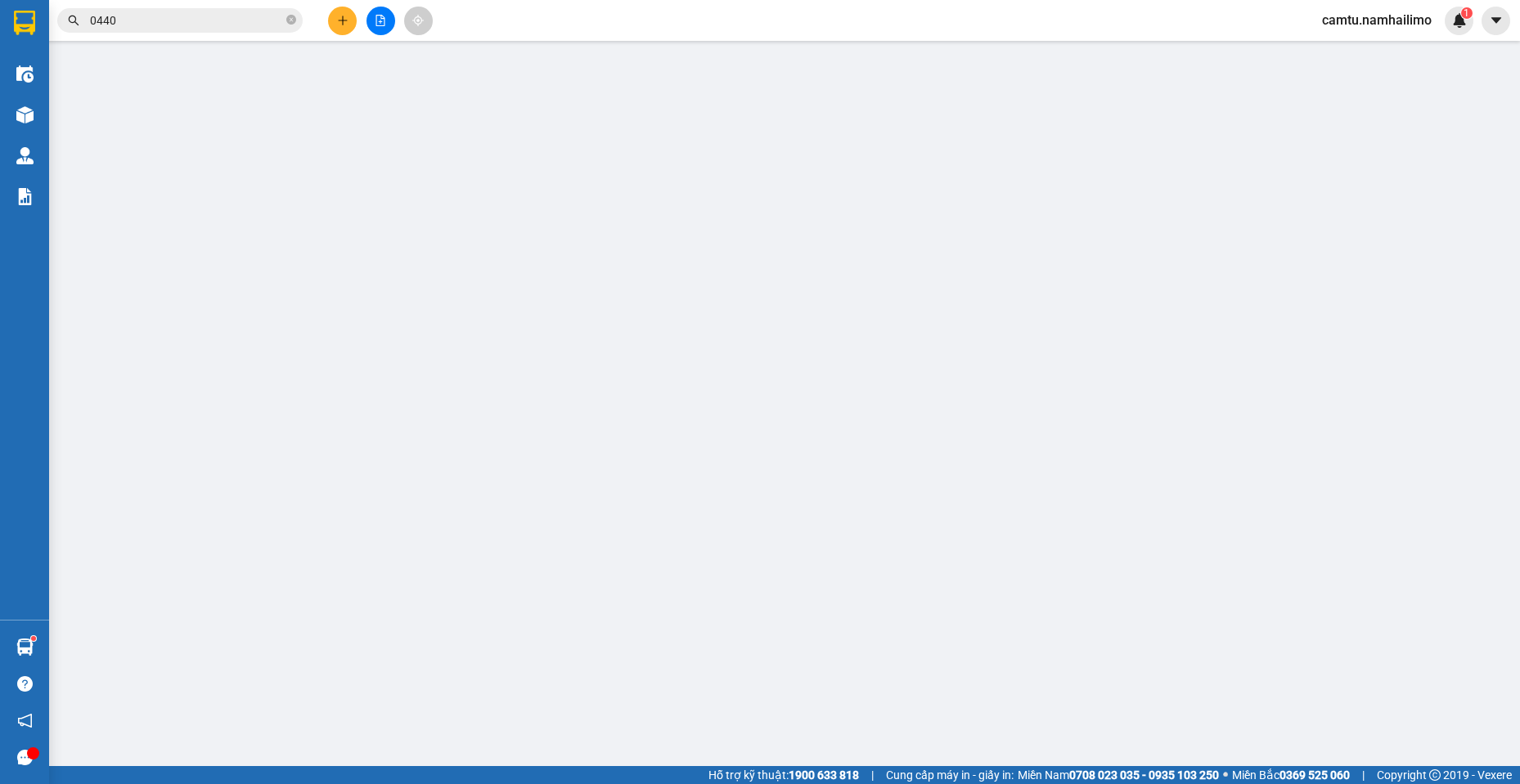
type input "20.000"
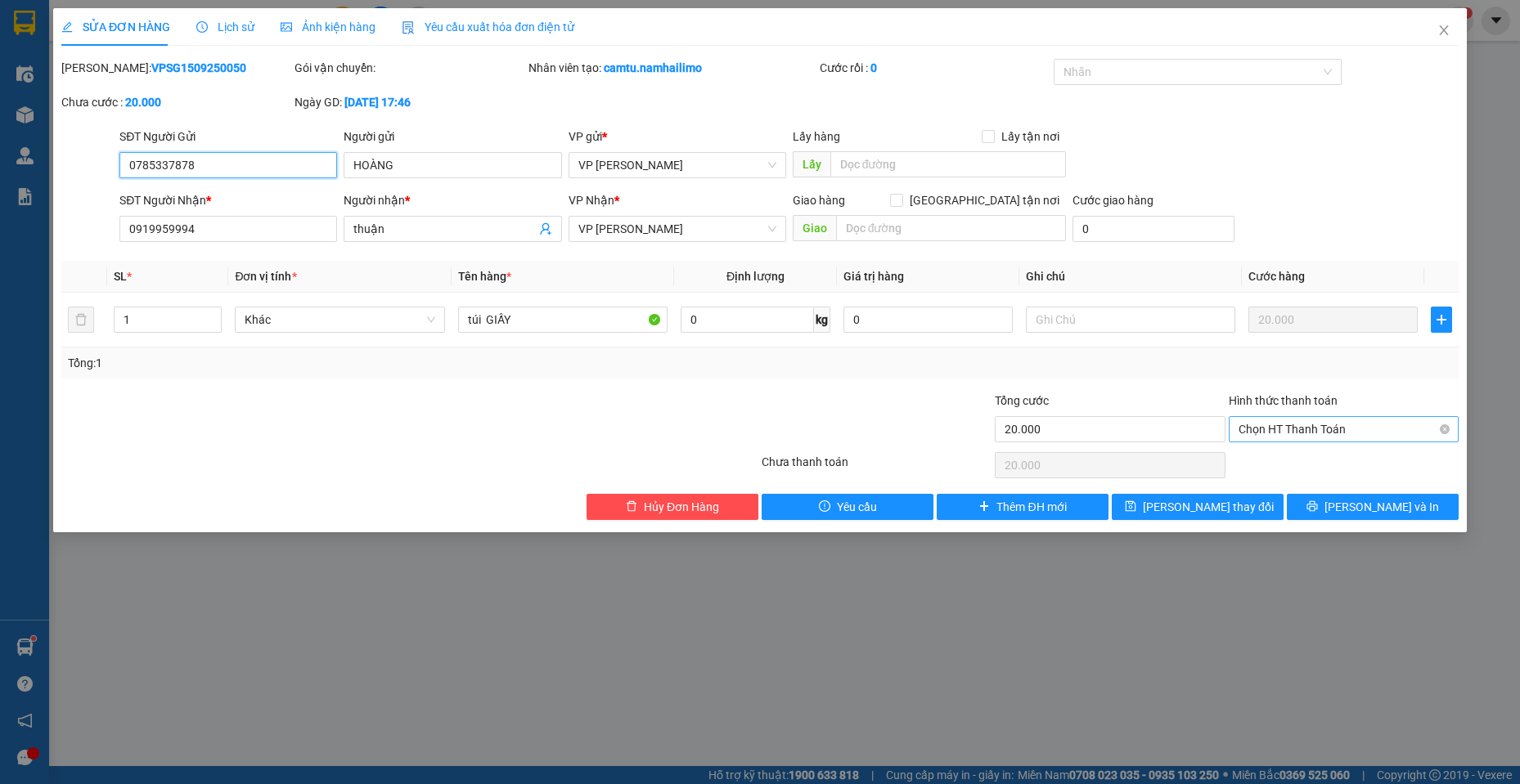
click at [1344, 431] on span "Chọn HT Thanh Toán" at bounding box center [1344, 429] width 210 height 24
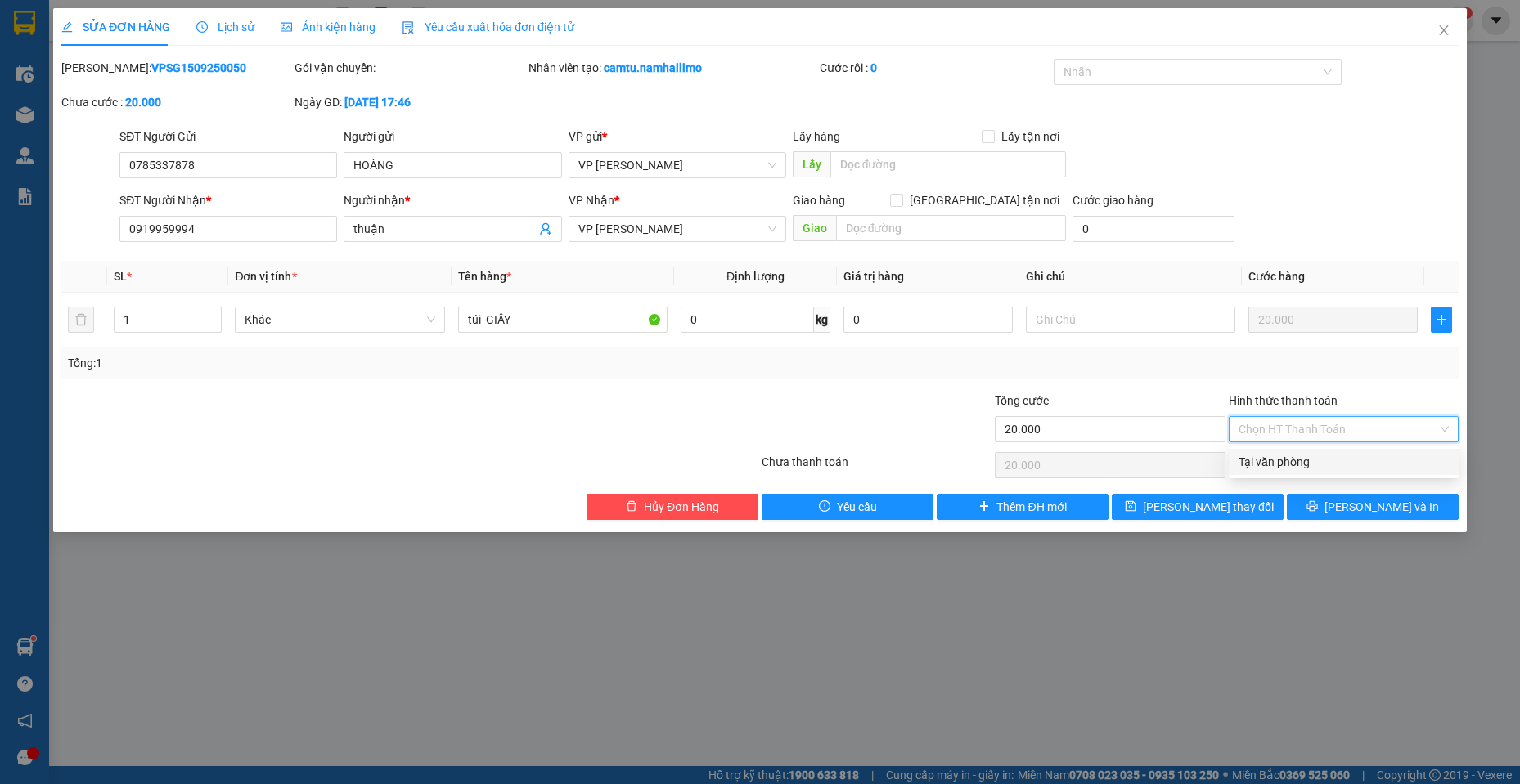
click at [1240, 521] on div "SỬA ĐƠN HÀNG Lịch sử Ảnh kiện hàng Yêu cầu xuất hóa đơn điện tử Total Paid Fee …" at bounding box center [760, 270] width 1414 height 524
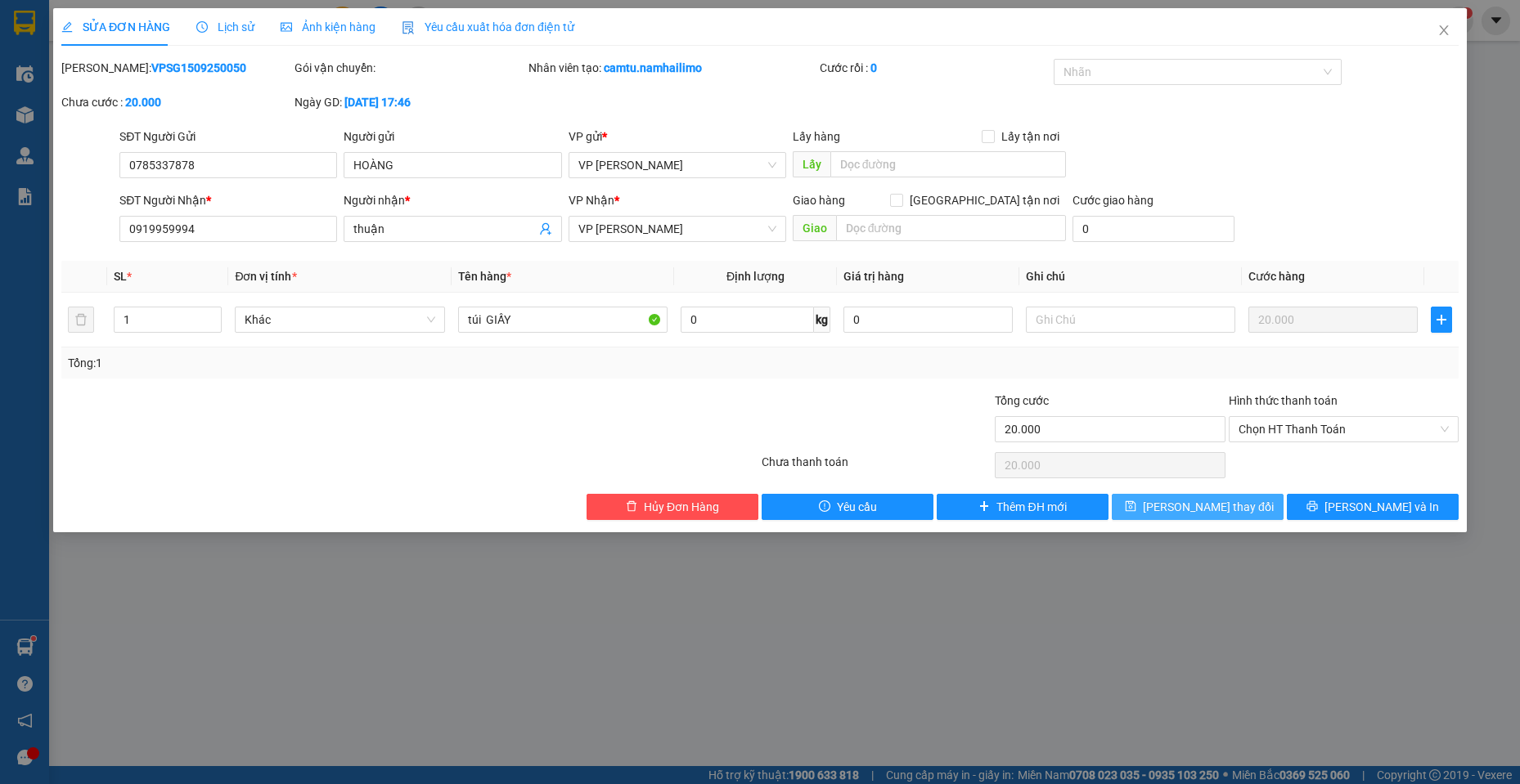
click at [1229, 513] on span "[PERSON_NAME] thay đổi" at bounding box center [1208, 507] width 131 height 18
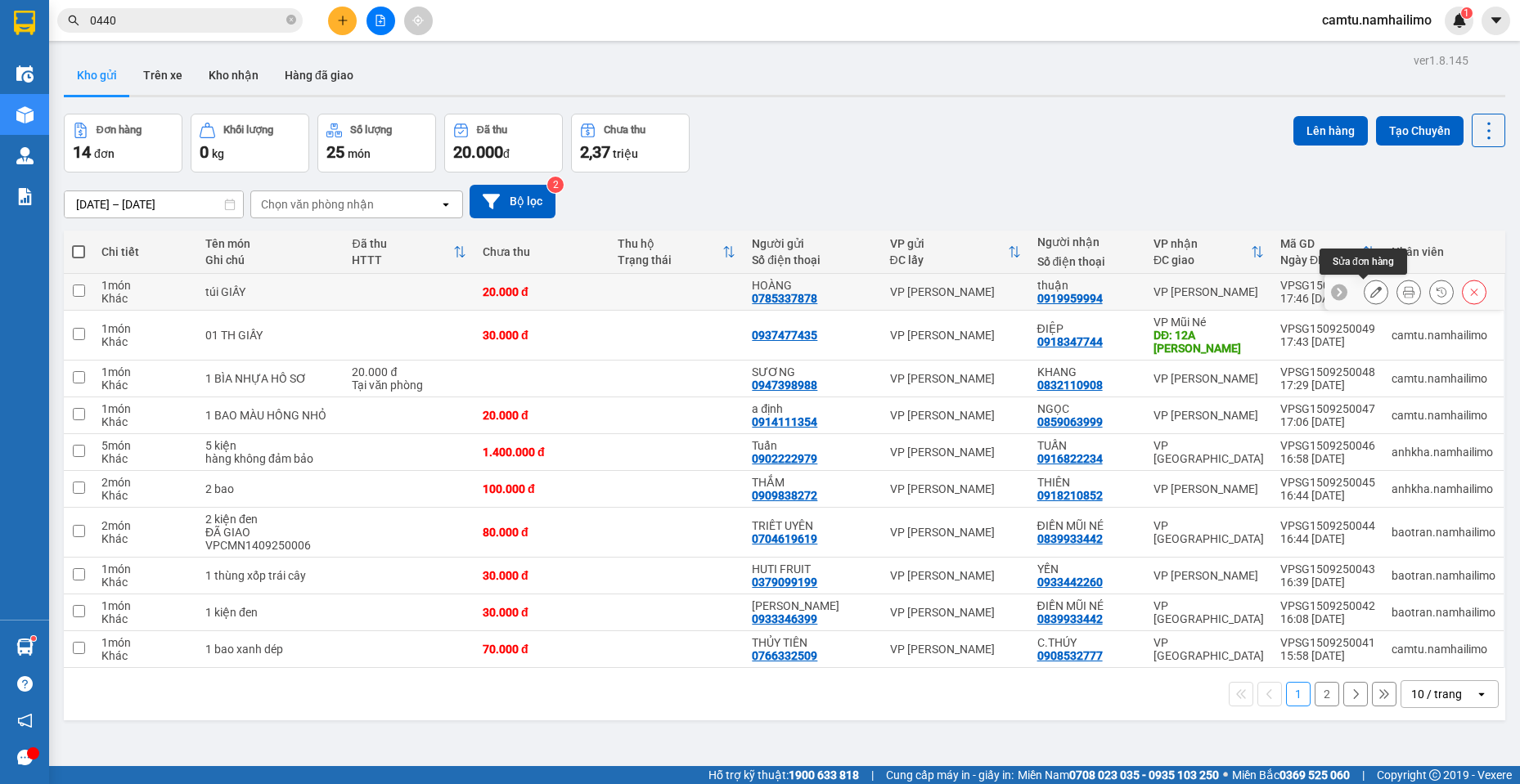
click at [1371, 291] on icon at bounding box center [1376, 291] width 12 height 12
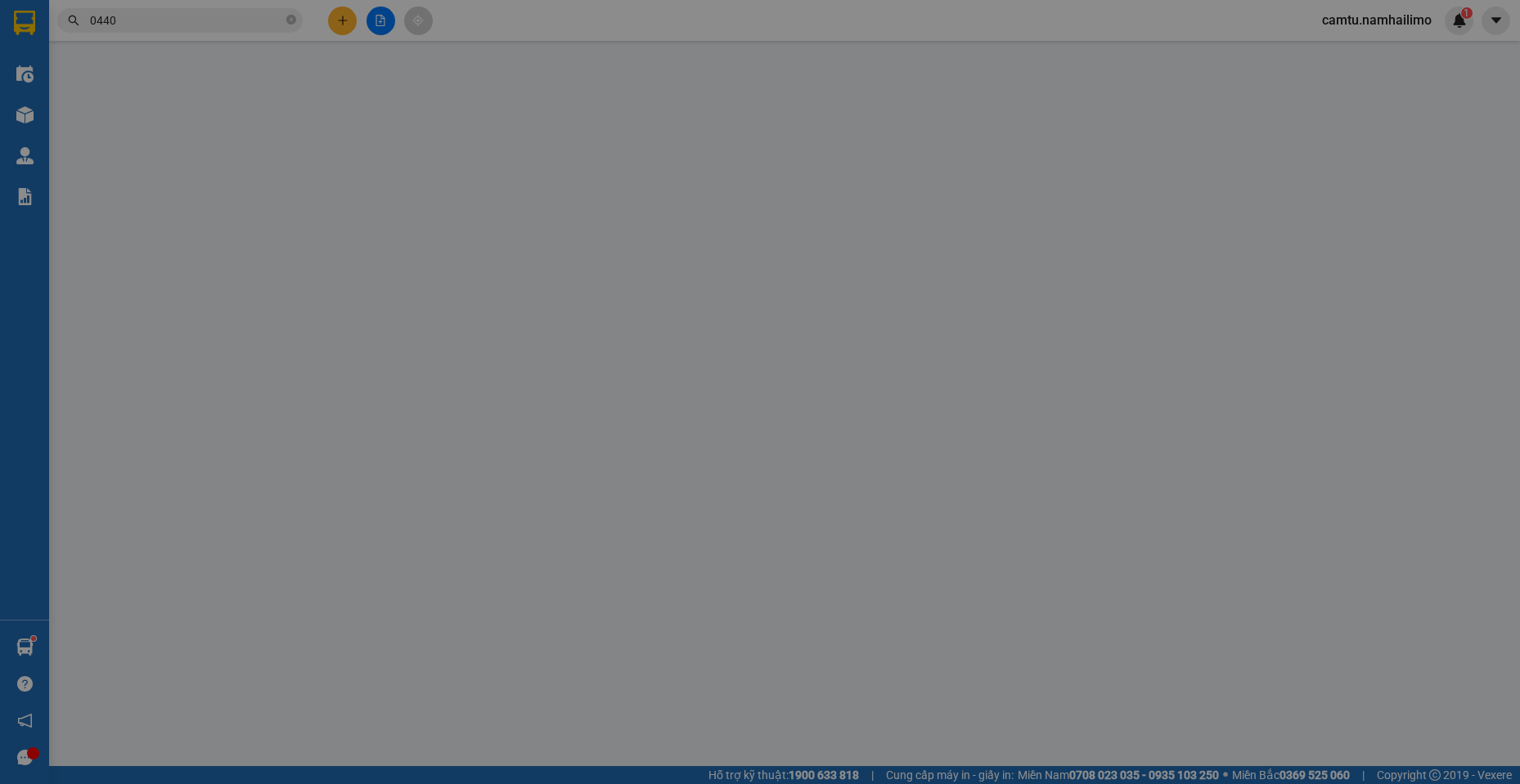
type input "0785337878"
type input "HOÀNG"
type input "0919959994"
type input "thuận"
type input "20.000"
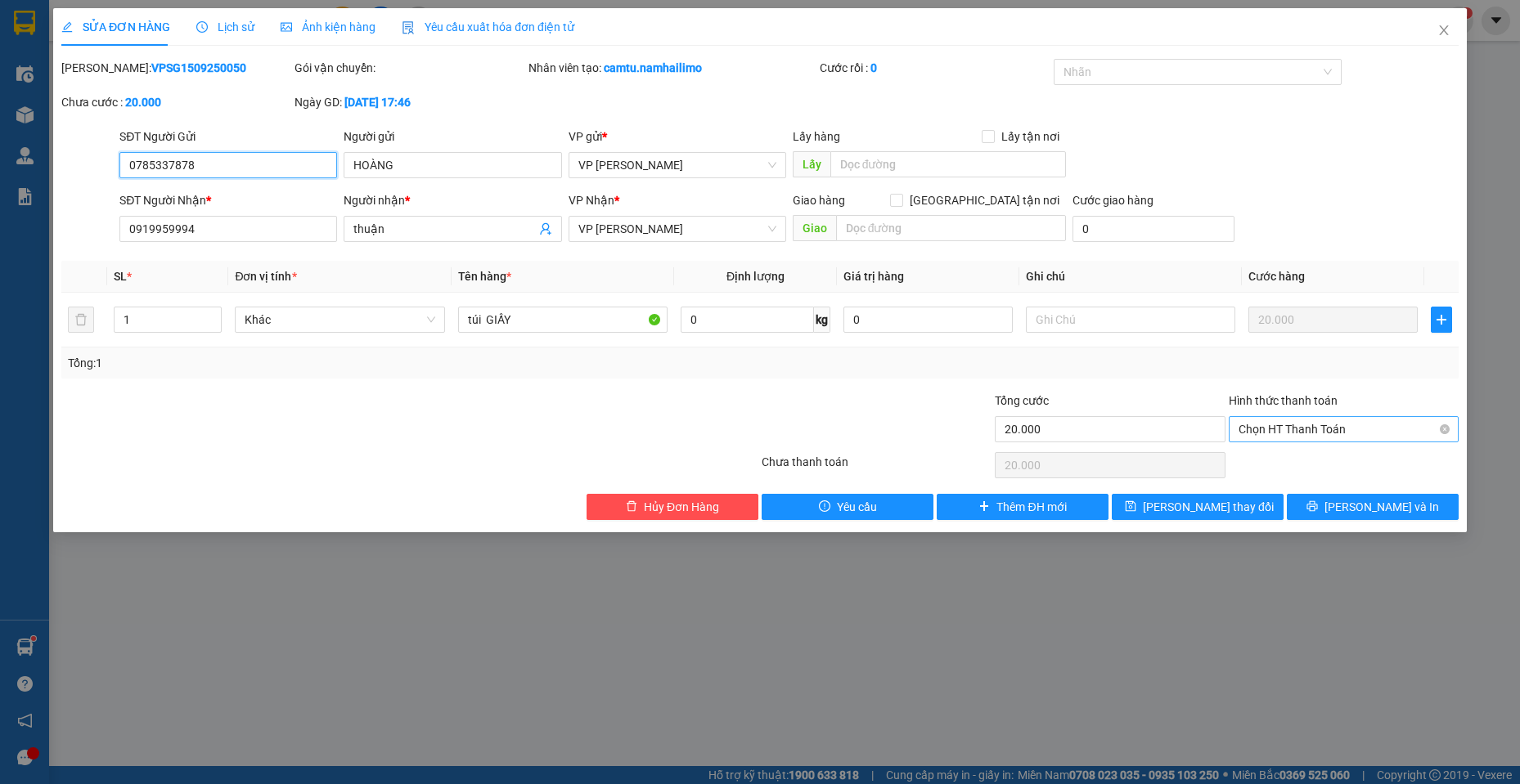
click at [1318, 425] on span "Chọn HT Thanh Toán" at bounding box center [1344, 429] width 210 height 24
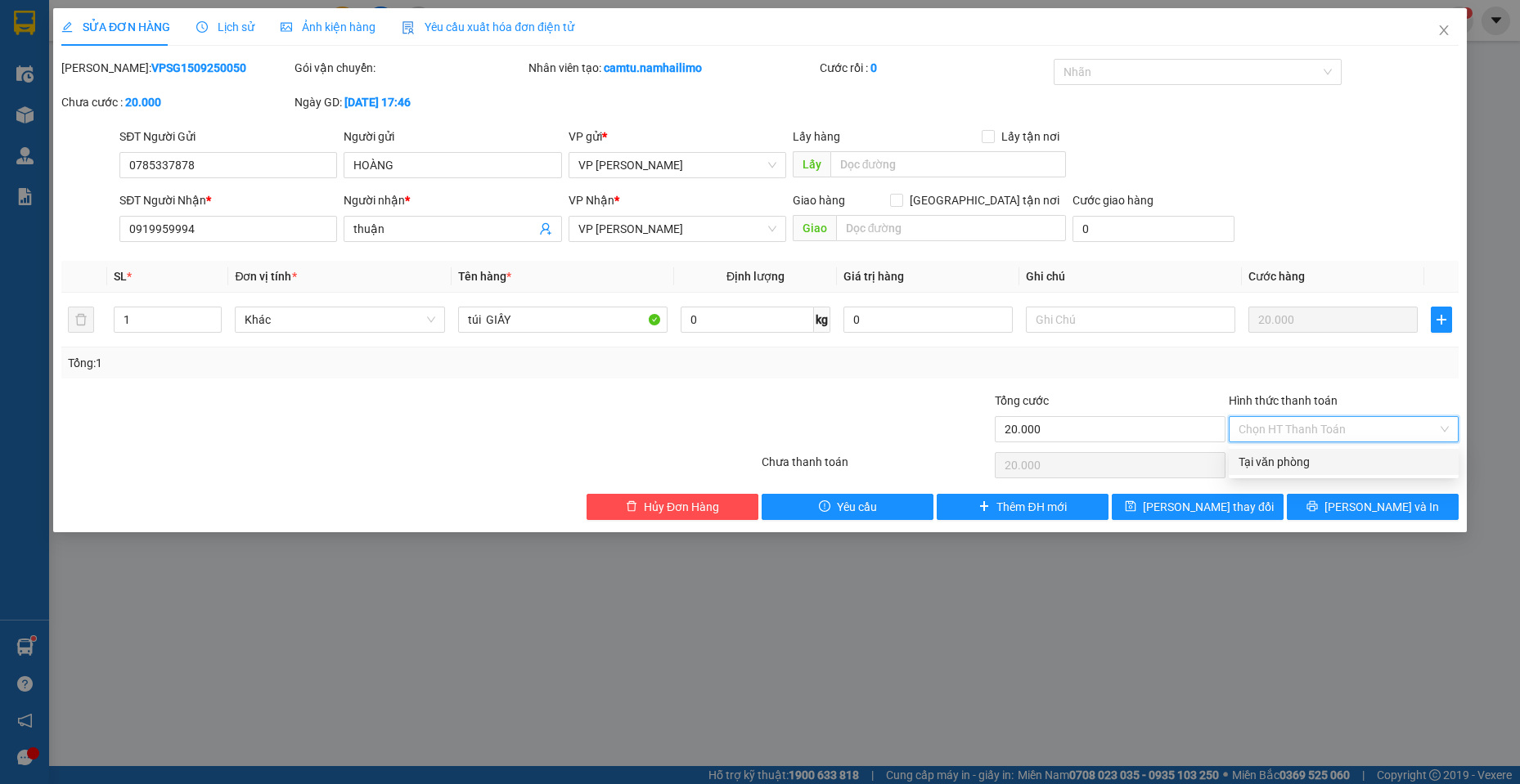
click at [1309, 458] on div "Tại văn phòng" at bounding box center [1344, 462] width 210 height 18
type input "0"
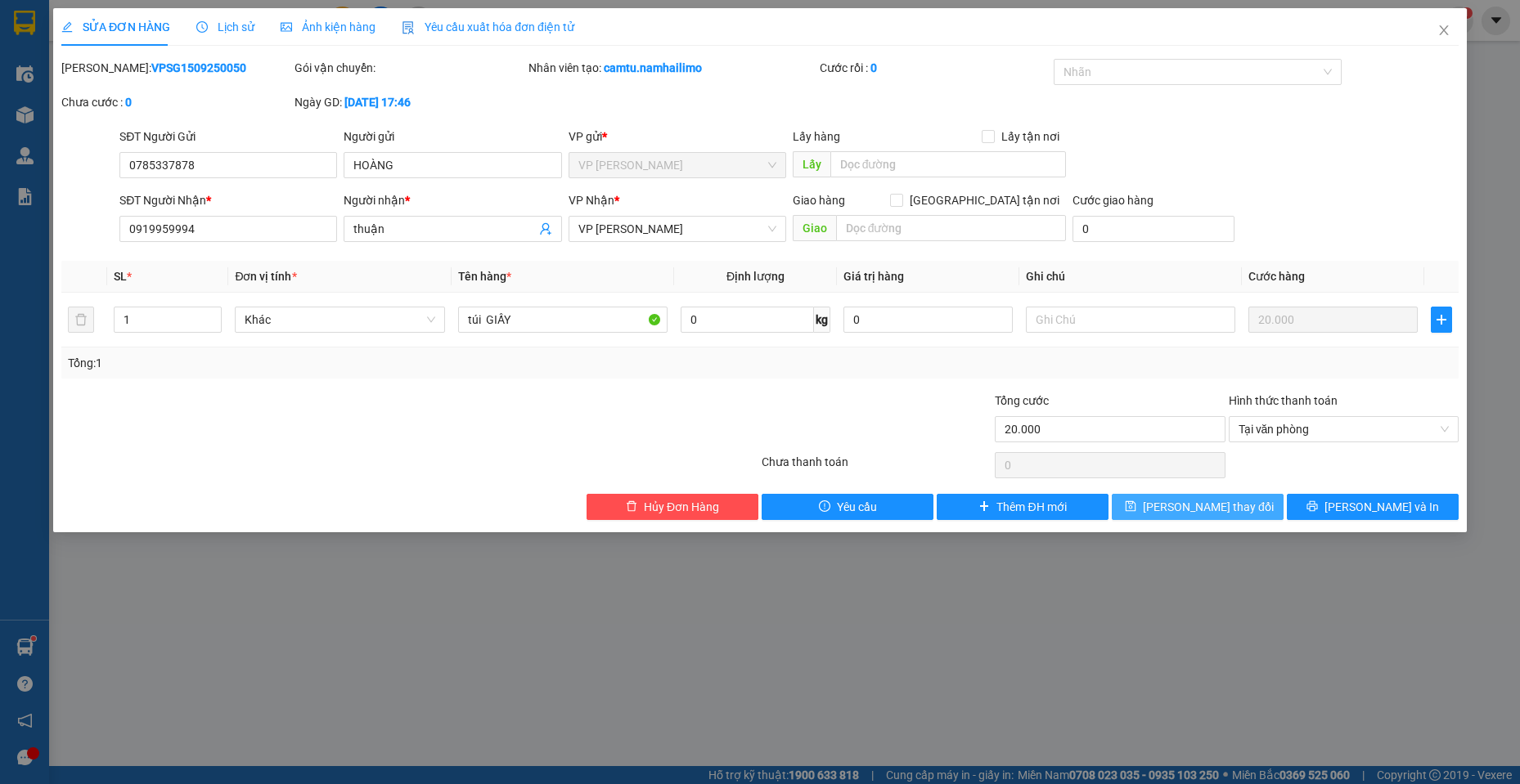
click at [1222, 520] on button "[PERSON_NAME] thay đổi" at bounding box center [1198, 507] width 171 height 26
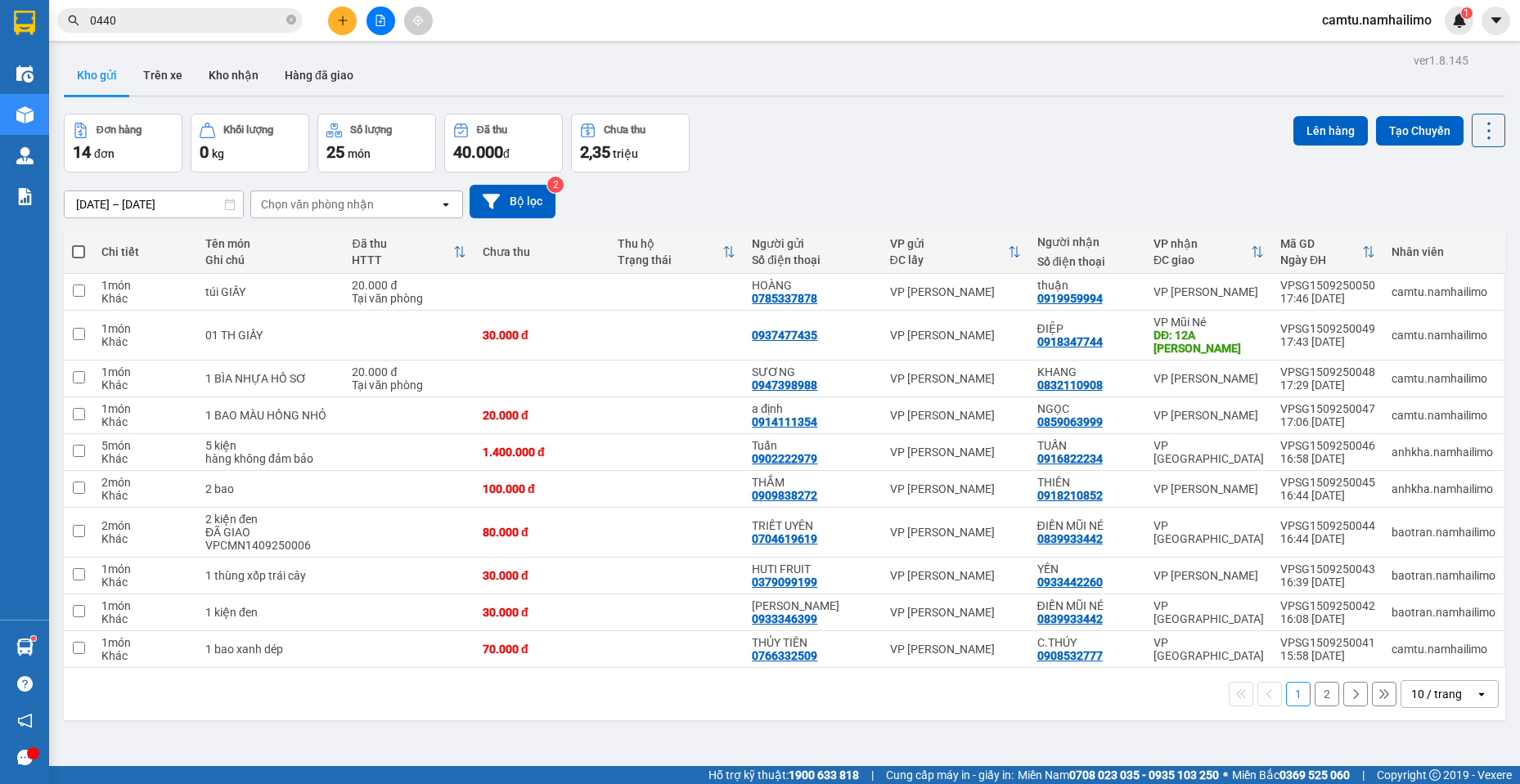
click at [335, 14] on button at bounding box center [343, 21] width 29 height 29
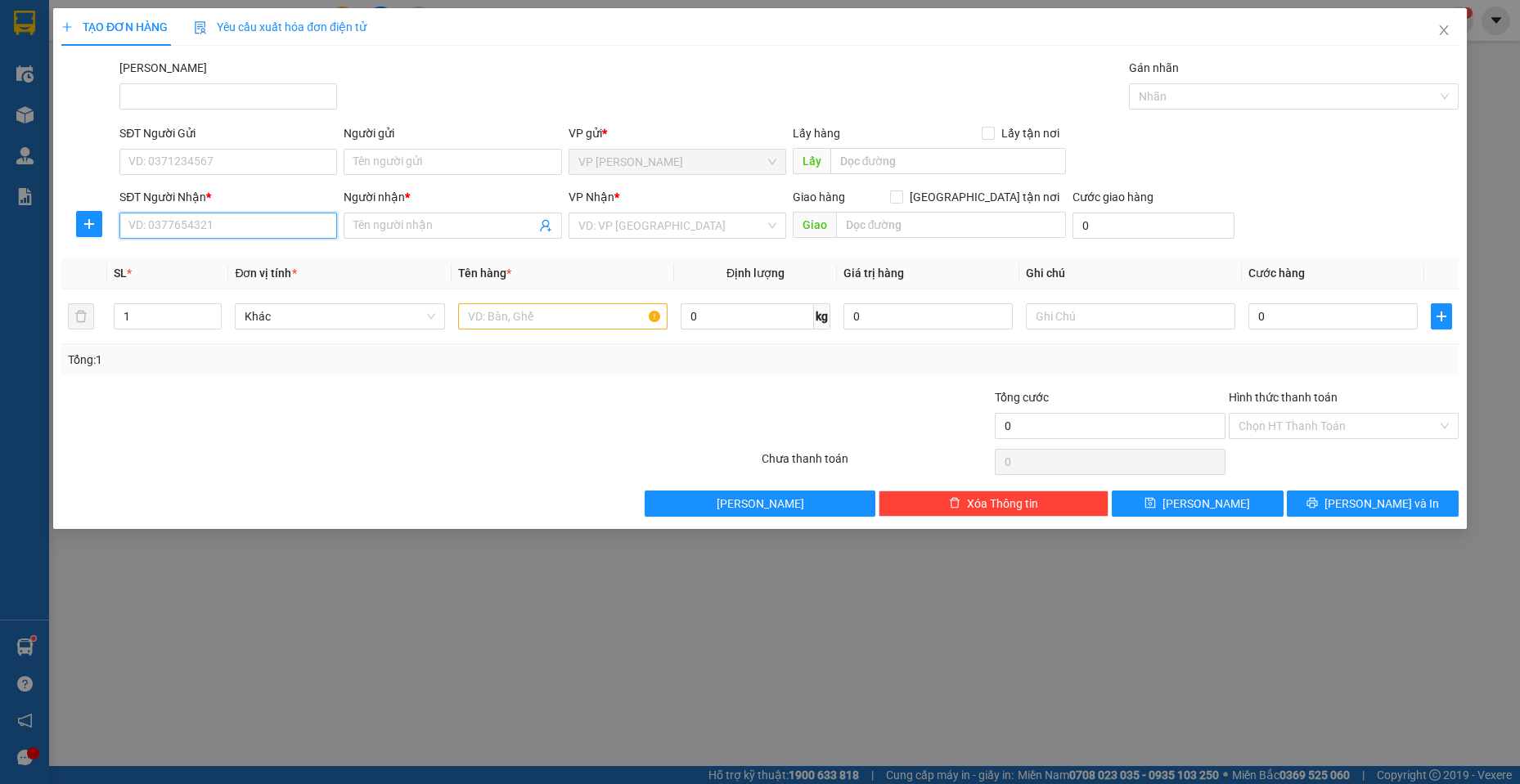
click at [216, 228] on input "SĐT Người Nhận *" at bounding box center [227, 226] width 218 height 26
click at [215, 228] on input "640" at bounding box center [227, 226] width 218 height 26
type input "6"
drag, startPoint x: 138, startPoint y: 230, endPoint x: 127, endPoint y: 228, distance: 11.2
click at [127, 228] on input "030708" at bounding box center [227, 226] width 218 height 26
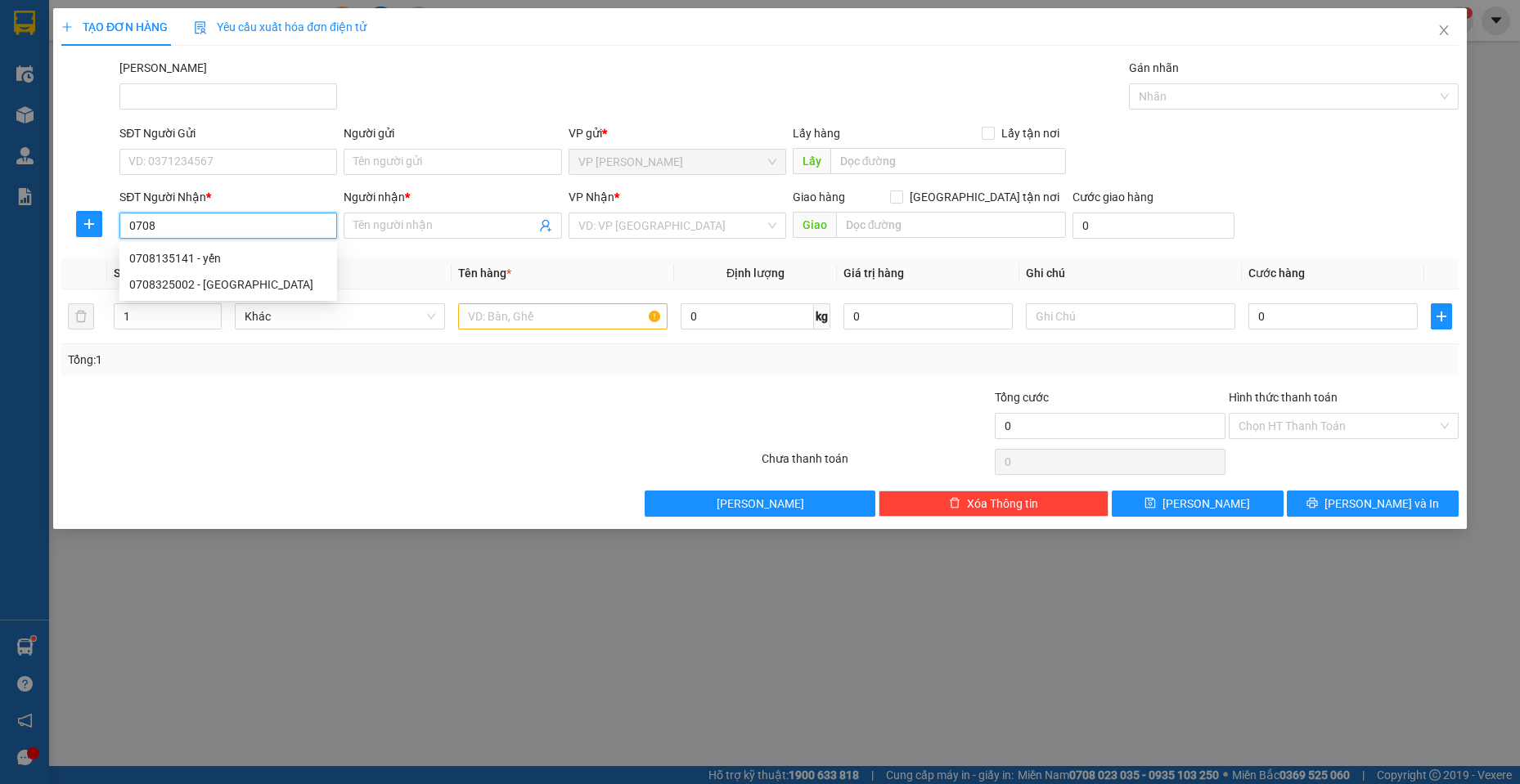
click at [184, 219] on input "0708" at bounding box center [227, 226] width 218 height 26
click at [191, 229] on input "0708" at bounding box center [227, 226] width 218 height 26
type input "0708"
click at [403, 220] on input "Người nhận *" at bounding box center [444, 226] width 181 height 18
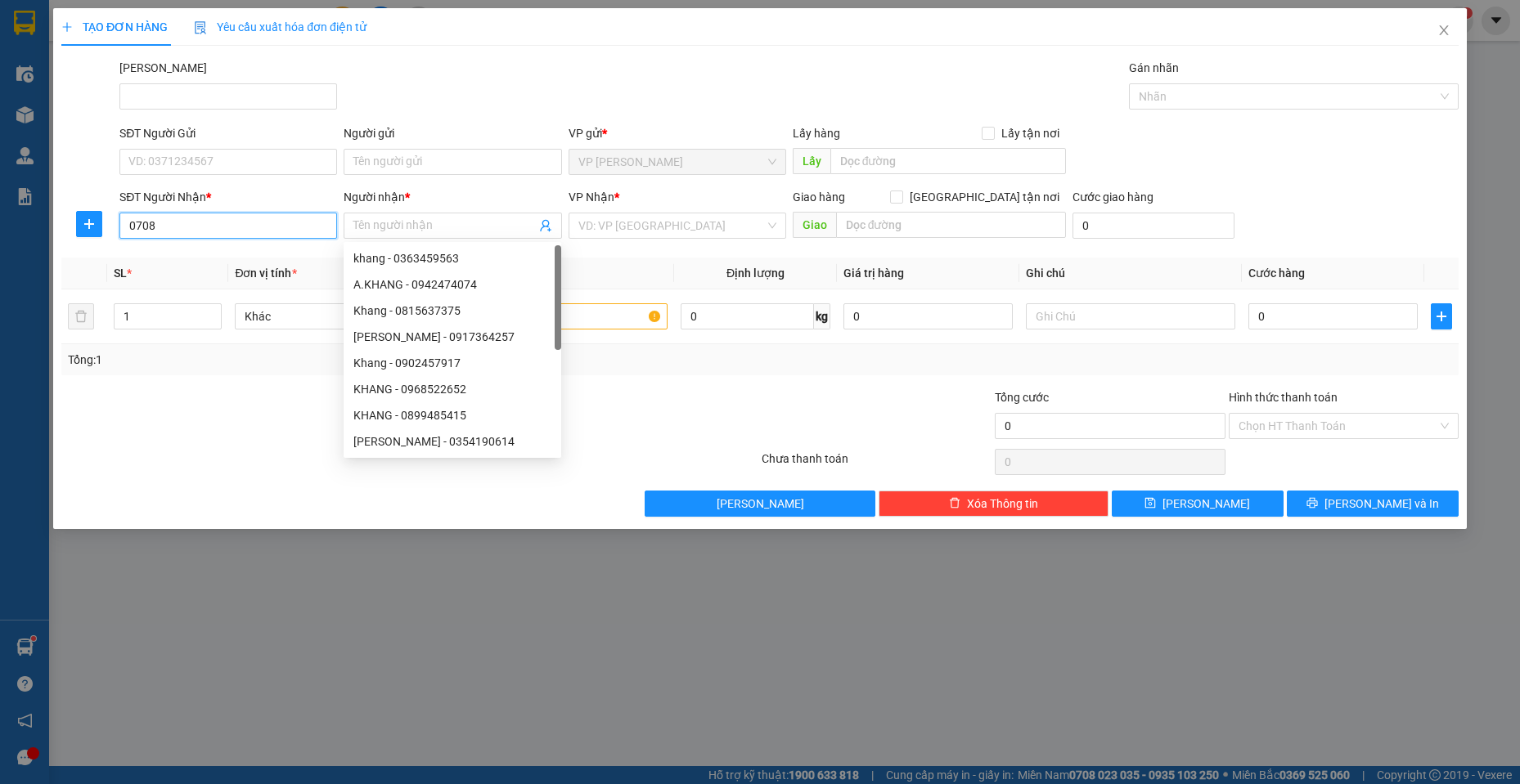
click at [267, 218] on input "0708" at bounding box center [227, 226] width 218 height 26
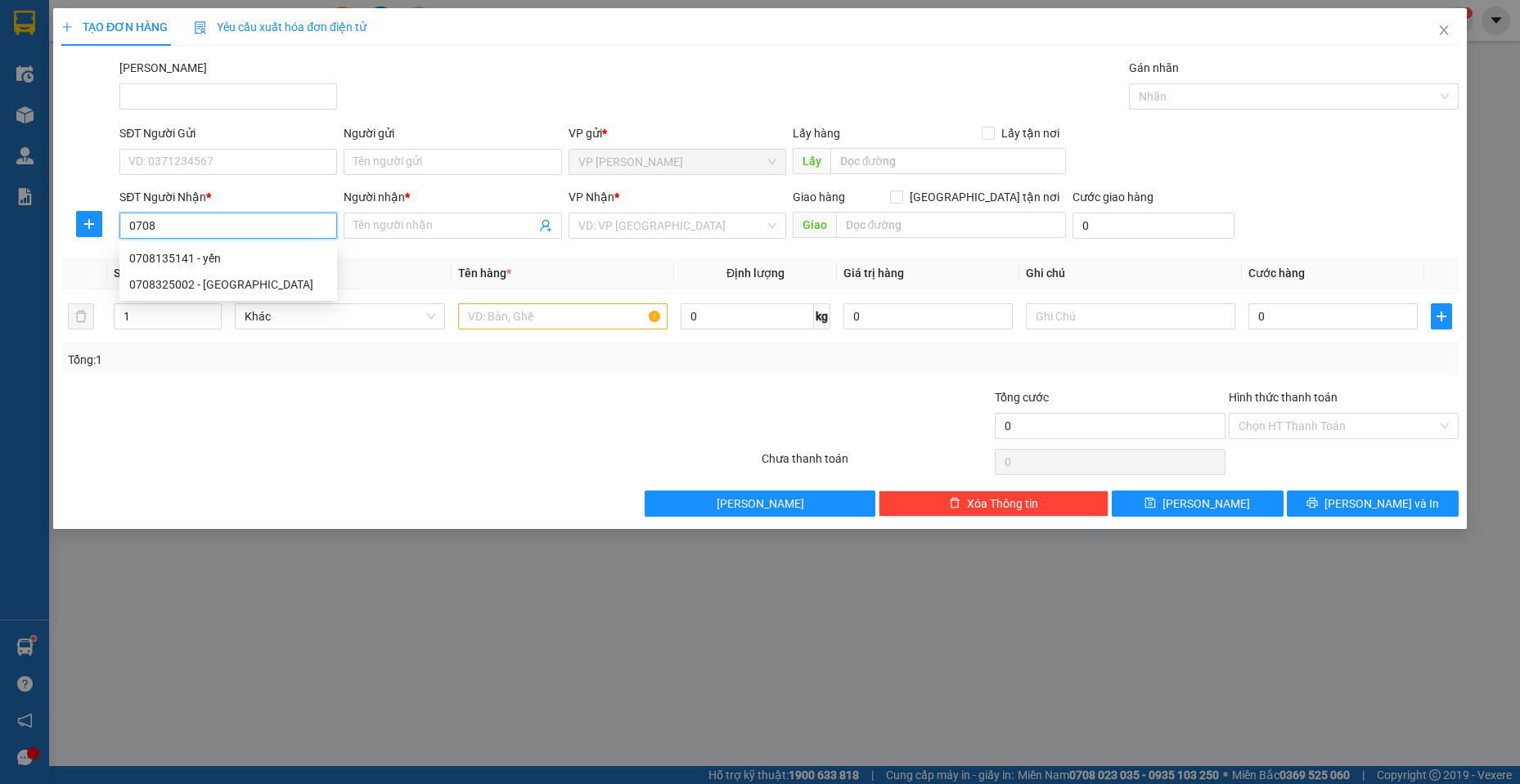
drag, startPoint x: 180, startPoint y: 219, endPoint x: 104, endPoint y: 228, distance: 76.5
click at [104, 228] on div "SĐT Người Nhận * 0708 Người nhận * Tên người nhận VP Nhận * VD: VP [GEOGRAPHIC_…" at bounding box center [760, 217] width 1401 height 57
click at [193, 164] on input "SĐT Người Gửi" at bounding box center [227, 161] width 218 height 26
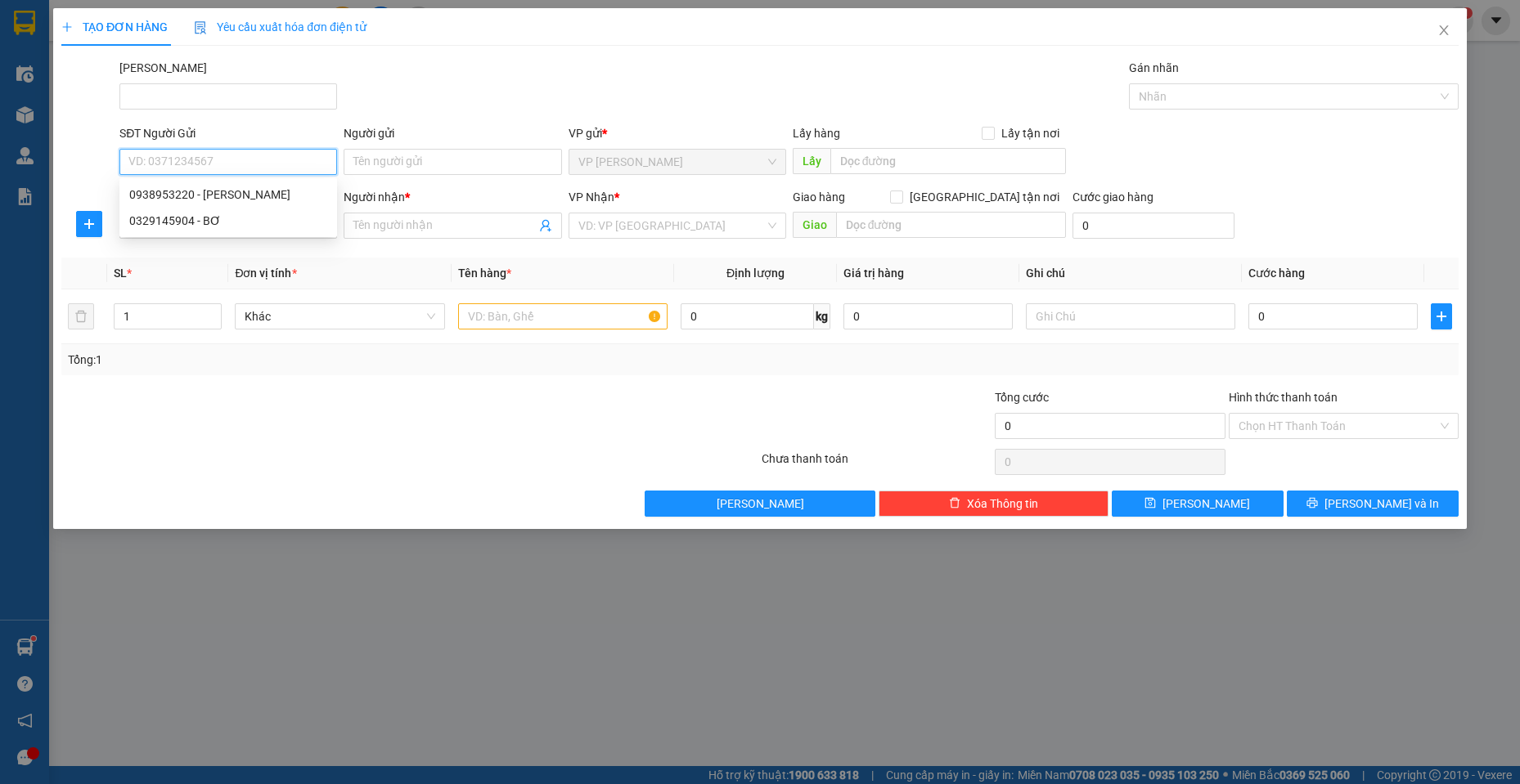
paste input "0708"
click at [134, 170] on input "0708" at bounding box center [227, 161] width 218 height 26
click at [235, 202] on div "0966030708 - sresta [GEOGRAPHIC_DATA]" at bounding box center [238, 195] width 218 height 18
type input "0966030708"
type input "sresta [GEOGRAPHIC_DATA]"
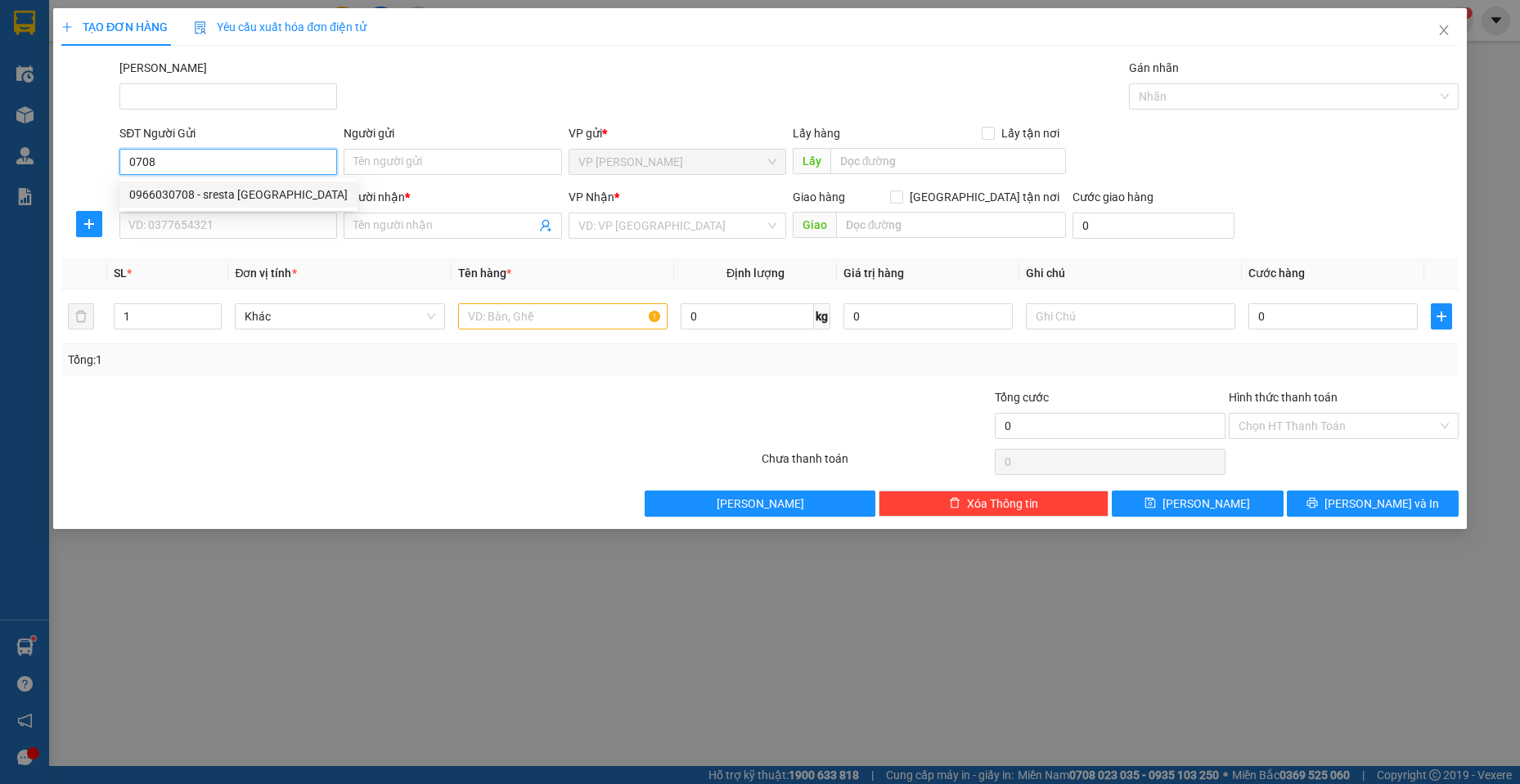
type input "0965779780"
type input "FRESTA PHAN THIẾT"
type input "30.000"
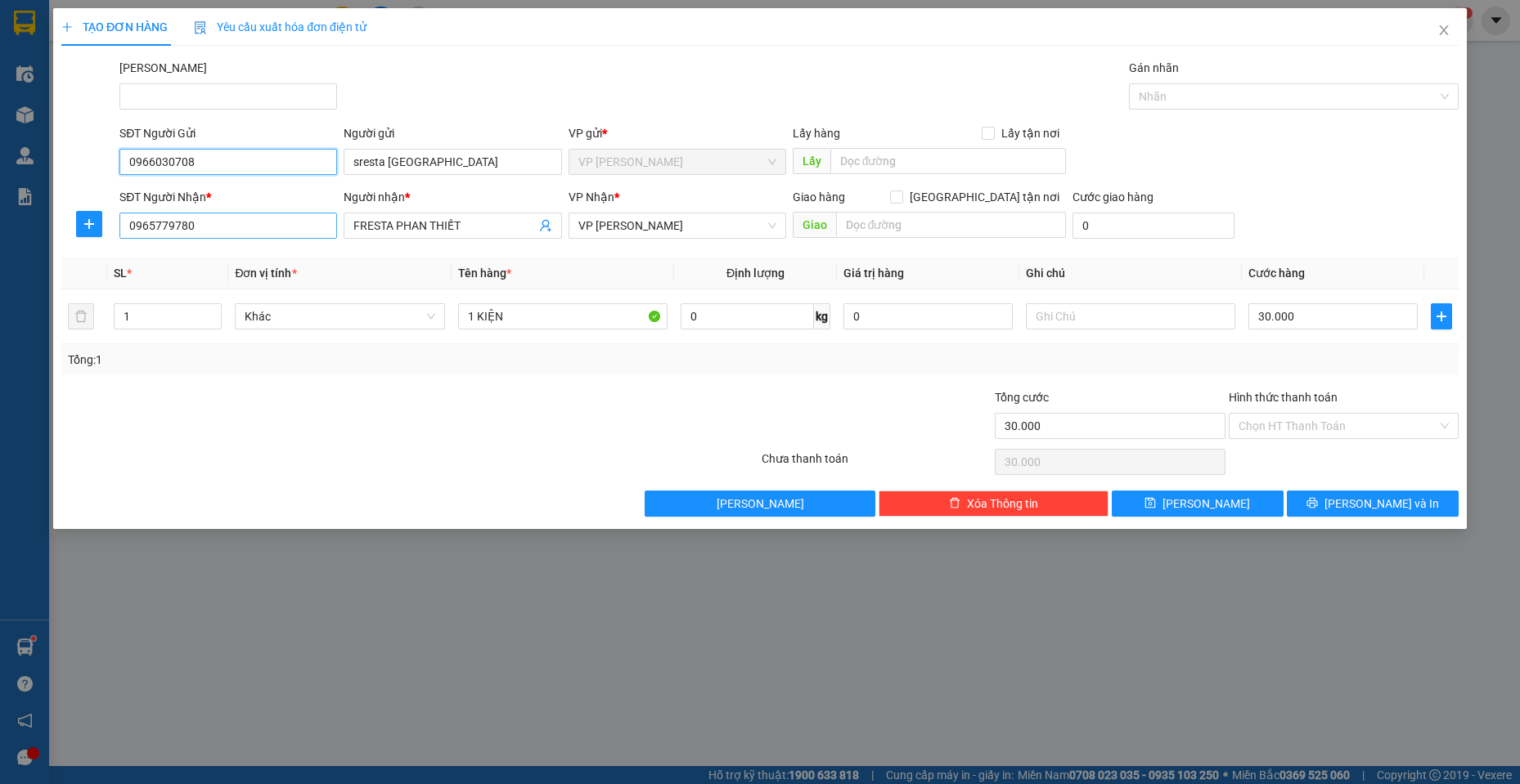
type input "0966030708"
drag, startPoint x: 215, startPoint y: 226, endPoint x: 0, endPoint y: 209, distance: 215.7
click at [0, 209] on div "TẠO ĐƠN HÀNG Yêu cầu xuất hóa đơn điện tử Transit Pickup Surcharge Ids Transit …" at bounding box center [760, 392] width 1520 height 784
click at [193, 259] on div "0965779780 - FRESTA PHAN THIẾT" at bounding box center [227, 259] width 198 height 18
type input "0965779780"
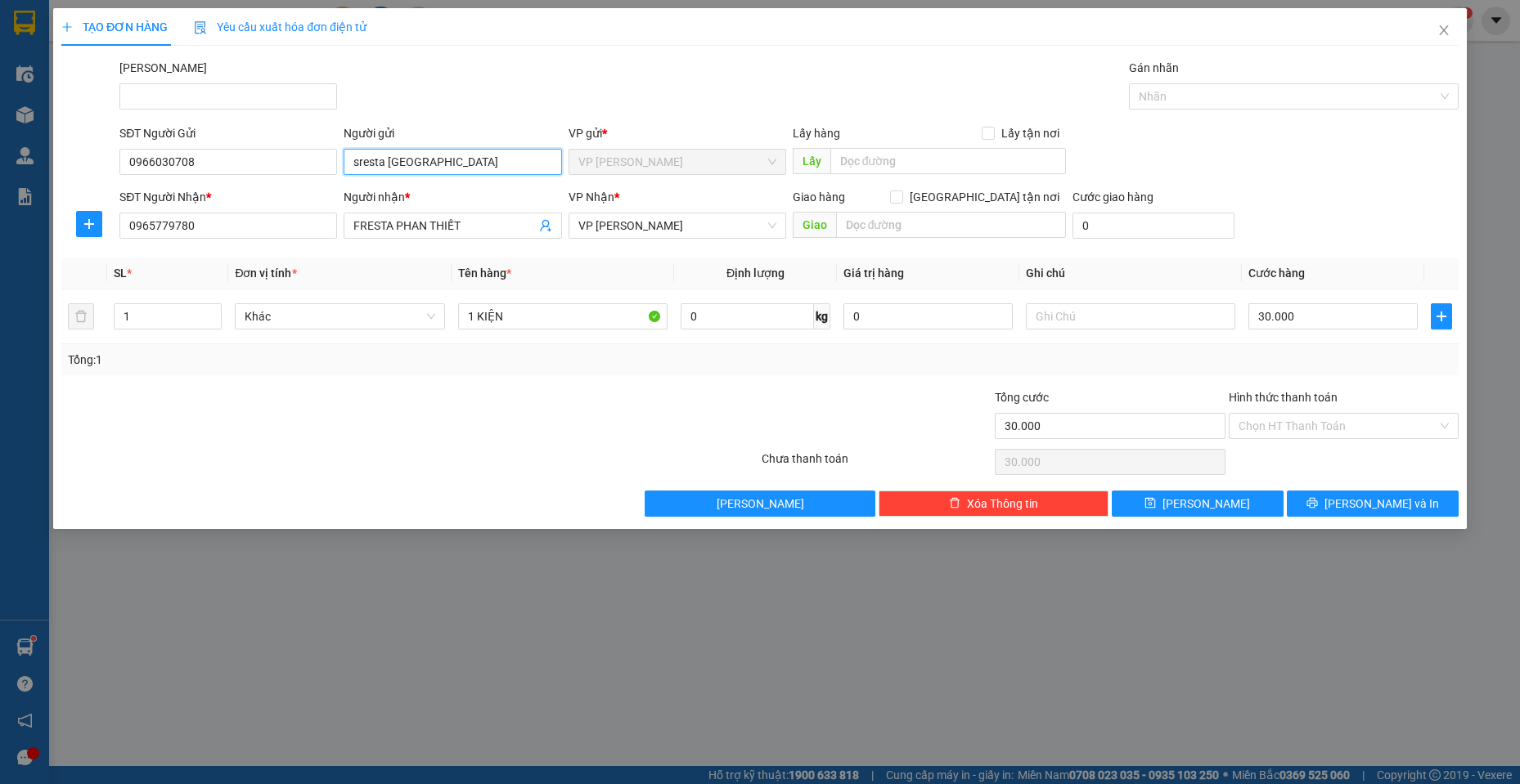
click at [357, 168] on input "sresta [GEOGRAPHIC_DATA]" at bounding box center [452, 161] width 218 height 26
type input "Fresta [GEOGRAPHIC_DATA]"
drag, startPoint x: 509, startPoint y: 465, endPoint x: 499, endPoint y: 447, distance: 20.6
click at [511, 465] on div at bounding box center [410, 462] width 700 height 32
click at [1353, 502] on button "[PERSON_NAME] và In" at bounding box center [1373, 503] width 171 height 26
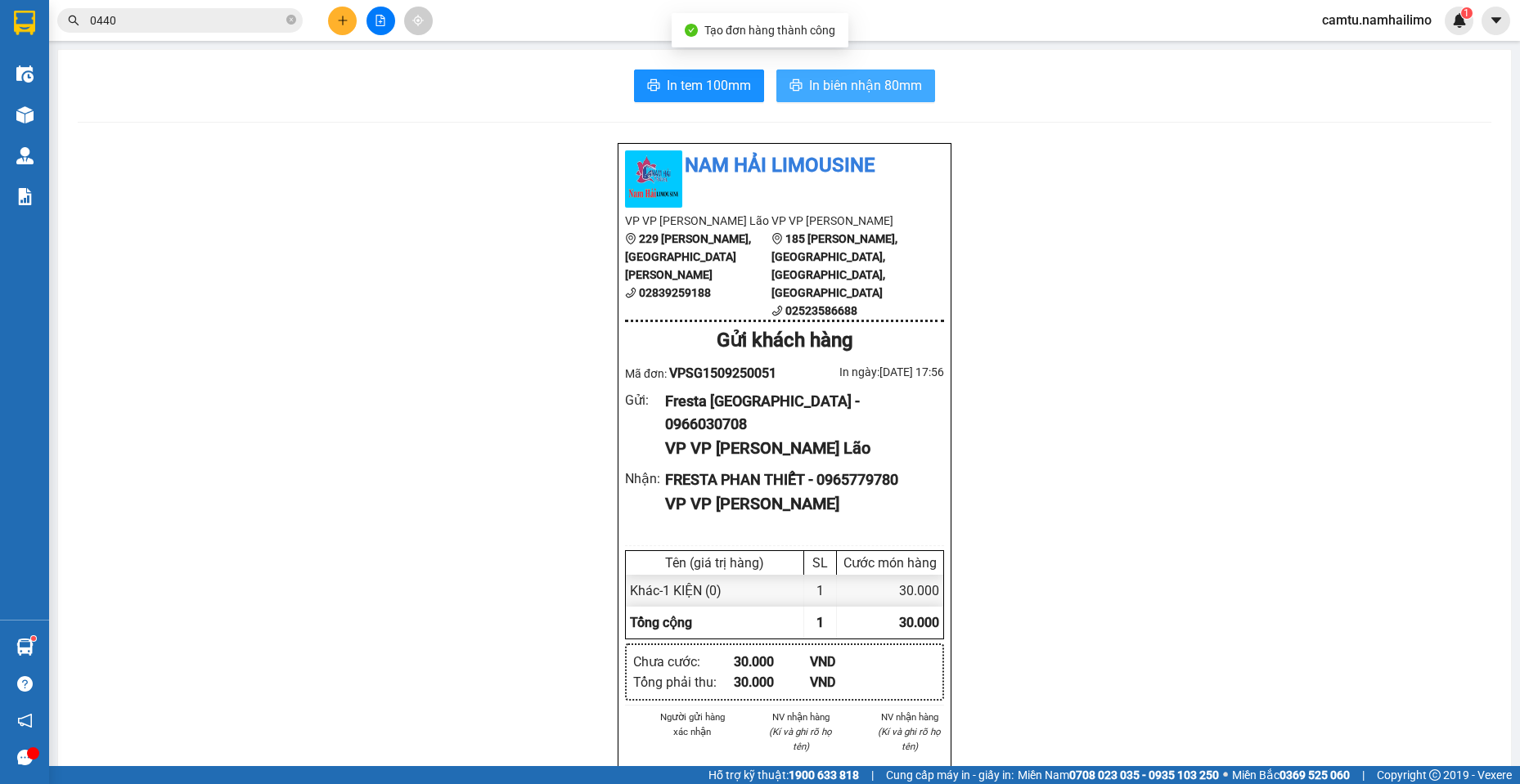
click at [834, 74] on button "In biên nhận 80mm" at bounding box center [856, 86] width 159 height 32
click at [340, 24] on icon "plus" at bounding box center [343, 20] width 12 height 12
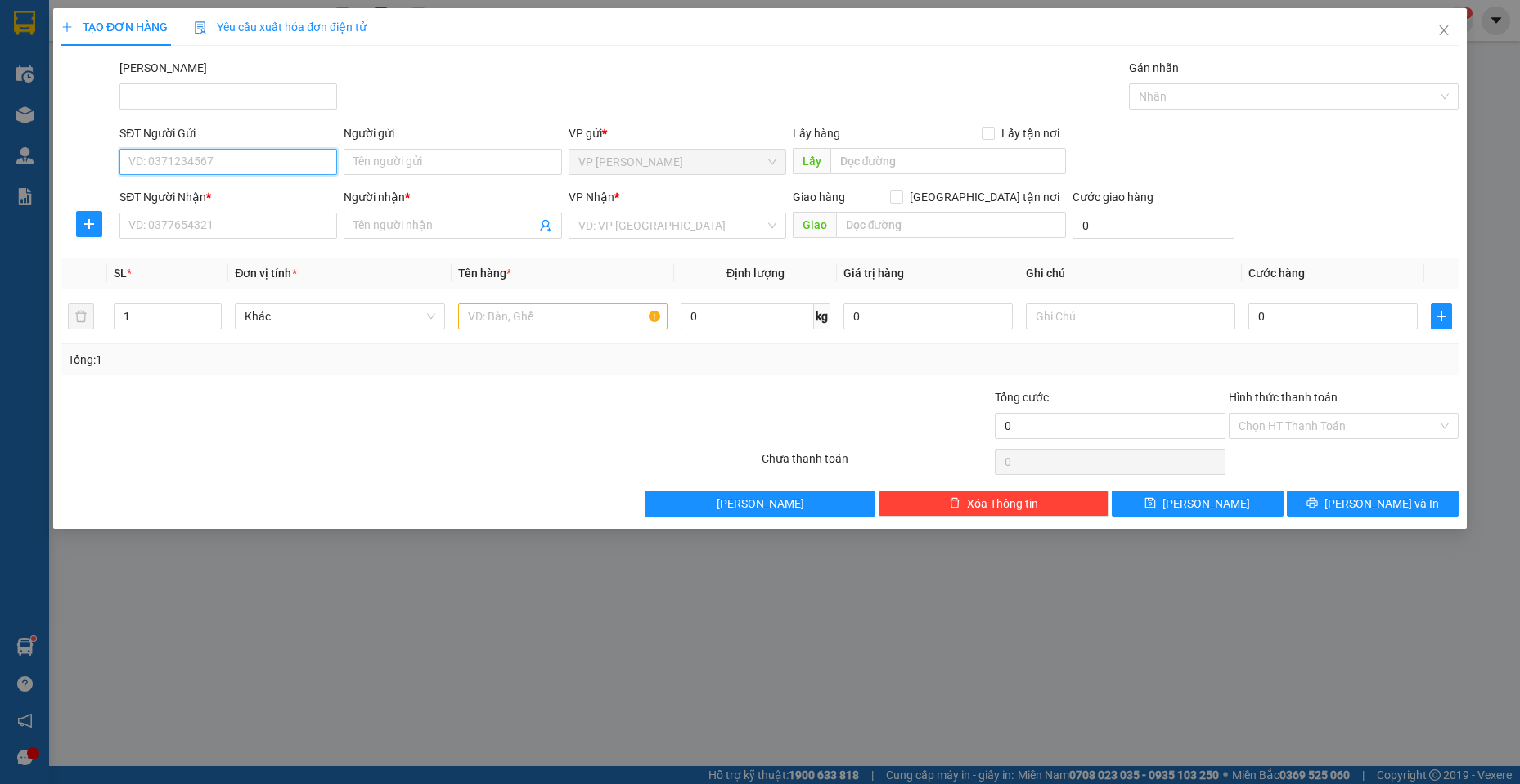
click at [156, 161] on input "SĐT Người Gửi" at bounding box center [227, 161] width 218 height 26
click at [194, 189] on div "02836206777 - Cty STD & S" at bounding box center [227, 195] width 198 height 18
type input "02836206777"
type input "Cty STD & S"
type input "0913739933"
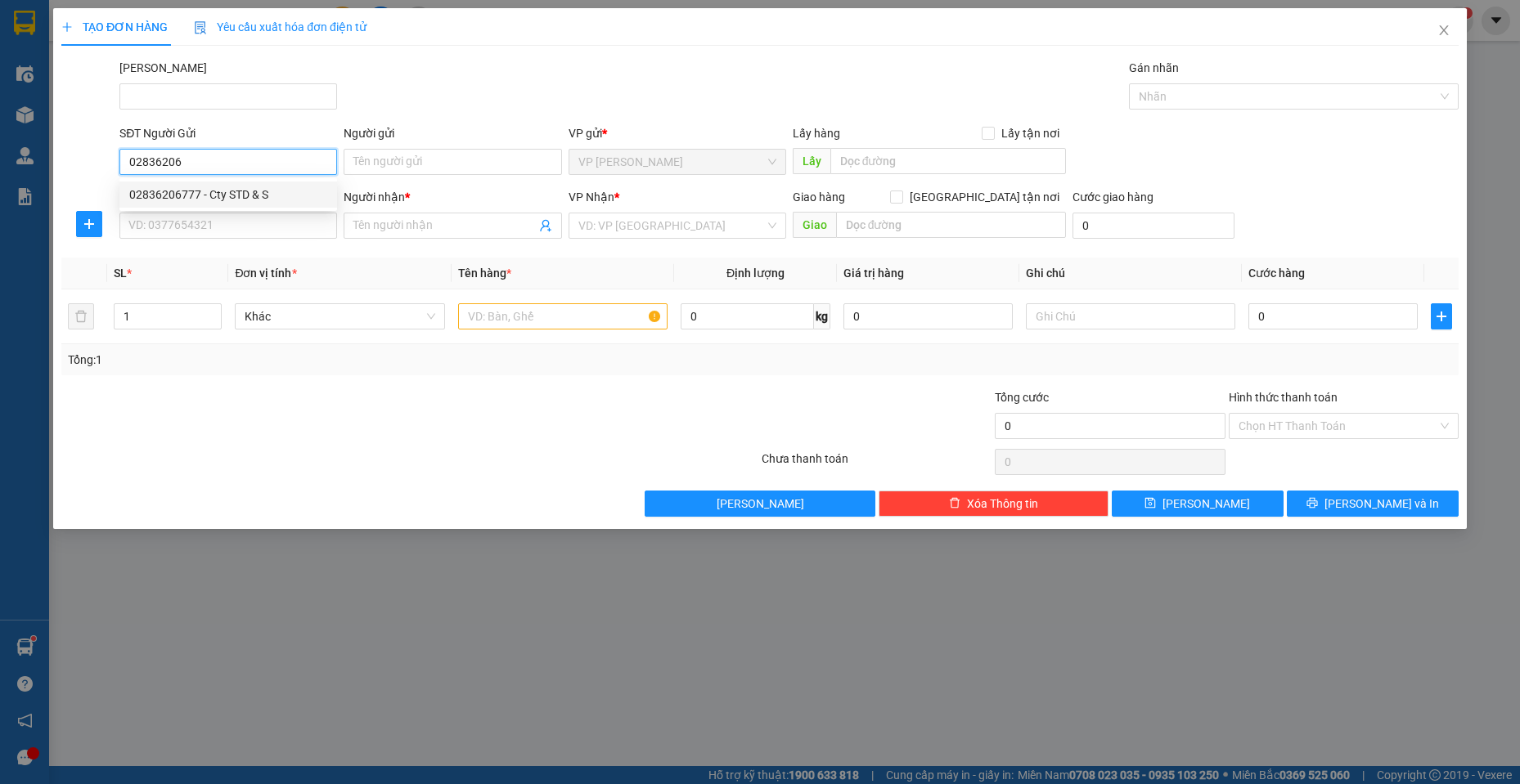
type input "HỒNG LỢI"
type input "20.000"
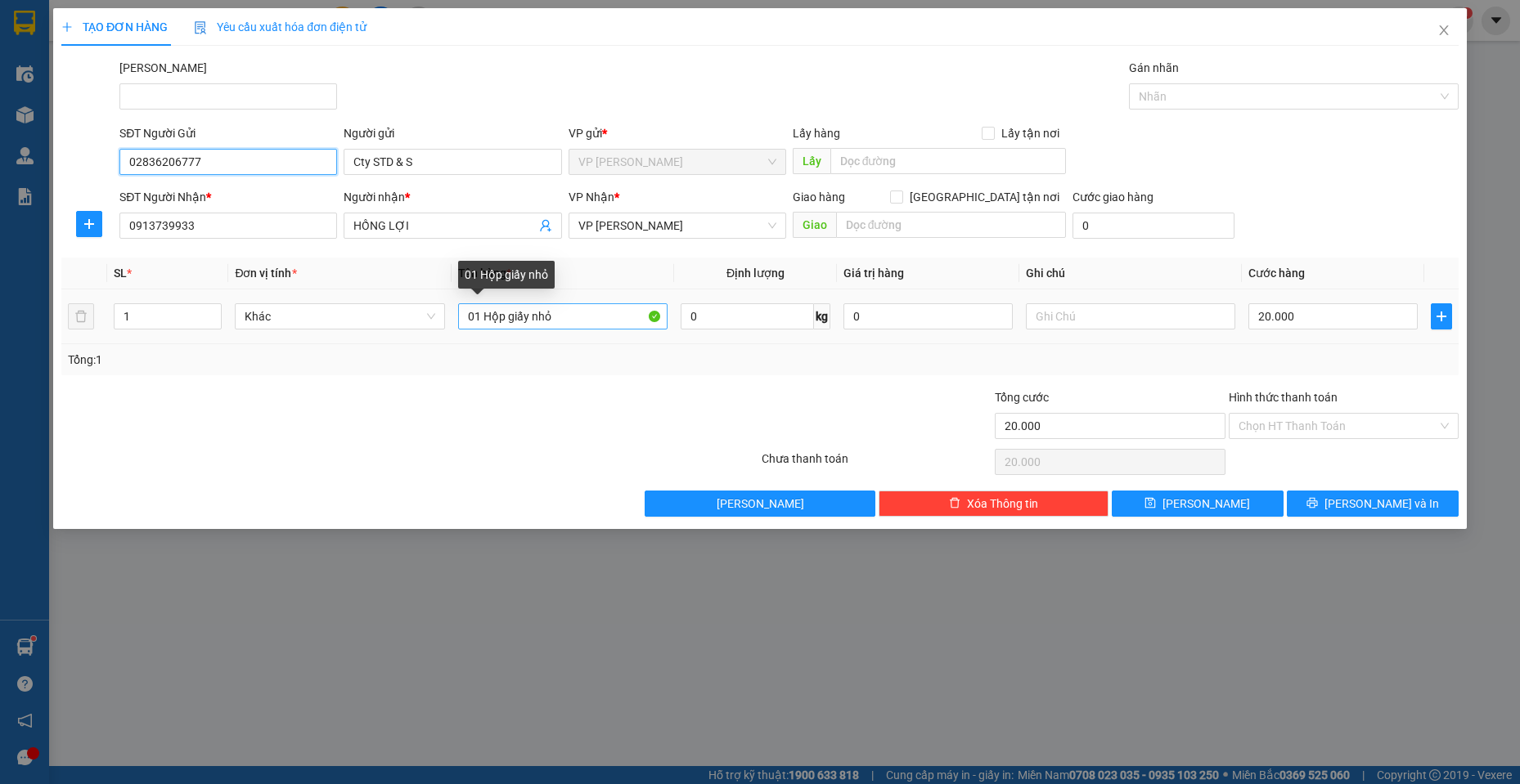
type input "02836206777"
drag, startPoint x: 486, startPoint y: 317, endPoint x: 690, endPoint y: 339, distance: 205.2
click at [690, 339] on tr "1 Khác 01 Hộp giấy nhỏ 0 kg 0 20.000" at bounding box center [760, 317] width 1397 height 55
type input "01 TH GIẤY"
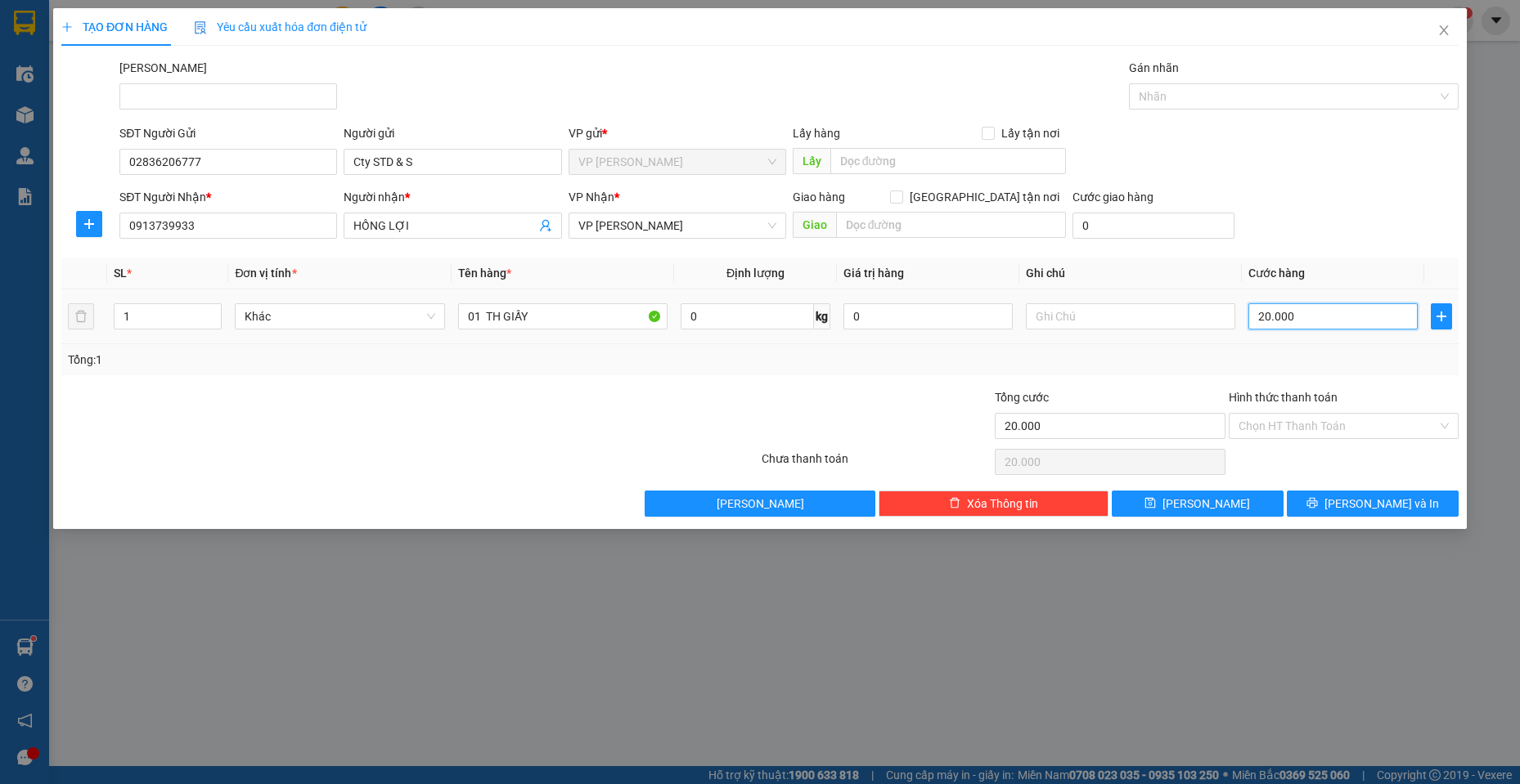
click at [1352, 321] on input "20.000" at bounding box center [1333, 316] width 170 height 26
type input "3"
type input "30"
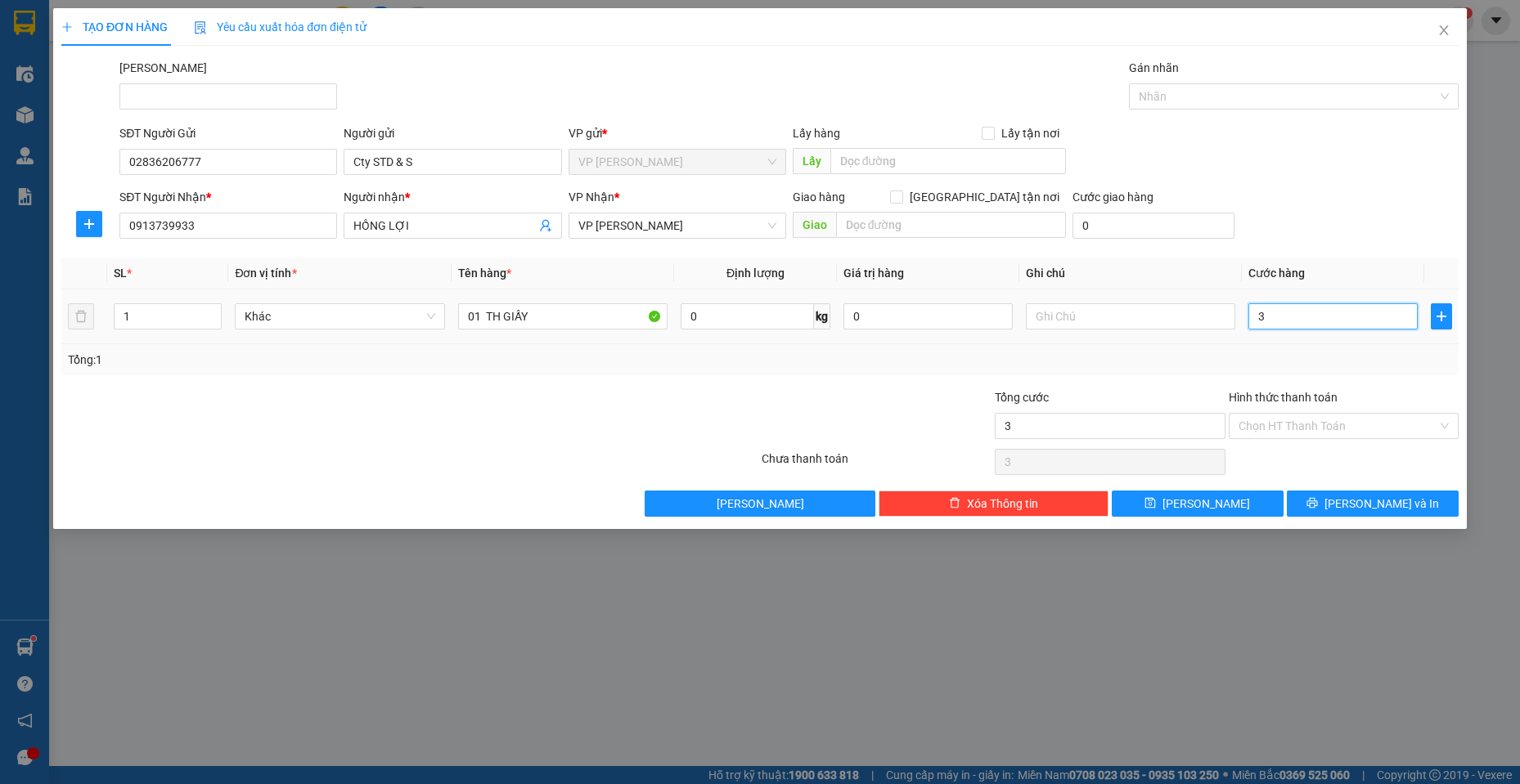
type input "30"
type input "30.000"
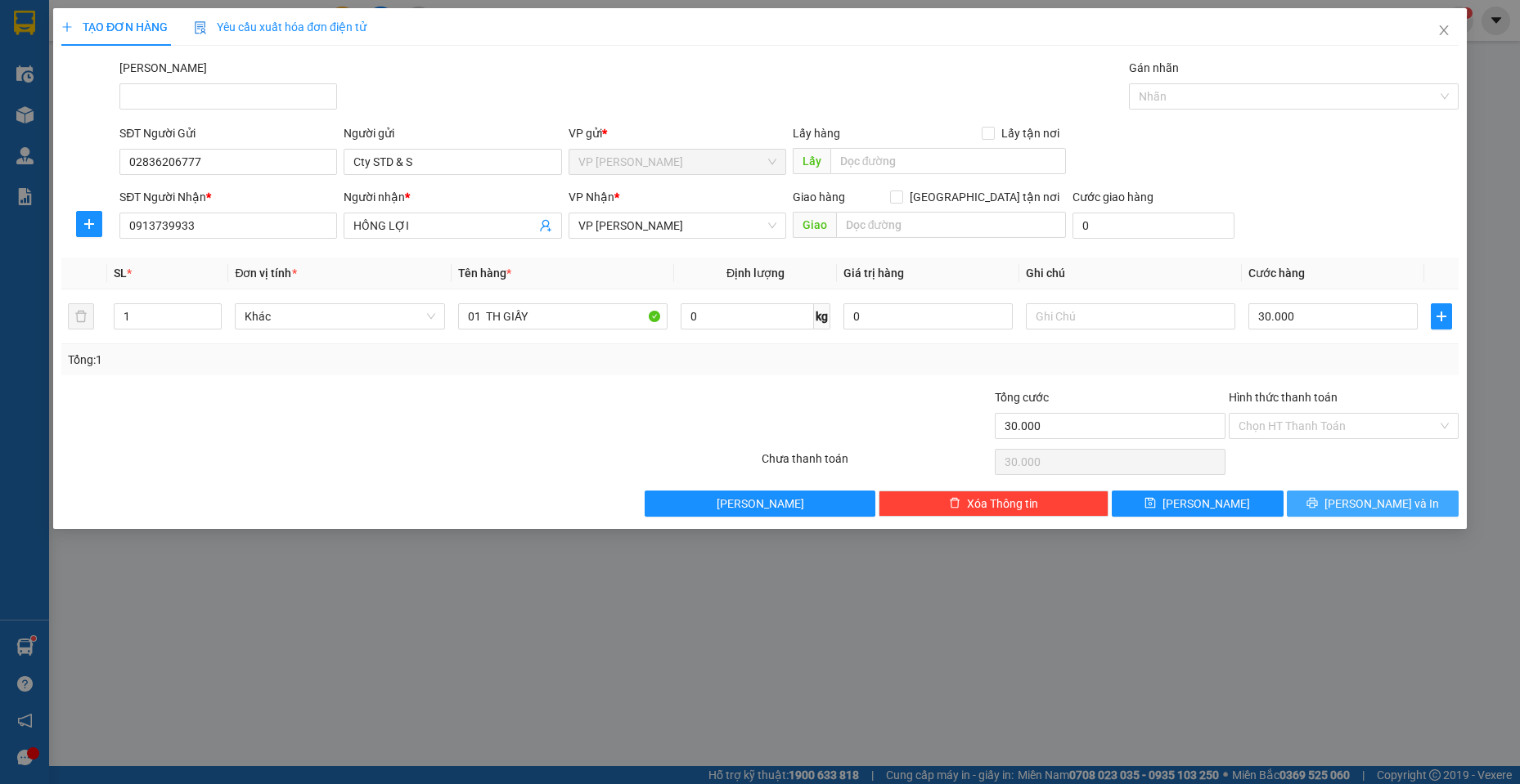
click at [1423, 503] on button "[PERSON_NAME] và In" at bounding box center [1373, 503] width 171 height 26
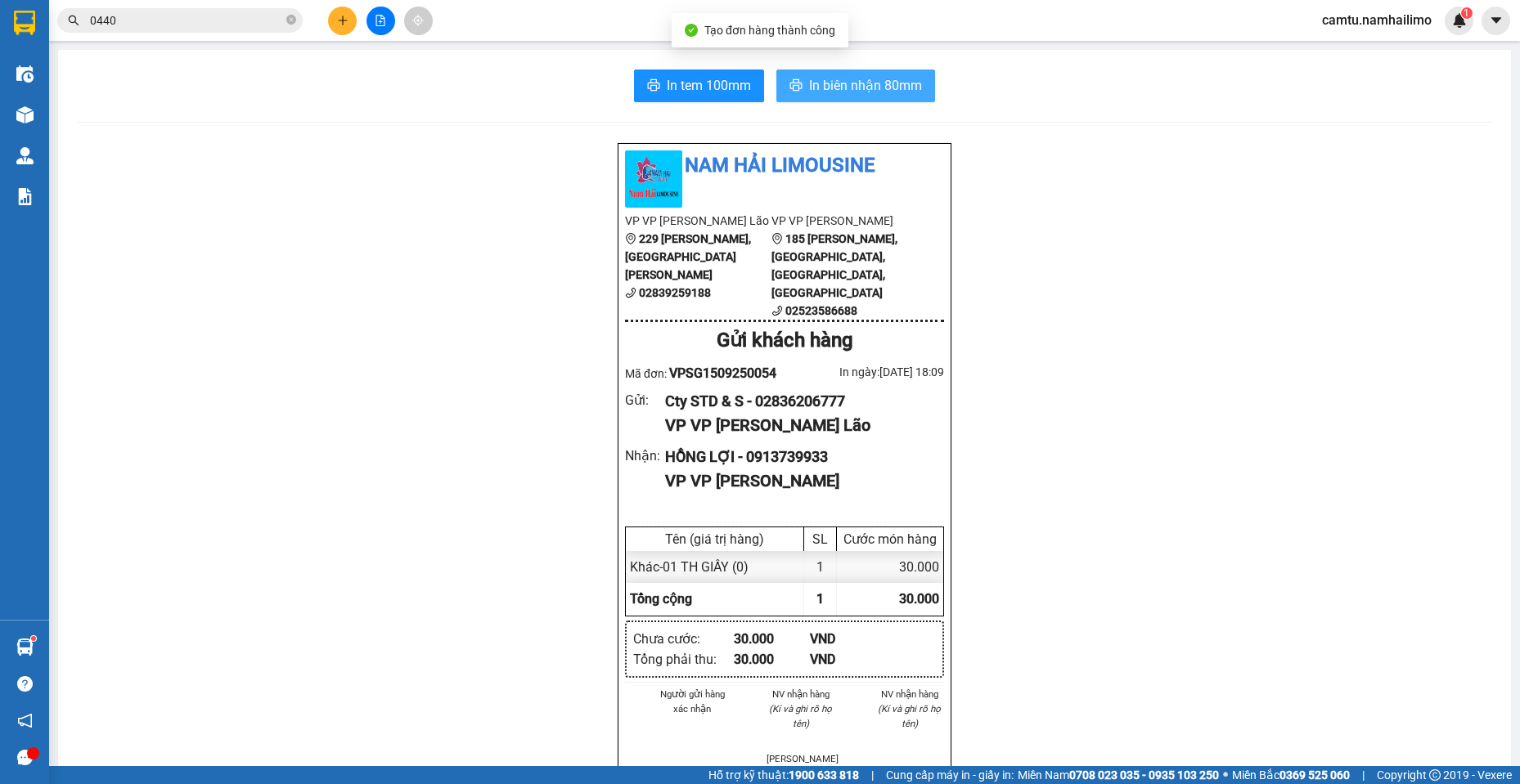
drag, startPoint x: 893, startPoint y: 88, endPoint x: 937, endPoint y: 235, distance: 153.4
click at [892, 88] on span "In biên nhận 80mm" at bounding box center [866, 85] width 113 height 21
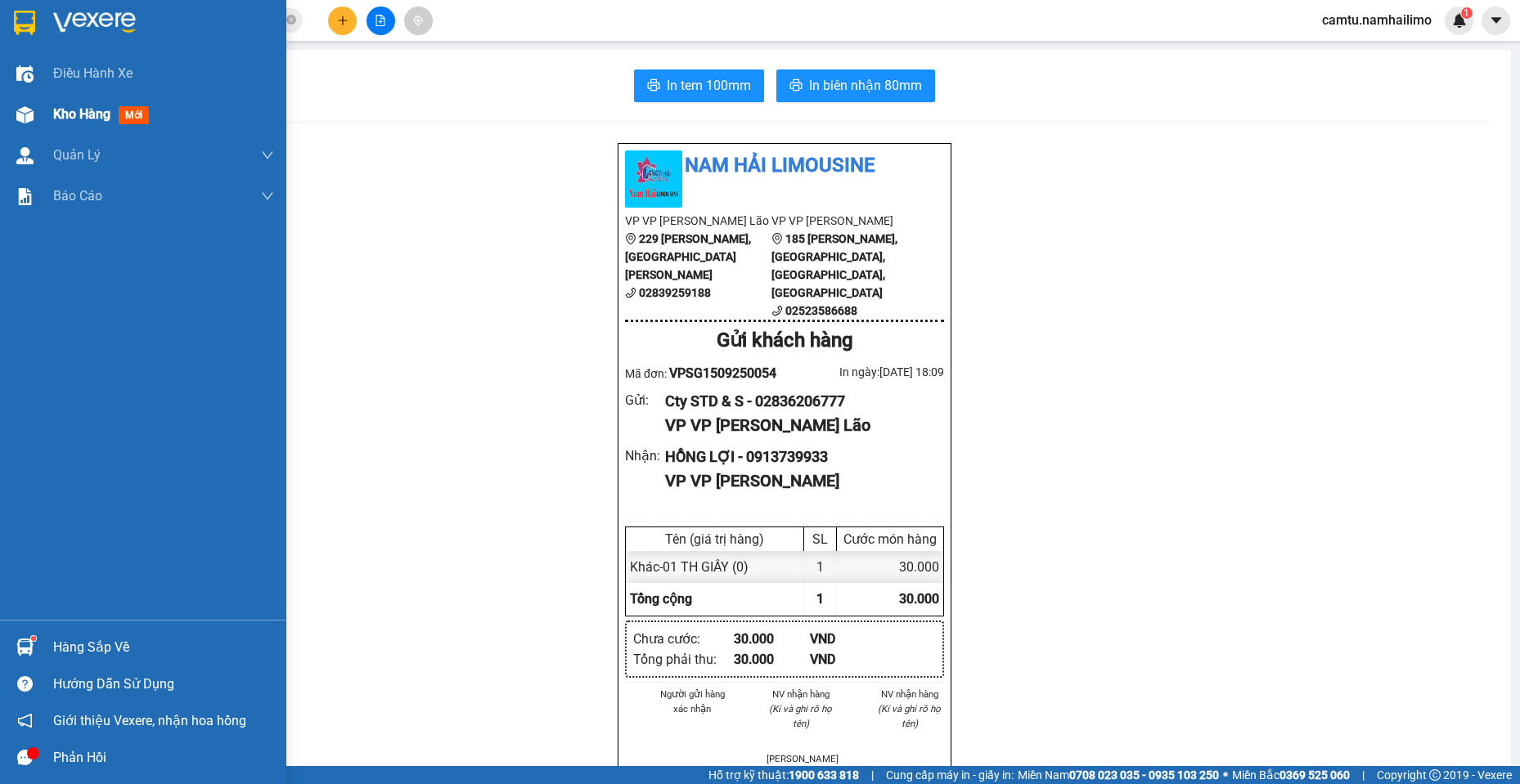
click at [79, 118] on span "Kho hàng" at bounding box center [81, 114] width 57 height 15
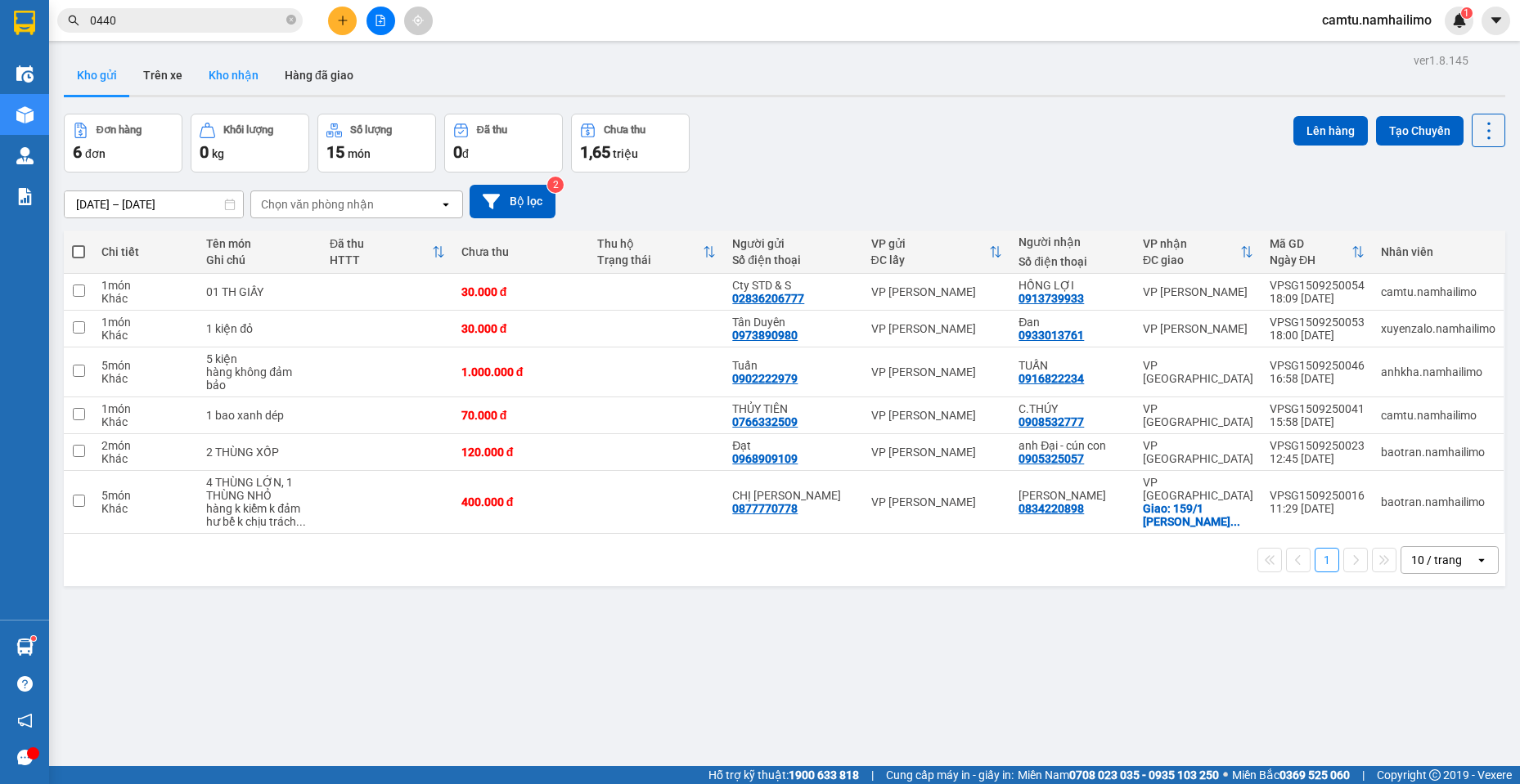
click at [221, 72] on button "Kho nhận" at bounding box center [234, 76] width 76 height 40
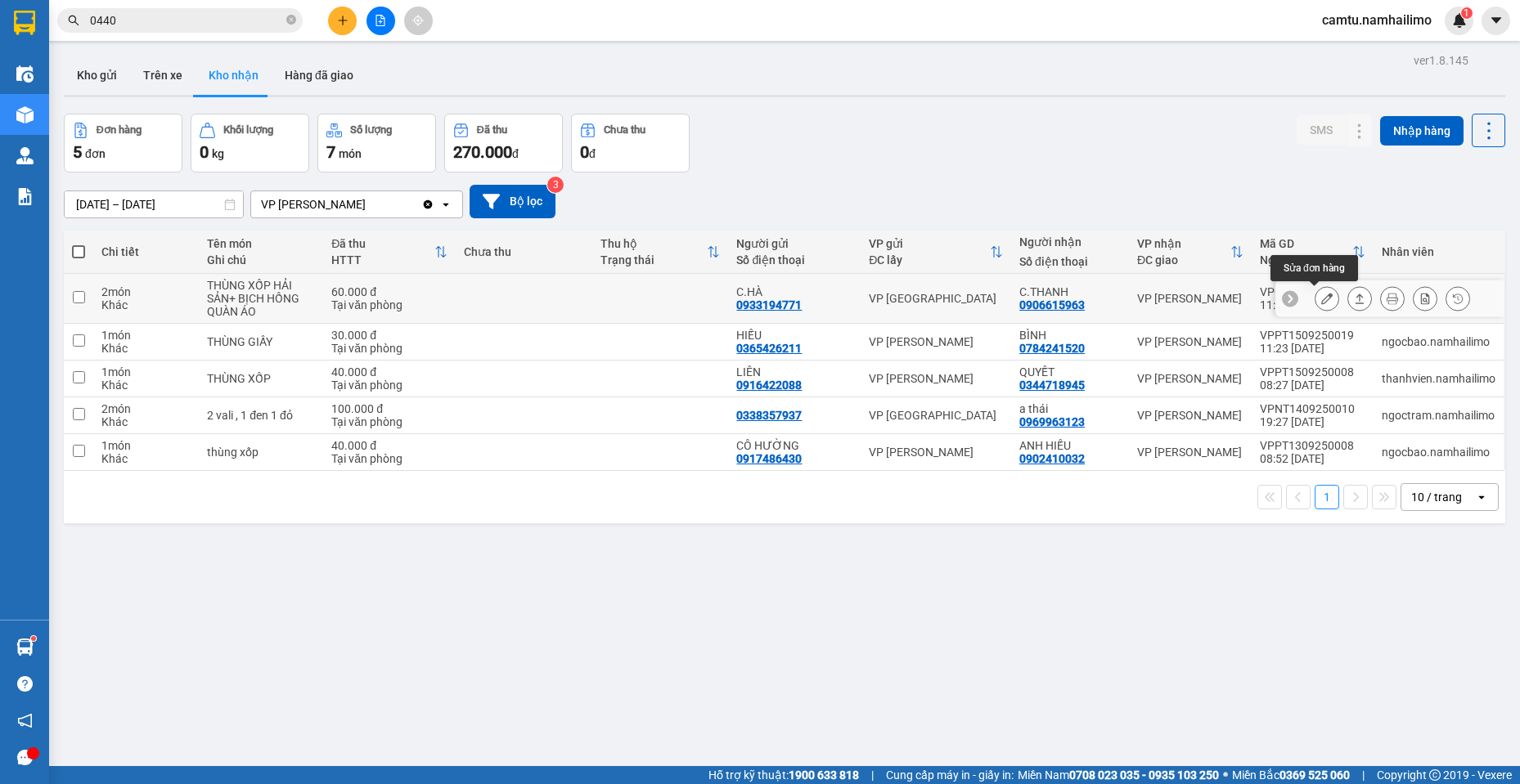
click at [1321, 295] on icon at bounding box center [1327, 299] width 12 height 12
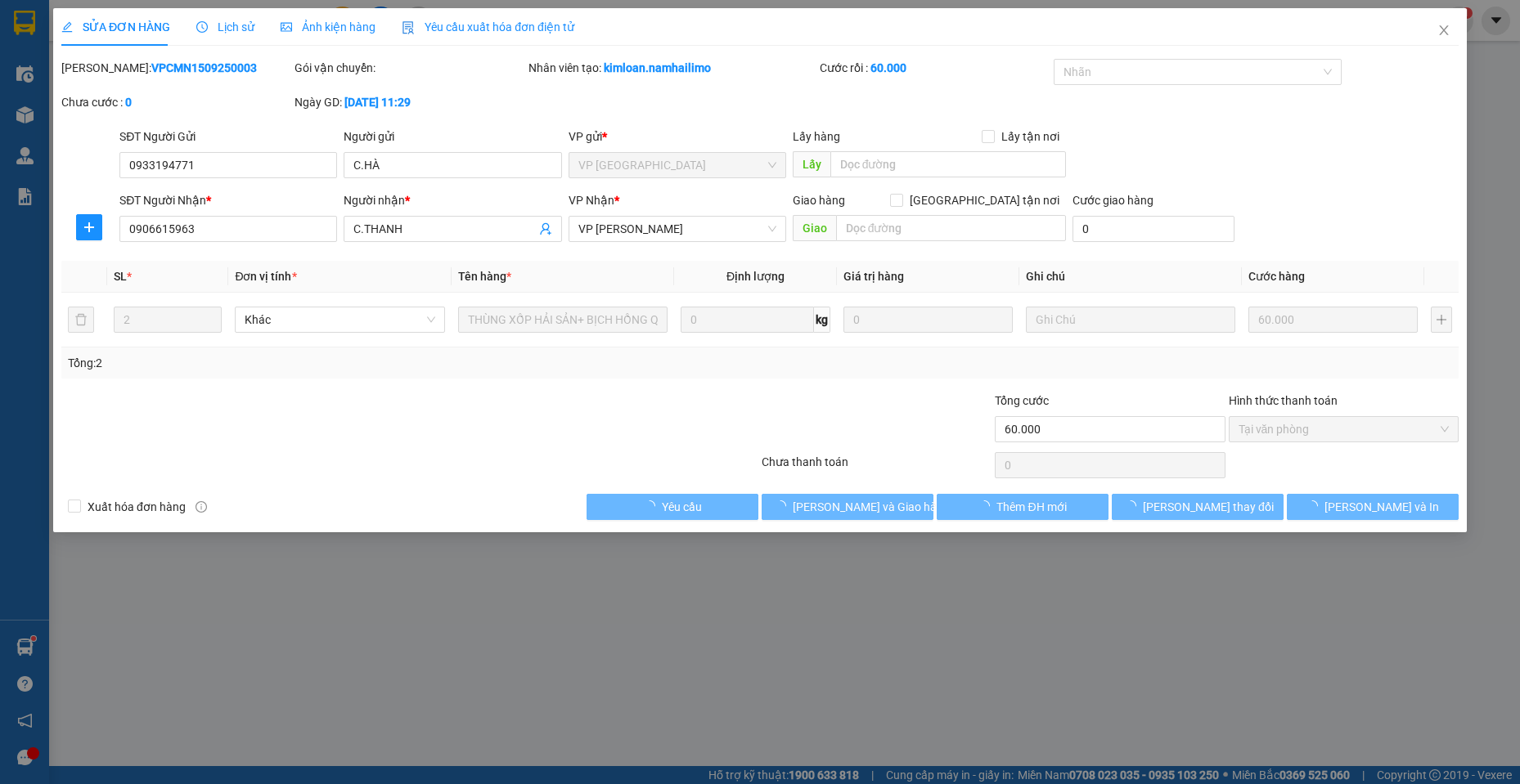
type input "0933194771"
type input "C.HÀ"
type input "0906615963"
type input "C.THANH"
type input "60.000"
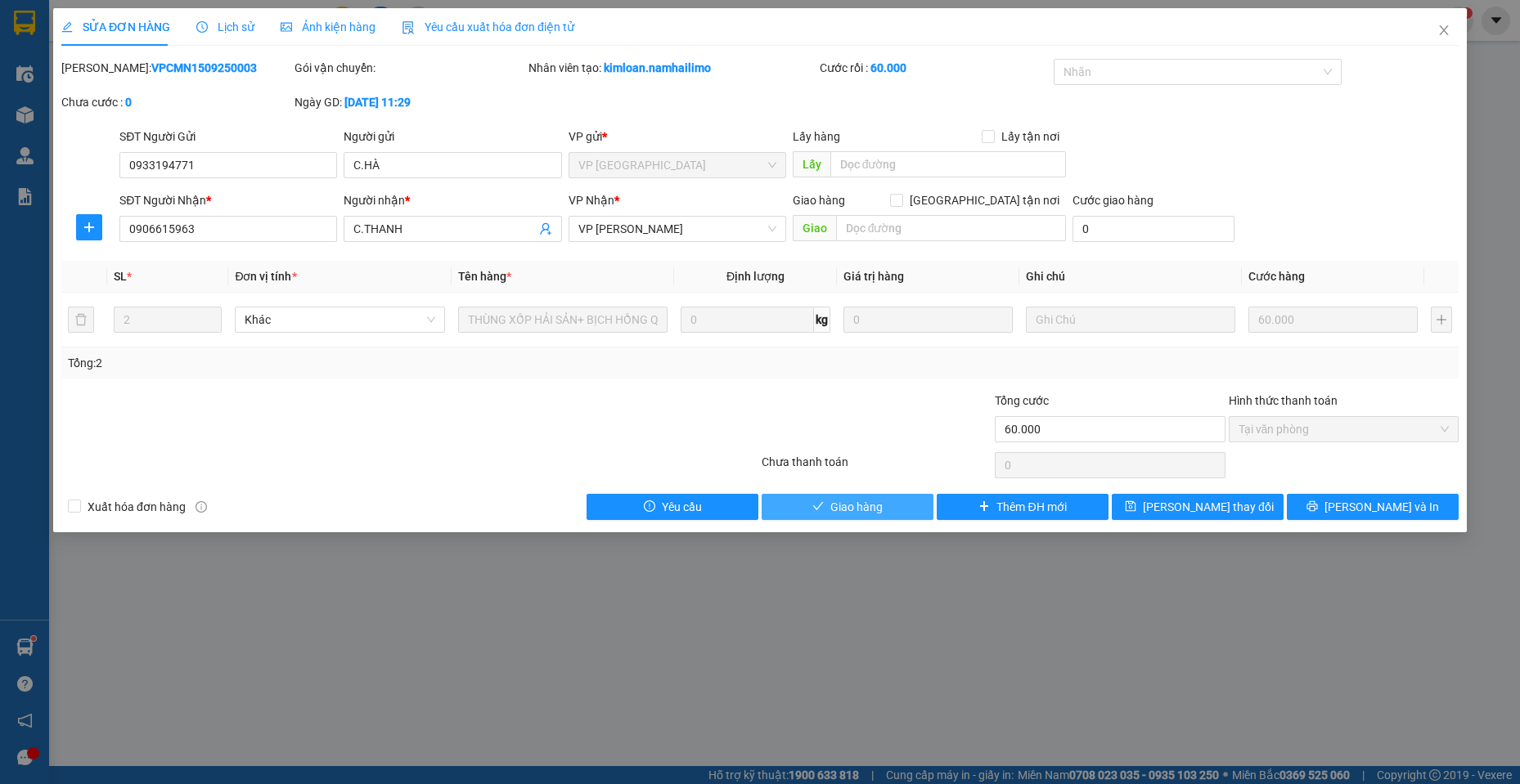
click at [817, 520] on button "Giao hàng" at bounding box center [848, 507] width 171 height 26
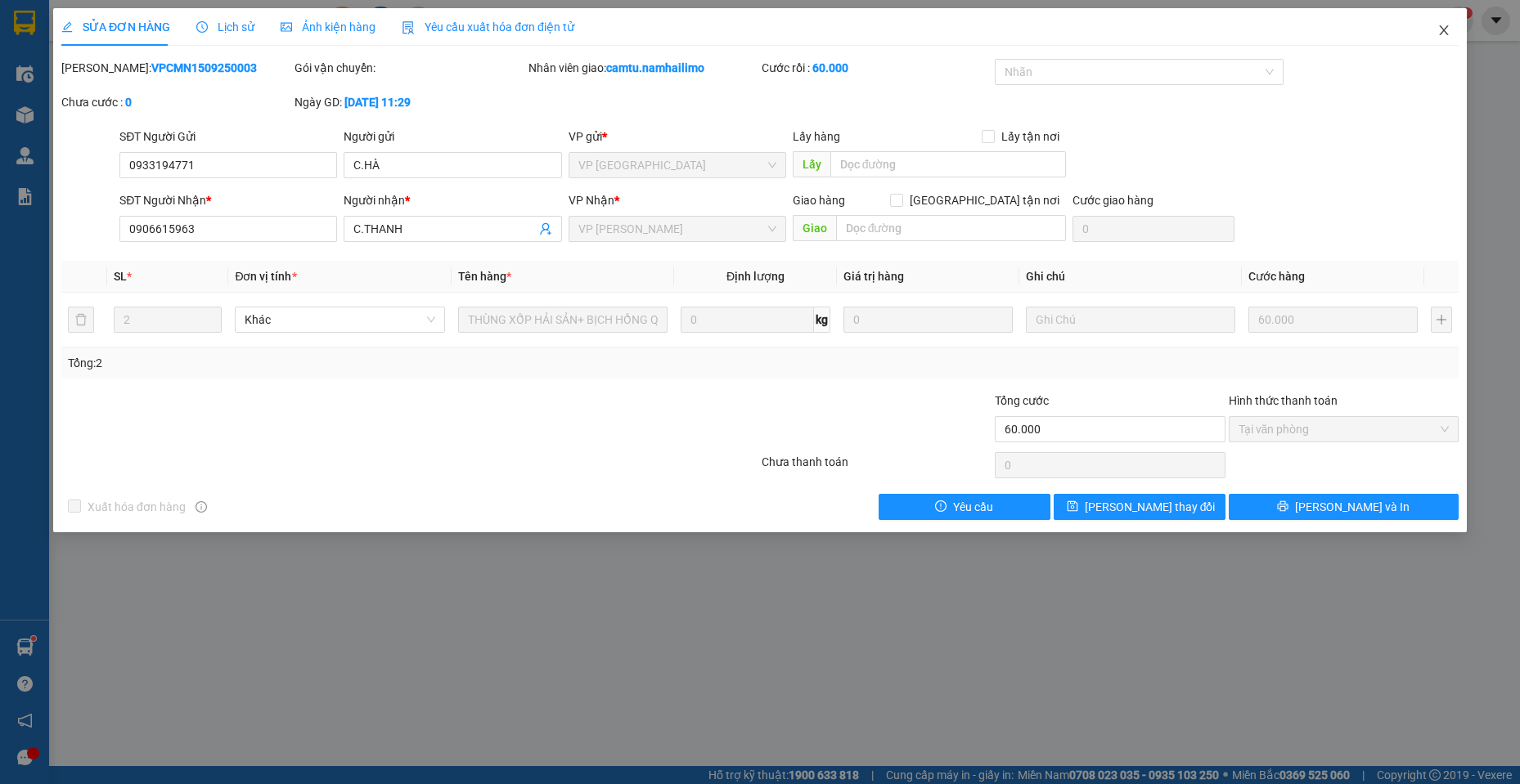
click at [1450, 25] on icon "close" at bounding box center [1444, 30] width 14 height 14
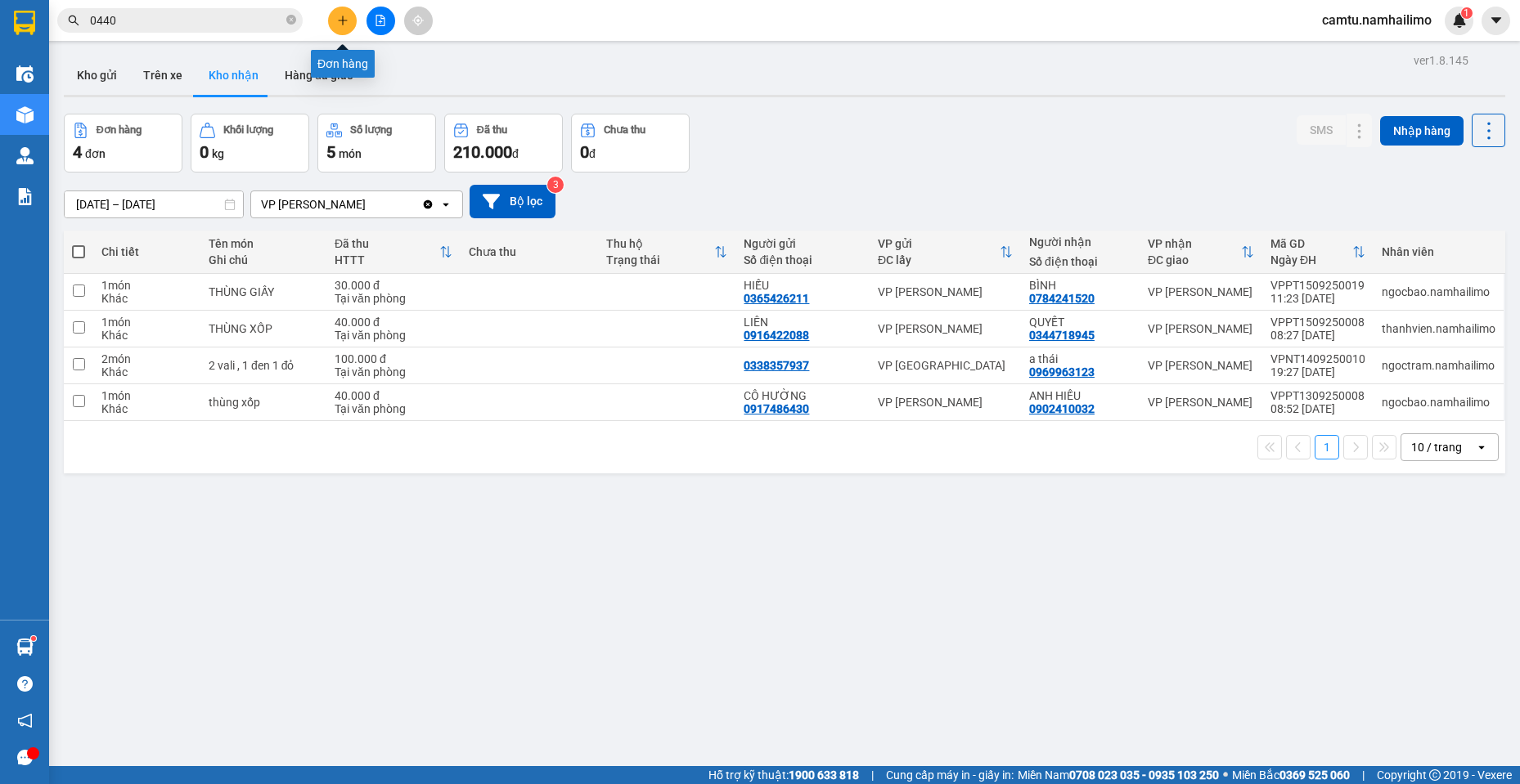
click at [346, 15] on icon "plus" at bounding box center [343, 20] width 12 height 12
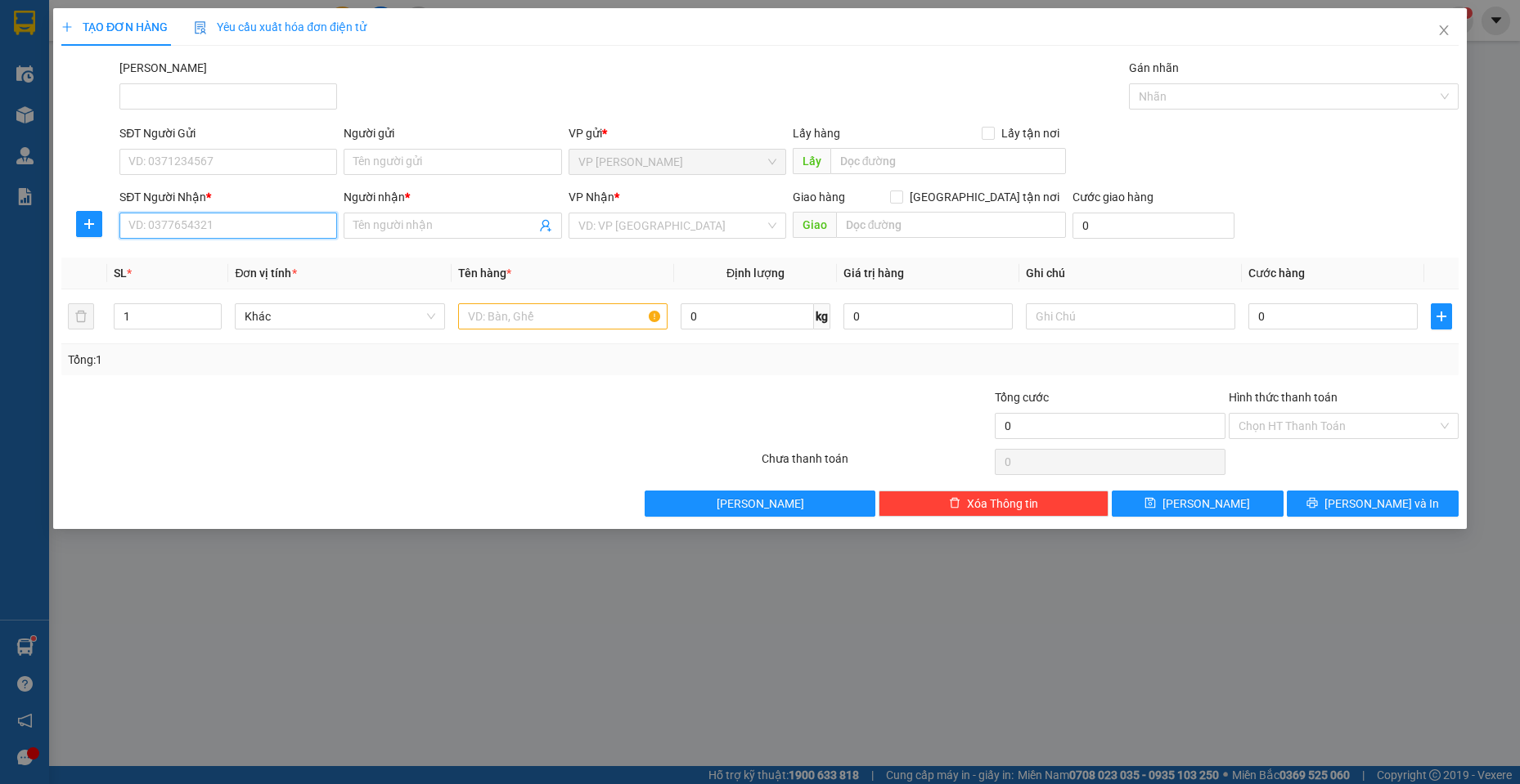
click at [189, 233] on input "SĐT Người Nhận *" at bounding box center [227, 226] width 218 height 26
click at [260, 254] on div "0947387282 - CTY TRƯỜNG LỰC/c Loan" at bounding box center [236, 259] width 213 height 18
type input "0947387282"
type input "CTY TRƯỜNG LỰC/c Loan"
checkbox input "true"
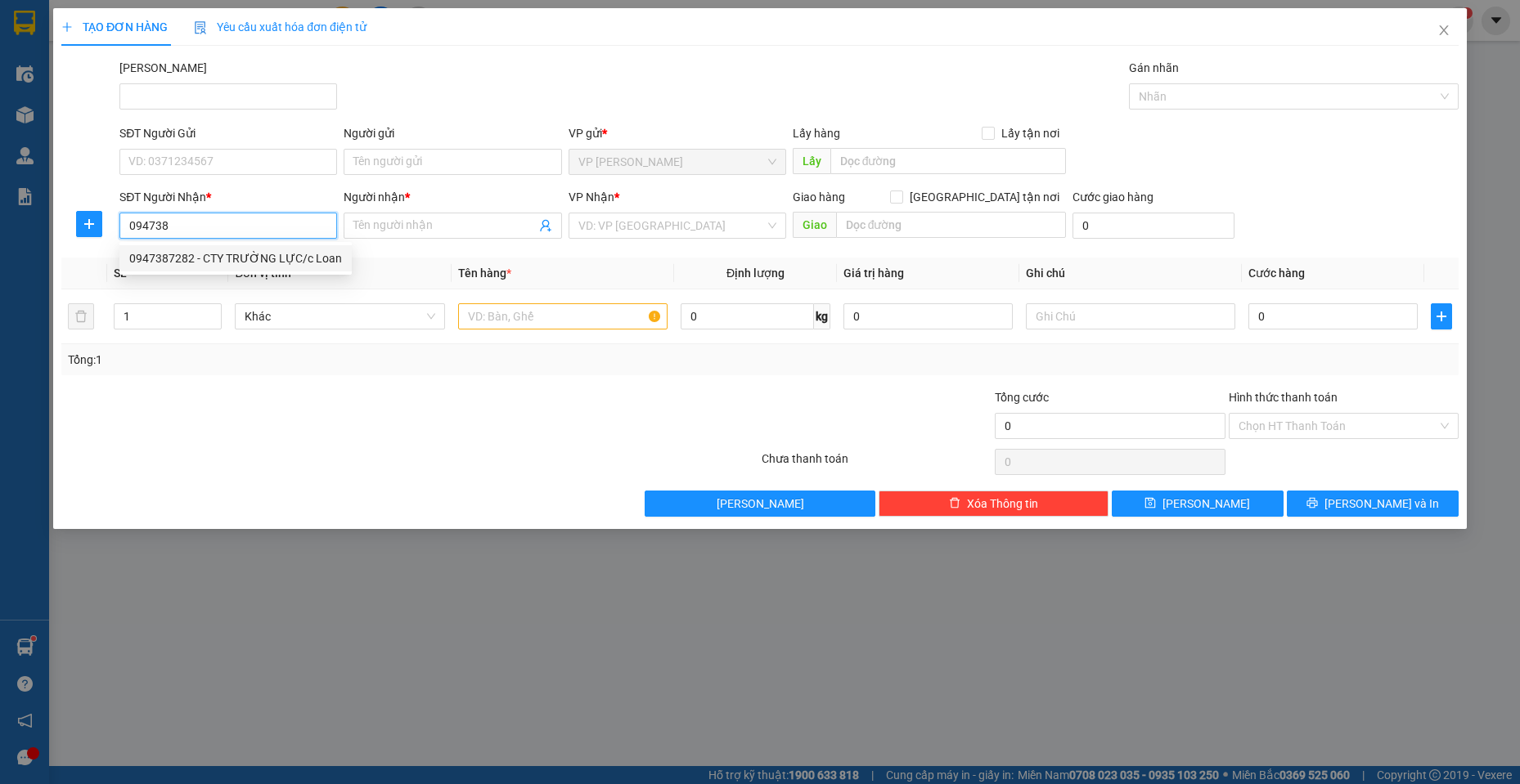
type input "268 [PERSON_NAME], [PERSON_NAME]"
type input "10.000"
type input "40.000"
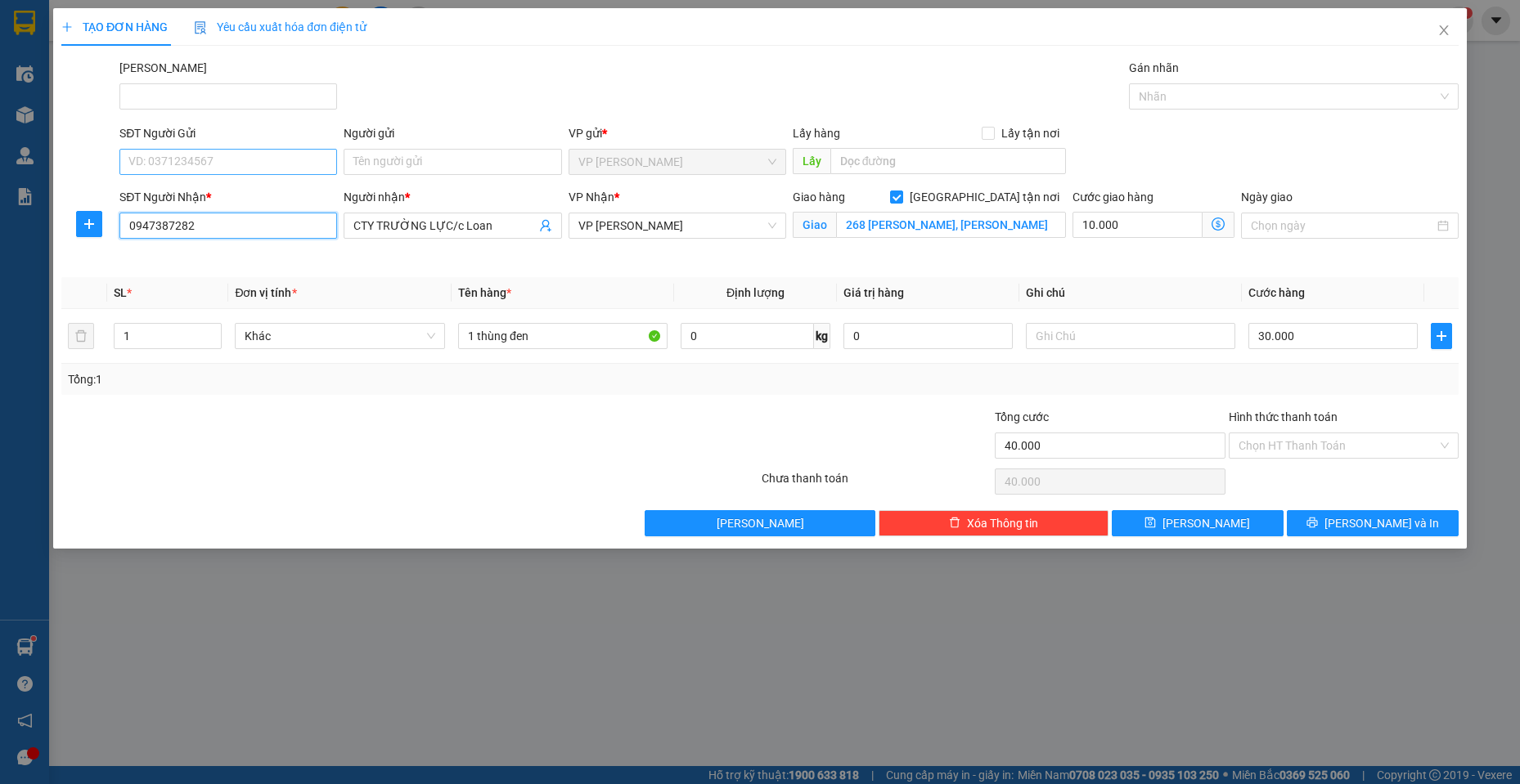
type input "0947387282"
click at [275, 161] on input "SĐT Người Gửi" at bounding box center [227, 161] width 218 height 26
click at [276, 190] on div "0918252595 - AN PHƯƠNG" at bounding box center [227, 195] width 198 height 18
type input "0918252595"
type input "AN PHƯƠNG"
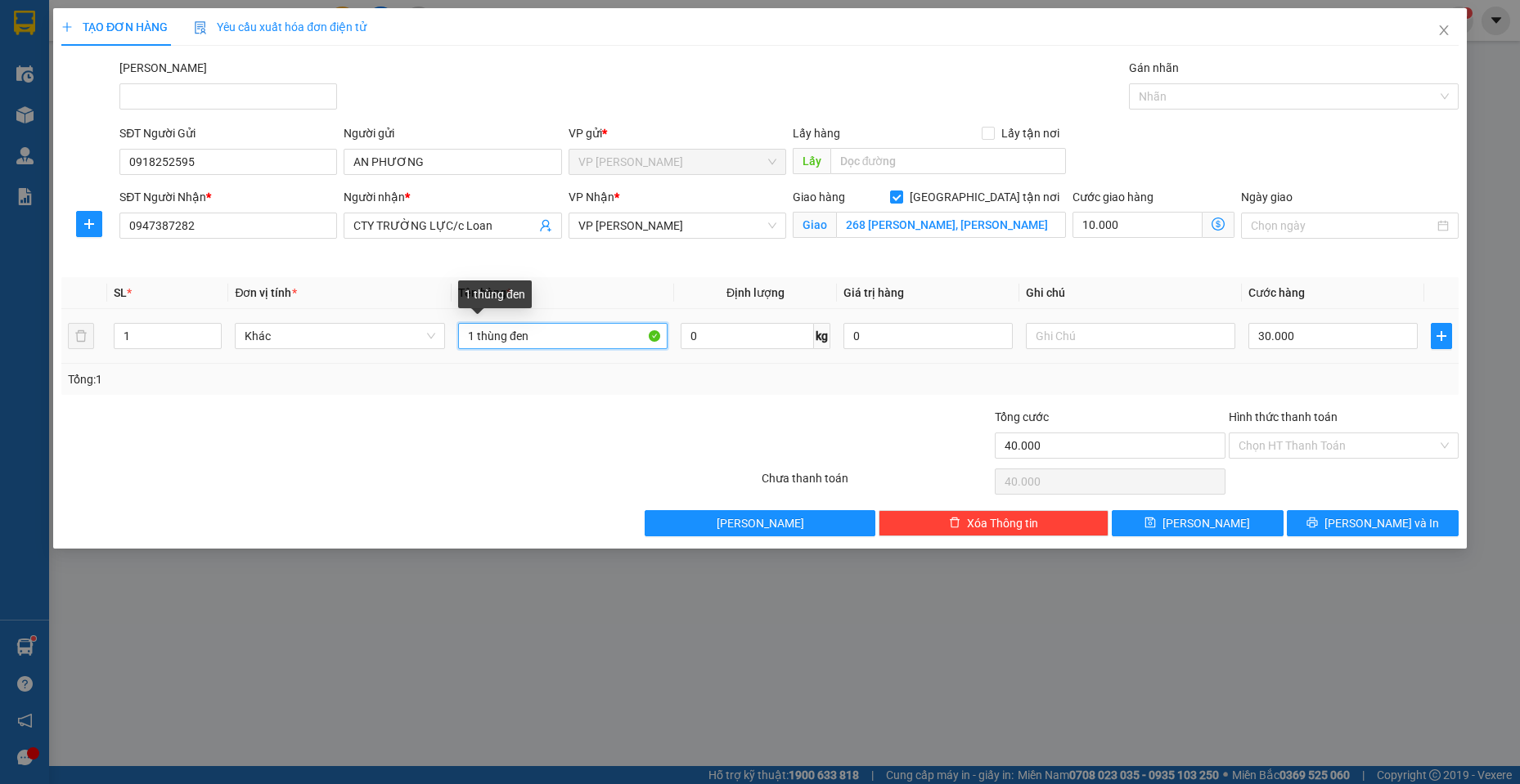
drag, startPoint x: 505, startPoint y: 339, endPoint x: 579, endPoint y: 333, distance: 74.2
click at [579, 333] on input "1 thùng đen" at bounding box center [563, 336] width 210 height 26
type input "1 thùng GIẤY"
click at [1327, 346] on input "30.000" at bounding box center [1333, 336] width 170 height 26
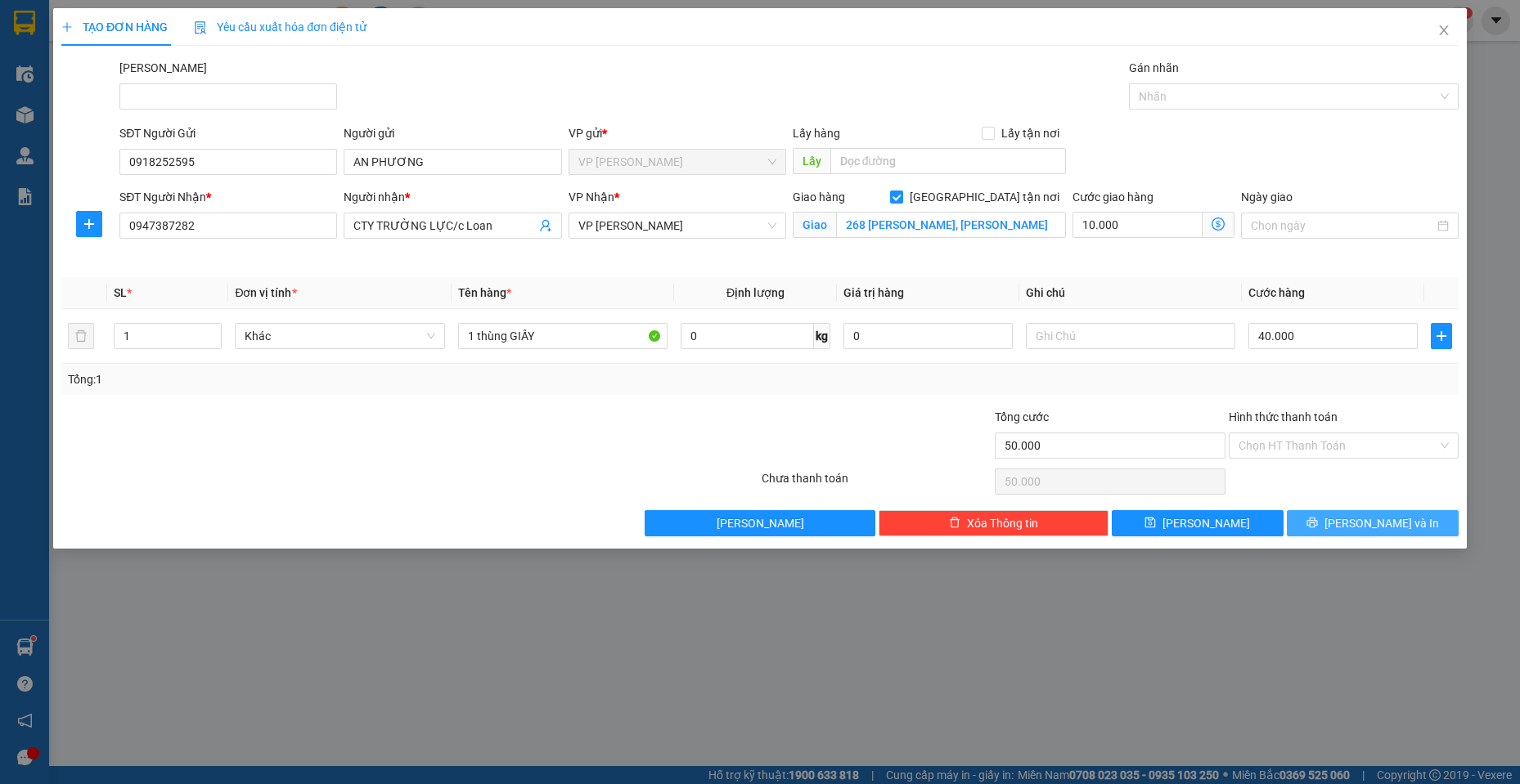
click at [1380, 524] on span "[PERSON_NAME] và In" at bounding box center [1382, 523] width 115 height 18
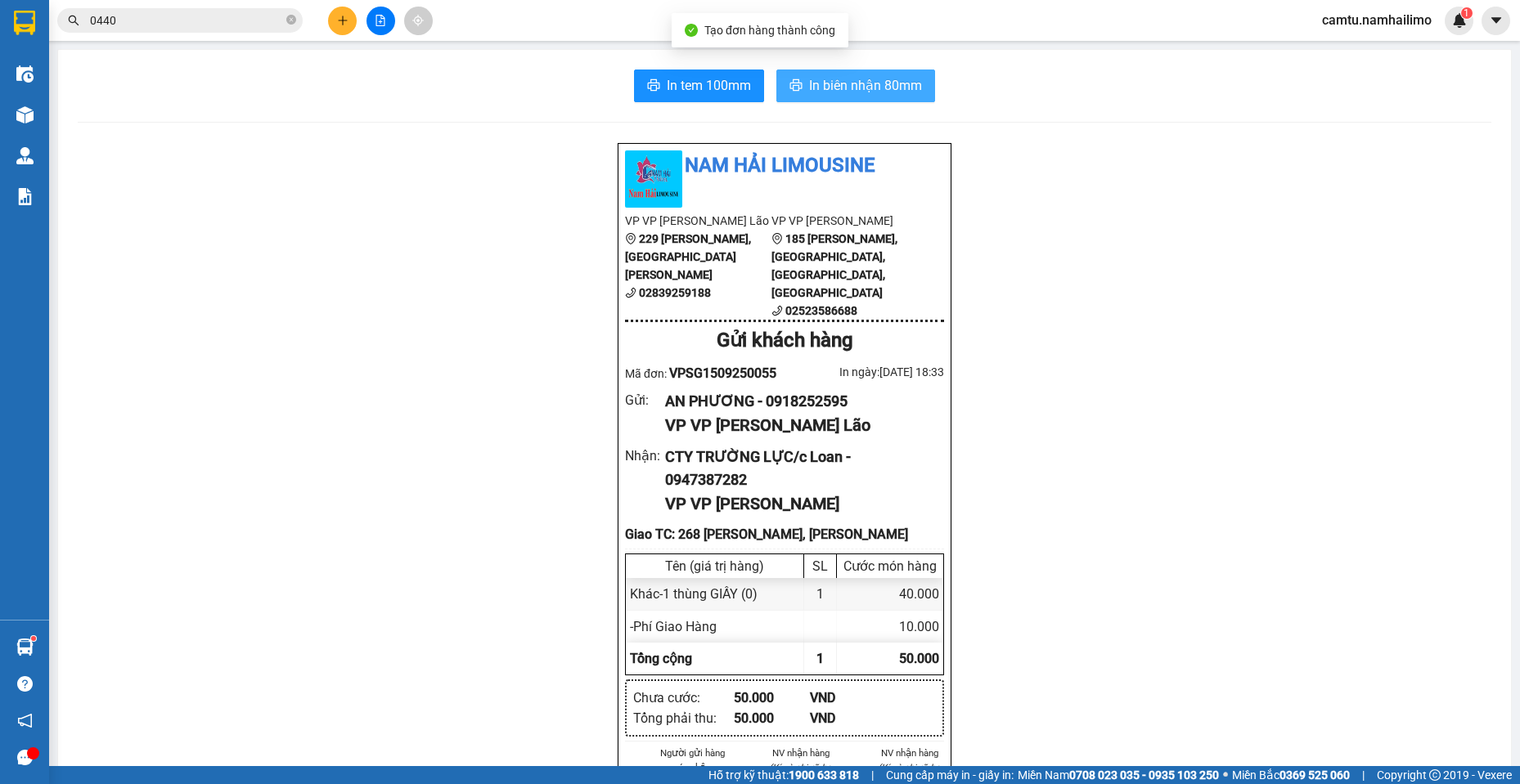
click at [871, 74] on button "In biên nhận 80mm" at bounding box center [856, 86] width 159 height 32
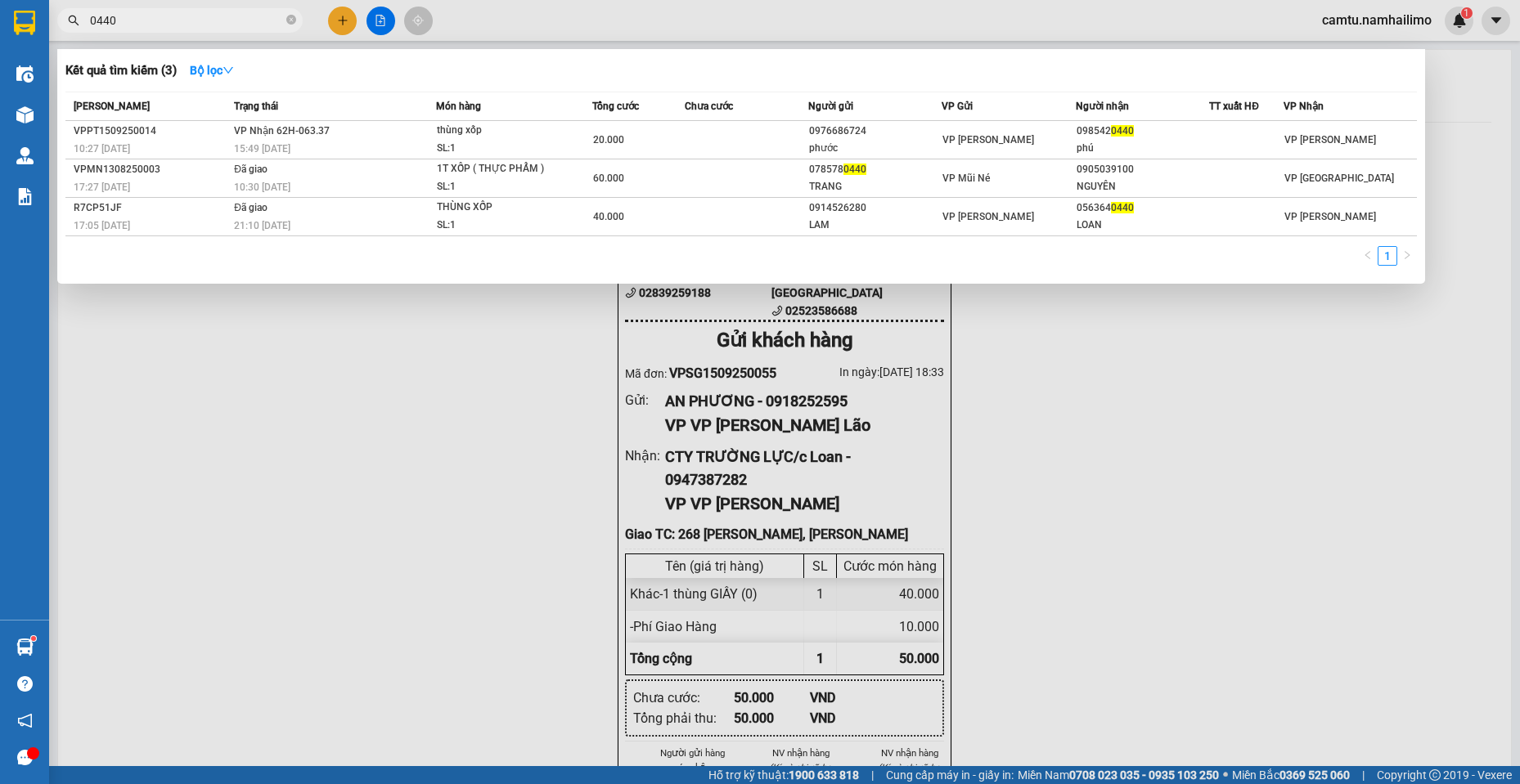
drag, startPoint x: 117, startPoint y: 24, endPoint x: 0, endPoint y: 20, distance: 117.1
click at [0, 20] on section "Kết quả tìm kiếm ( 3 ) Bộ lọc Mã ĐH Trạng thái Món hàng Tổng cước Chưa cước Ngư…" at bounding box center [760, 392] width 1520 height 784
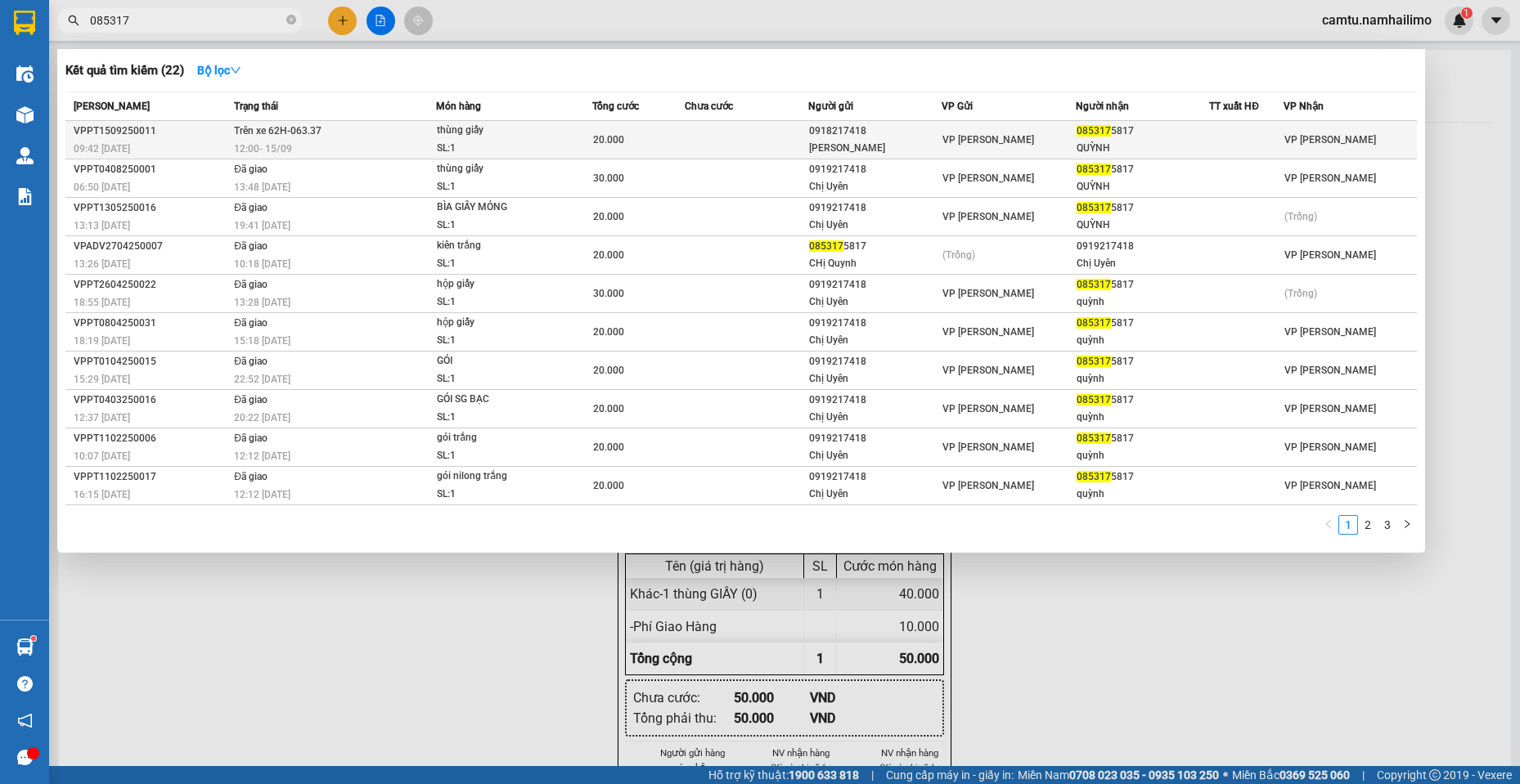
type input "085317"
click at [1172, 144] on div "QUỲNH" at bounding box center [1143, 148] width 132 height 17
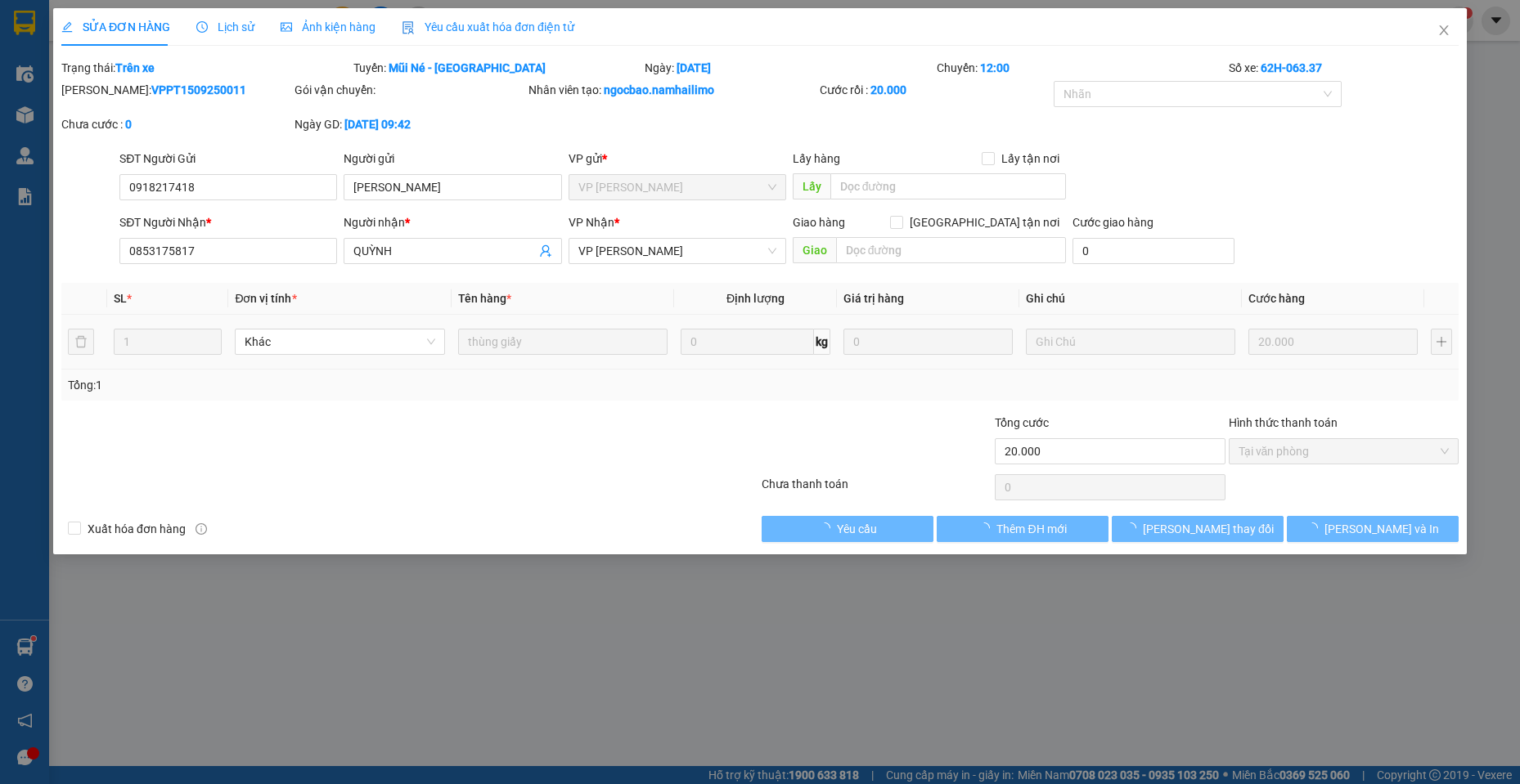
type input "0918217418"
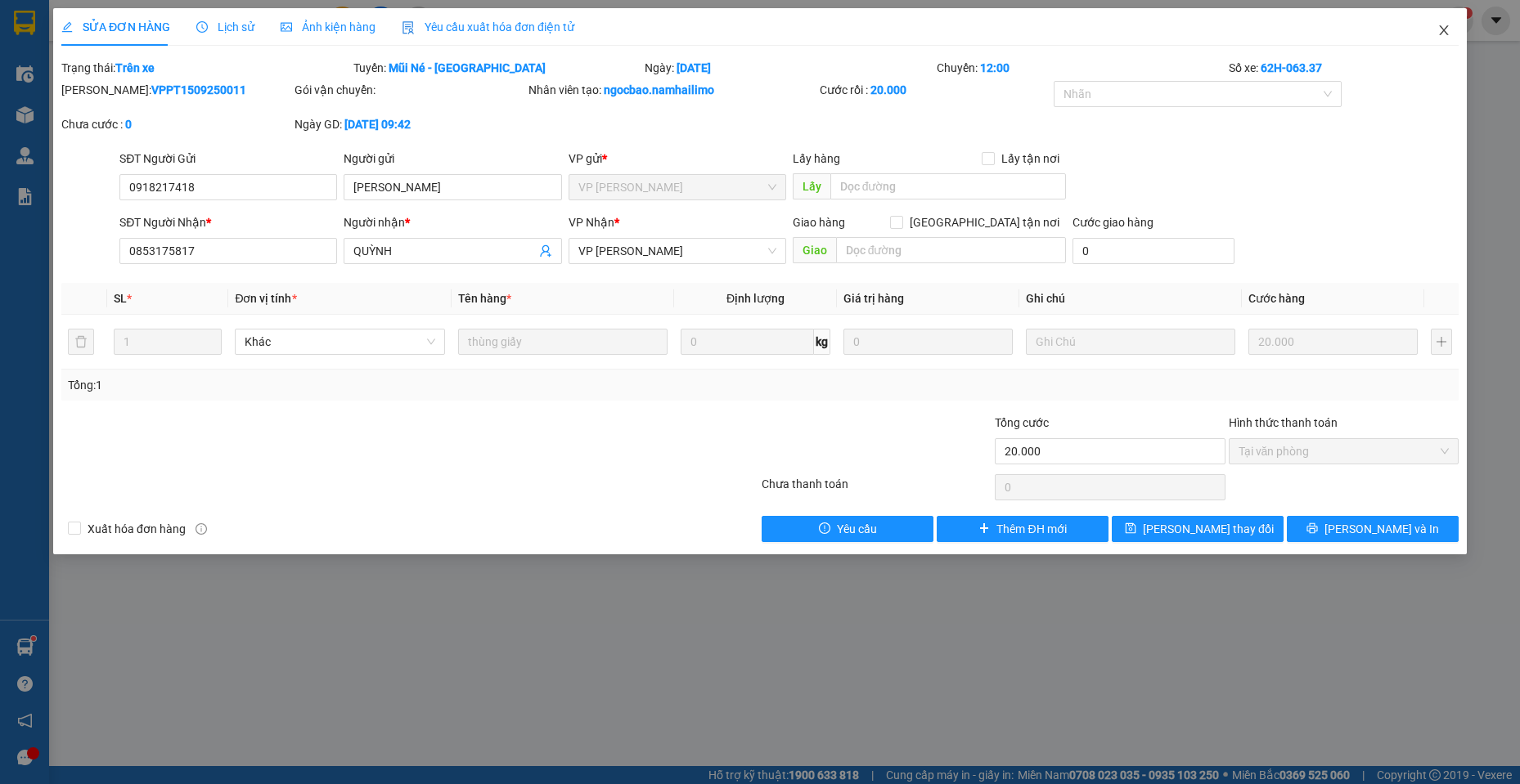
click at [1438, 27] on icon "close" at bounding box center [1444, 30] width 14 height 14
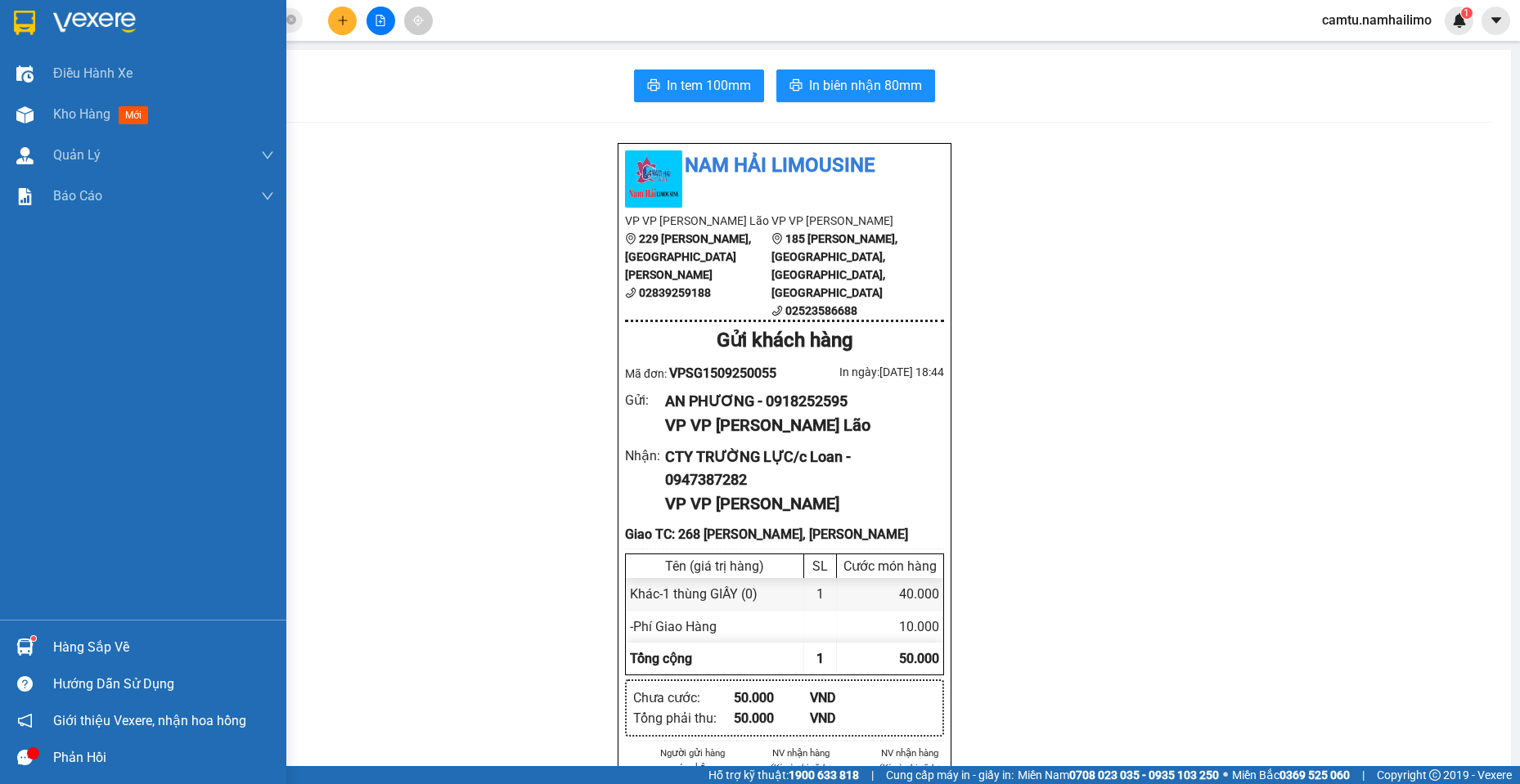
drag, startPoint x: 21, startPoint y: 649, endPoint x: 47, endPoint y: 650, distance: 26.0
click at [23, 650] on img at bounding box center [24, 647] width 17 height 17
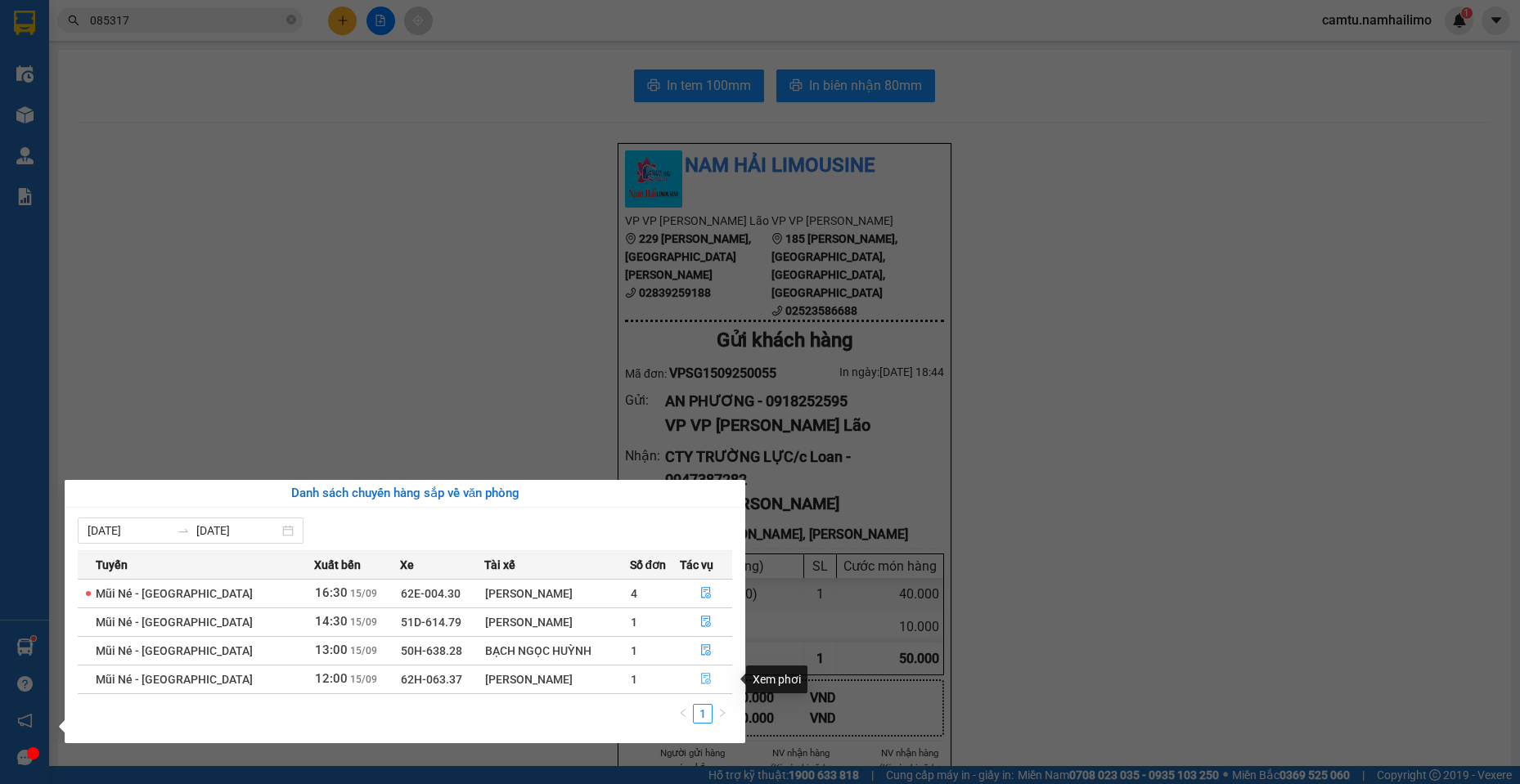
click at [703, 678] on icon "file-done" at bounding box center [706, 678] width 12 height 12
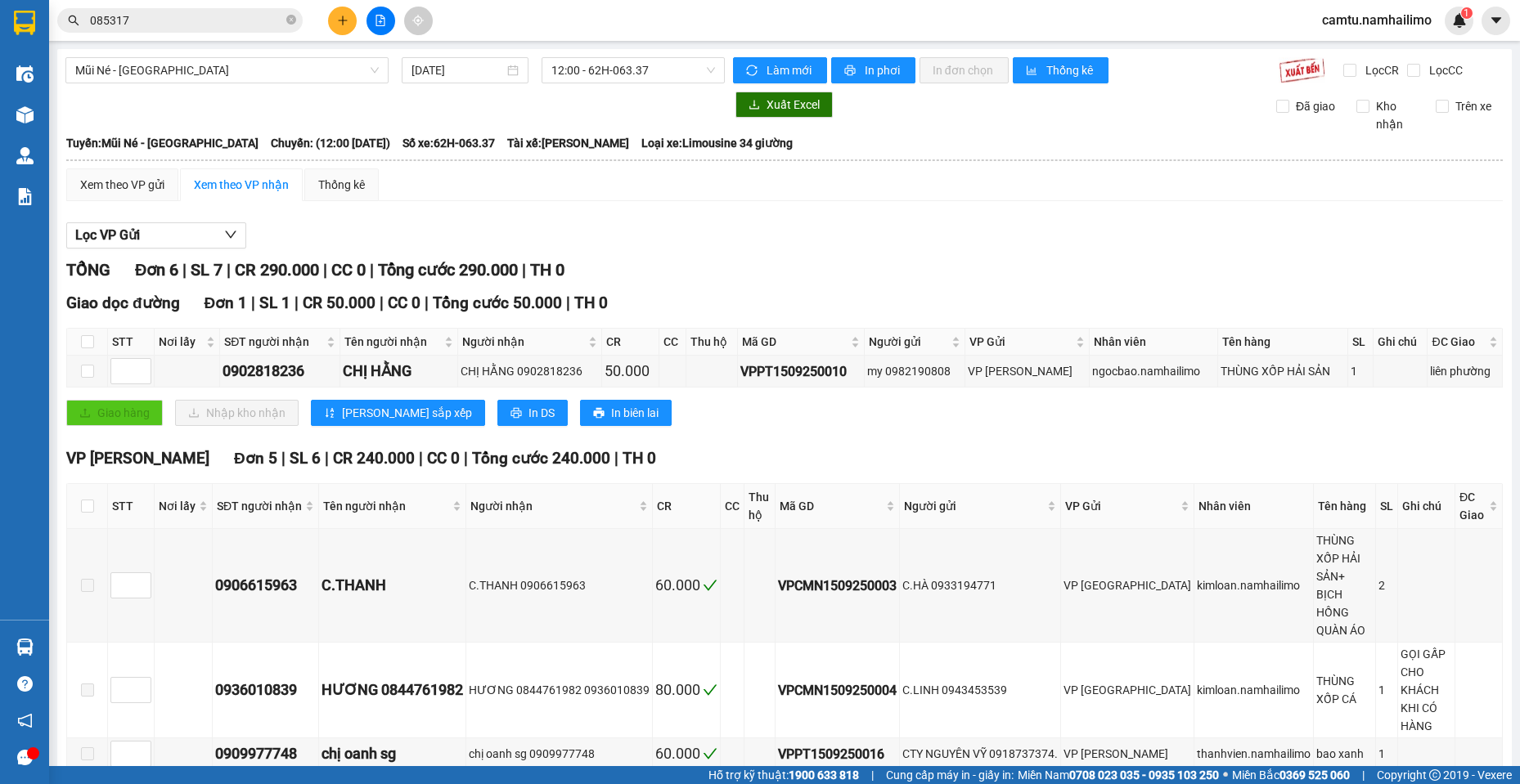
click at [83, 779] on input "checkbox" at bounding box center [88, 786] width 14 height 14
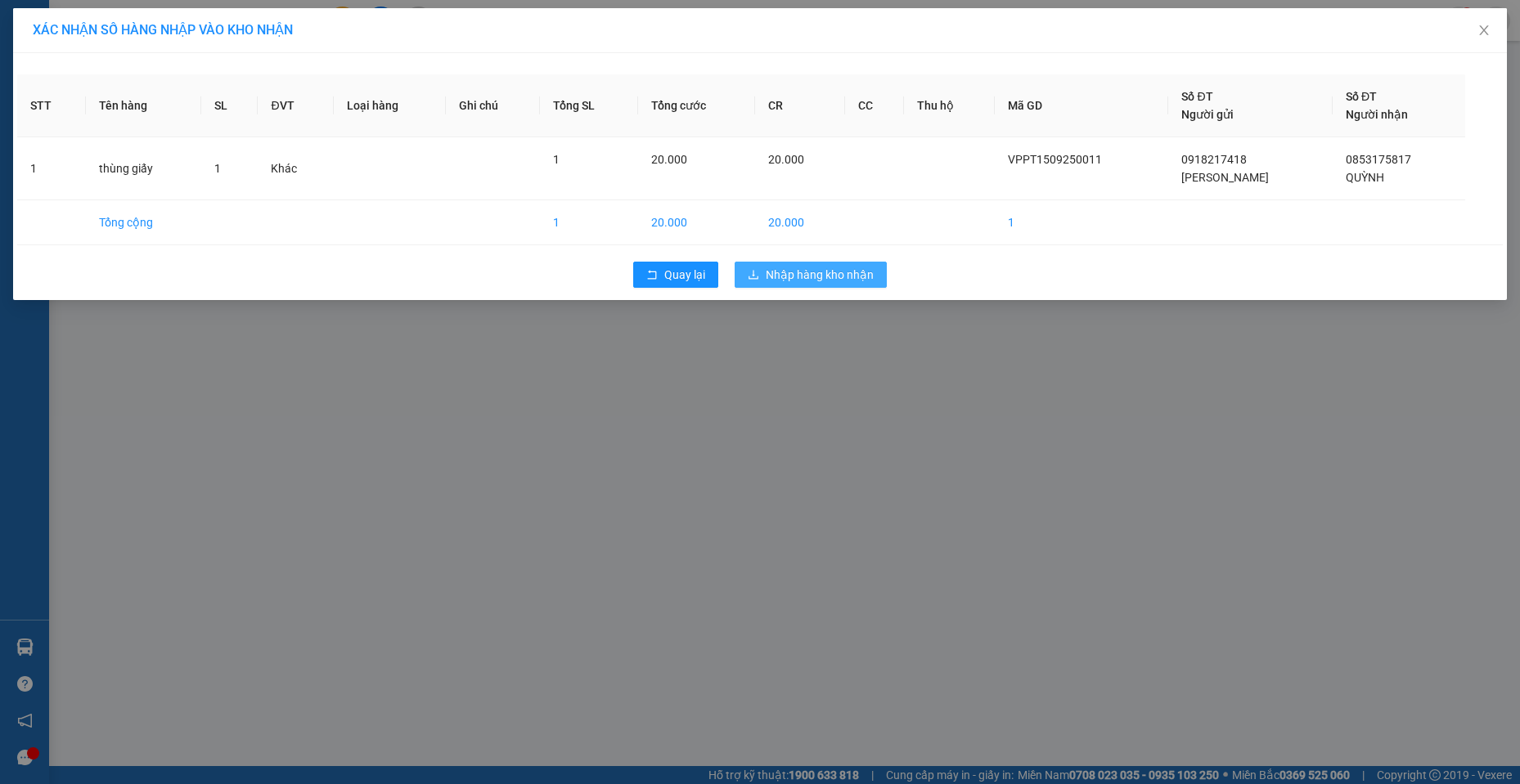
click at [838, 271] on span "Nhập hàng kho nhận" at bounding box center [820, 275] width 108 height 18
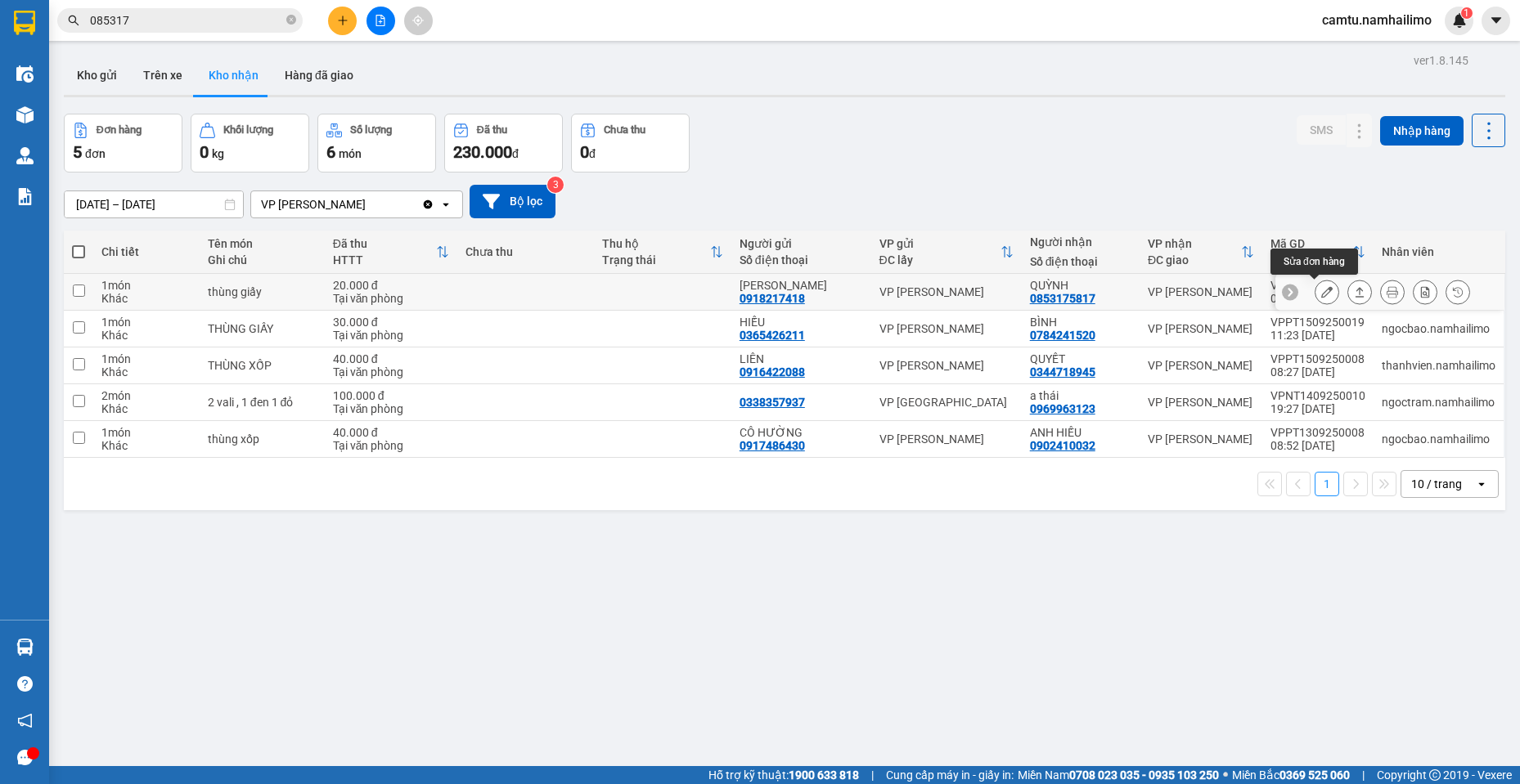
click at [1324, 293] on button at bounding box center [1327, 292] width 23 height 29
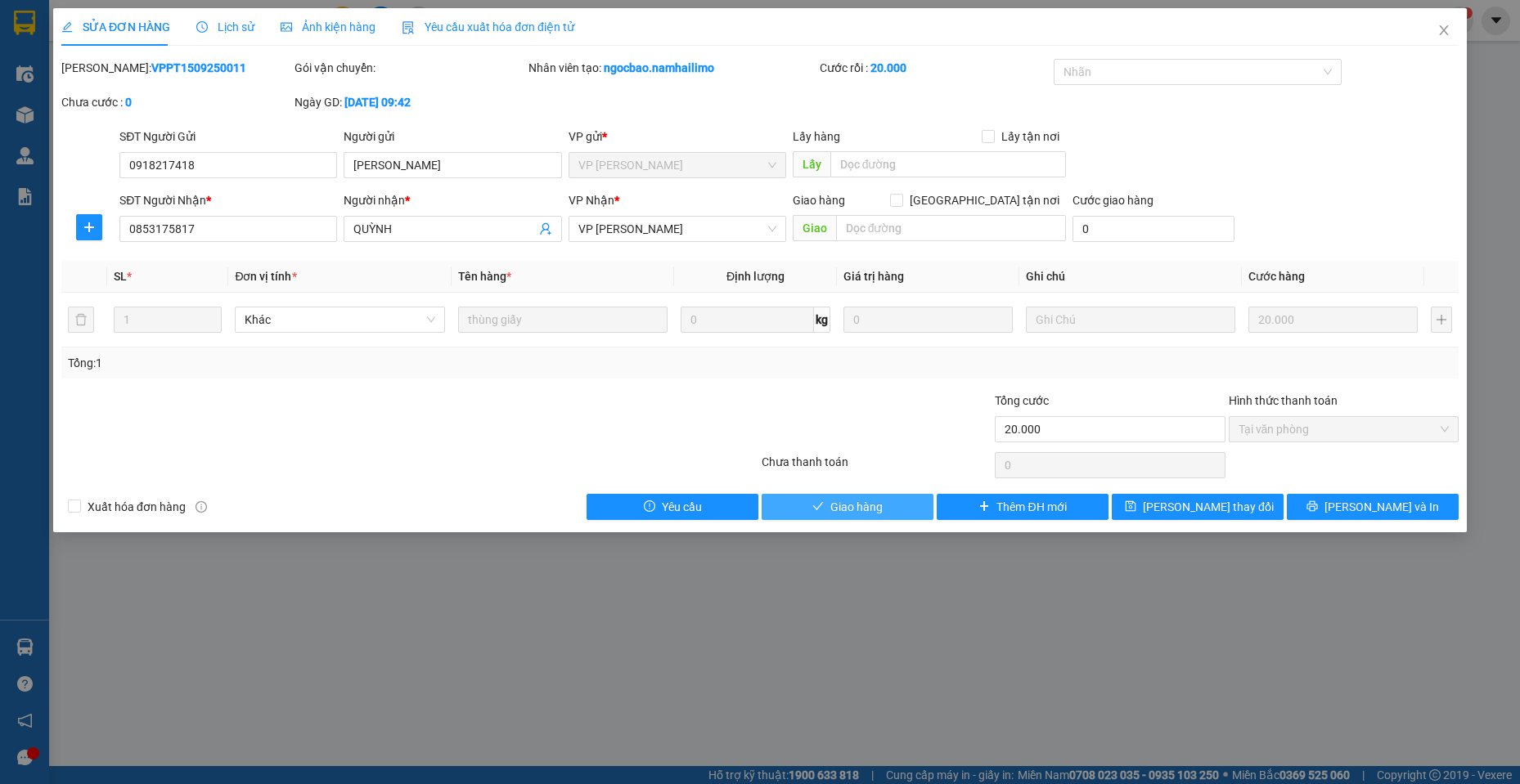
click at [817, 512] on icon "check" at bounding box center [818, 506] width 12 height 12
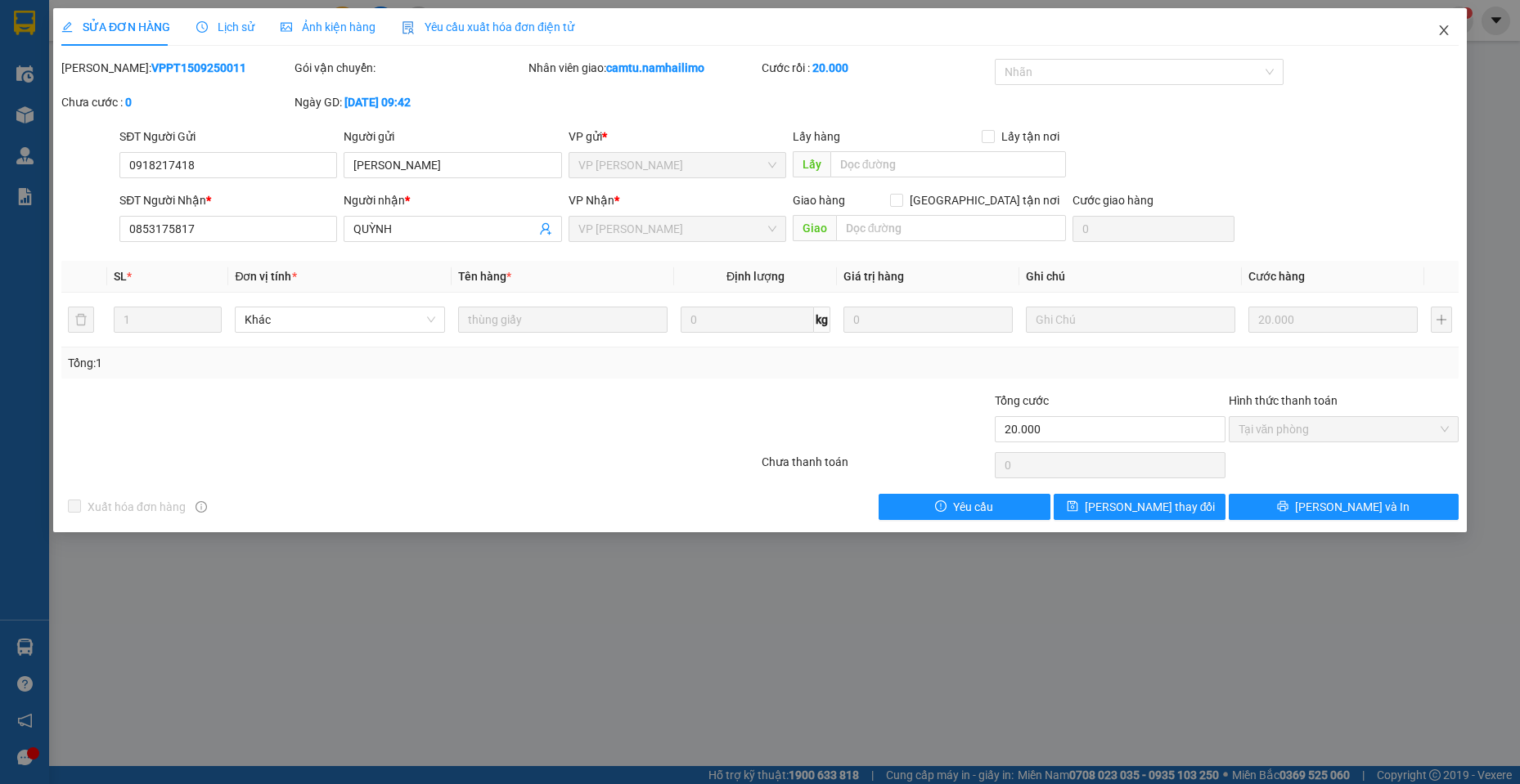
click at [1450, 31] on icon "close" at bounding box center [1444, 30] width 14 height 14
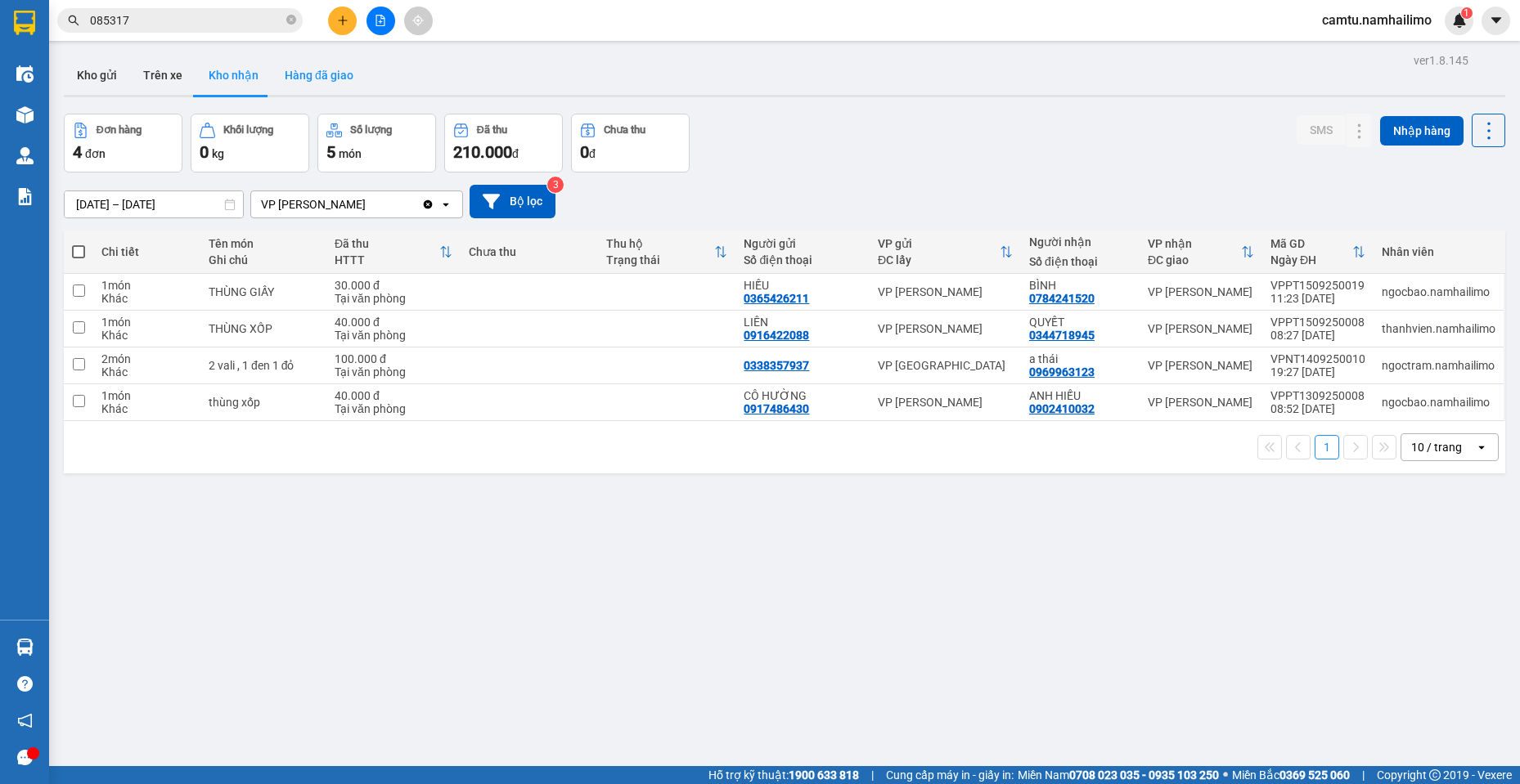
click at [298, 74] on button "Hàng đã giao" at bounding box center [319, 76] width 95 height 40
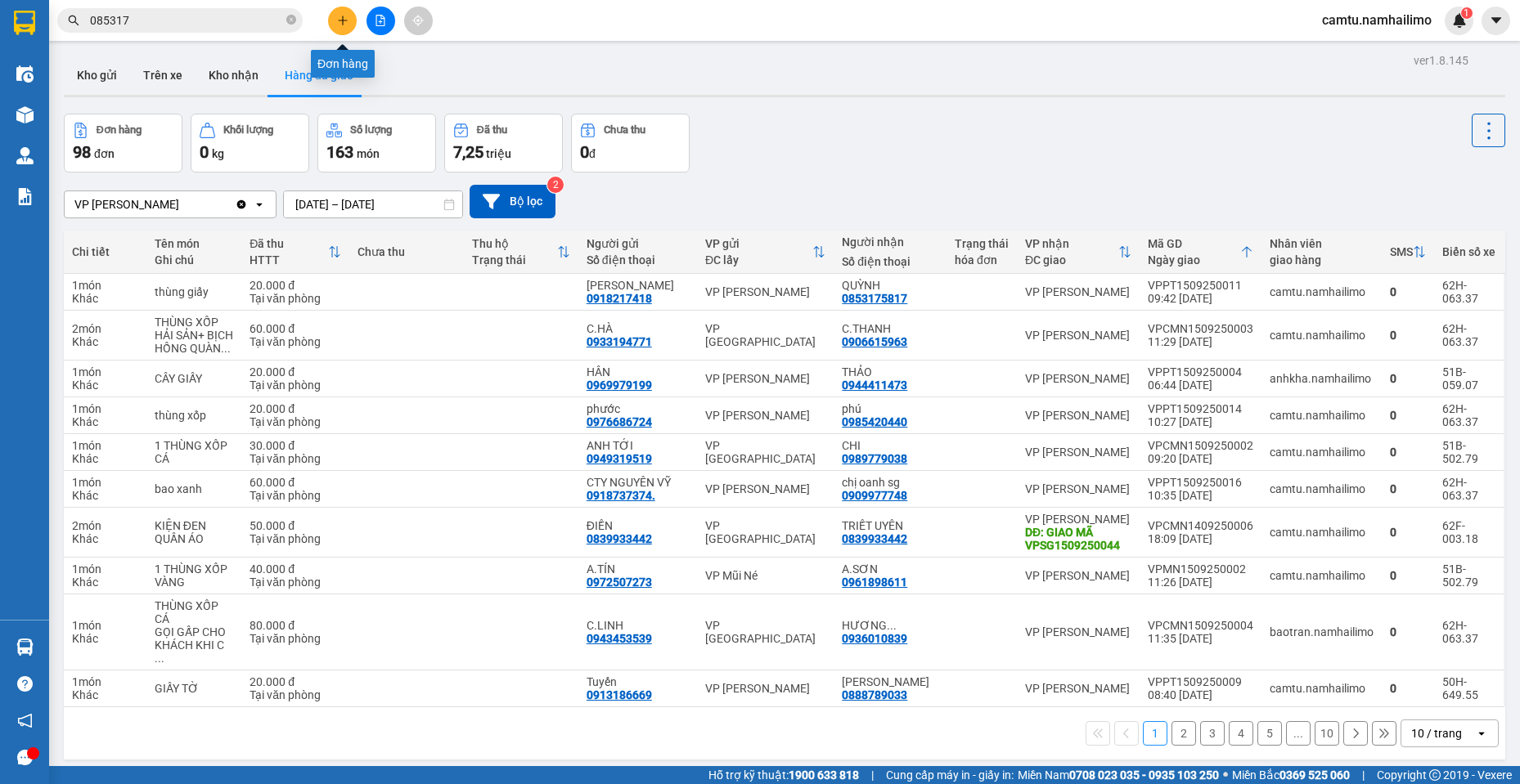
click at [332, 26] on button at bounding box center [343, 21] width 29 height 29
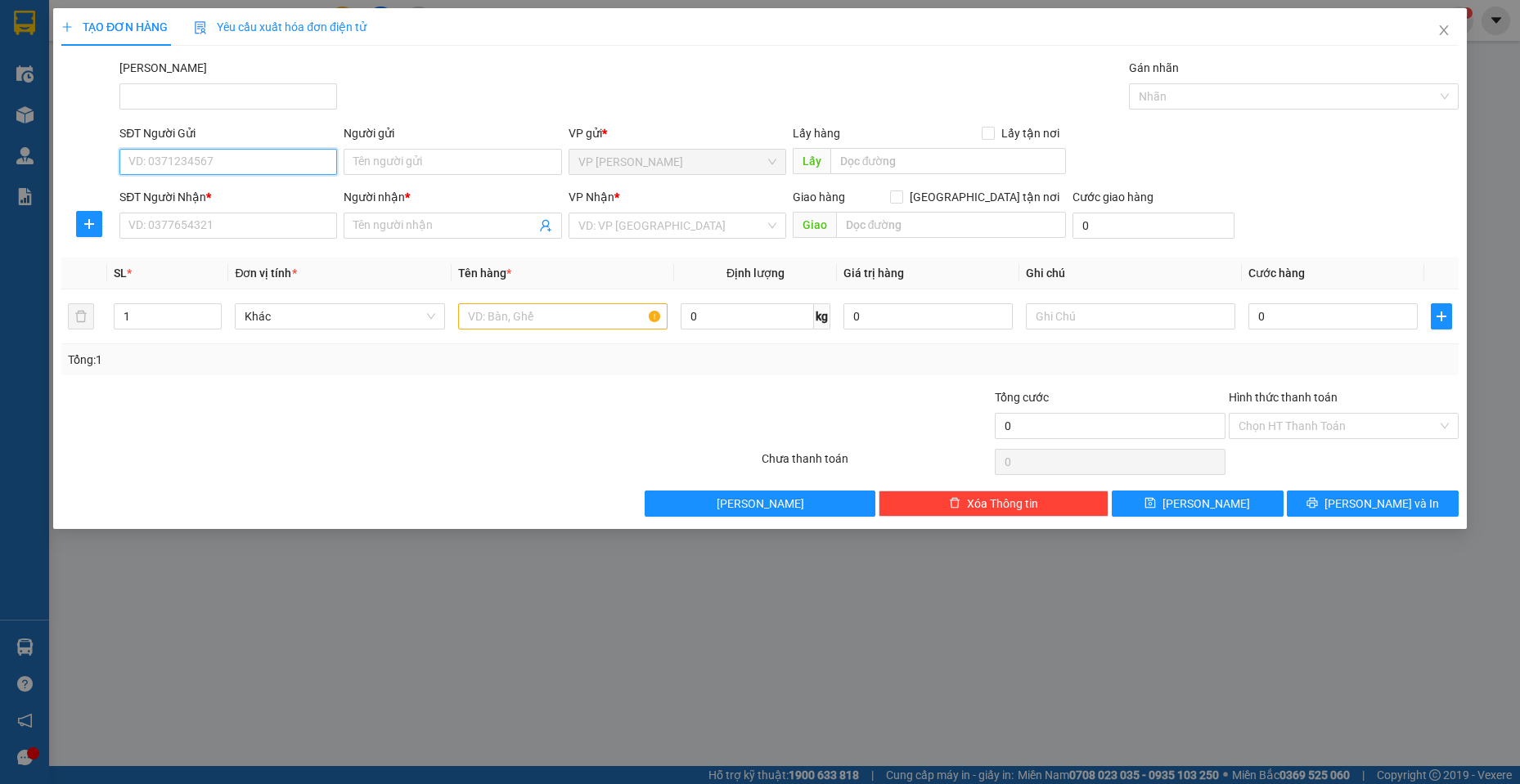
click at [216, 159] on input "SĐT Người Gửi" at bounding box center [227, 161] width 218 height 26
click at [237, 194] on div "0938583090 - Thúy diễm" at bounding box center [227, 195] width 198 height 18
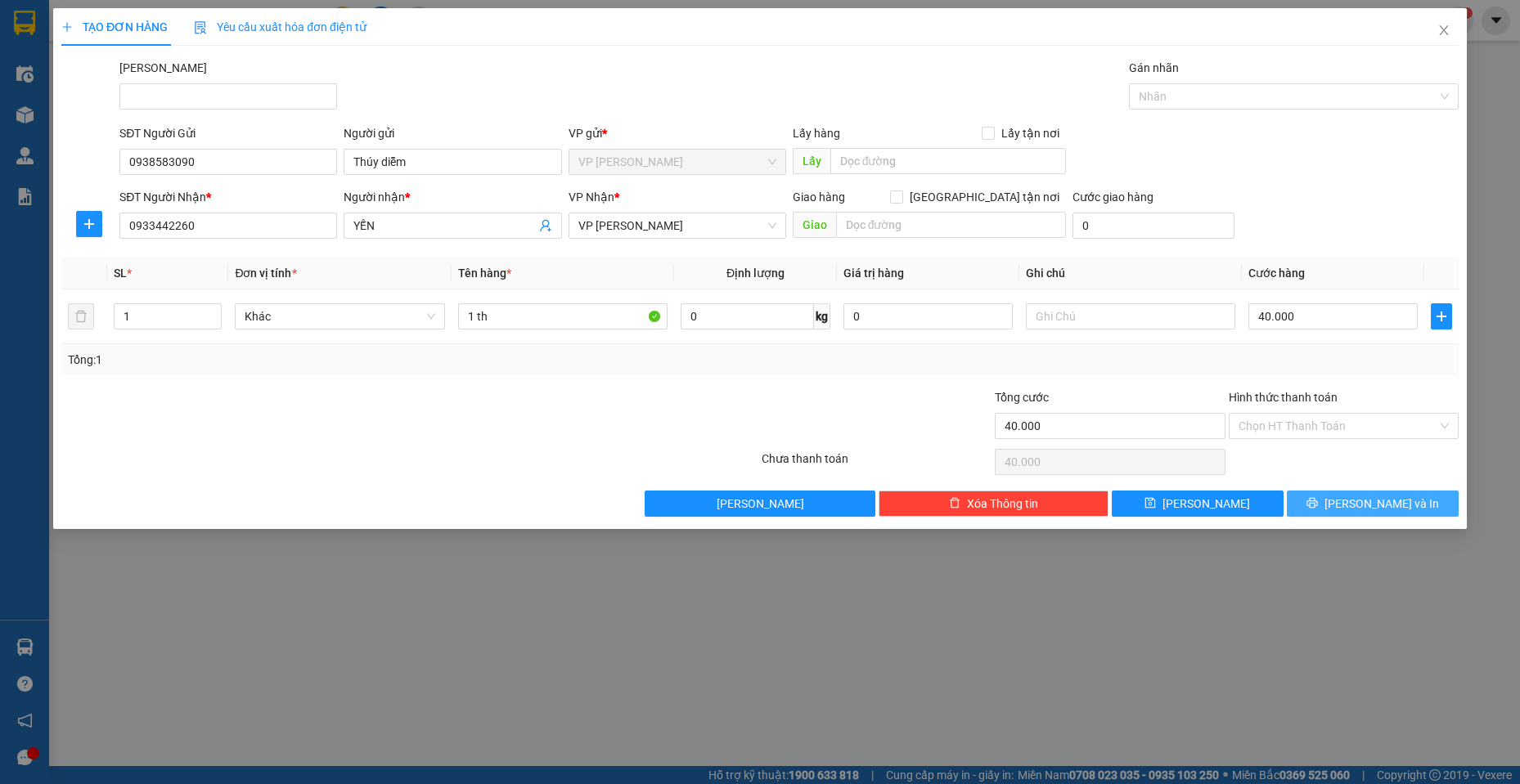
click at [1374, 503] on span "[PERSON_NAME] và In" at bounding box center [1382, 503] width 115 height 18
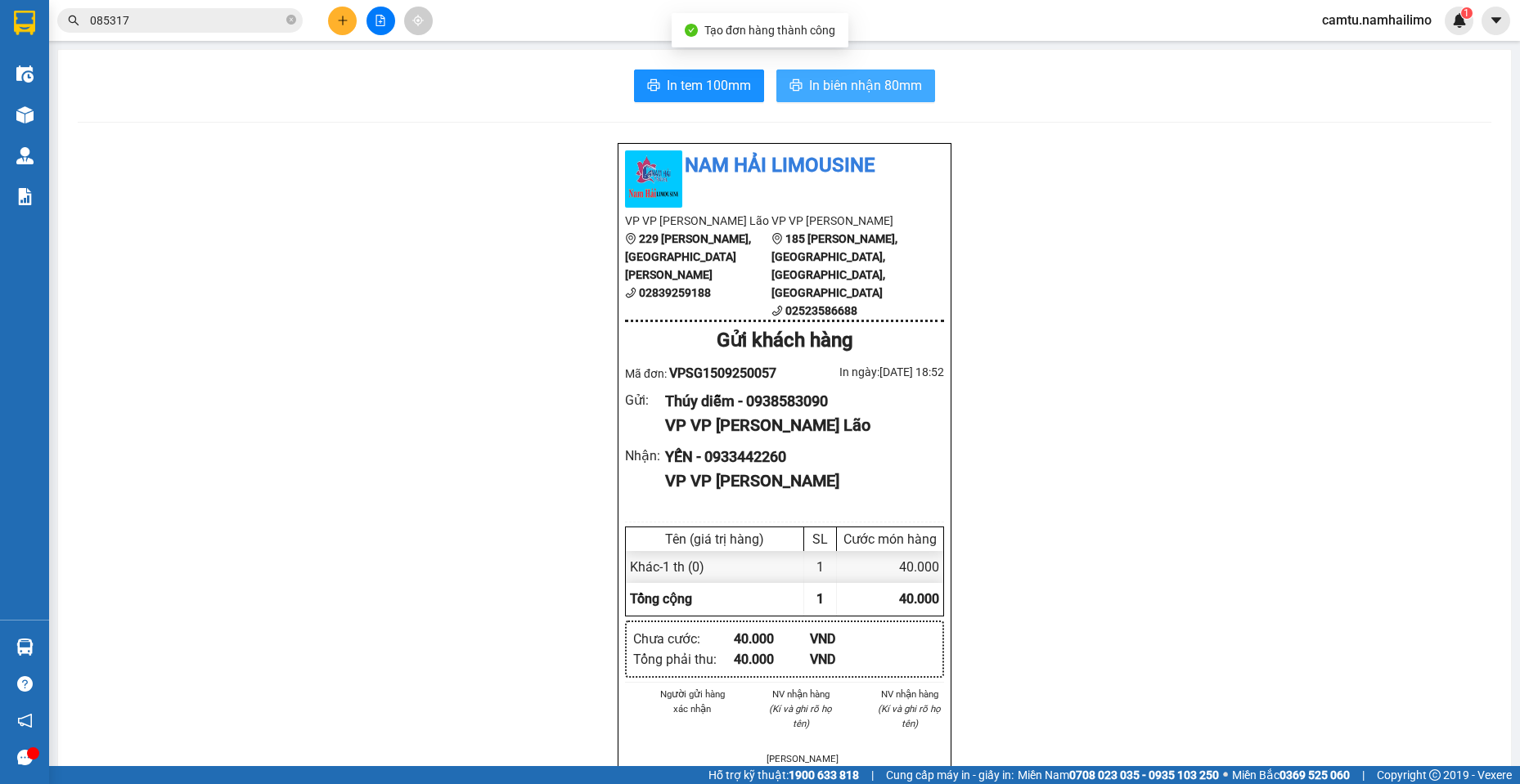
click at [867, 88] on span "In biên nhận 80mm" at bounding box center [866, 85] width 113 height 21
